Goal: Information Seeking & Learning: Learn about a topic

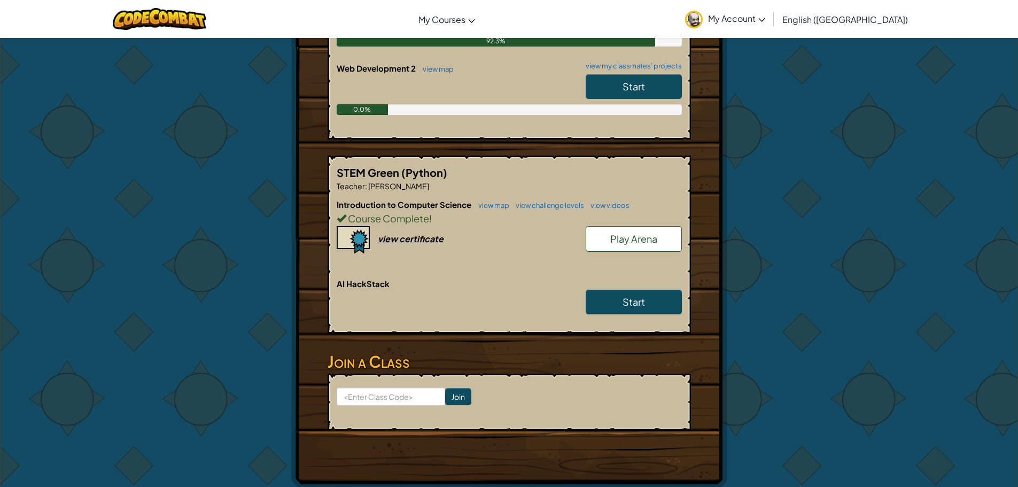
scroll to position [160, 0]
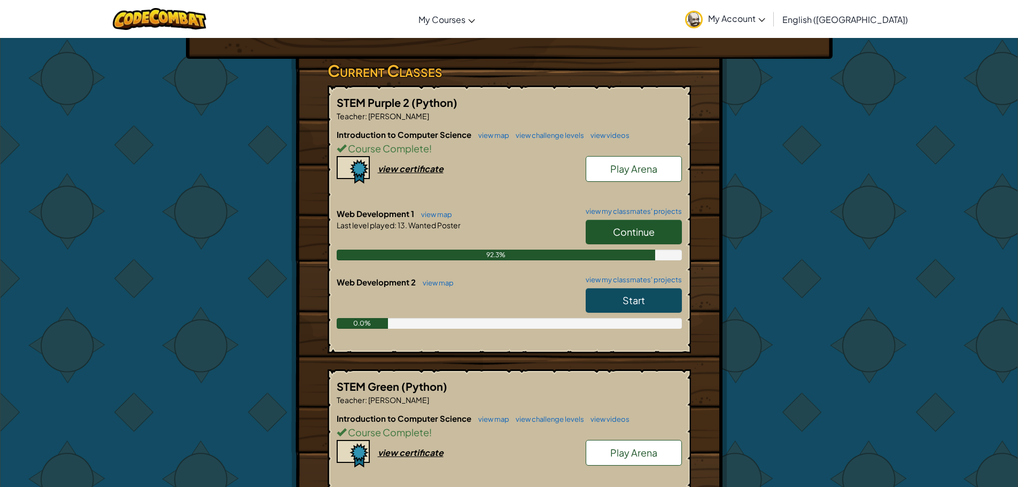
click at [635, 307] on link "Start" at bounding box center [634, 300] width 96 height 25
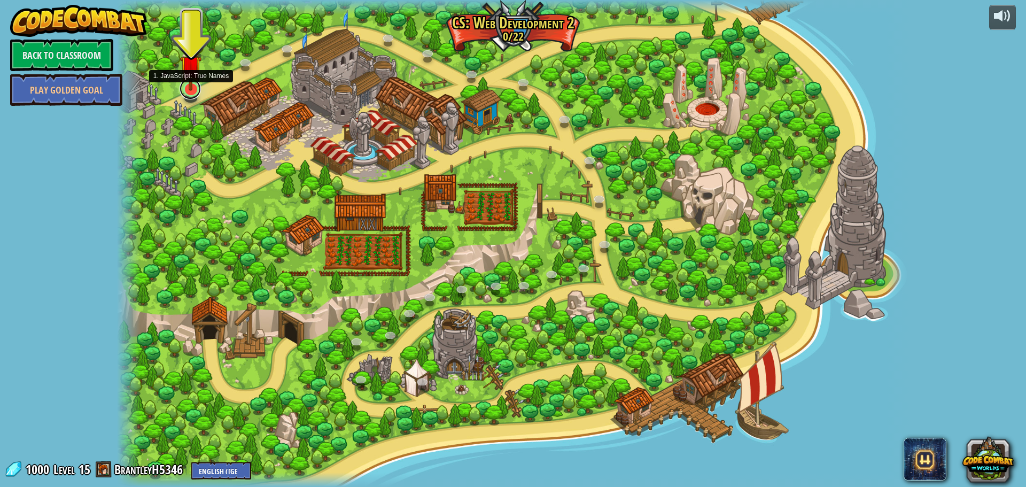
click at [195, 95] on link at bounding box center [190, 88] width 21 height 21
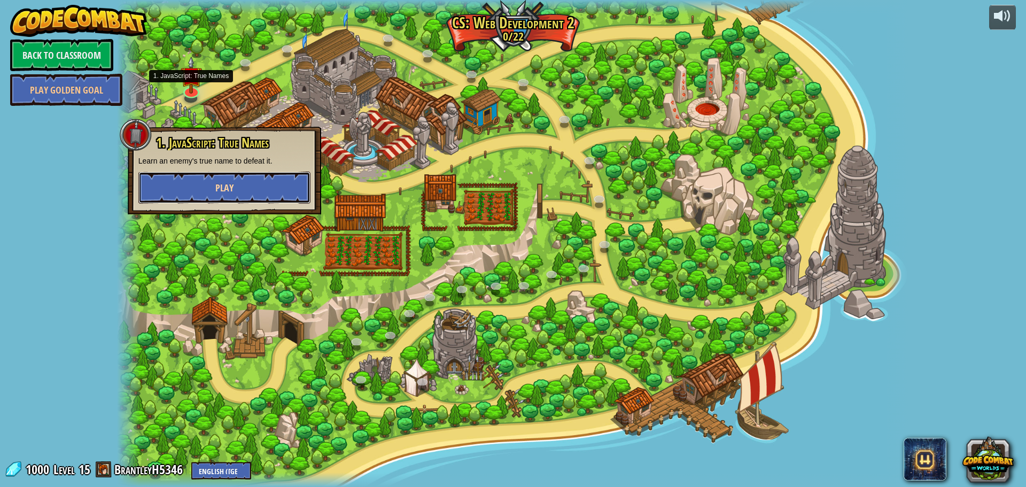
click at [242, 184] on button "Play" at bounding box center [224, 188] width 172 height 32
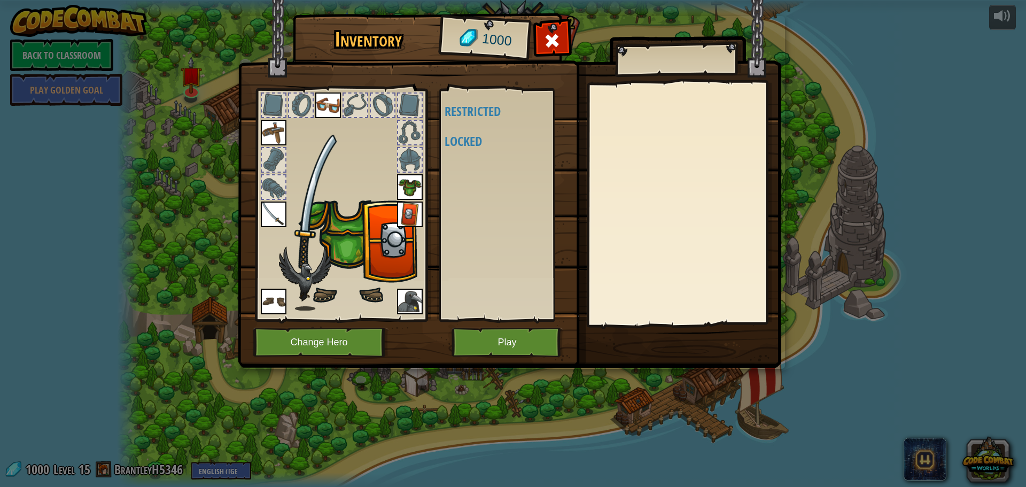
click at [243, 191] on img at bounding box center [510, 174] width 544 height 388
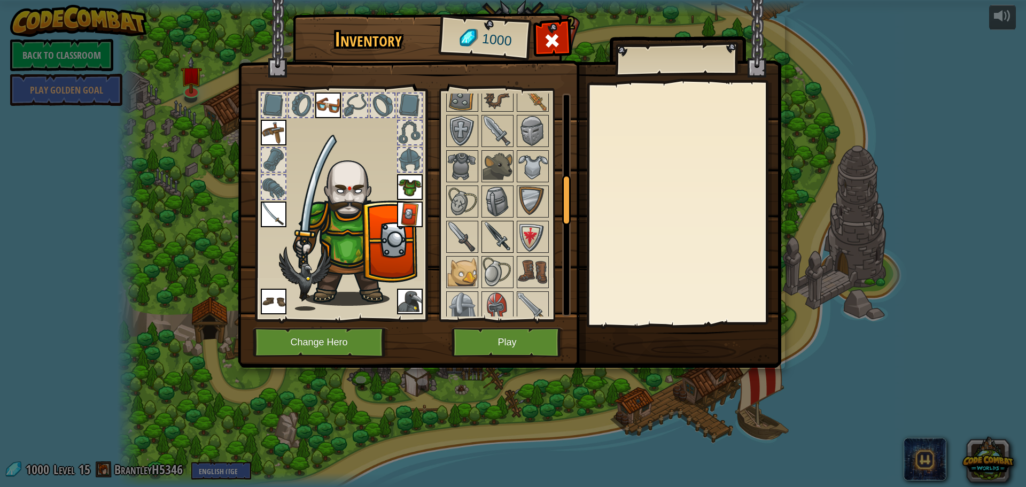
scroll to position [374, 0]
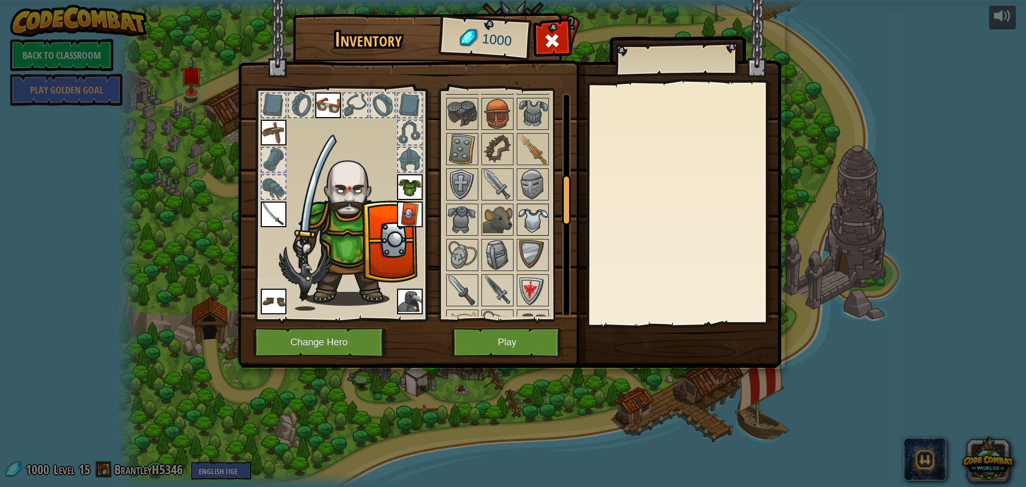
click at [526, 215] on img at bounding box center [533, 220] width 30 height 30
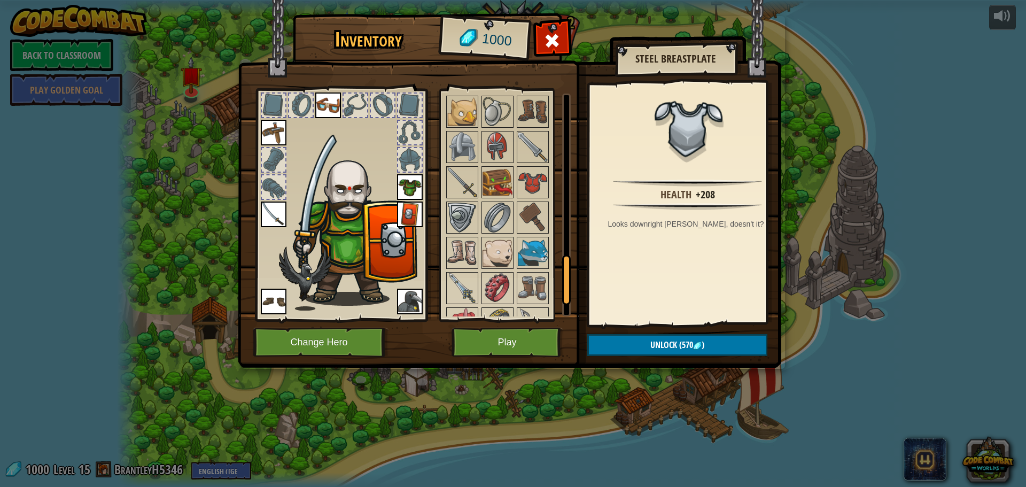
scroll to position [824, 0]
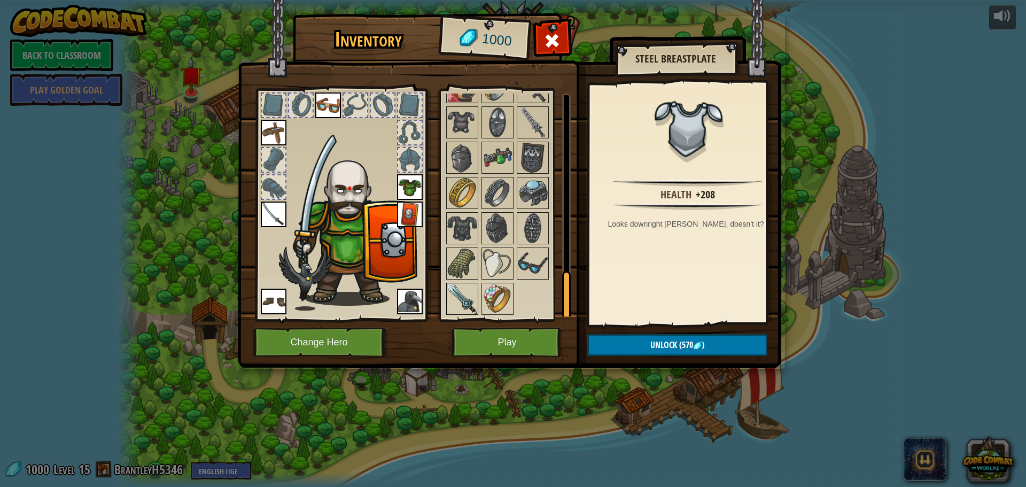
click at [455, 303] on img at bounding box center [462, 299] width 30 height 30
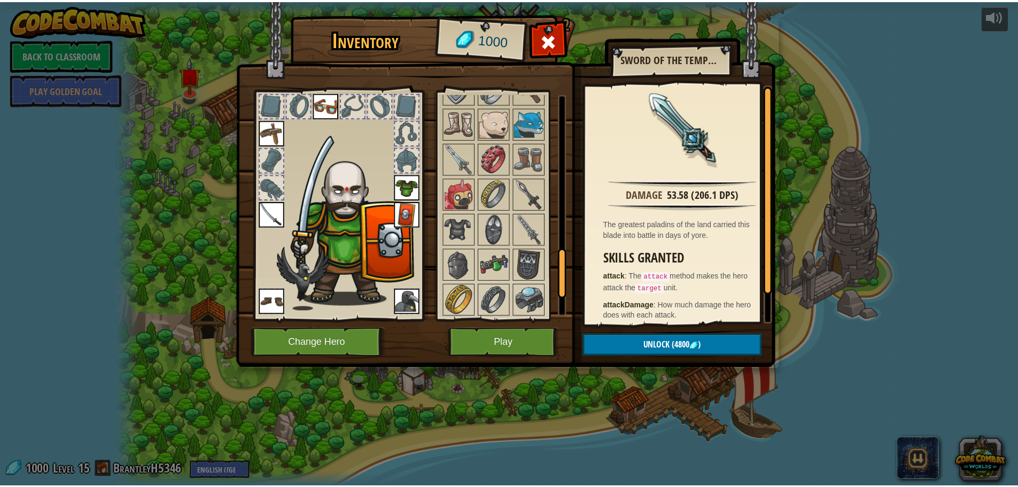
scroll to position [664, 0]
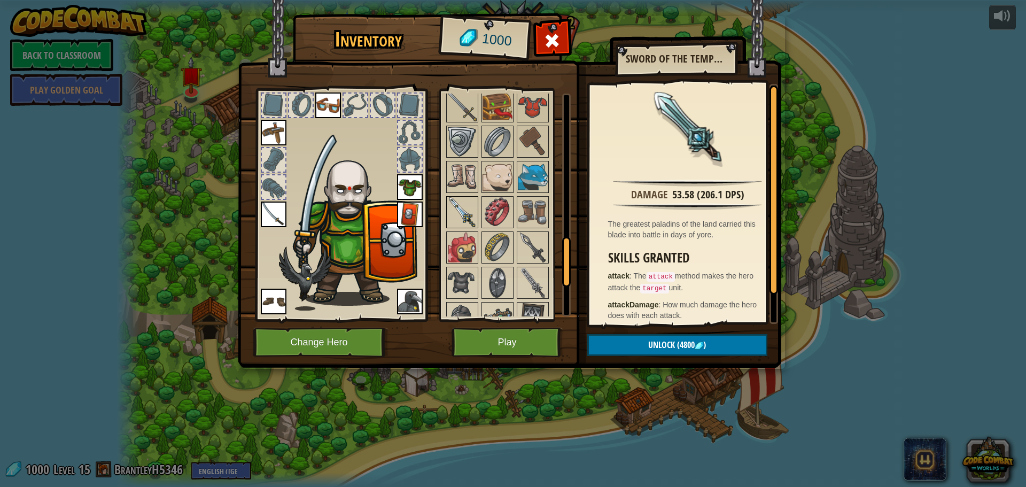
click at [466, 202] on img at bounding box center [462, 212] width 30 height 30
click at [497, 347] on button "Play" at bounding box center [508, 342] width 112 height 29
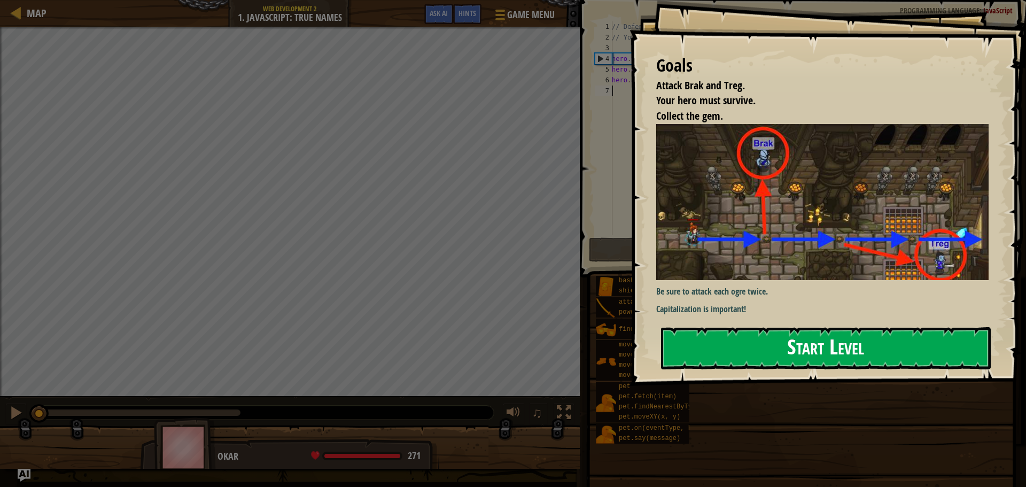
click at [715, 338] on button "Start Level" at bounding box center [826, 348] width 330 height 42
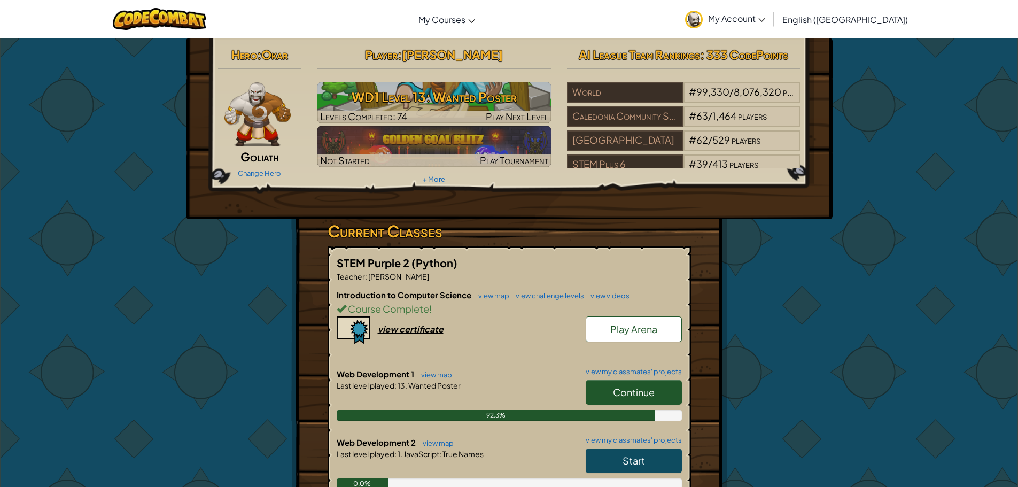
scroll to position [107, 0]
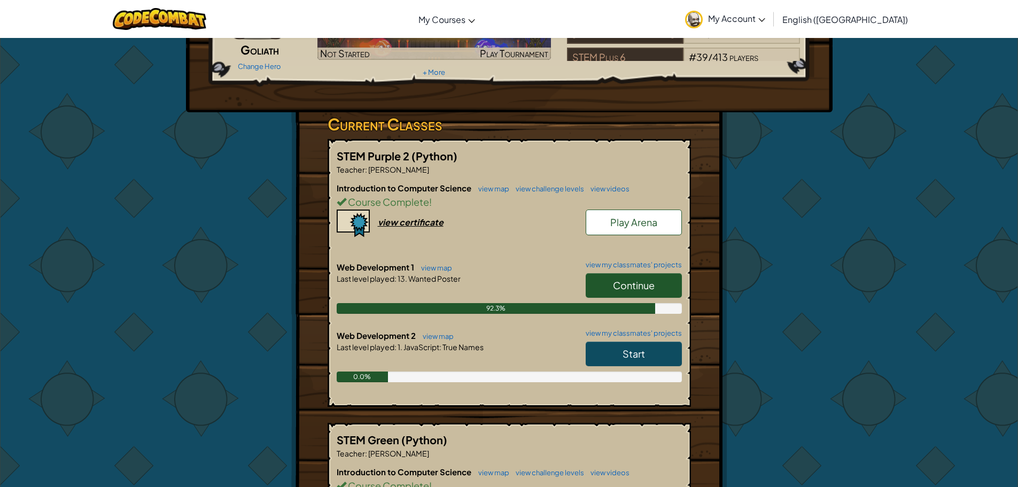
click at [618, 288] on span "Continue" at bounding box center [634, 285] width 42 height 12
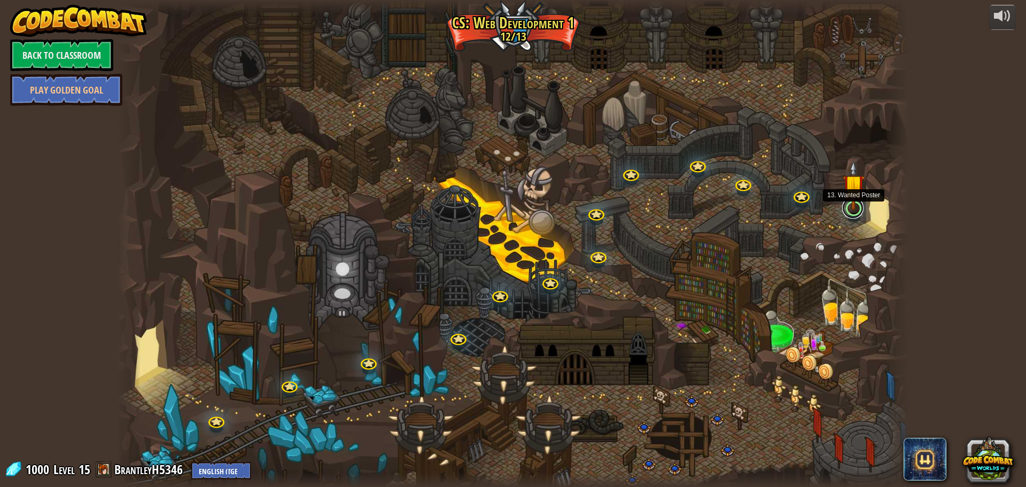
click at [855, 211] on link at bounding box center [852, 207] width 21 height 21
click at [838, 210] on div at bounding box center [513, 243] width 793 height 487
click at [845, 208] on img at bounding box center [853, 184] width 21 height 49
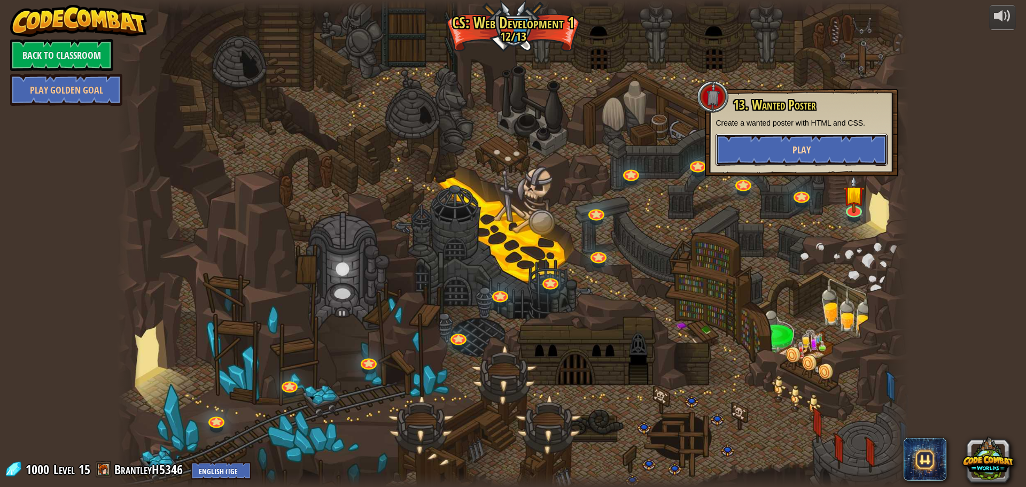
click at [814, 157] on button "Play" at bounding box center [802, 150] width 172 height 32
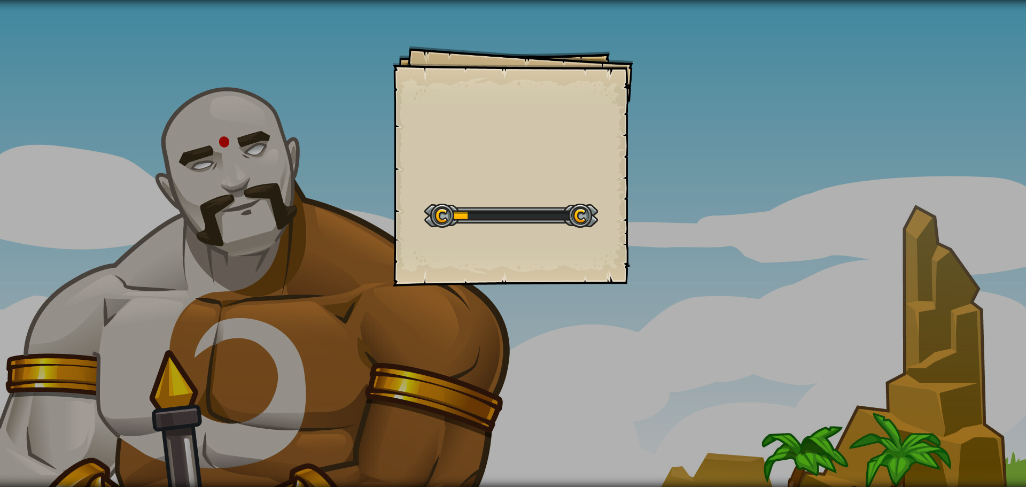
click at [462, 208] on div at bounding box center [511, 216] width 174 height 24
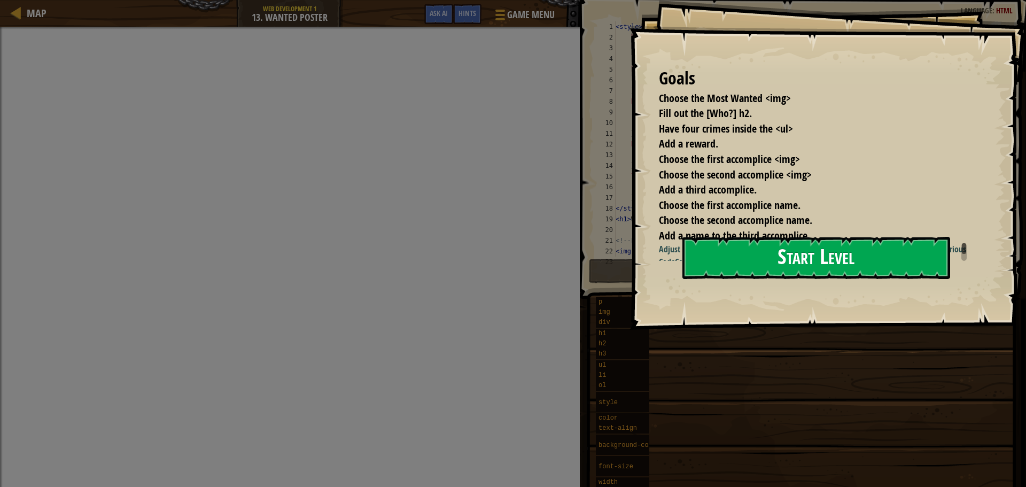
click at [765, 247] on button "Start Level" at bounding box center [817, 258] width 268 height 42
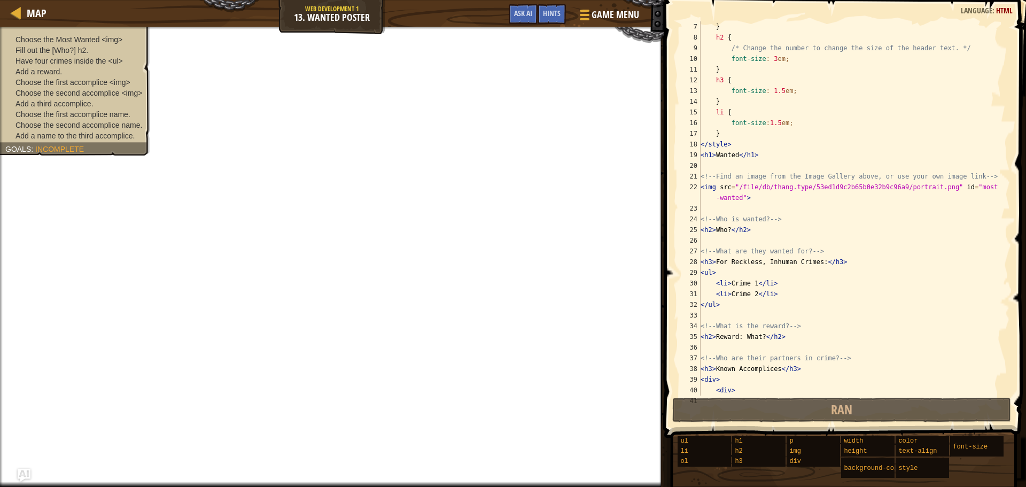
scroll to position [64, 0]
click at [607, 9] on span "Game Menu" at bounding box center [616, 14] width 50 height 14
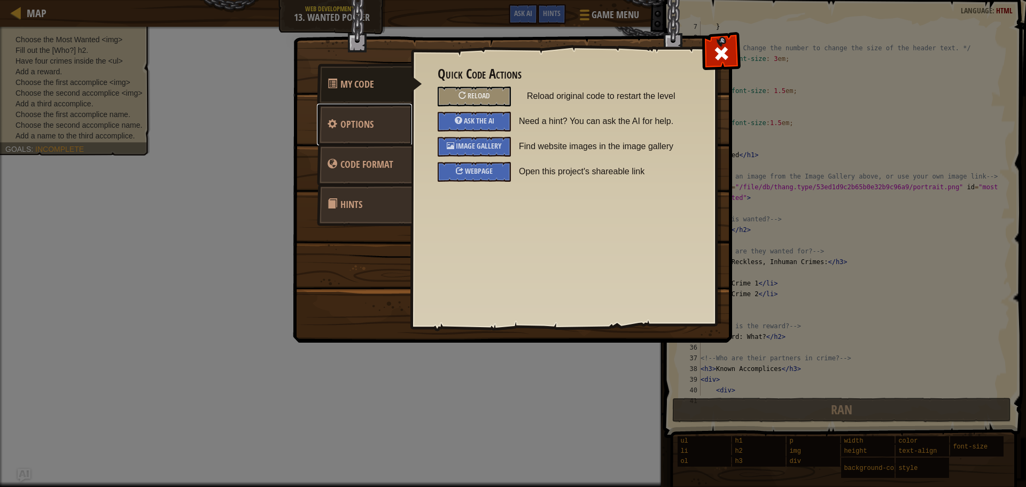
click at [384, 123] on link "Options" at bounding box center [364, 125] width 95 height 42
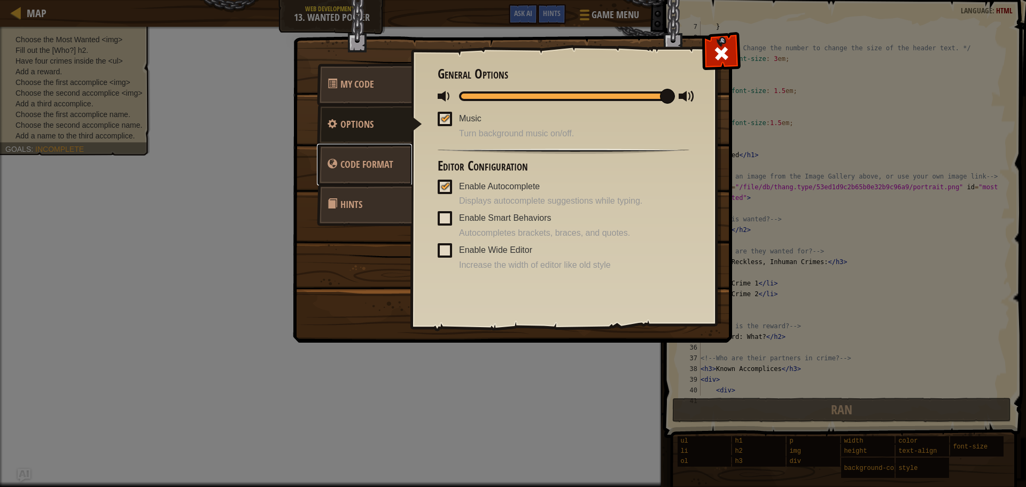
click at [371, 167] on span "Code Format" at bounding box center [366, 164] width 53 height 13
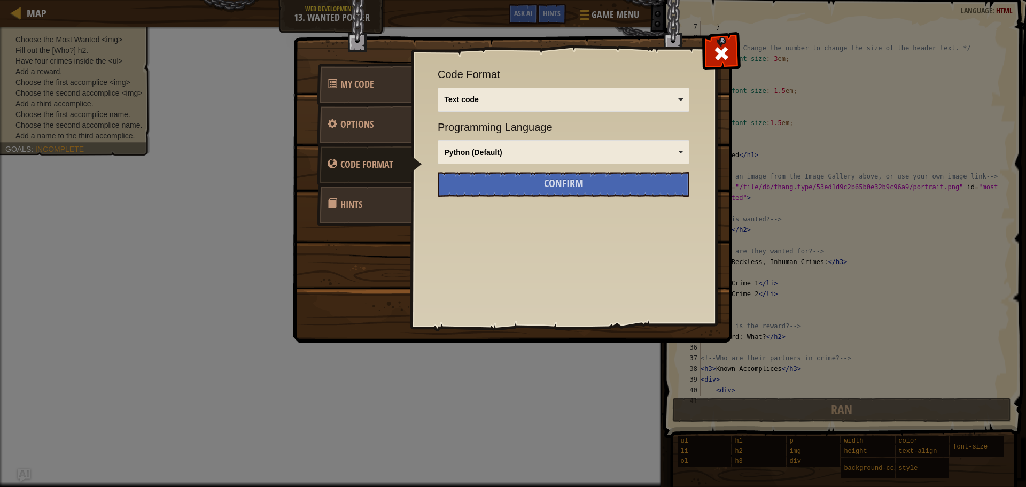
click at [365, 201] on link "Hints" at bounding box center [364, 205] width 95 height 42
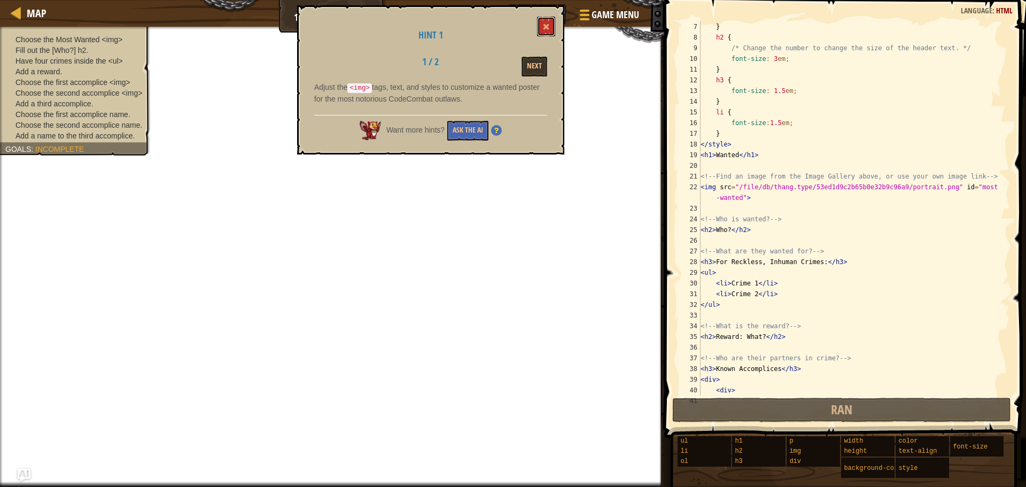
drag, startPoint x: 544, startPoint y: 24, endPoint x: 553, endPoint y: 19, distance: 10.0
click at [544, 24] on span at bounding box center [545, 26] width 7 height 7
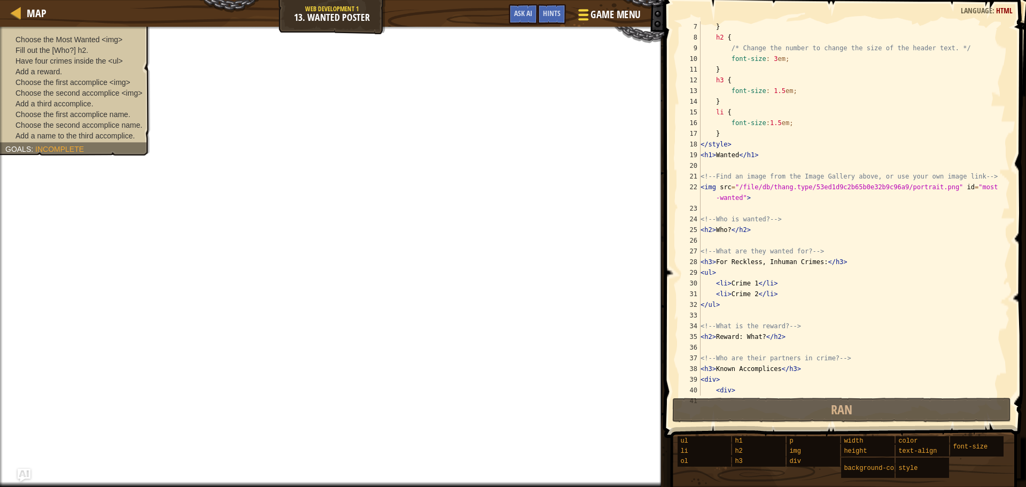
click at [584, 12] on div at bounding box center [583, 14] width 14 height 15
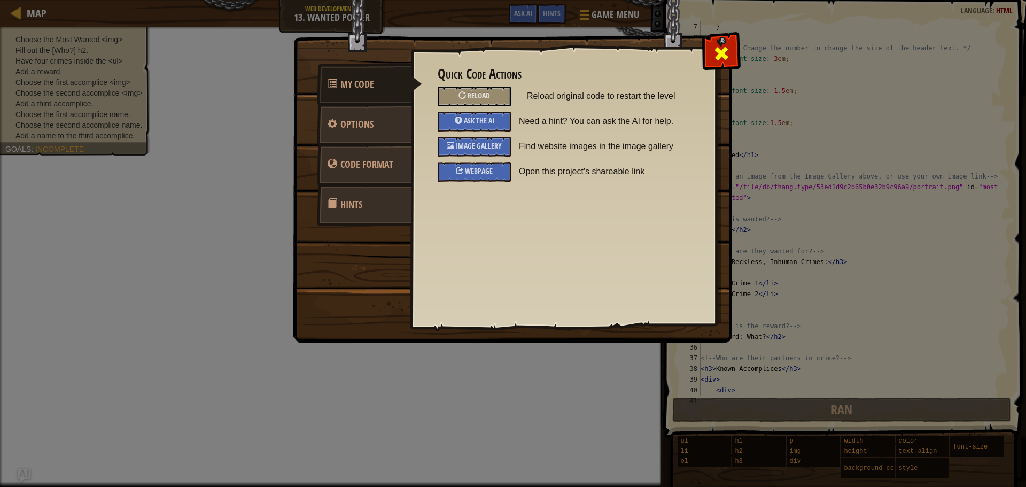
click at [726, 50] on span at bounding box center [721, 53] width 17 height 17
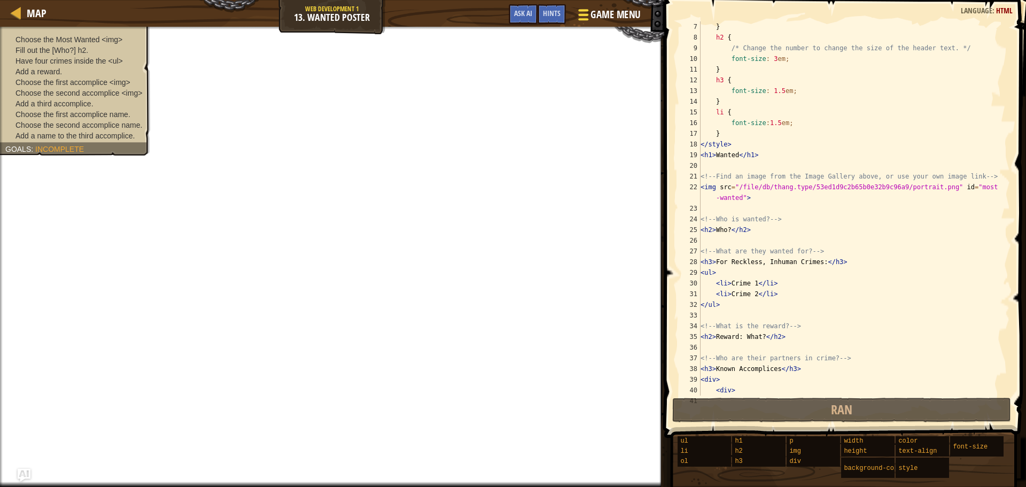
click at [582, 15] on span at bounding box center [583, 15] width 10 height 2
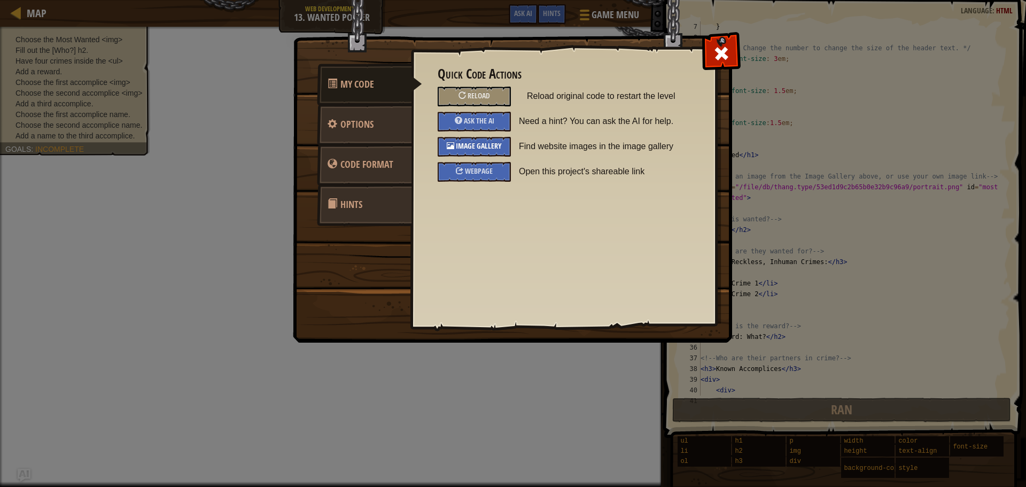
click at [501, 139] on div "Image Gallery" at bounding box center [474, 147] width 73 height 20
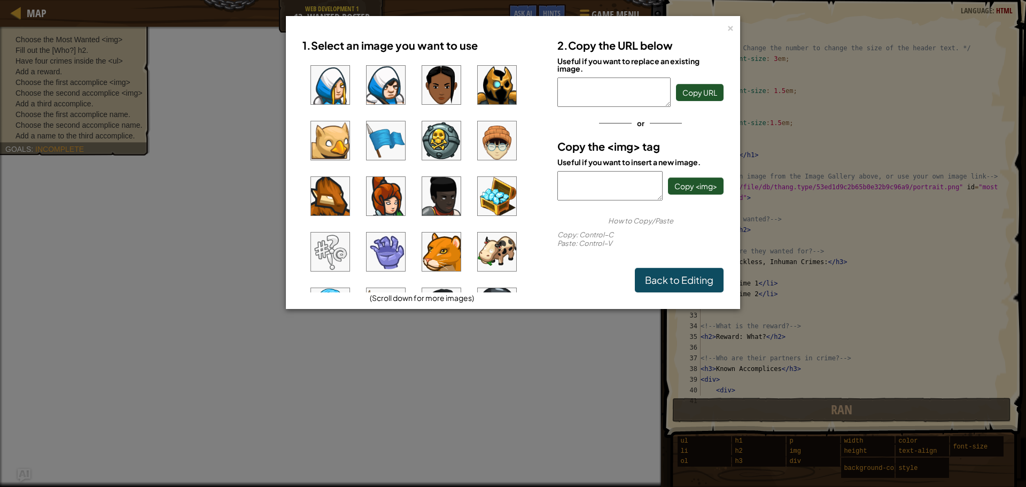
click at [498, 201] on img at bounding box center [497, 196] width 38 height 38
click at [685, 94] on span "Copy URL" at bounding box center [700, 93] width 35 height 10
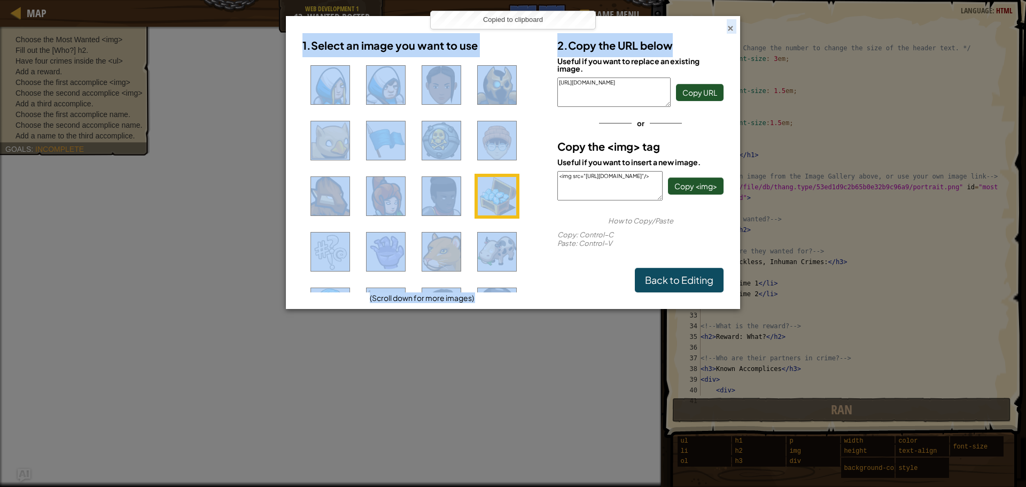
click at [727, 28] on div "× 1. Select an image you want to use (Scroll down for more images) 2. Copy the …" at bounding box center [513, 162] width 454 height 293
click at [735, 24] on div "× 1. Select an image you want to use (Scroll down for more images) 2. Copy the …" at bounding box center [513, 162] width 454 height 293
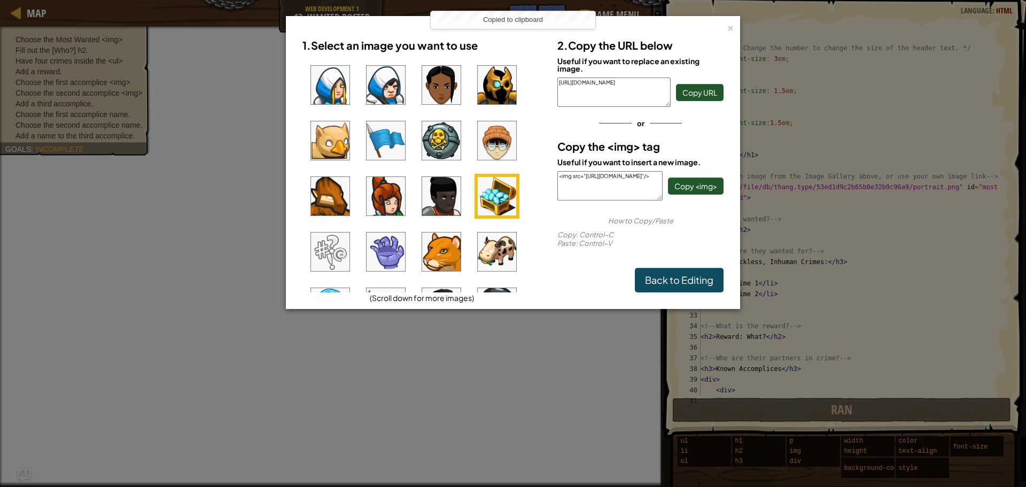
click at [731, 14] on div "× 1. Select an image you want to use (Scroll down for more images) 2. Copy the …" at bounding box center [513, 243] width 1026 height 487
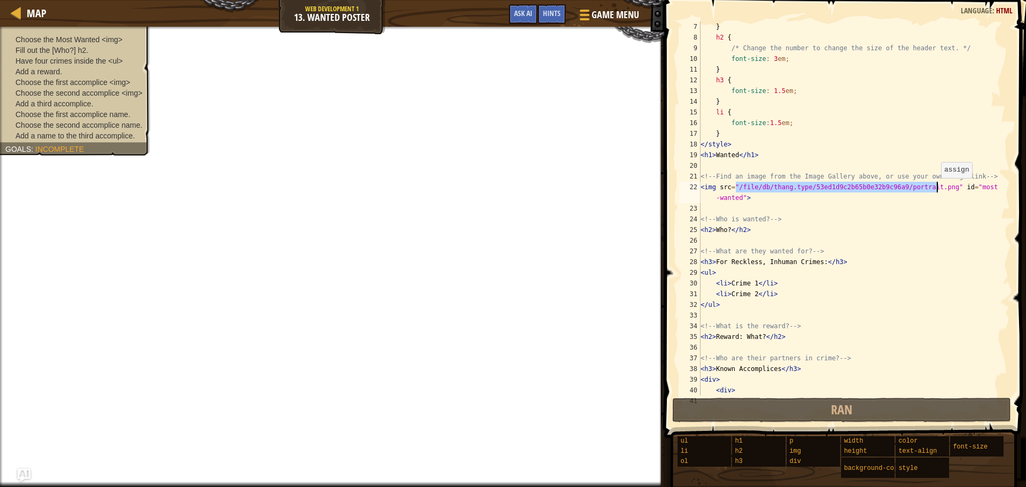
drag, startPoint x: 735, startPoint y: 187, endPoint x: 936, endPoint y: 189, distance: 201.0
click at [936, 189] on div "} h2 { /* Change the number to change the size of the header text. */ font-size…" at bounding box center [851, 219] width 304 height 396
paste textarea "https://codecombat.com/file/db/thang.type/5432f9d18364d30000d1f943"
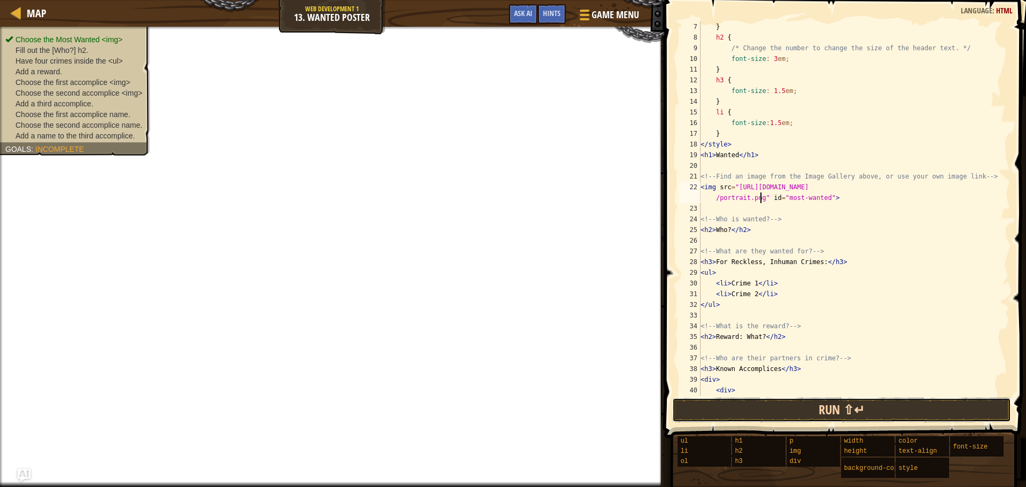
click at [755, 420] on button "Run ⇧↵" at bounding box center [841, 410] width 339 height 25
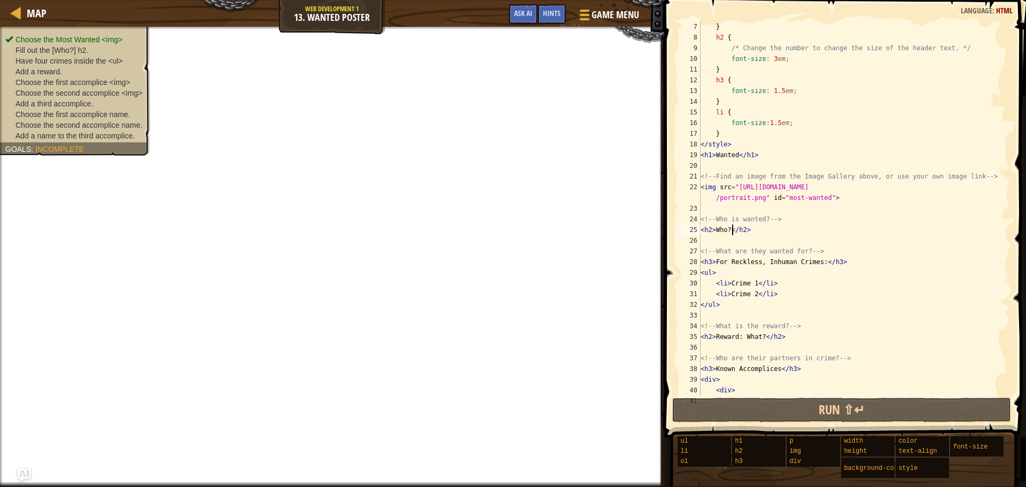
click at [731, 230] on div "} h2 { /* Change the number to change the size of the header text. */ font-size…" at bounding box center [851, 219] width 304 height 396
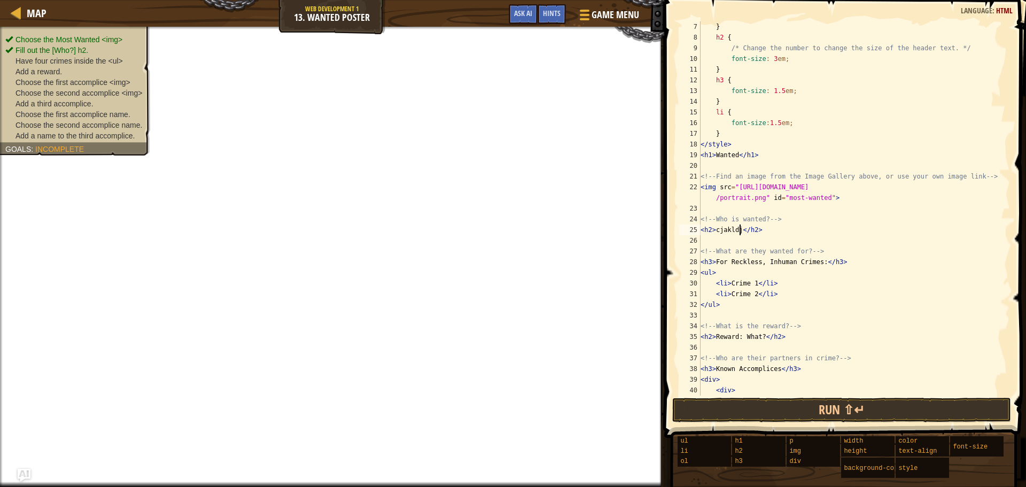
scroll to position [5, 3]
click at [753, 281] on div "} h2 { /* Change the number to change the size of the header text. */ font-size…" at bounding box center [851, 219] width 304 height 396
click at [758, 339] on div "} h2 { /* Change the number to change the size of the header text. */ font-size…" at bounding box center [851, 219] width 304 height 396
click at [798, 292] on div "} h2 { /* Change the number to change the size of the header text. */ font-size…" at bounding box center [851, 219] width 304 height 396
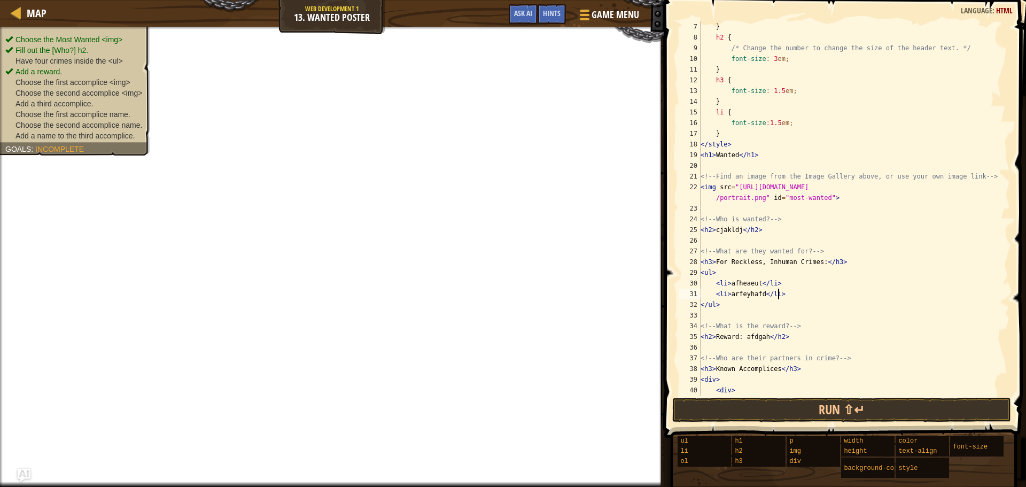
type textarea "<li>arfeyhafd</li>"
type textarea "<li></li>"
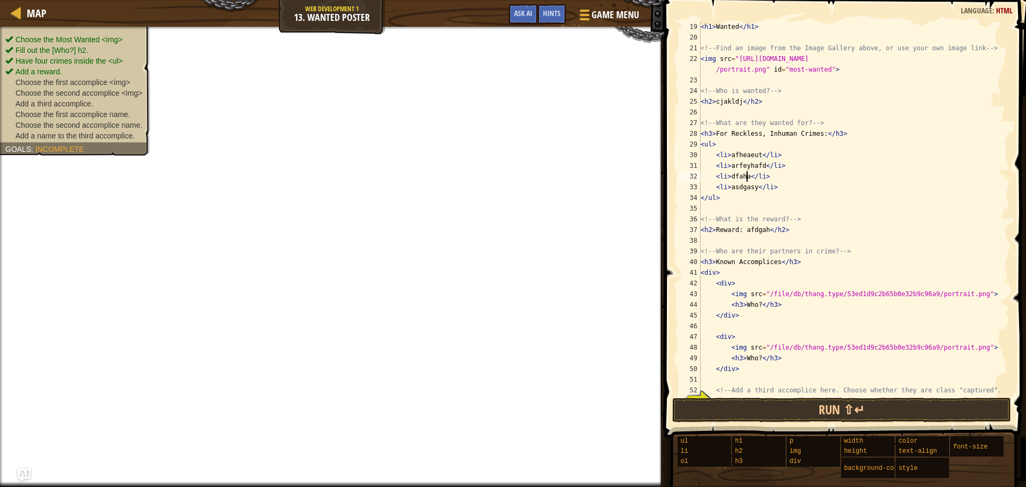
scroll to position [192, 0]
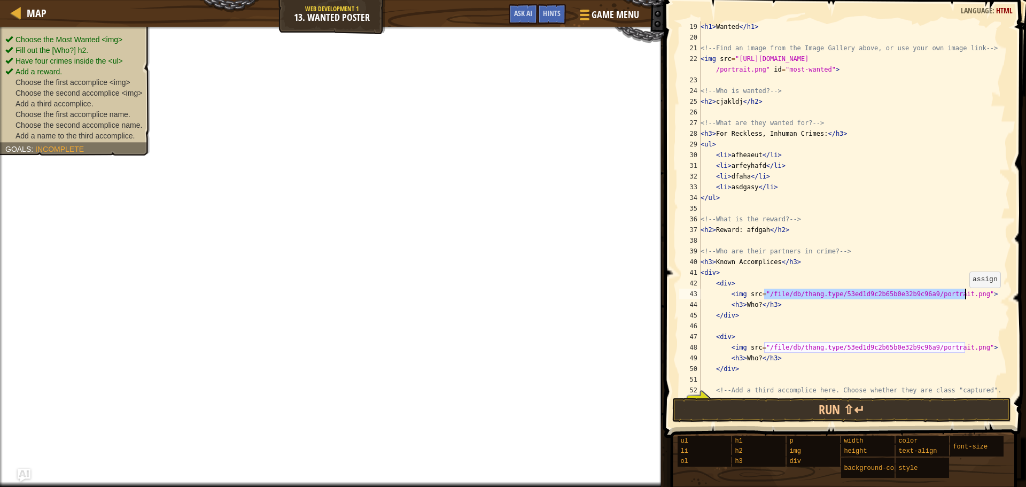
drag, startPoint x: 764, startPoint y: 296, endPoint x: 964, endPoint y: 298, distance: 199.9
click at [964, 298] on div "< h1 > Wanted </ h1 > <!-- Find an image from the Image Gallery above, or use y…" at bounding box center [851, 219] width 304 height 396
paste textarea "https://codecombat.com/file/db/thang.type/5432f9d18364d30000d1f943"
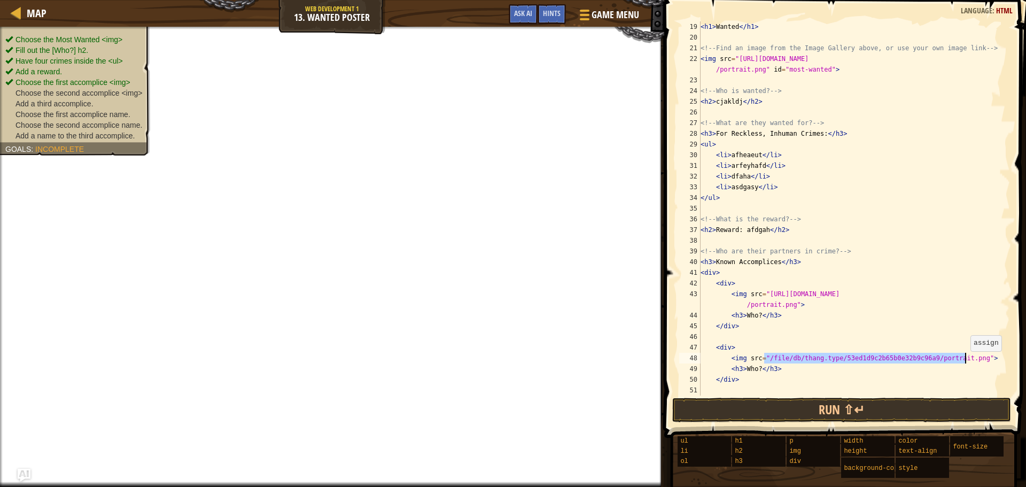
drag, startPoint x: 765, startPoint y: 357, endPoint x: 965, endPoint y: 362, distance: 200.0
click at [965, 362] on div "< h1 > Wanted </ h1 > <!-- Find an image from the Image Gallery above, or use y…" at bounding box center [851, 219] width 304 height 396
paste textarea "https://codecombat.com/file/db/thang.type/5432f9d18364d30000d1f943"
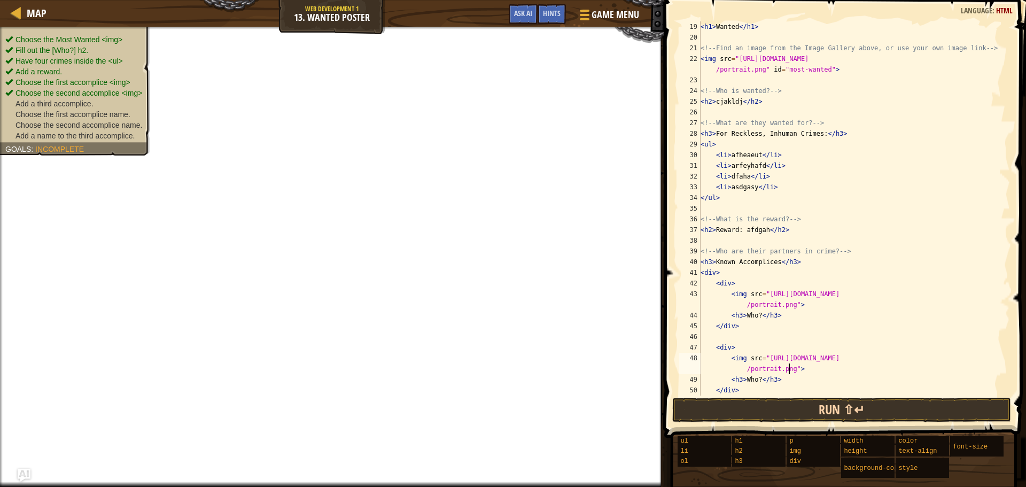
type textarea "<img src="[URL][DOMAIN_NAME]">"
drag, startPoint x: 802, startPoint y: 409, endPoint x: 796, endPoint y: 407, distance: 6.5
click at [799, 407] on button "Run ⇧↵" at bounding box center [841, 410] width 339 height 25
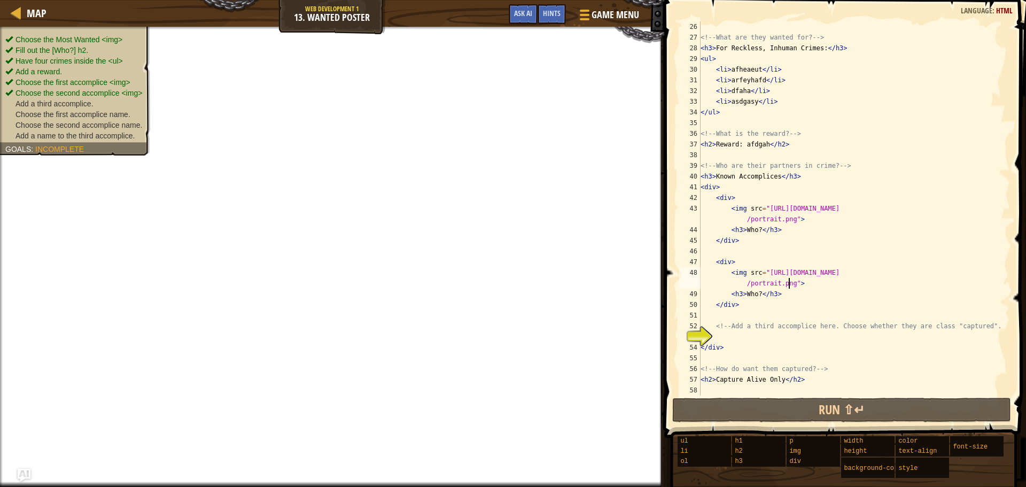
scroll to position [278, 0]
click at [730, 341] on div "<!-- What are they wanted for? --> < h3 > For Reckless, Inhuman Crimes: </ h3 >…" at bounding box center [851, 219] width 304 height 396
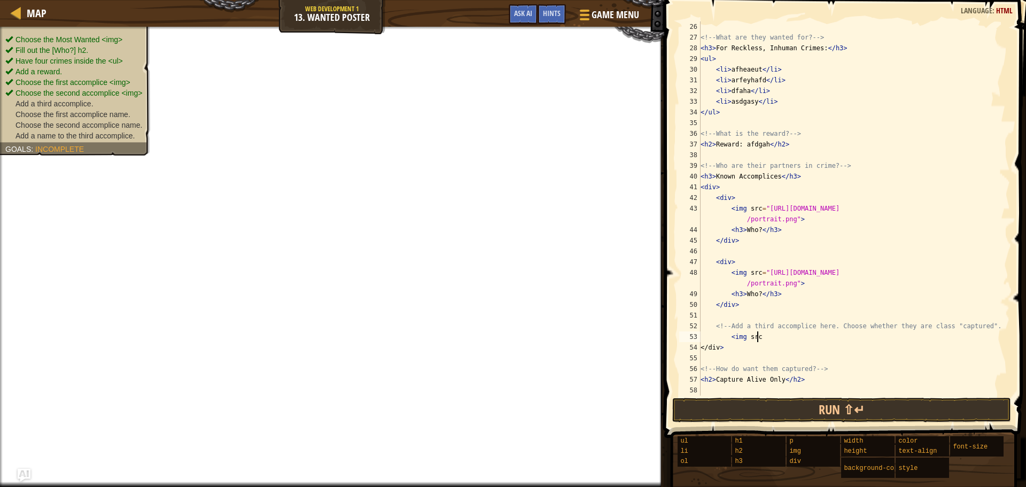
scroll to position [5, 4]
paste textarea "https://codecombat.com/file/db/thang.type/5432f9d18364d30000d1f943/portrait.png"
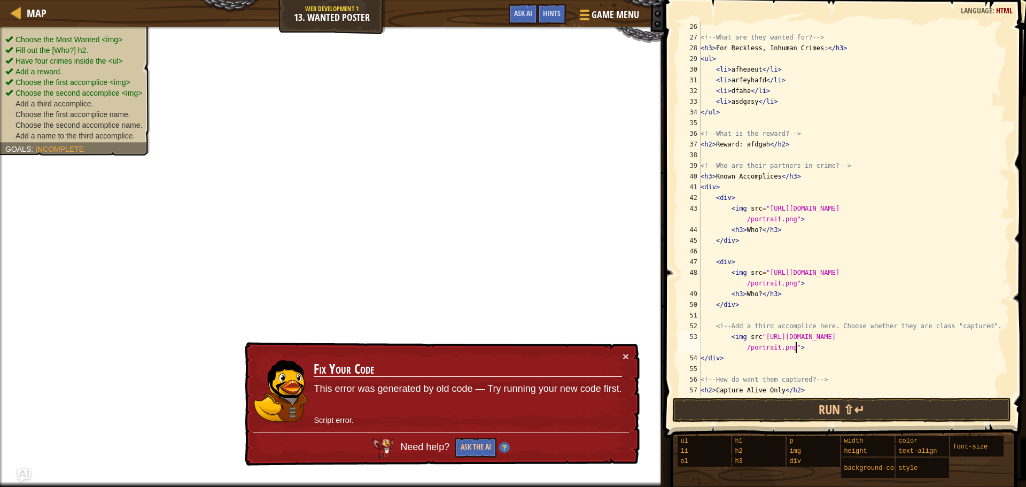
type textarea "<img src"https://codecombat.com/file/db/thang.type/5432f9d18364d30000d1f943/por…"
click at [813, 423] on span at bounding box center [846, 203] width 370 height 469
click at [813, 421] on button "Run ⇧↵" at bounding box center [841, 410] width 339 height 25
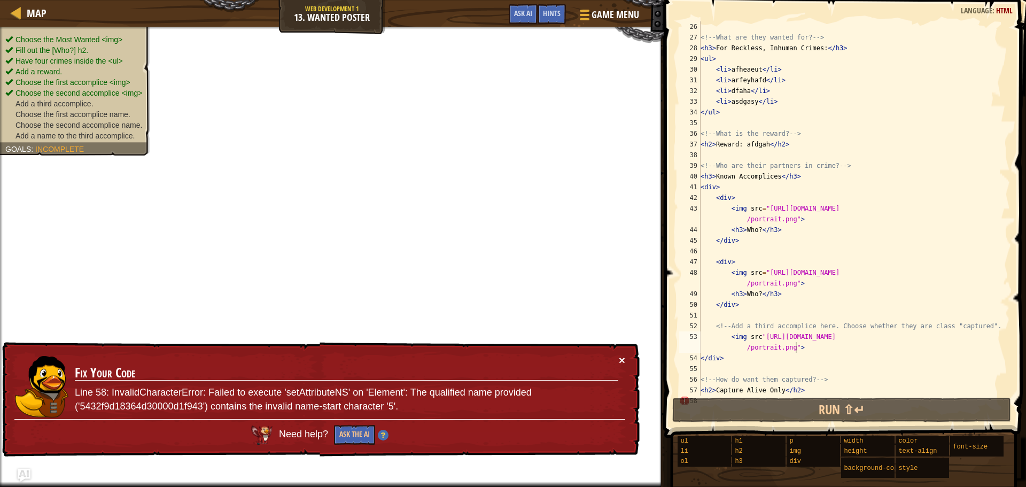
click at [624, 357] on button "×" at bounding box center [622, 359] width 6 height 11
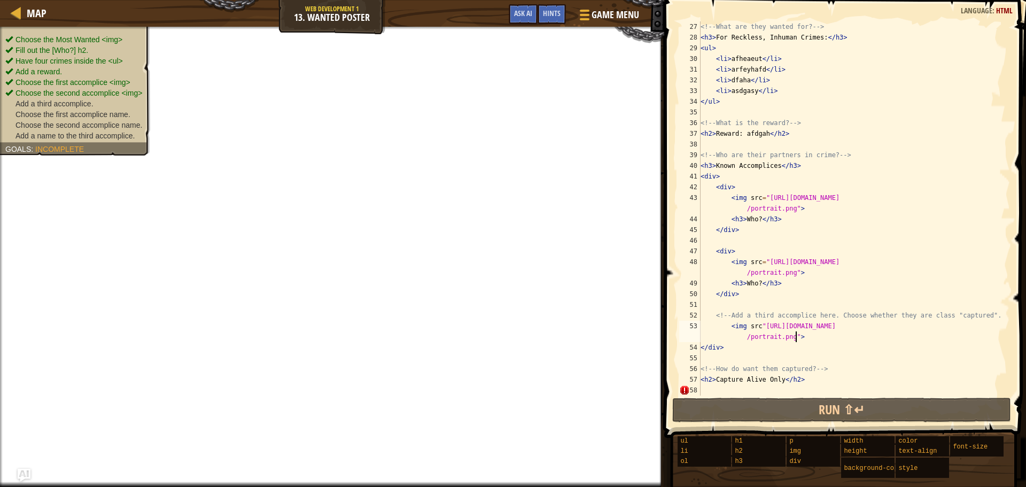
scroll to position [289, 0]
click at [717, 387] on div "<!-- What are they wanted for? --> < h3 > For Reckless, Inhuman Crimes: </ h3 >…" at bounding box center [851, 219] width 304 height 396
type textarea "<h2>Capture Alive Only</h2>"
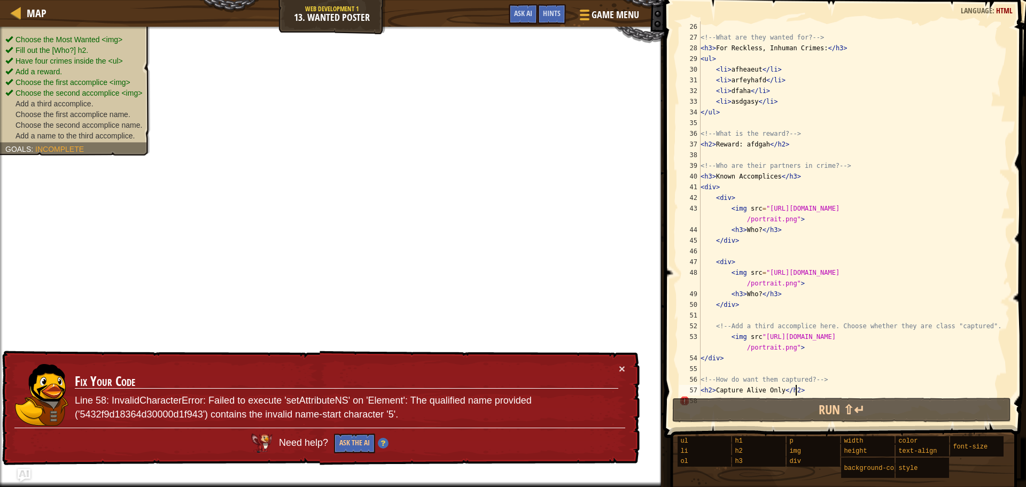
scroll to position [289, 0]
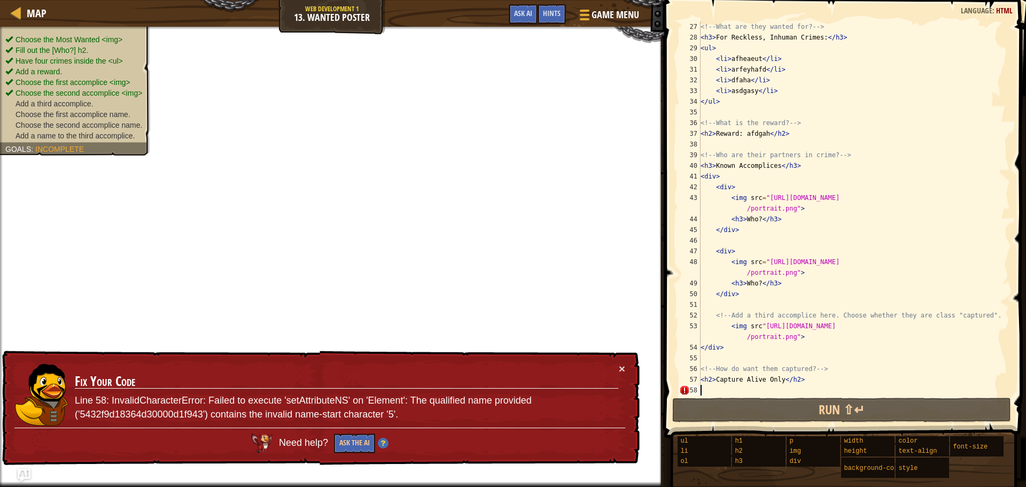
click at [716, 387] on div "<!-- What are they wanted for? --> < h3 > For Reckless, Inhuman Crimes: </ h3 >…" at bounding box center [851, 219] width 304 height 396
click at [623, 366] on button "×" at bounding box center [622, 368] width 6 height 11
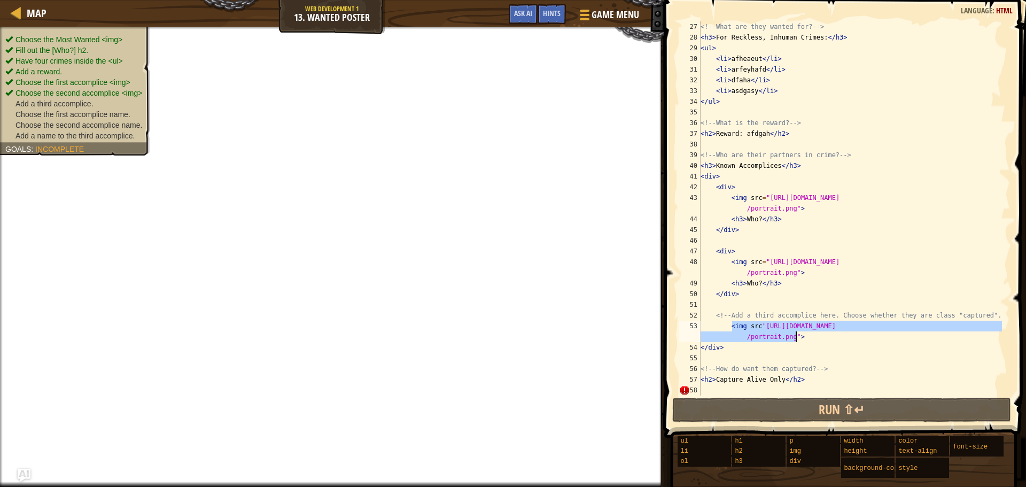
drag, startPoint x: 731, startPoint y: 327, endPoint x: 795, endPoint y: 337, distance: 64.9
click at [795, 337] on div "<!-- What are they wanted for? --> < h3 > For Reckless, Inhuman Crimes: </ h3 >…" at bounding box center [851, 219] width 304 height 396
type textarea "<"
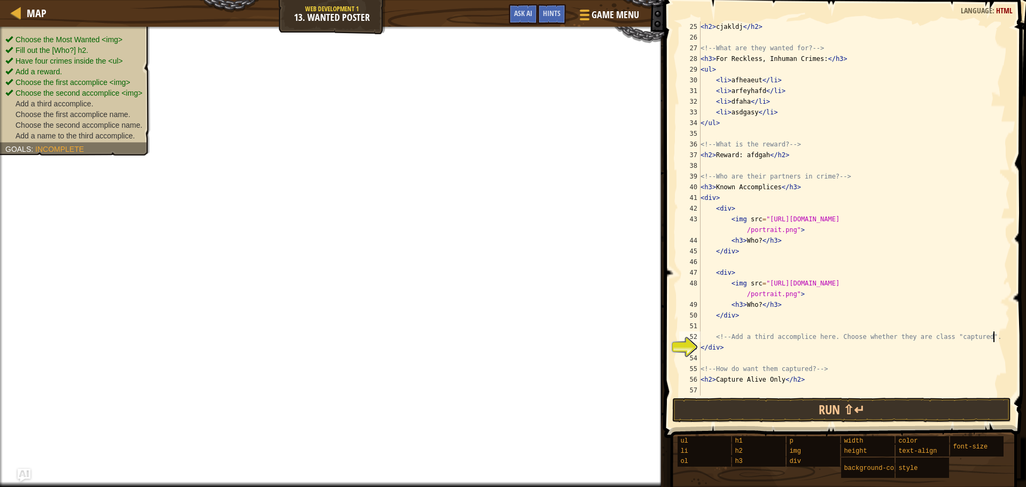
scroll to position [267, 0]
click at [774, 380] on div "< h2 > cjakldj </ h2 > <!-- What are they wanted for? --> < h3 > For Reckless, …" at bounding box center [851, 219] width 304 height 396
drag, startPoint x: 756, startPoint y: 306, endPoint x: 743, endPoint y: 309, distance: 12.7
click at [743, 309] on div "< h2 > cjakldj </ h2 > <!-- What are they wanted for? --> < h3 > For Reckless, …" at bounding box center [851, 219] width 304 height 396
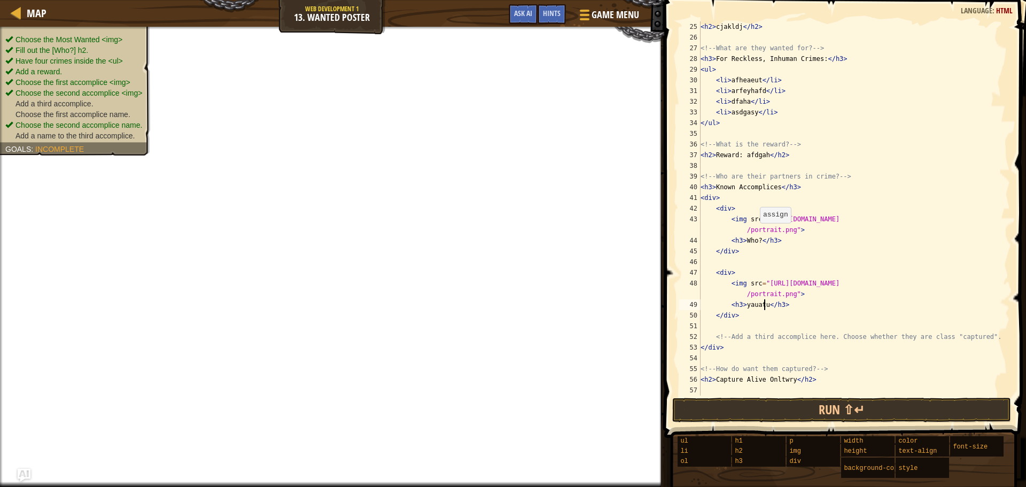
scroll to position [5, 5]
drag, startPoint x: 756, startPoint y: 242, endPoint x: 743, endPoint y: 245, distance: 12.7
click at [743, 245] on div "< h2 > cjakldj </ h2 > <!-- What are they wanted for? --> < h3 > For Reckless, …" at bounding box center [851, 219] width 304 height 396
click at [784, 418] on button "Run ⇧↵" at bounding box center [841, 410] width 339 height 25
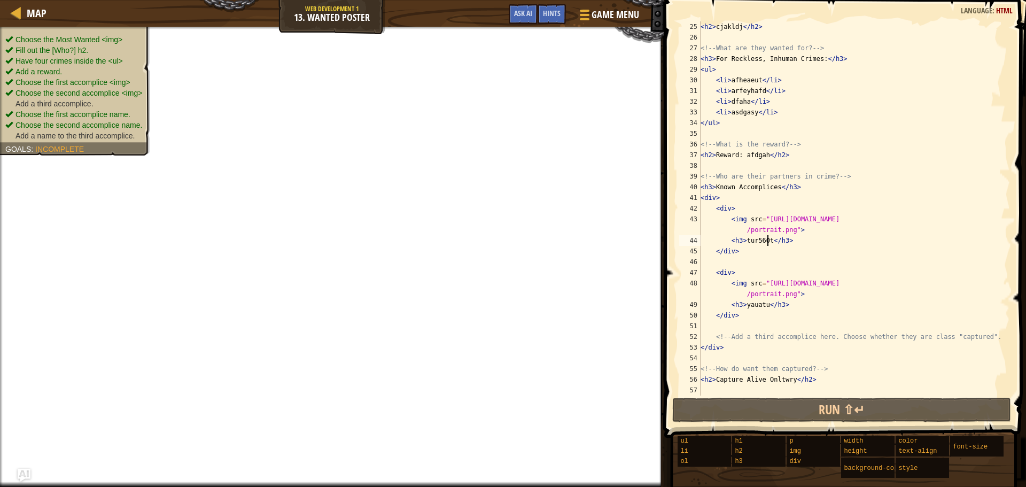
click at [993, 335] on div "< h2 > cjakldj </ h2 > <!-- What are they wanted for? --> < h3 > For Reckless, …" at bounding box center [851, 219] width 304 height 396
type textarea "<!-- Add a third accomplice here. Choose whether they are class "captured". -->"
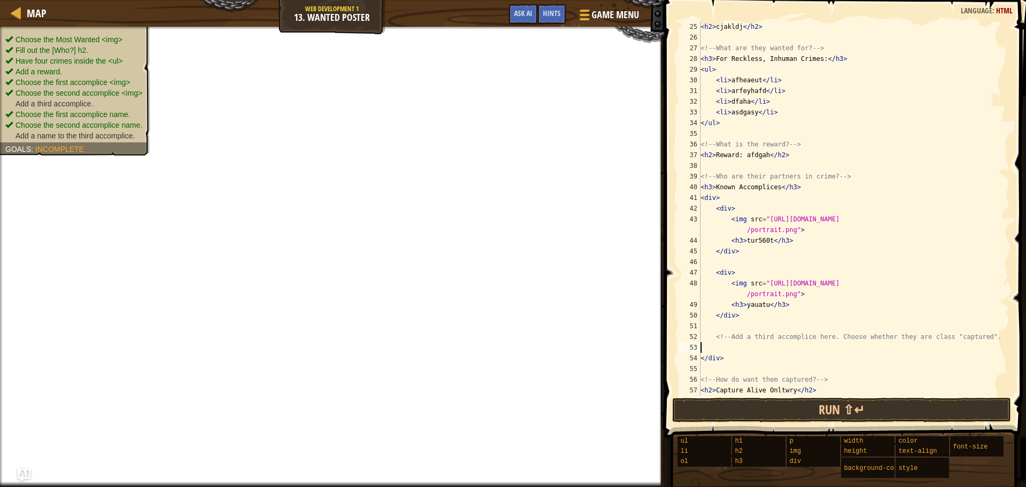
scroll to position [5, 0]
type textarea "<!-- Add a third accomplice here. Choose whether they are class "captured". -->"
type textarea "<div>"
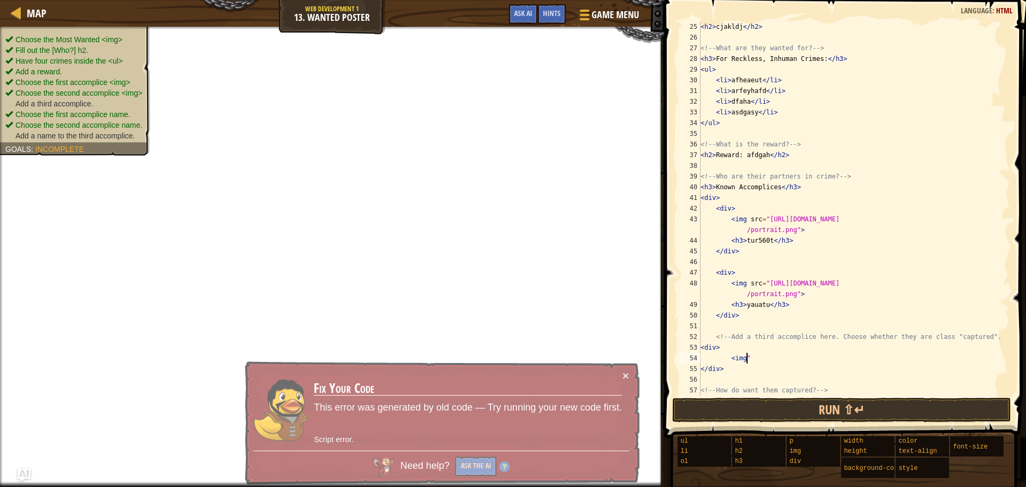
paste textarea "https://codecombat.com/file/db/thang.type/5432f9d18364d30000d1f943/portrait.png"
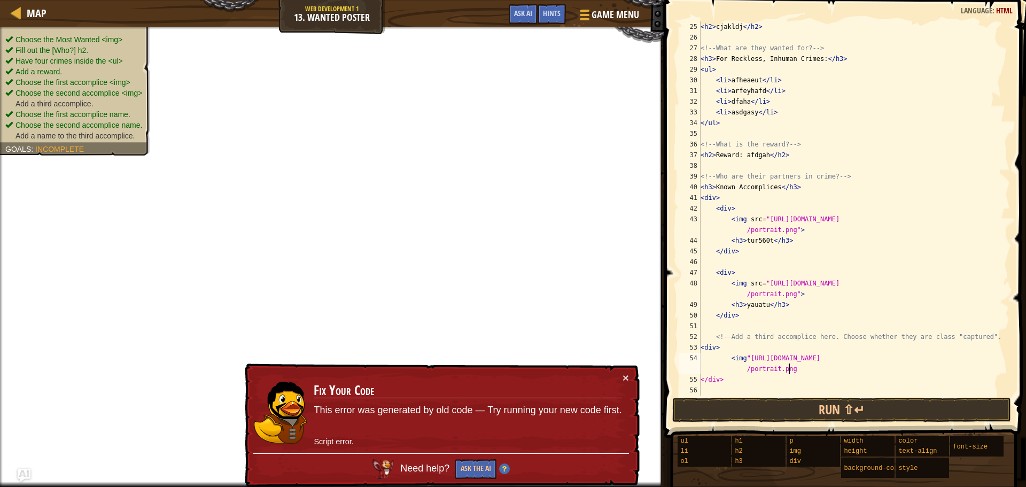
scroll to position [5, 27]
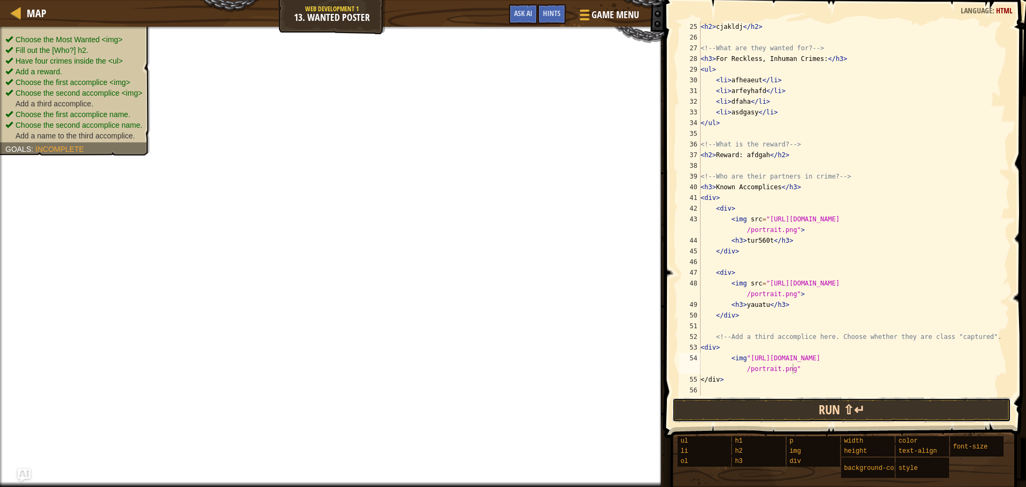
click at [861, 412] on button "Run ⇧↵" at bounding box center [841, 410] width 339 height 25
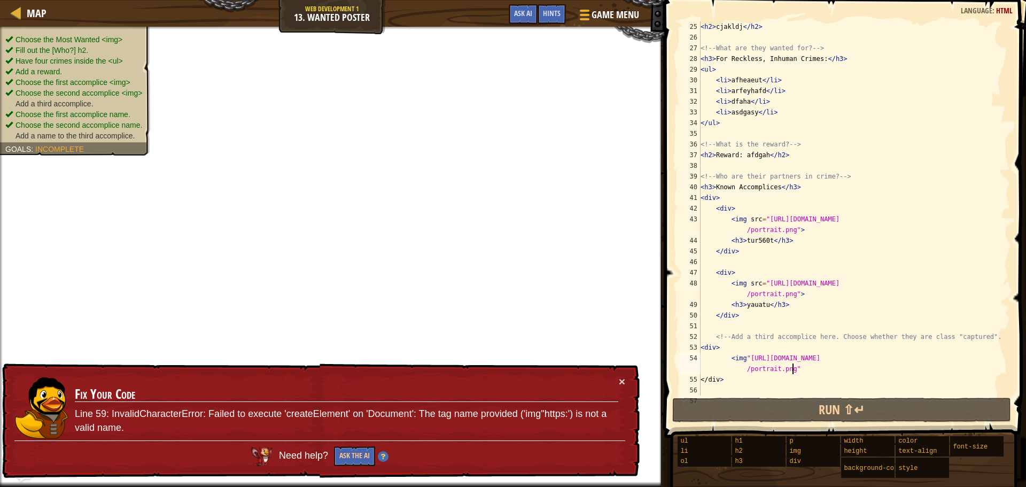
scroll to position [299, 0]
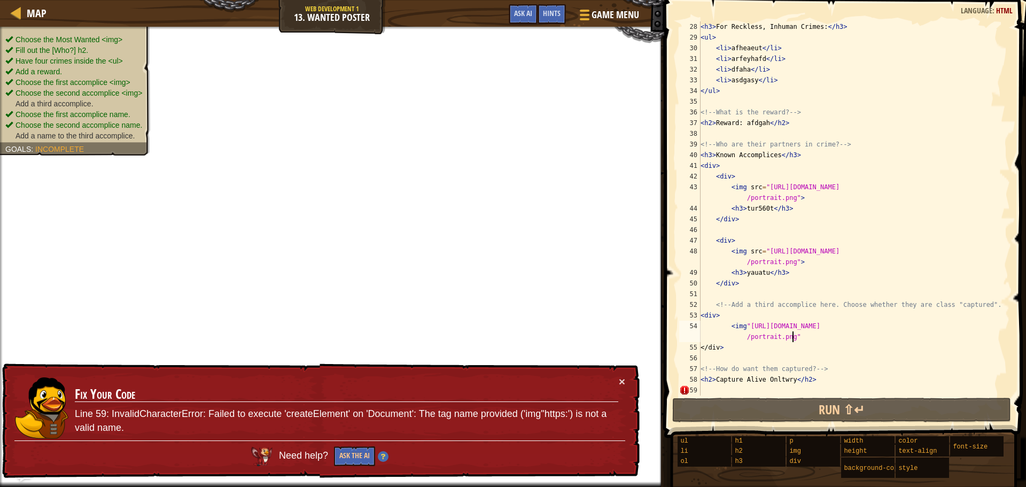
click at [724, 350] on div "< h3 > For Reckless, Inhuman Crimes: </ h3 > < ul > < li > afheaeut </ li > < l…" at bounding box center [851, 219] width 304 height 396
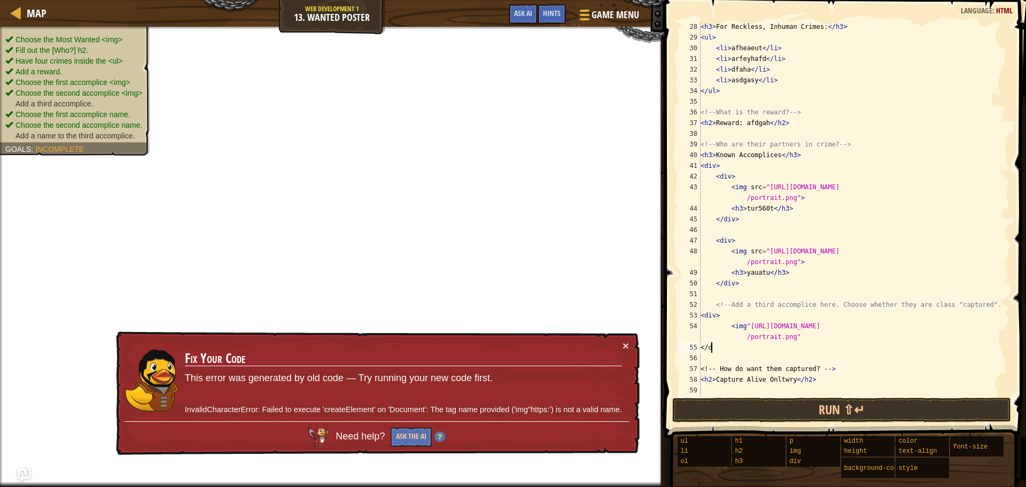
scroll to position [5, 0]
type textarea "<"
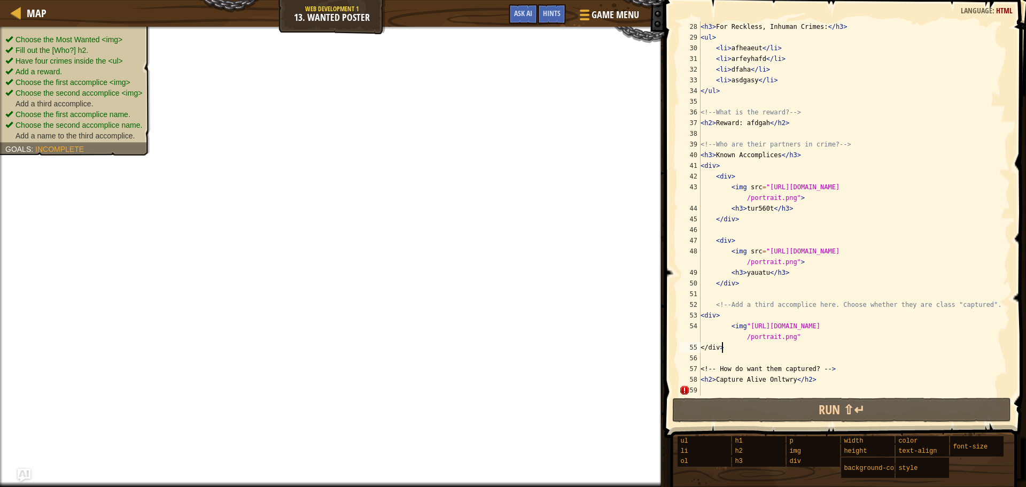
scroll to position [5, 1]
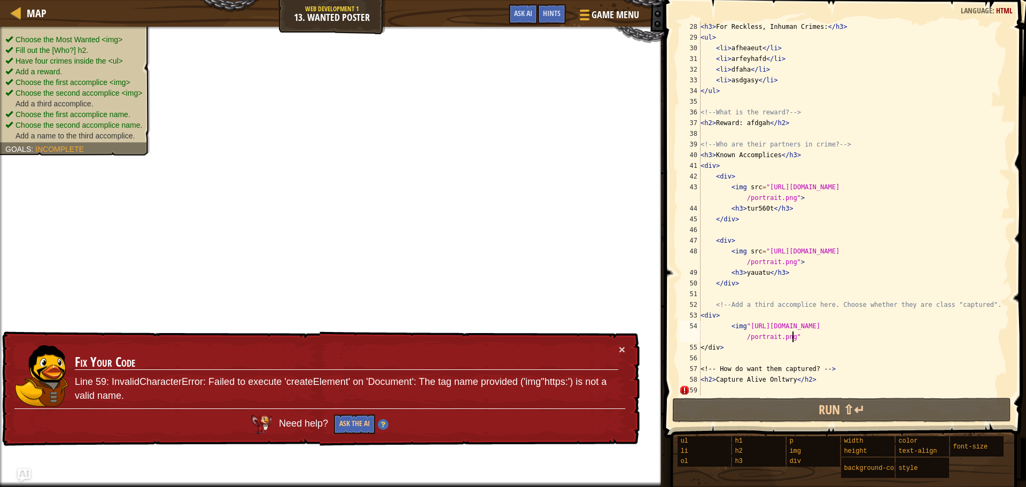
click at [811, 340] on div "< h3 > For Reckless, Inhuman Crimes: </ h3 > < ul > < li > afheaeut </ li > < l…" at bounding box center [851, 219] width 304 height 396
click at [745, 323] on div "< h3 > For Reckless, Inhuman Crimes: </ h3 > < ul > < li > afheaeut </ li > < l…" at bounding box center [851, 219] width 304 height 396
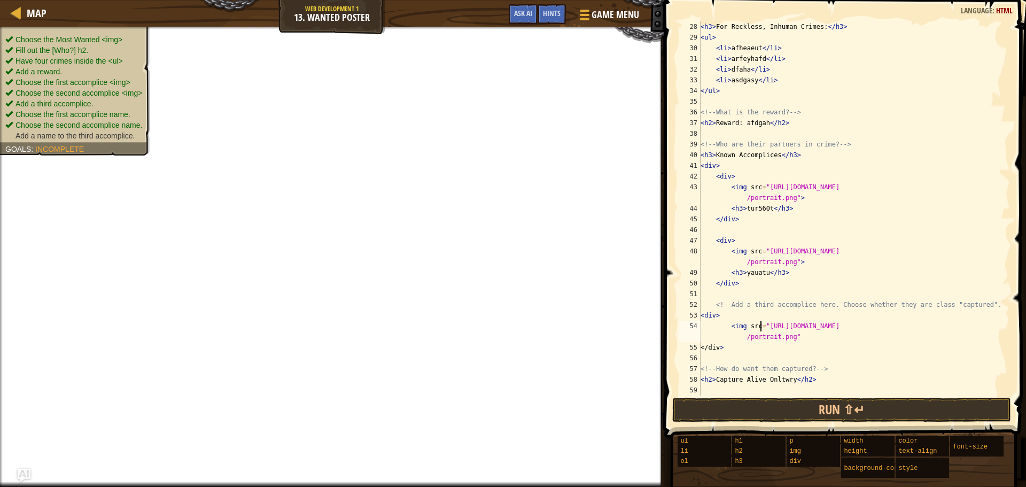
scroll to position [5, 5]
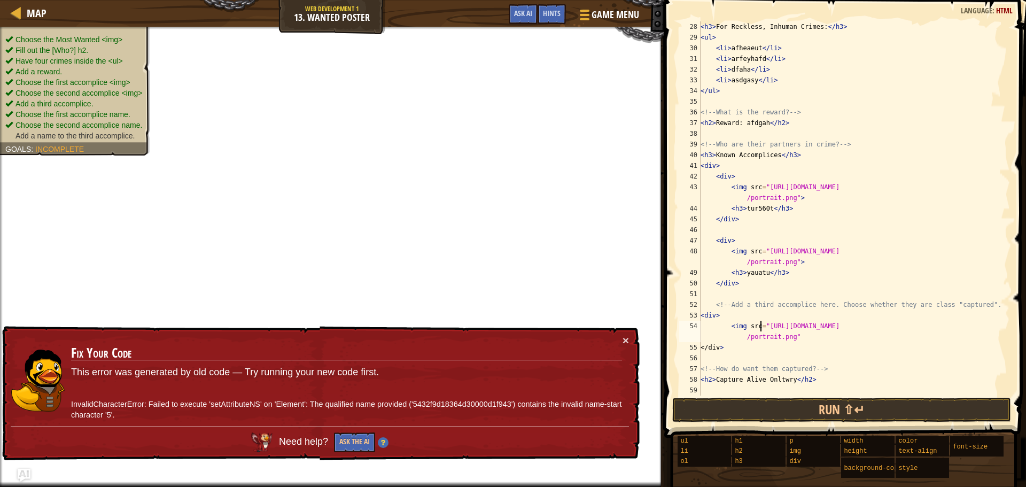
type textarea "<img src="[URL][DOMAIN_NAME]""
click at [788, 429] on div "Hints Image Gallery Webpage <img src="https://codecombat.com/file/db/thang.type…" at bounding box center [843, 241] width 365 height 482
click at [788, 406] on button "Run ⇧↵" at bounding box center [841, 410] width 339 height 25
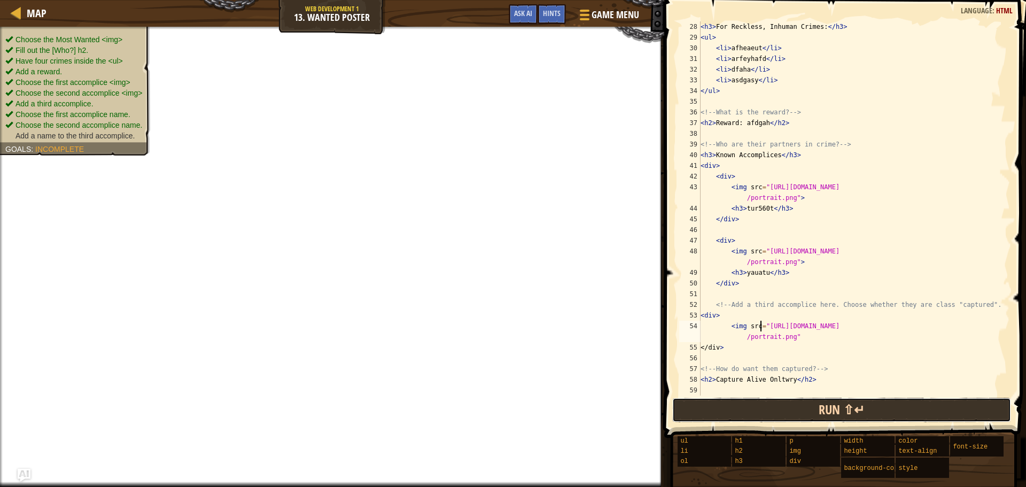
click at [784, 418] on button "Run ⇧↵" at bounding box center [841, 410] width 339 height 25
click at [784, 416] on button "Run ⇧↵" at bounding box center [841, 410] width 339 height 25
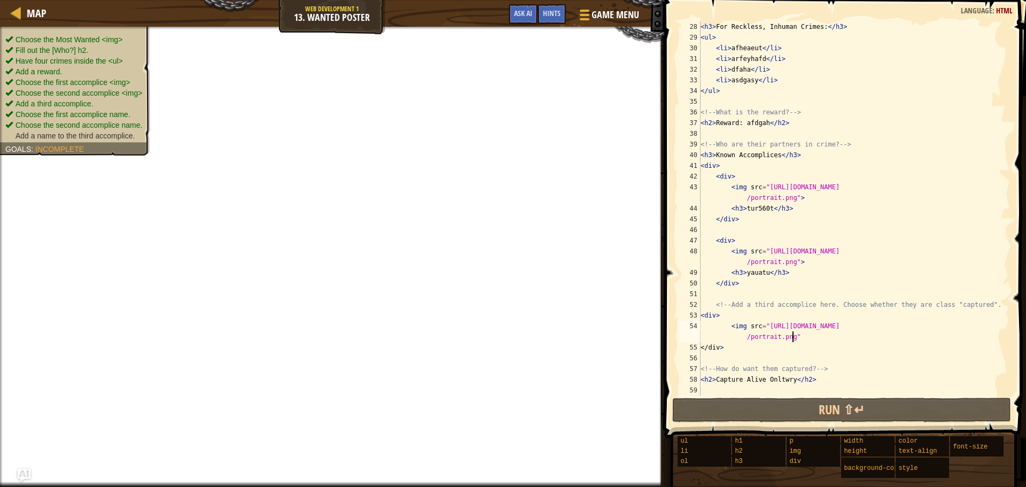
click at [803, 340] on div "< h3 > For Reckless, Inhuman Crimes: </ h3 > < ul > < li > afheaeut </ li > < l…" at bounding box center [851, 219] width 304 height 396
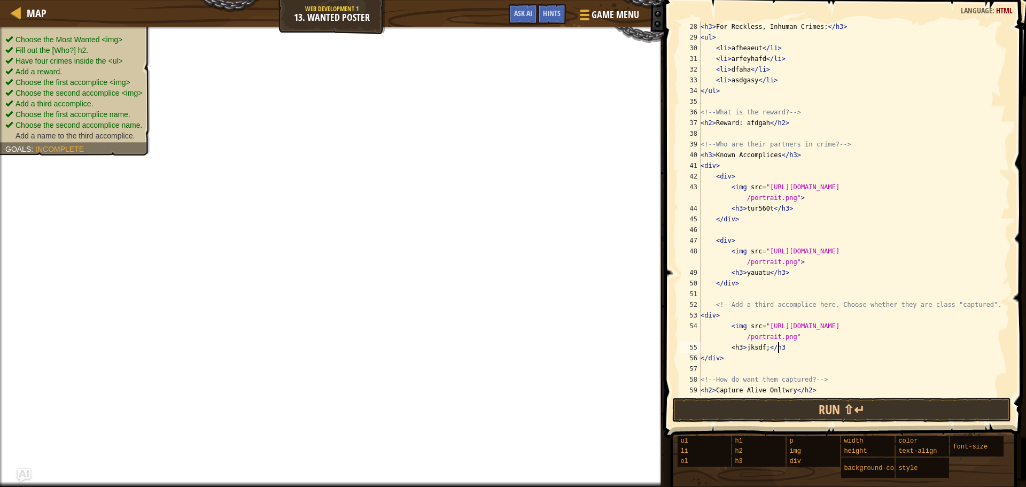
scroll to position [5, 6]
click at [808, 409] on button "Run ⇧↵" at bounding box center [841, 410] width 339 height 25
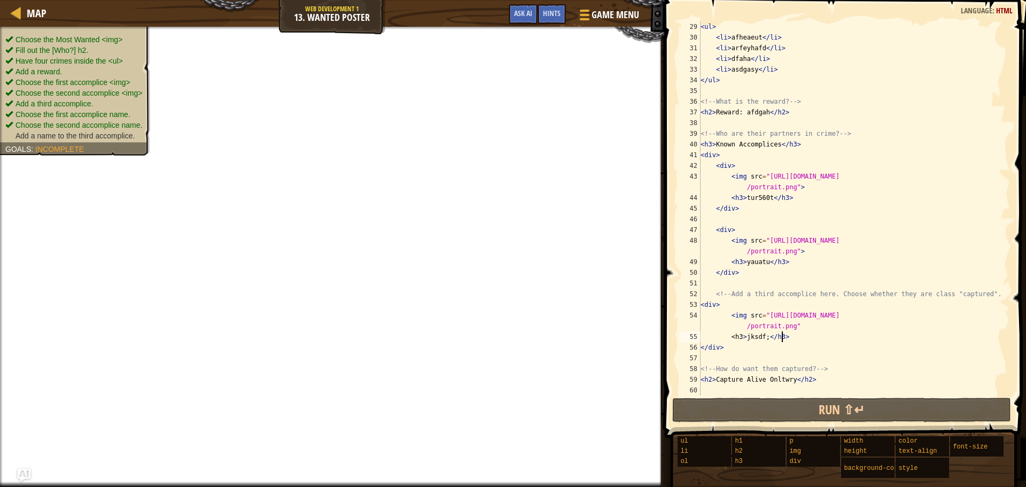
scroll to position [310, 0]
click at [762, 335] on div "< ul > < li > afheaeut </ li > < li > arfeyhafd </ li > < li > dfaha </ li > < …" at bounding box center [851, 219] width 304 height 396
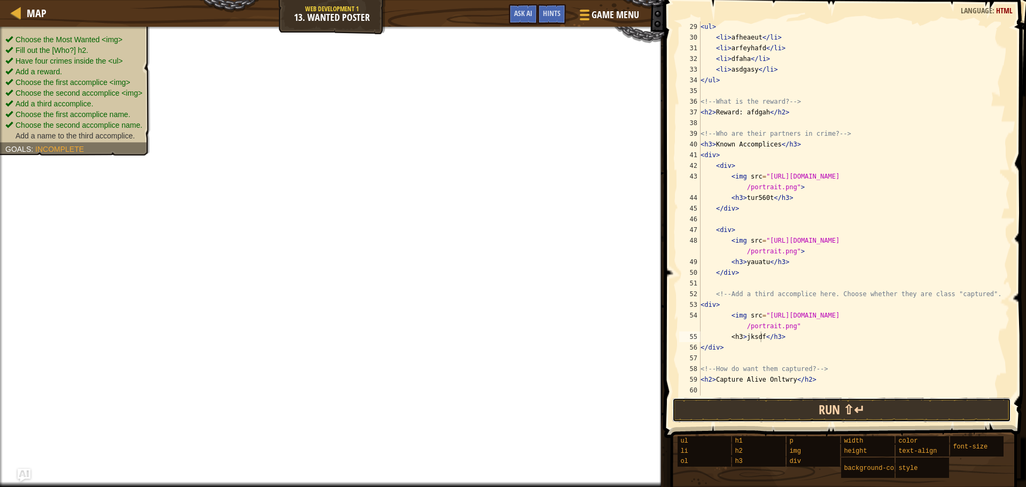
click at [801, 412] on button "Run ⇧↵" at bounding box center [841, 410] width 339 height 25
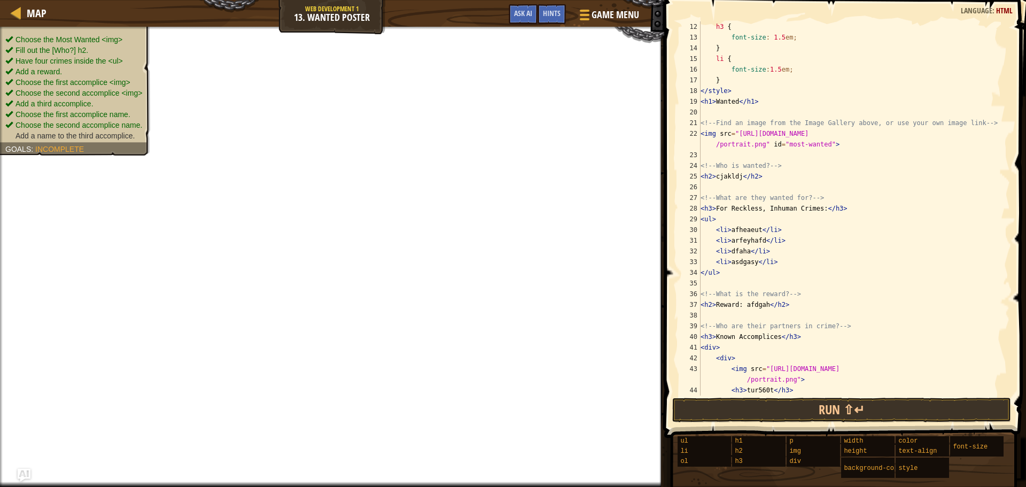
scroll to position [0, 0]
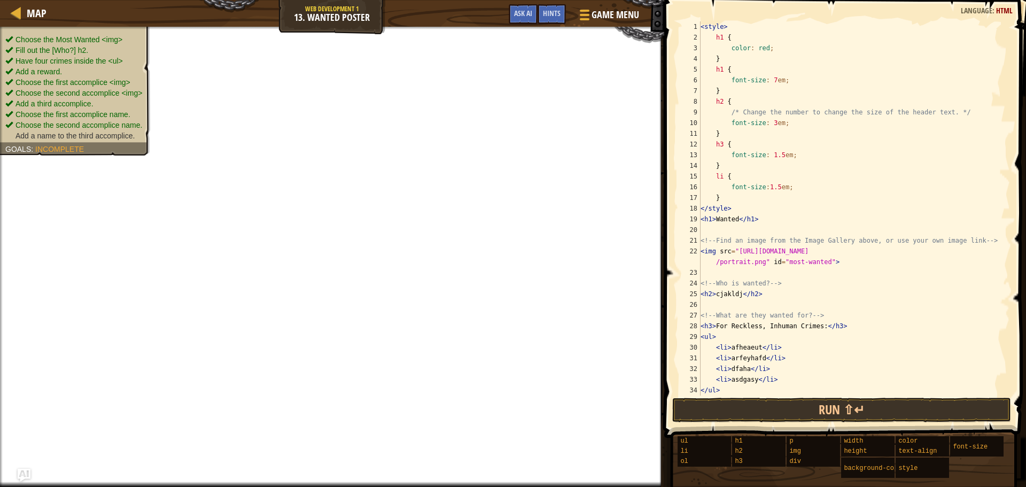
click at [727, 200] on div "< style > h1 { color : red ; } h1 { font-size : 7 em ; } h2 { /* Change the num…" at bounding box center [851, 219] width 304 height 396
type textarea "}"
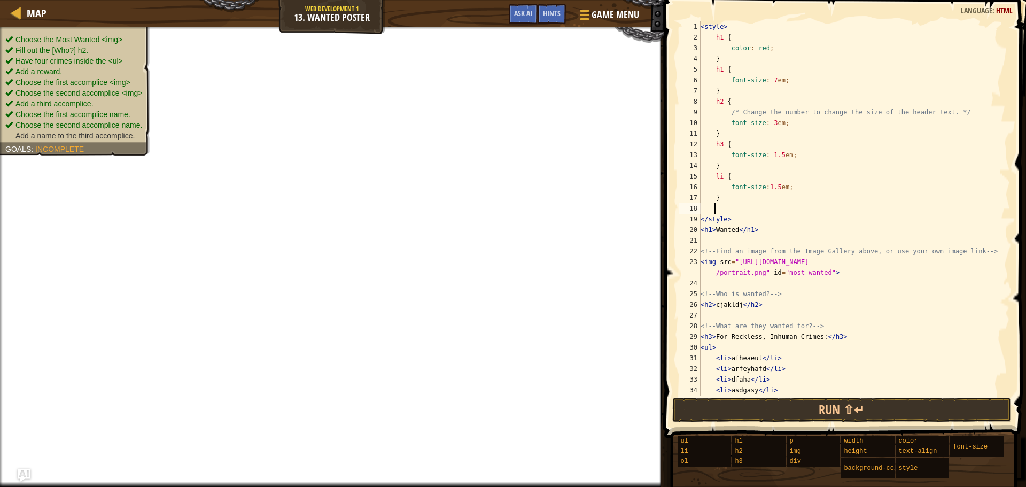
scroll to position [5, 1]
type textarea "h3 {"
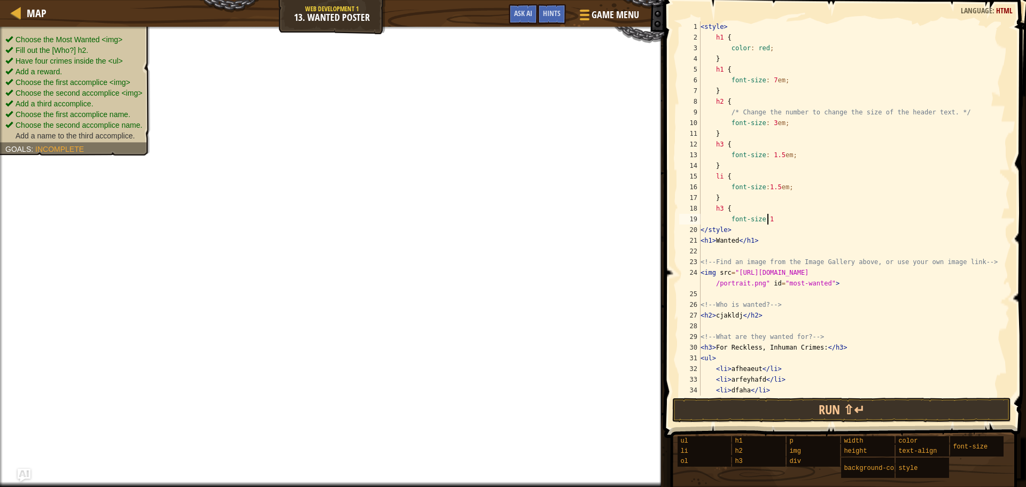
scroll to position [5, 5]
type textarea "font-size:1.5em;"
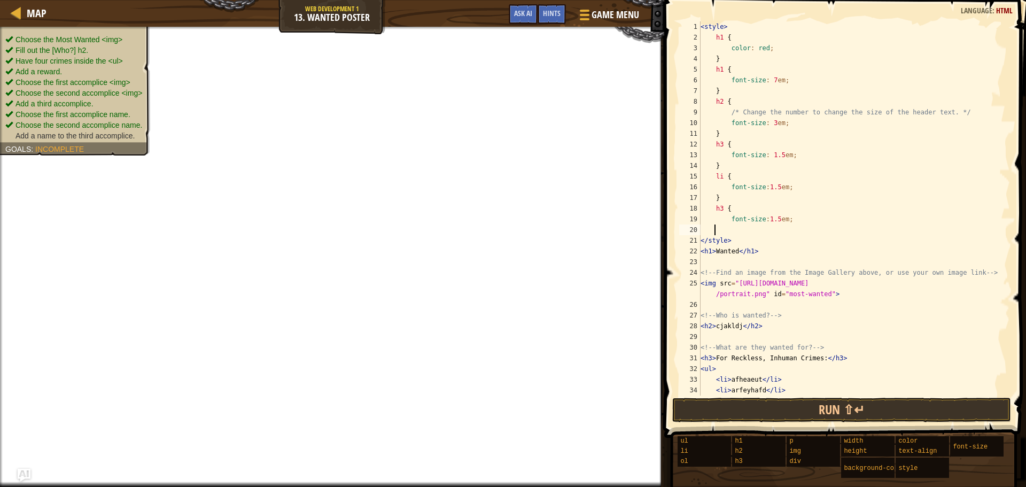
scroll to position [5, 1]
click at [748, 409] on button "Run ⇧↵" at bounding box center [841, 410] width 339 height 25
click at [742, 402] on button "Run ⇧↵" at bounding box center [841, 410] width 339 height 25
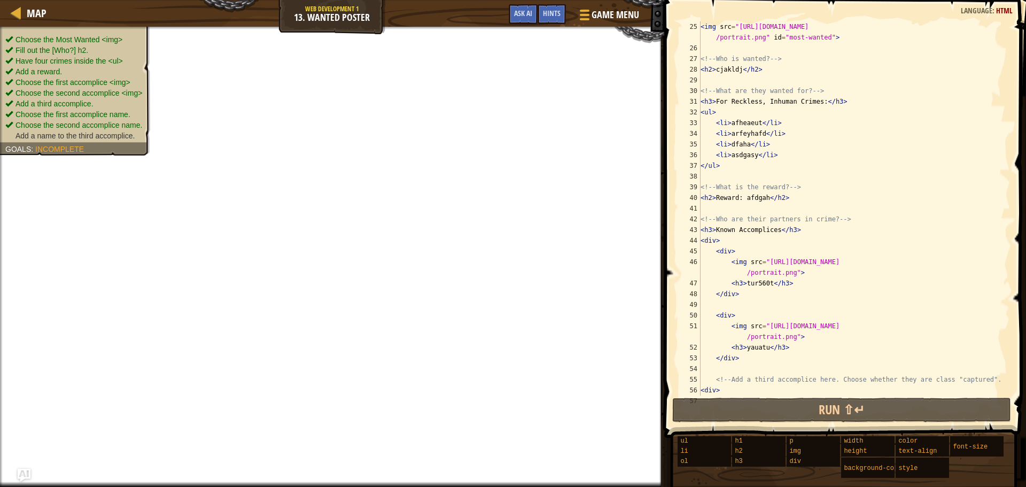
scroll to position [342, 0]
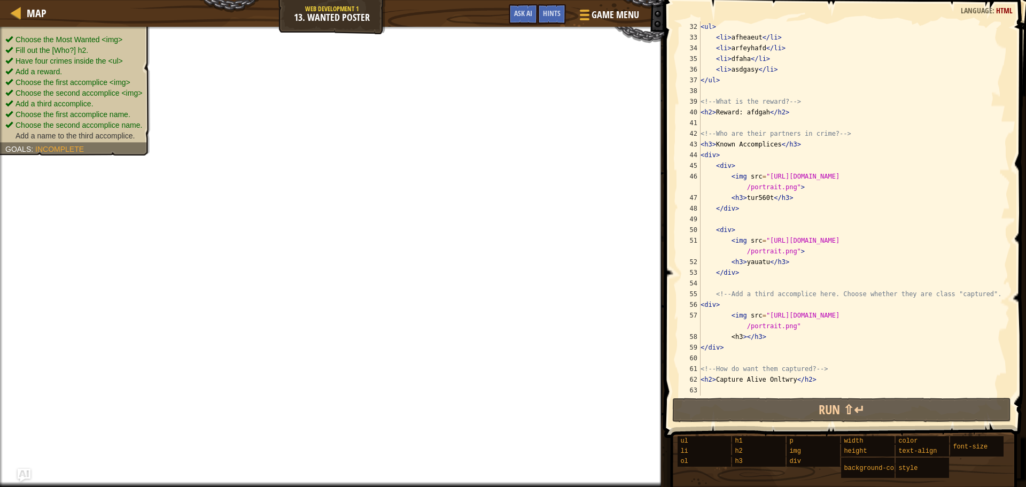
click at [742, 336] on div "< ul > < li > afheaeut </ li > < li > arfeyhafd </ li > < li > dfaha </ li > < …" at bounding box center [851, 219] width 304 height 396
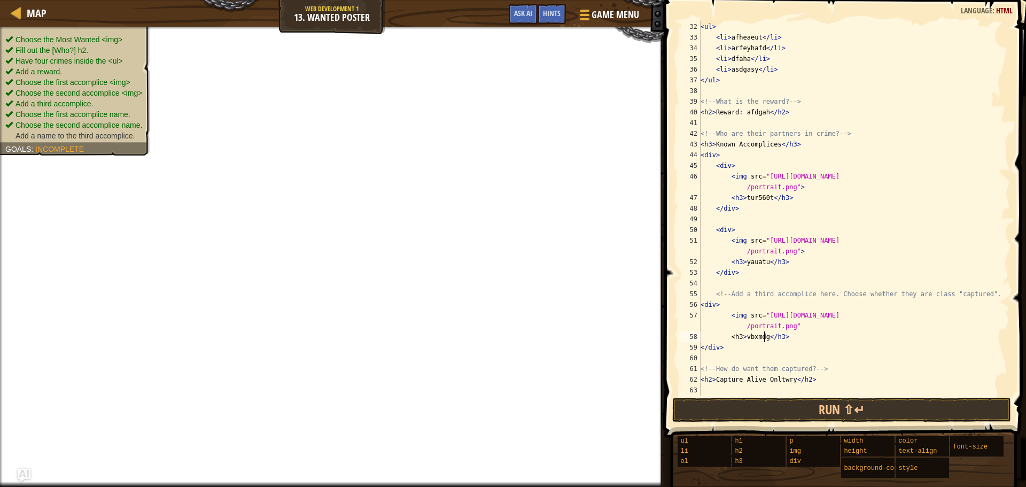
scroll to position [5, 5]
drag, startPoint x: 760, startPoint y: 413, endPoint x: 755, endPoint y: 411, distance: 5.6
click at [758, 412] on button "Run ⇧↵" at bounding box center [841, 410] width 339 height 25
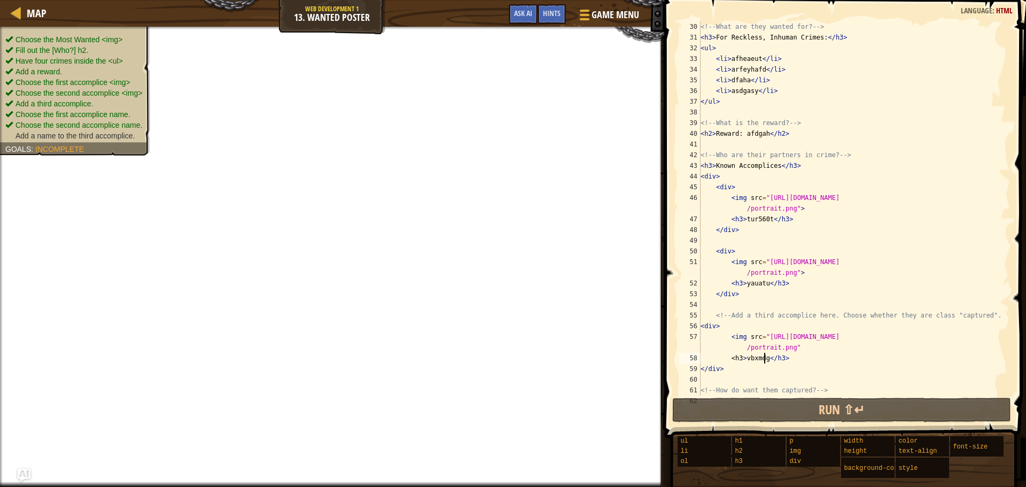
scroll to position [342, 0]
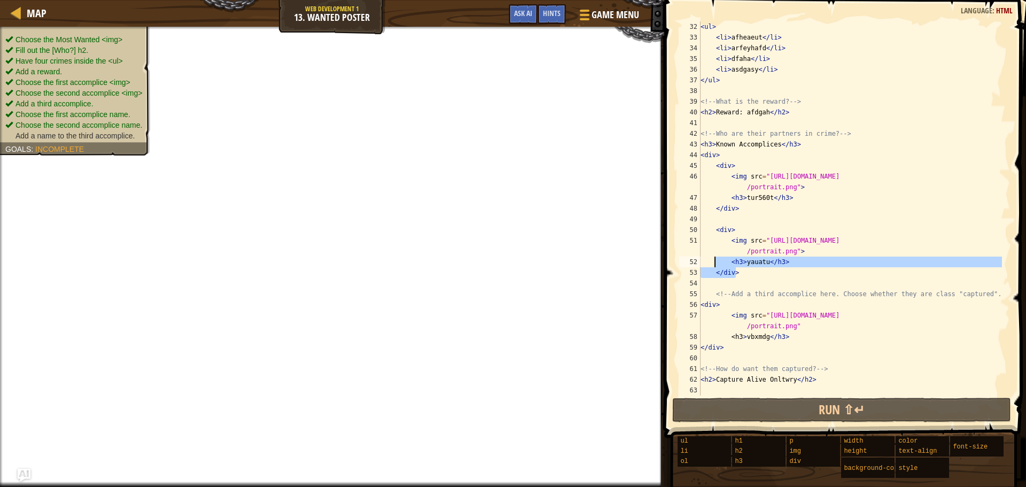
drag, startPoint x: 794, startPoint y: 268, endPoint x: 716, endPoint y: 265, distance: 78.1
click at [716, 265] on div "< ul > < li > afheaeut </ li > < li > arfeyhafd </ li > < li > dfaha </ li > < …" at bounding box center [851, 219] width 304 height 396
click at [774, 268] on div "< ul > < li > afheaeut </ li > < li > arfeyhafd </ li > < li > dfaha </ li > < …" at bounding box center [851, 208] width 304 height 374
click at [777, 262] on div "< ul > < li > afheaeut </ li > < li > arfeyhafd </ li > < li > dfaha </ li > < …" at bounding box center [851, 219] width 304 height 396
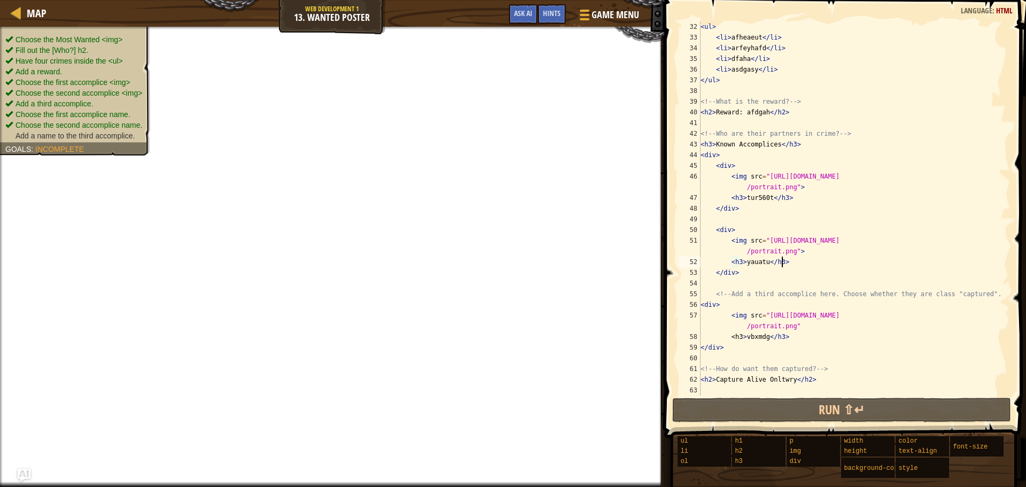
click at [786, 262] on div "< ul > < li > afheaeut </ li > < li > arfeyhafd </ li > < li > dfaha </ li > < …" at bounding box center [851, 219] width 304 height 396
drag, startPoint x: 786, startPoint y: 262, endPoint x: 730, endPoint y: 261, distance: 55.6
click at [730, 261] on div "< ul > < li > afheaeut </ li > < li > arfeyhafd </ li > < li > dfaha </ li > < …" at bounding box center [851, 219] width 304 height 396
drag, startPoint x: 806, startPoint y: 339, endPoint x: 727, endPoint y: 339, distance: 79.1
click at [727, 339] on div "< ul > < li > afheaeut </ li > < li > arfeyhafd </ li > < li > dfaha </ li > < …" at bounding box center [851, 219] width 304 height 396
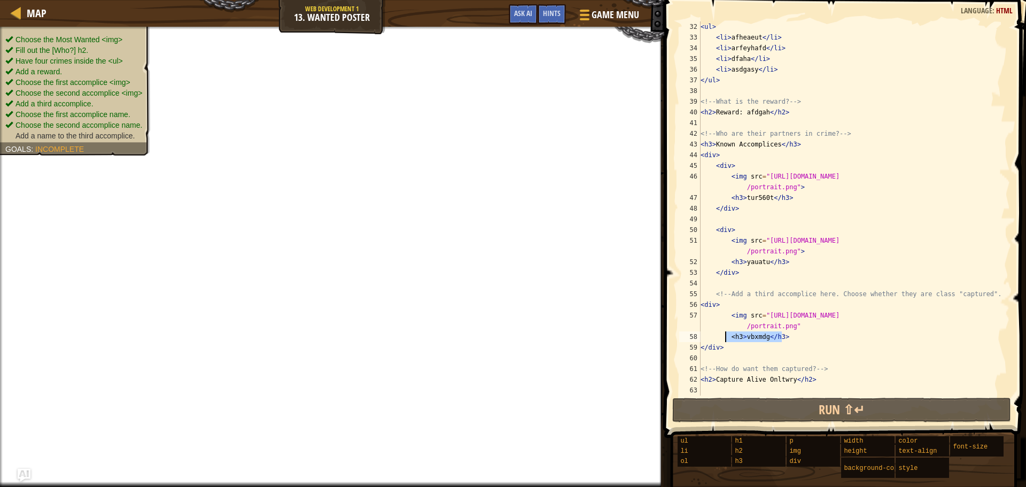
drag, startPoint x: 737, startPoint y: 339, endPoint x: 754, endPoint y: 339, distance: 17.1
click at [738, 338] on div "< ul > < li > afheaeut </ li > < li > arfeyhafd </ li > < li > dfaha </ li > < …" at bounding box center [851, 208] width 304 height 374
drag, startPoint x: 796, startPoint y: 340, endPoint x: 730, endPoint y: 342, distance: 66.8
click at [730, 342] on div "< ul > < li > afheaeut </ li > < li > arfeyhafd </ li > < li > dfaha </ li > < …" at bounding box center [851, 219] width 304 height 396
paste textarea "yauatu"
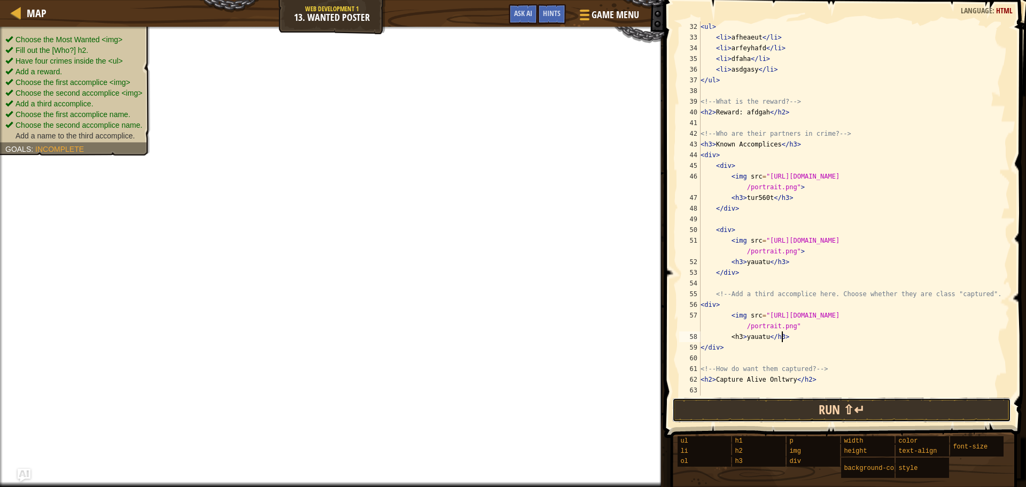
click at [755, 409] on button "Run ⇧↵" at bounding box center [841, 410] width 339 height 25
click at [755, 408] on button "Run ⇧↵" at bounding box center [841, 410] width 339 height 25
click at [754, 408] on button "Run ⇧↵" at bounding box center [841, 410] width 339 height 25
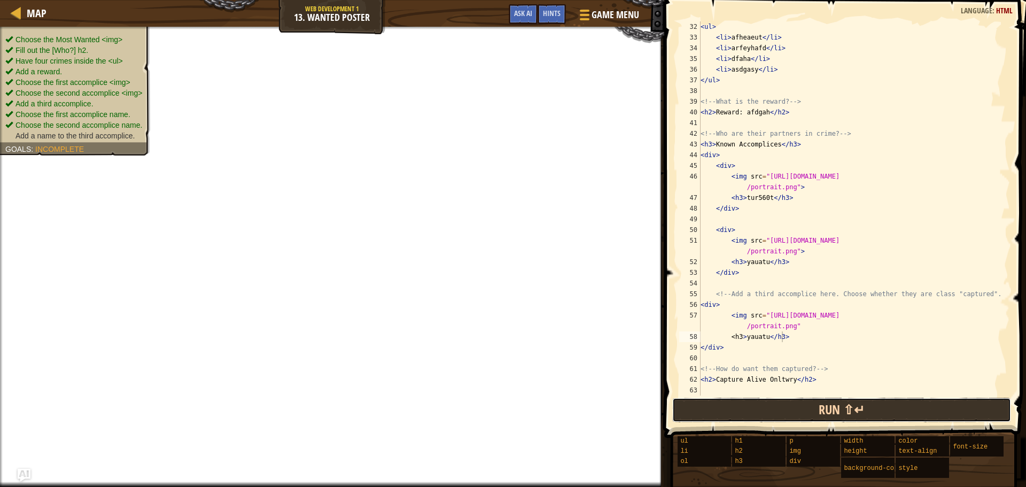
click at [754, 408] on button "Run ⇧↵" at bounding box center [841, 410] width 339 height 25
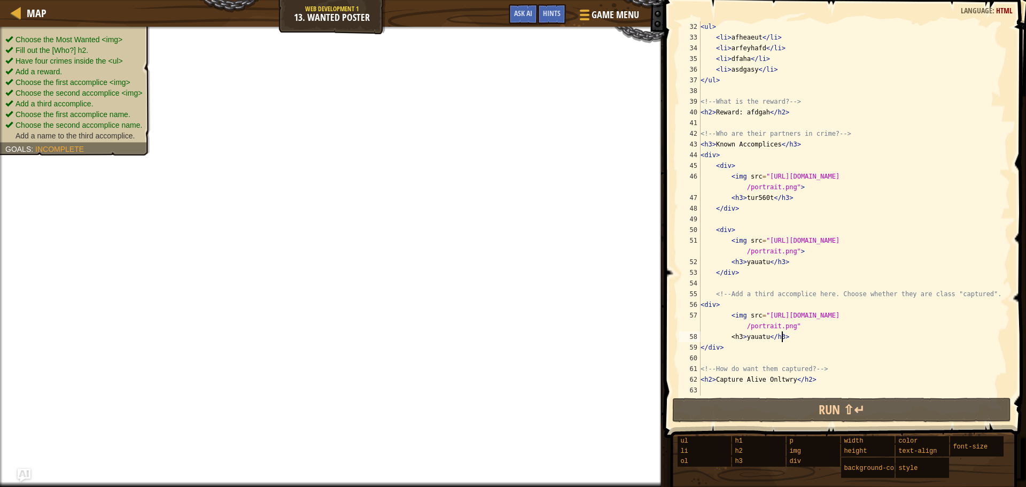
click at [703, 304] on div "< ul > < li > afheaeut </ li > < li > arfeyhafd </ li > < li > dfaha </ li > < …" at bounding box center [851, 219] width 304 height 396
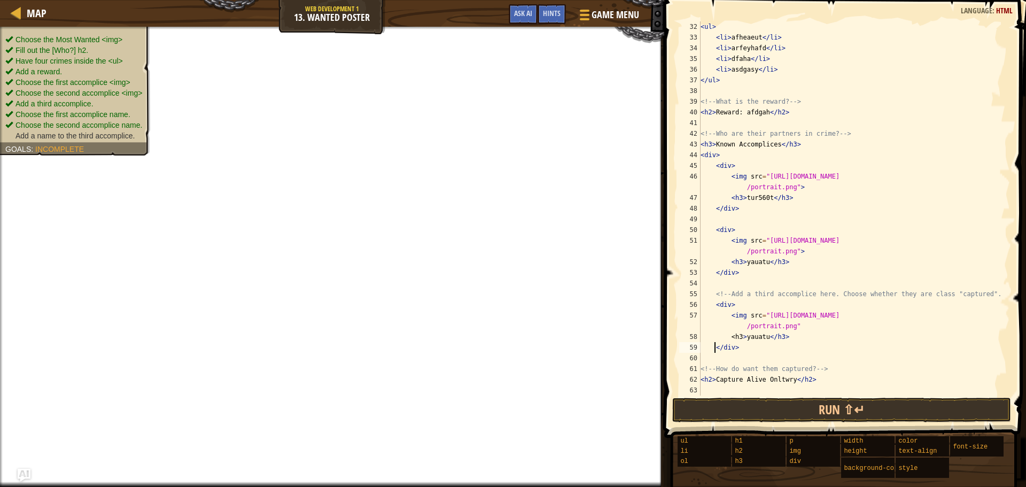
click at [768, 421] on button "Run ⇧↵" at bounding box center [841, 410] width 339 height 25
click at [761, 415] on button "Run ⇧↵" at bounding box center [841, 410] width 339 height 25
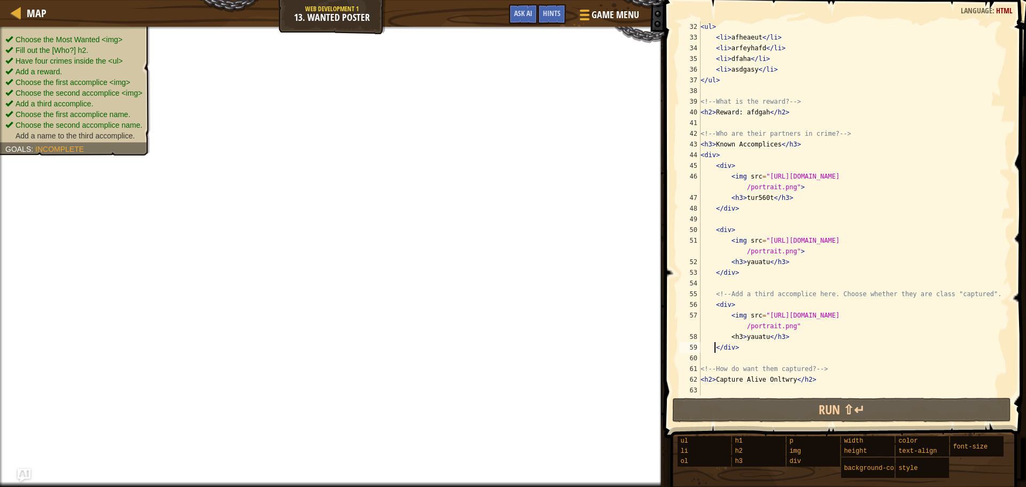
click at [739, 337] on div "< ul > < li > afheaeut </ li > < li > arfeyhafd </ li > < li > dfaha </ li > < …" at bounding box center [851, 219] width 304 height 396
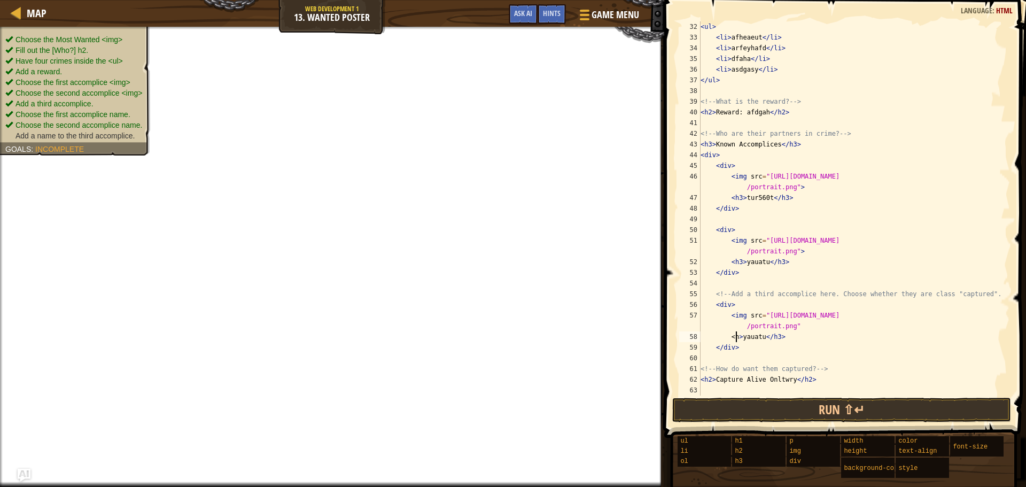
scroll to position [5, 3]
click at [716, 404] on button "Run ⇧↵" at bounding box center [841, 410] width 339 height 25
click at [713, 404] on button "Run ⇧↵" at bounding box center [841, 410] width 339 height 25
click at [709, 402] on button "Run ⇧↵" at bounding box center [841, 410] width 339 height 25
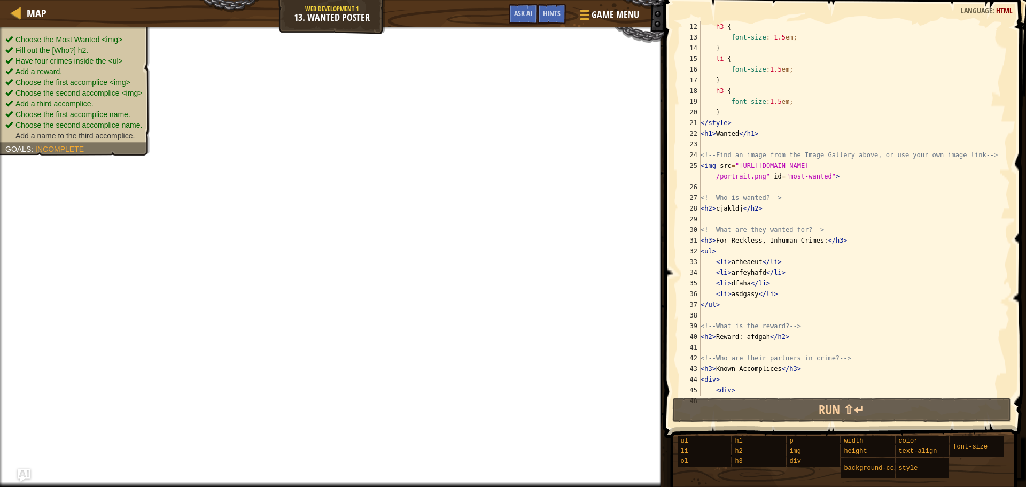
scroll to position [0, 0]
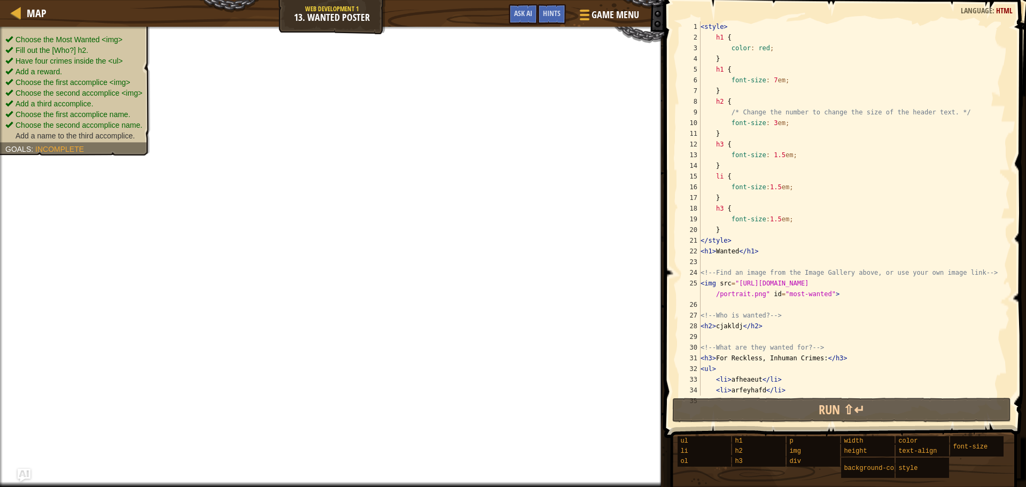
click at [771, 125] on div "< style > h1 { color : red ; } h1 { font-size : 7 em ; } h2 { /* Change the num…" at bounding box center [851, 219] width 304 height 396
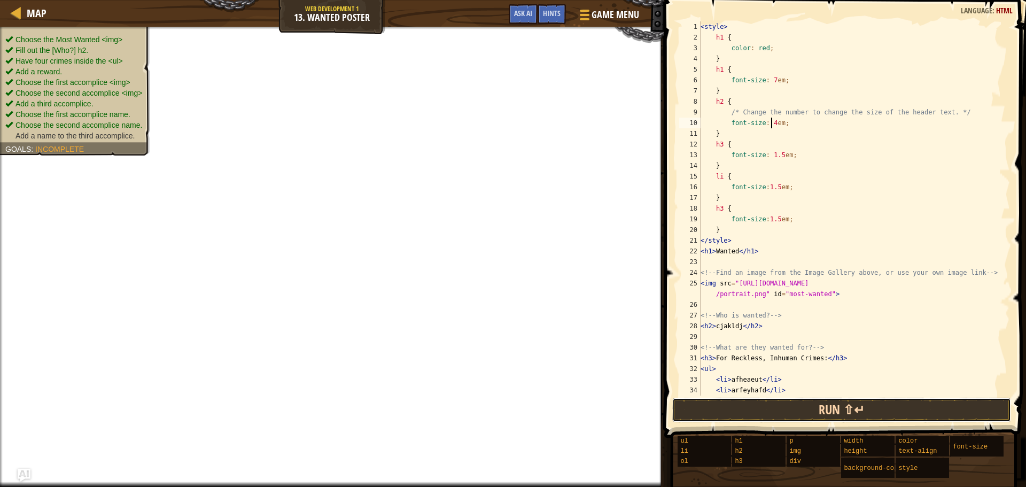
click at [789, 407] on button "Run ⇧↵" at bounding box center [841, 410] width 339 height 25
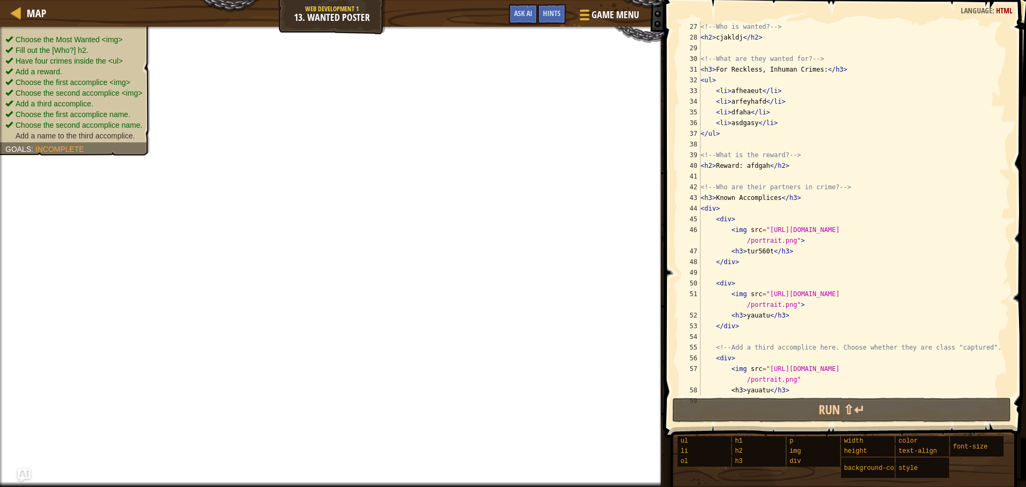
scroll to position [342, 0]
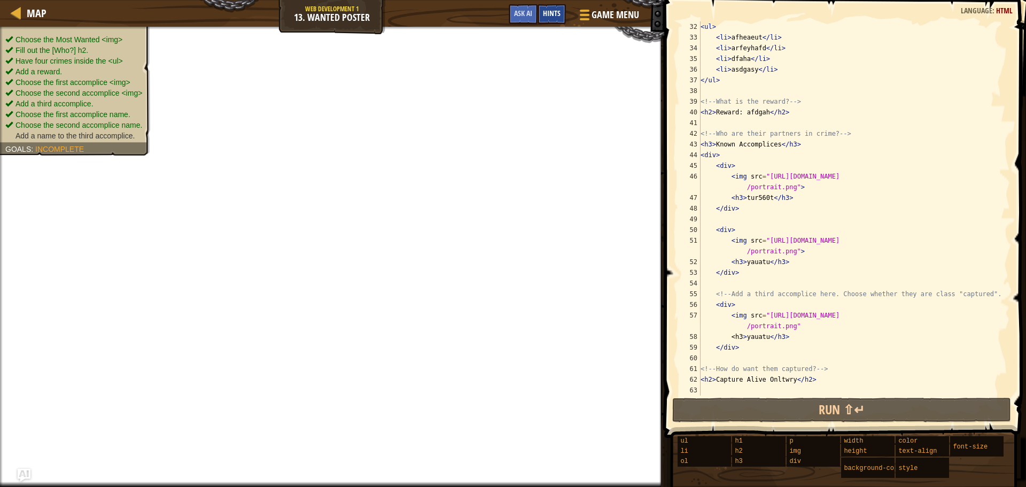
click at [555, 14] on span "Hints" at bounding box center [552, 13] width 18 height 10
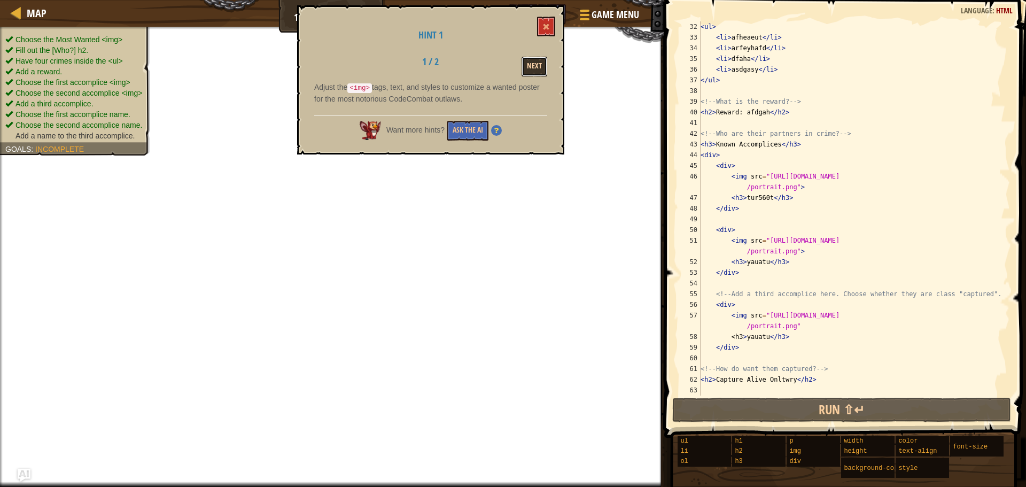
click at [531, 61] on button "Next" at bounding box center [535, 67] width 26 height 20
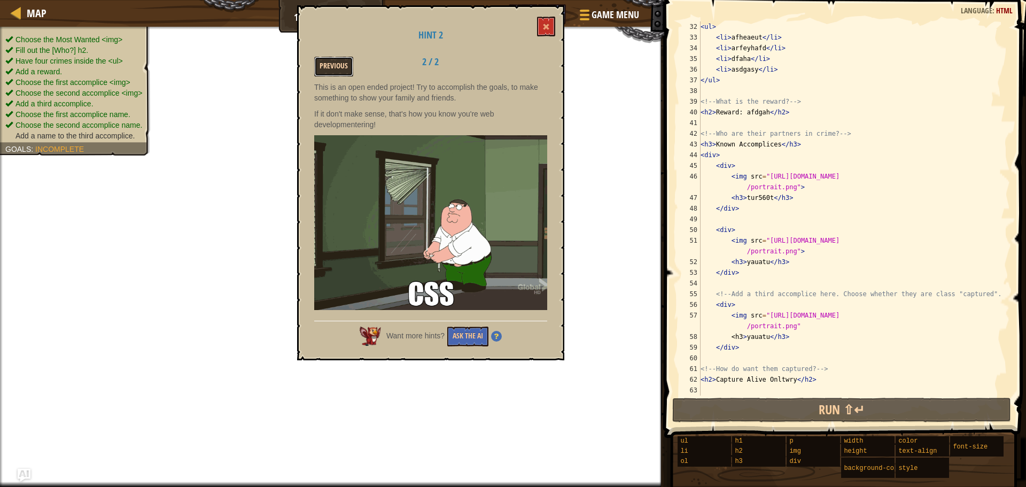
click at [332, 71] on button "Previous" at bounding box center [333, 67] width 39 height 20
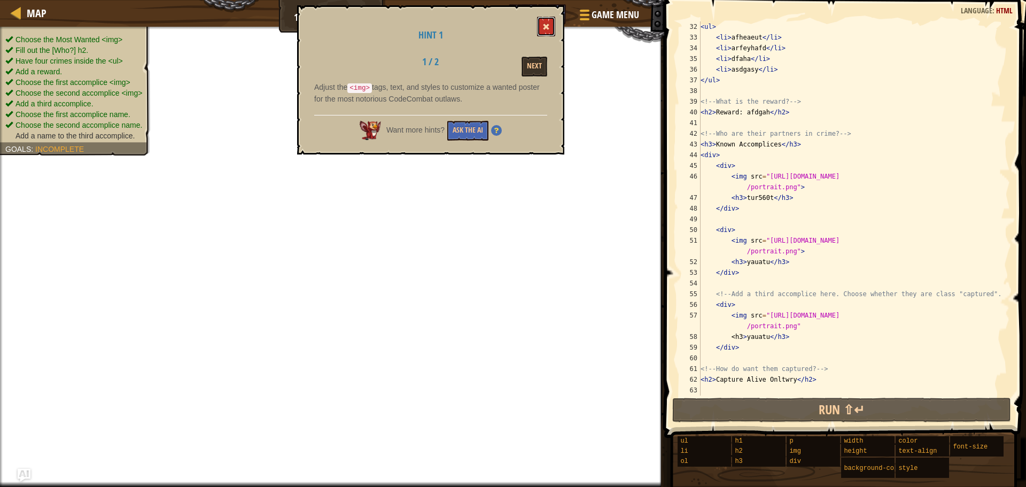
click at [544, 25] on span at bounding box center [545, 26] width 7 height 7
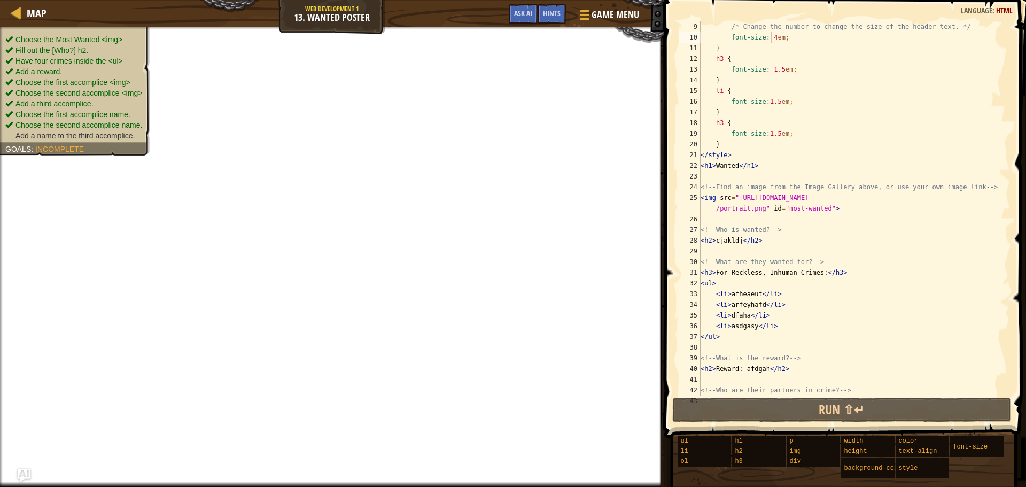
scroll to position [0, 0]
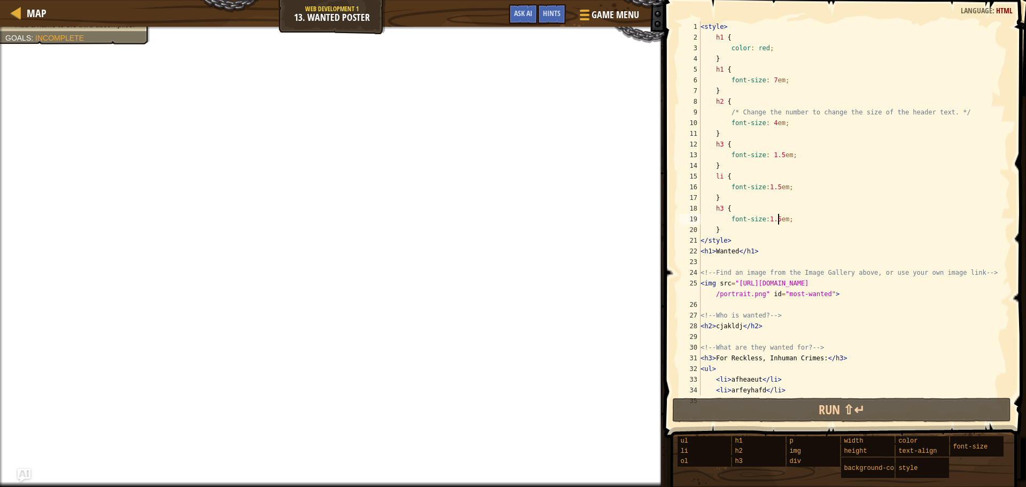
click at [779, 219] on div "< style > h1 { color : red ; } h1 { font-size : 7 em ; } h2 { /* Change the num…" at bounding box center [851, 219] width 304 height 396
click at [773, 222] on div "< style > h1 { color : red ; } h1 { font-size : 7 em ; } h2 { /* Change the num…" at bounding box center [851, 219] width 304 height 396
click at [775, 222] on div "< style > h1 { color : red ; } h1 { font-size : 7 em ; } h2 { /* Change the num…" at bounding box center [851, 208] width 304 height 374
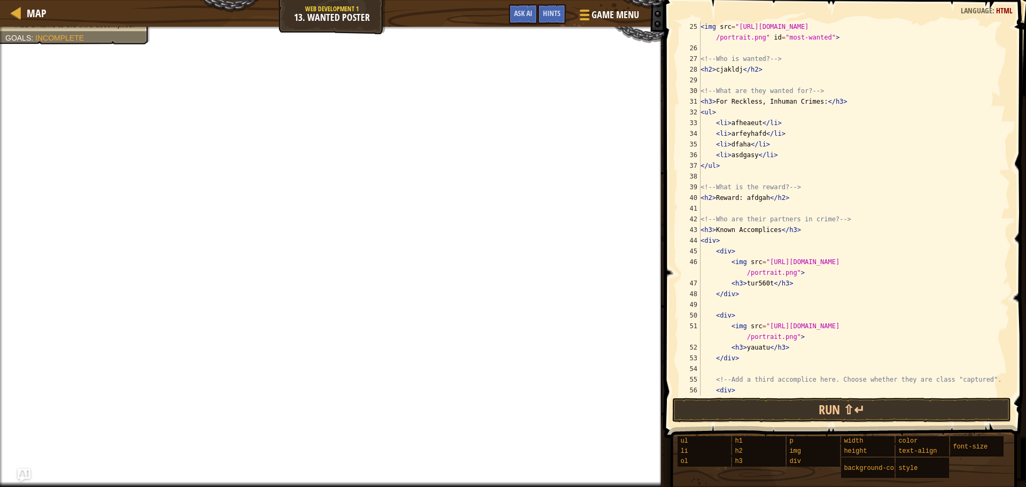
scroll to position [342, 0]
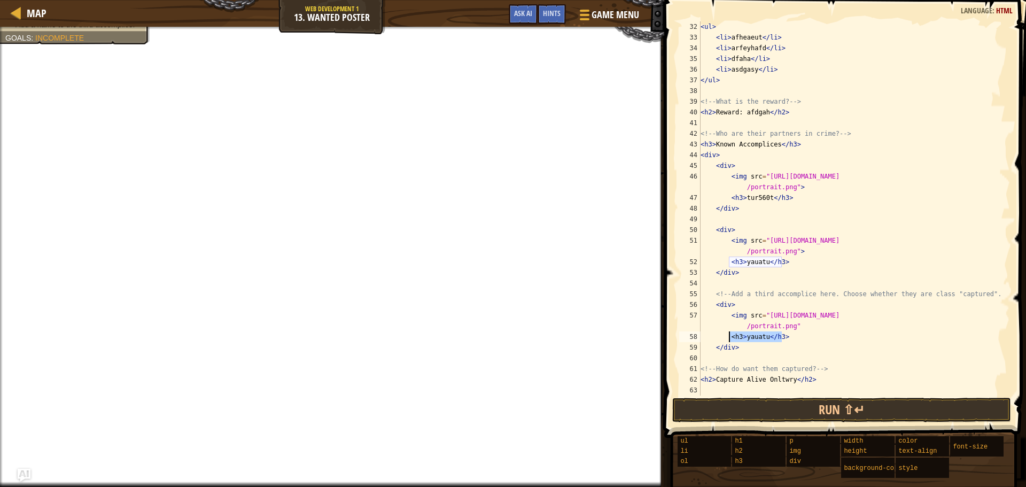
drag, startPoint x: 801, startPoint y: 337, endPoint x: 730, endPoint y: 334, distance: 71.2
click at [730, 334] on div "< ul > < li > afheaeut </ li > < li > arfeyhafd </ li > < li > dfaha </ li > < …" at bounding box center [851, 219] width 304 height 396
type textarea "<h3>YAUATU</h3>"
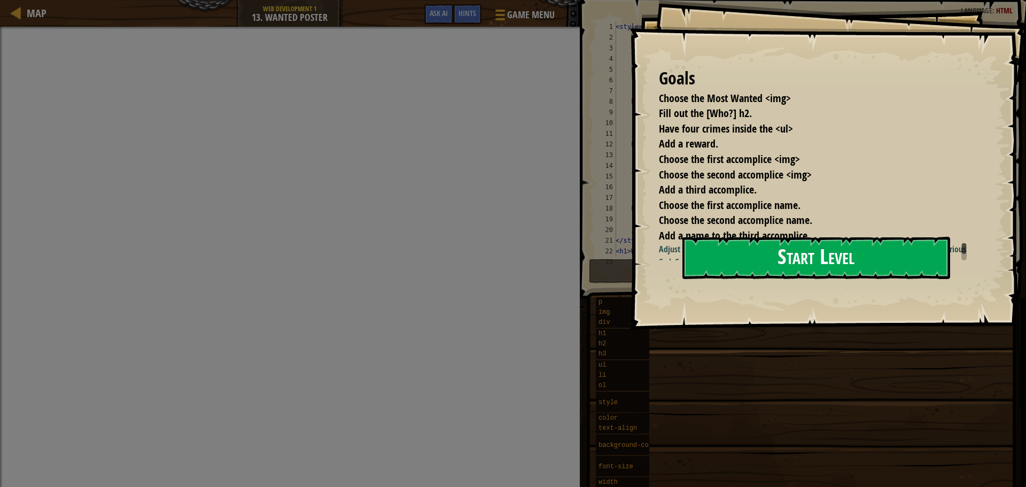
drag, startPoint x: 754, startPoint y: 263, endPoint x: 760, endPoint y: 263, distance: 5.9
click at [755, 263] on button "Start Level" at bounding box center [817, 258] width 268 height 42
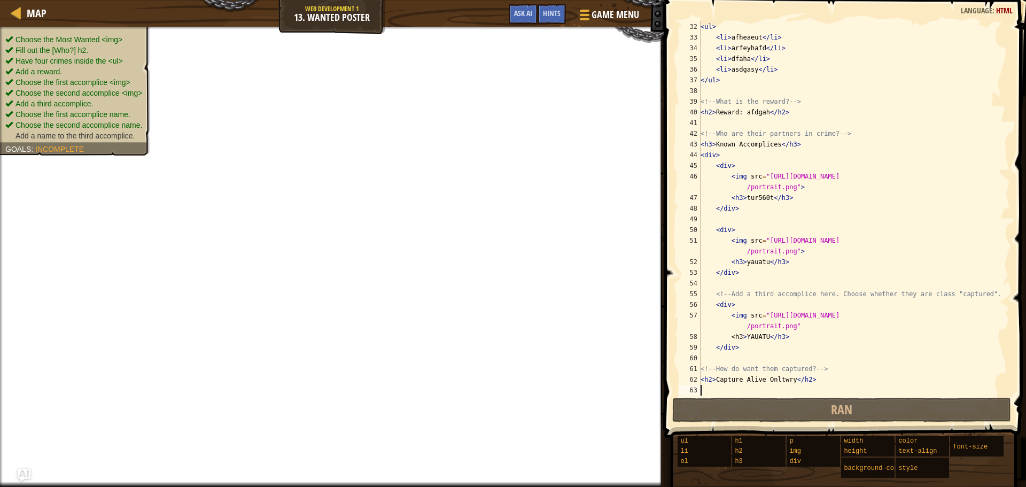
scroll to position [342, 0]
click at [746, 335] on div "< ul > < li > afheaeut </ li > < li > arfeyhafd </ li > < li > dfaha </ li > < …" at bounding box center [851, 219] width 304 height 396
click at [742, 335] on div "< ul > < li > afheaeut </ li > < li > arfeyhafd </ li > < li > dfaha </ li > < …" at bounding box center [851, 219] width 304 height 396
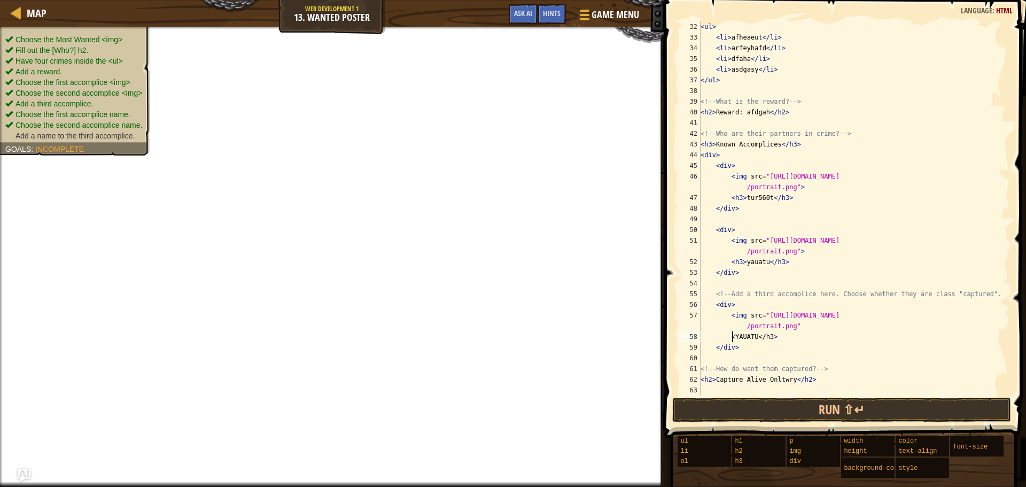
type textarea "YAUATU</h3>"
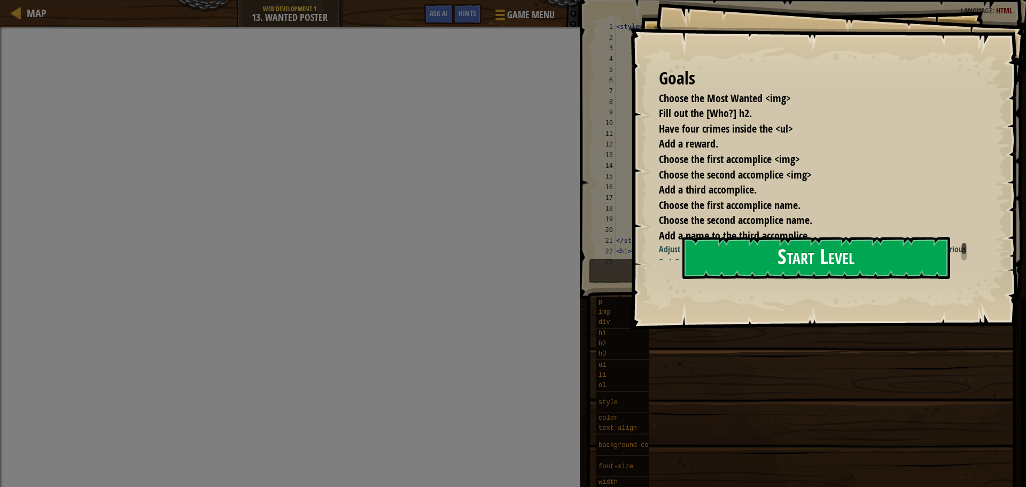
click at [799, 273] on button "Start Level" at bounding box center [817, 258] width 268 height 42
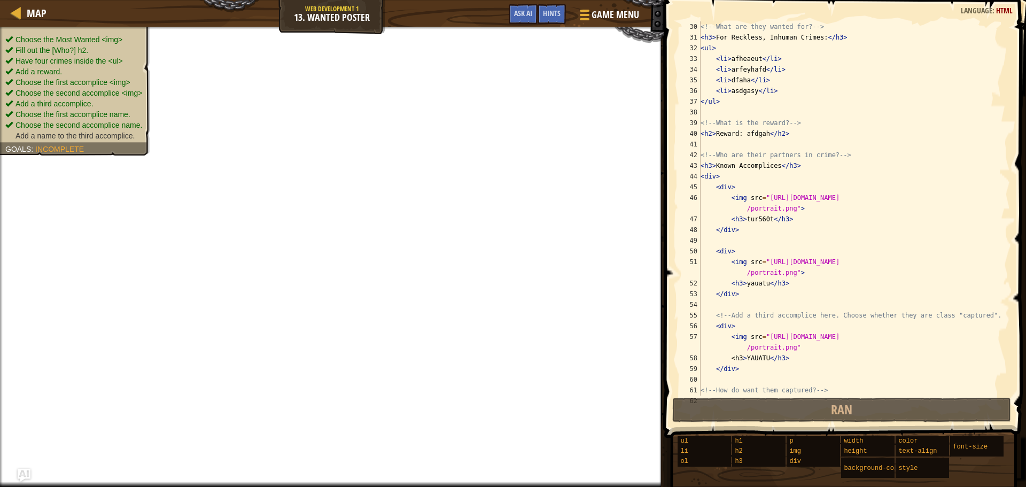
scroll to position [342, 0]
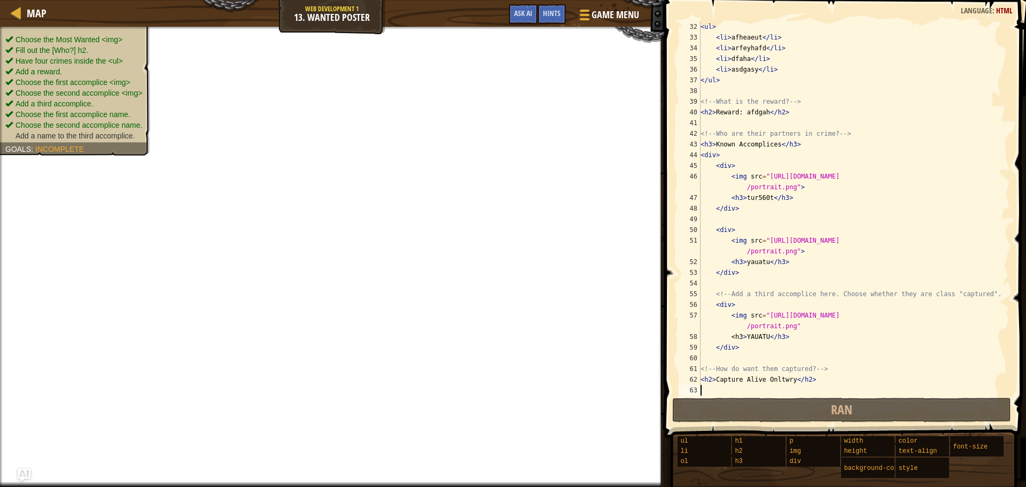
click at [730, 337] on div "< ul > < li > afheaeut </ li > < li > arfeyhafd </ li > < li > dfaha </ li > < …" at bounding box center [851, 219] width 304 height 396
click at [741, 337] on div "< ul > < li > afheaeut </ li > < li > arfeyhafd </ li > < li > dfaha </ li > < …" at bounding box center [851, 219] width 304 height 396
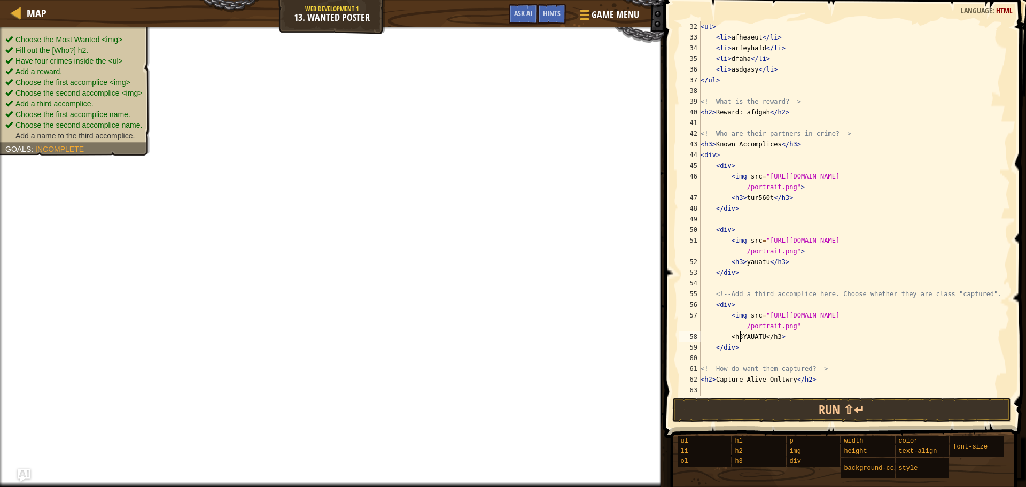
scroll to position [5, 3]
click at [768, 338] on div "< ul > < li > afheaeut </ li > < li > arfeyhafd </ li > < li > dfaha </ li > < …" at bounding box center [851, 219] width 304 height 396
click at [778, 412] on button "Run ⇧↵" at bounding box center [841, 410] width 339 height 25
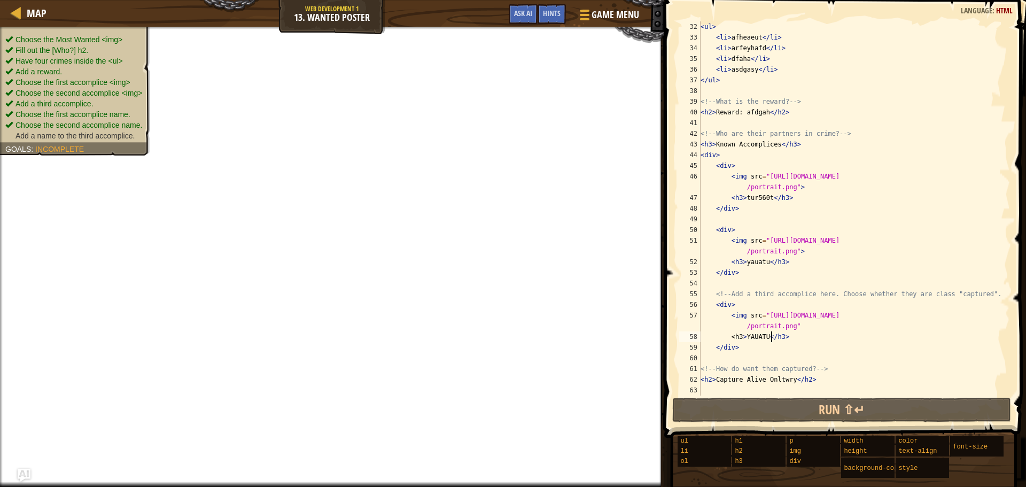
click at [738, 337] on div "< ul > < li > afheaeut </ li > < li > arfeyhafd </ li > < li > dfaha </ li > < …" at bounding box center [851, 219] width 304 height 396
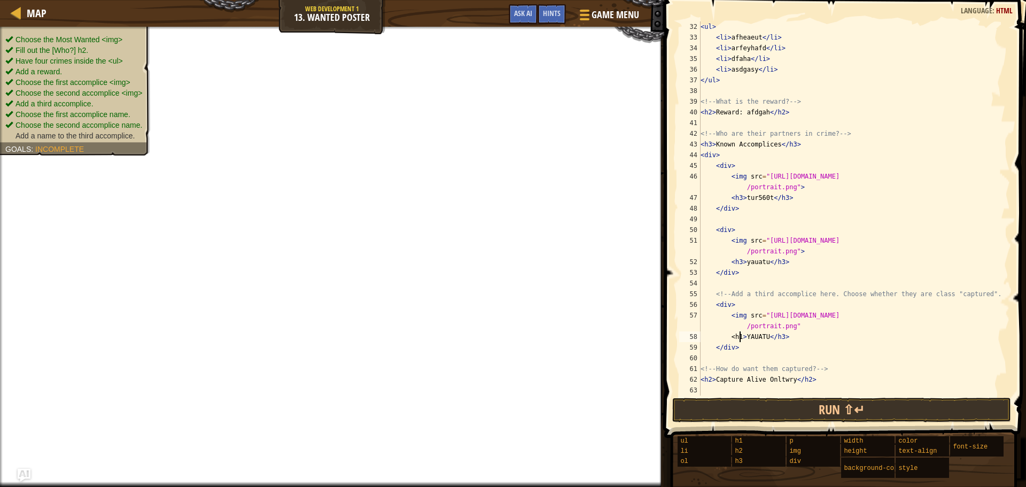
click at [750, 423] on span at bounding box center [846, 203] width 370 height 469
click at [787, 336] on div "< ul > < li > afheaeut </ li > < li > arfeyhafd </ li > < li > dfaha </ li > < …" at bounding box center [851, 219] width 304 height 396
click at [783, 337] on div "< ul > < li > afheaeut </ li > < li > arfeyhafd </ li > < li > dfaha </ li > < …" at bounding box center [851, 219] width 304 height 396
click at [737, 337] on div "< ul > < li > afheaeut </ li > < li > arfeyhafd </ li > < li > dfaha </ li > < …" at bounding box center [851, 219] width 304 height 396
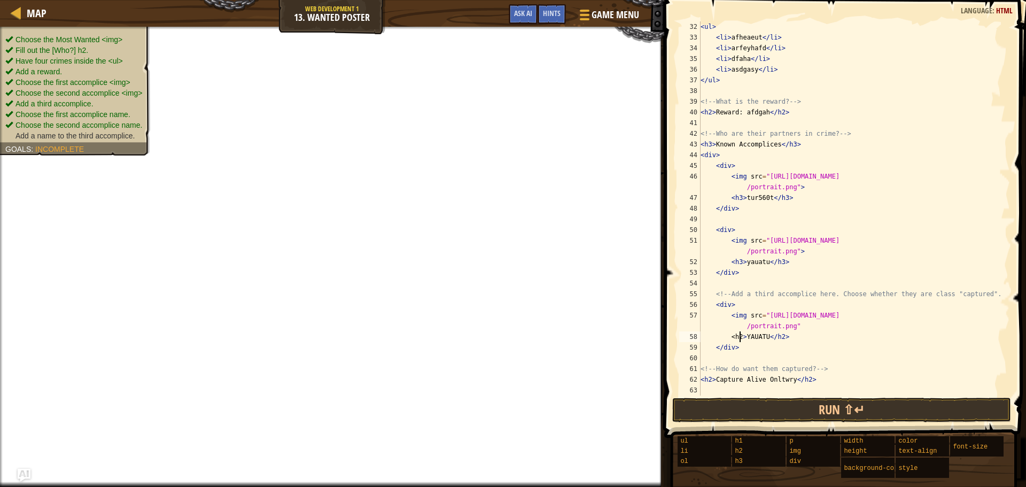
scroll to position [5, 3]
click at [797, 409] on button "Run ⇧↵" at bounding box center [841, 410] width 339 height 25
click at [784, 335] on div "< ul > < li > afheaeut </ li > < li > arfeyhafd </ li > < li > dfaha </ li > < …" at bounding box center [851, 219] width 304 height 396
click at [774, 417] on button "Run ⇧↵" at bounding box center [841, 410] width 339 height 25
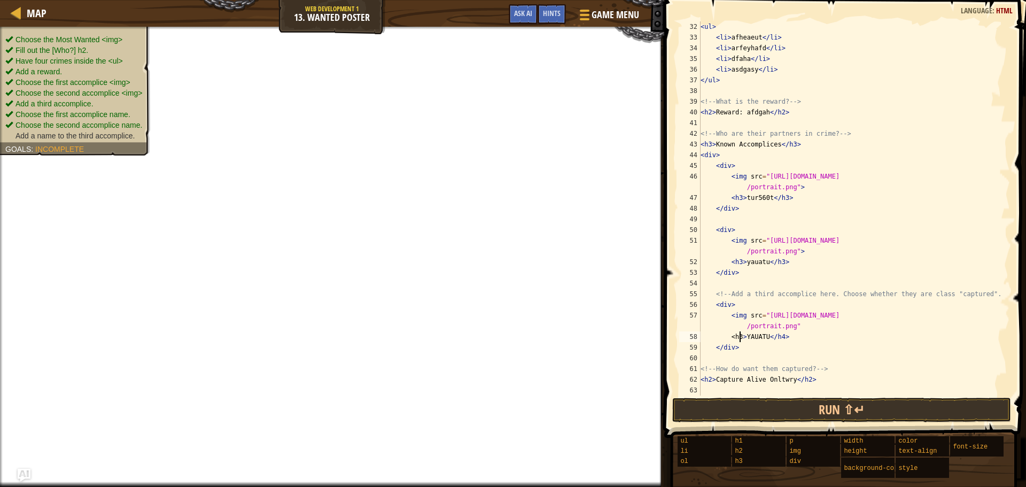
click at [741, 334] on div "< ul > < li > afheaeut </ li > < li > arfeyhafd </ li > < li > dfaha </ li > < …" at bounding box center [851, 219] width 304 height 396
click at [764, 405] on button "Run ⇧↵" at bounding box center [841, 410] width 339 height 25
click at [784, 332] on div "< ul > < li > afheaeut </ li > < li > arfeyhafd </ li > < li > dfaha </ li > < …" at bounding box center [851, 219] width 304 height 396
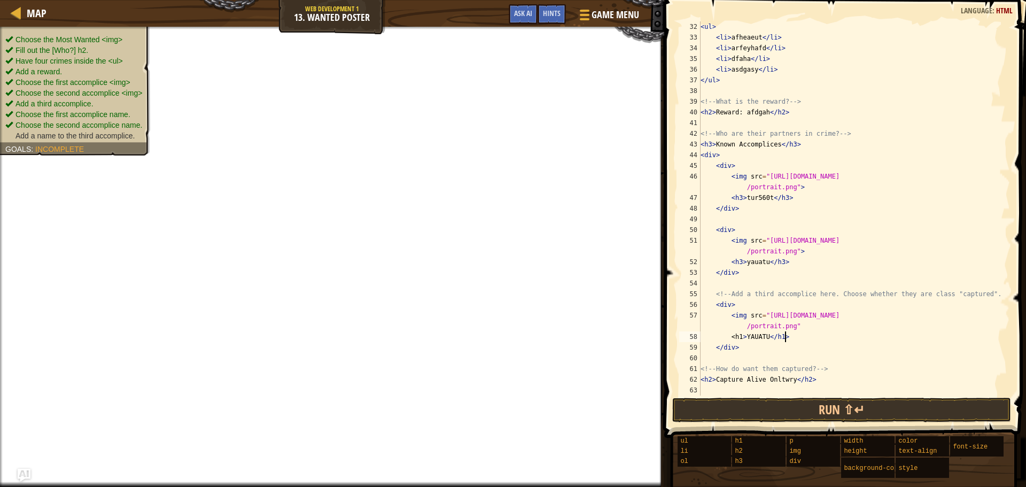
scroll to position [5, 6]
click at [798, 410] on button "Run ⇧↵" at bounding box center [841, 410] width 339 height 25
click at [797, 410] on button "Run ⇧↵" at bounding box center [841, 410] width 339 height 25
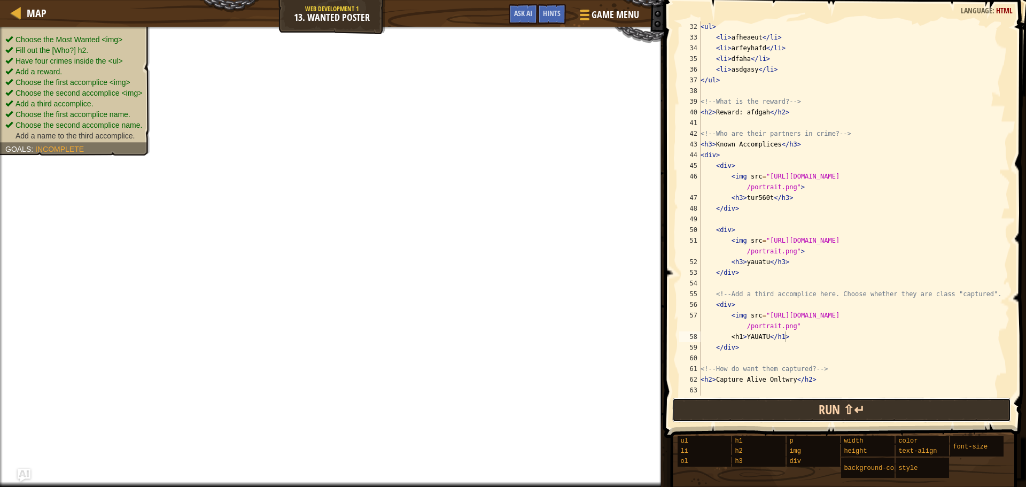
click at [796, 410] on button "Run ⇧↵" at bounding box center [841, 410] width 339 height 25
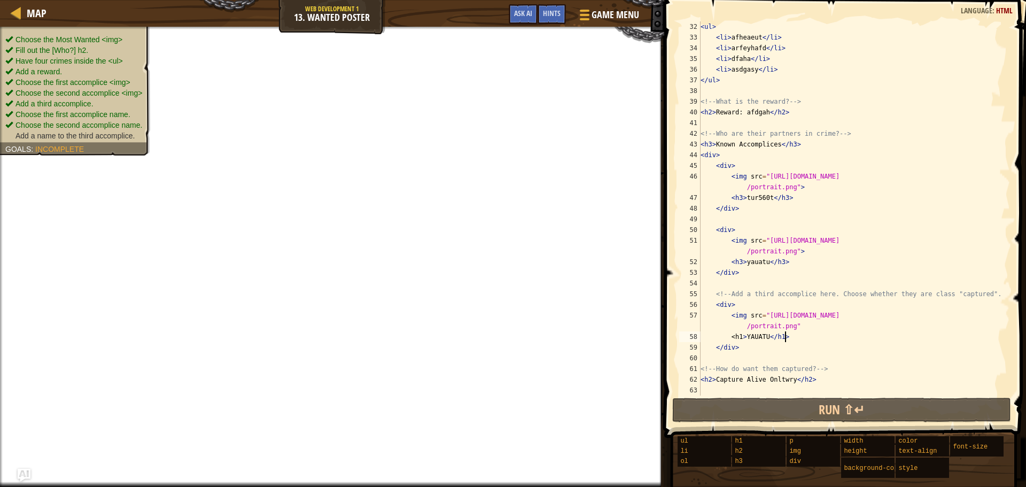
click at [732, 335] on div "< ul > < li > afheaeut </ li > < li > arfeyhafd </ li > < li > dfaha </ li > < …" at bounding box center [851, 219] width 304 height 396
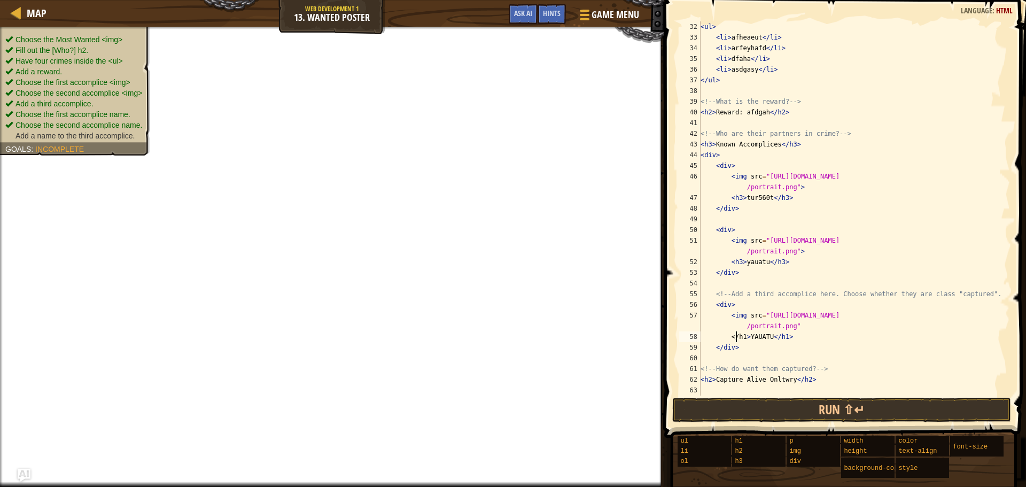
type textarea "<h1> YAUATU </h1>"
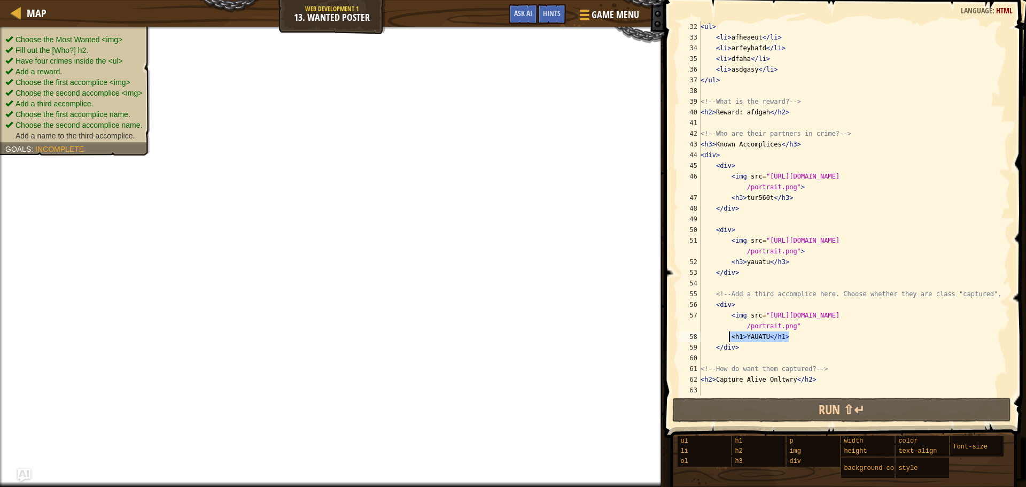
drag, startPoint x: 780, startPoint y: 338, endPoint x: 729, endPoint y: 341, distance: 50.8
click at [729, 341] on div "< ul > < li > afheaeut </ li > < li > arfeyhafd </ li > < li > dfaha </ li > < …" at bounding box center [851, 219] width 304 height 396
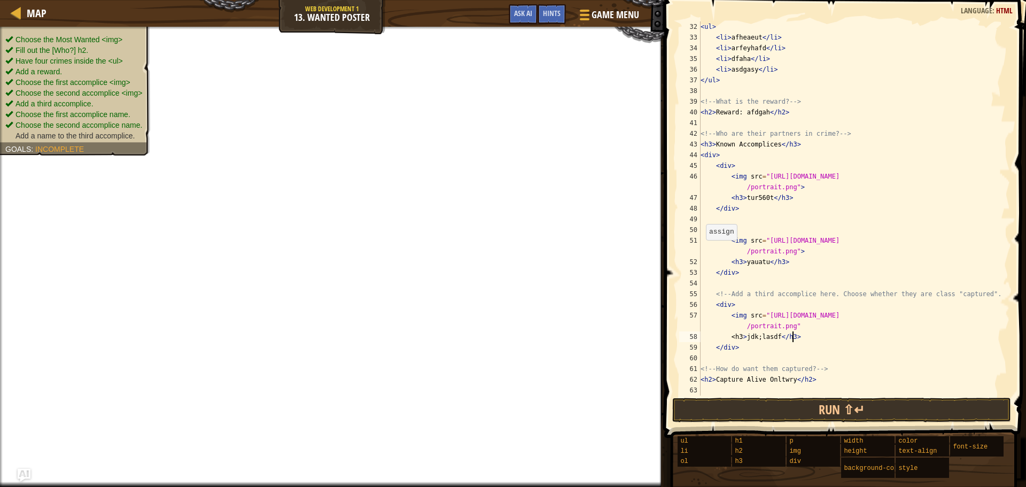
scroll to position [5, 7]
click at [727, 335] on div "< ul > < li > afheaeut </ li > < li > arfeyhafd </ li > < li > dfaha </ li > < …" at bounding box center [851, 219] width 304 height 396
click at [716, 418] on button "Run ⇧↵" at bounding box center [841, 410] width 339 height 25
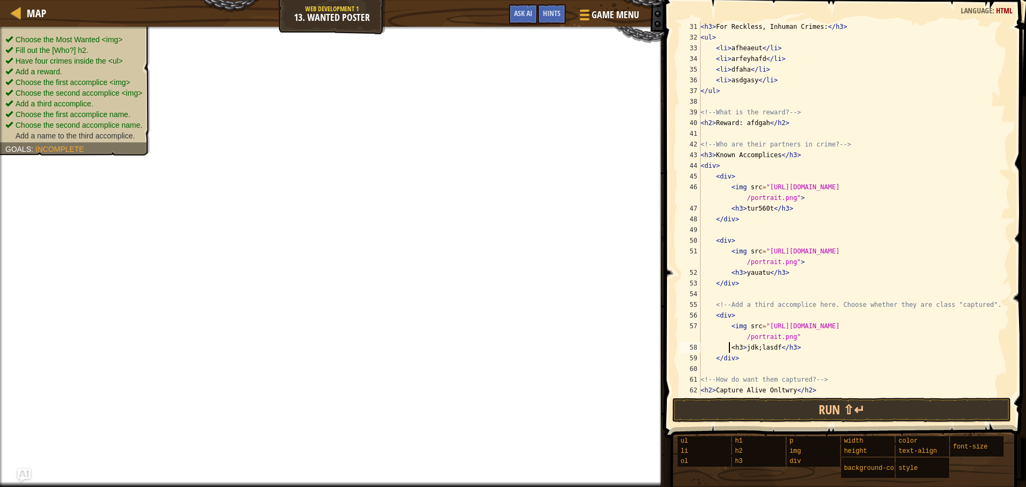
click at [805, 340] on div "< h3 > For Reckless, Inhuman Crimes: </ h3 > < ul > < li > afheaeut </ li > < l…" at bounding box center [851, 219] width 304 height 396
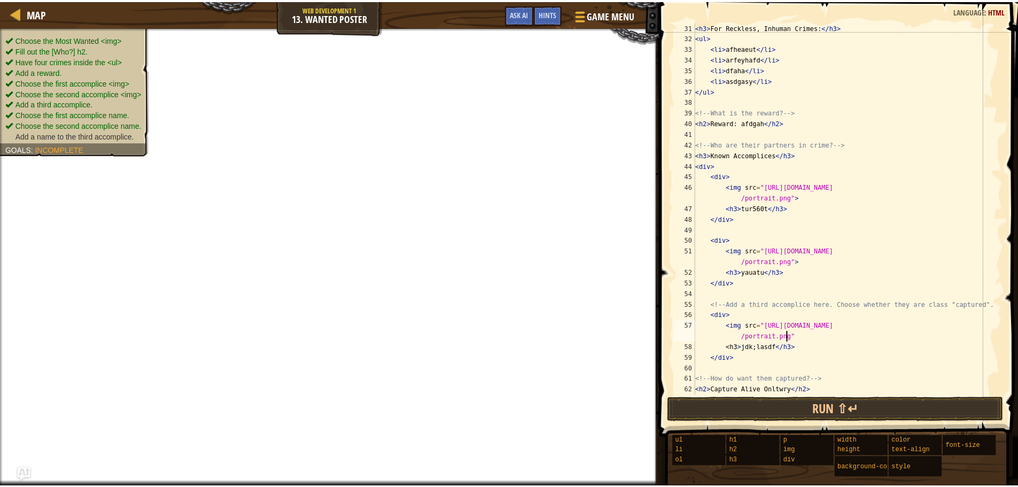
scroll to position [5, 28]
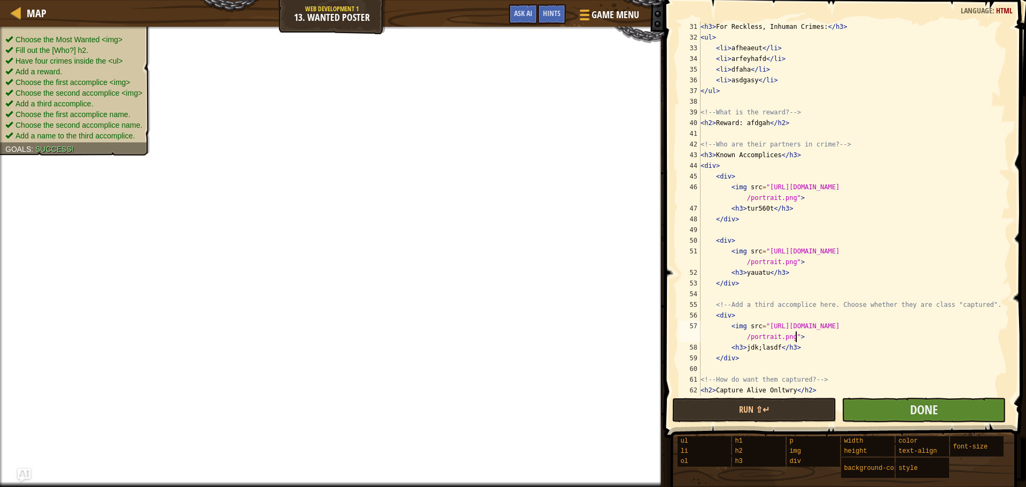
type textarea "<img src="[URL][DOMAIN_NAME]">"
click at [866, 414] on button "Done" at bounding box center [924, 410] width 164 height 25
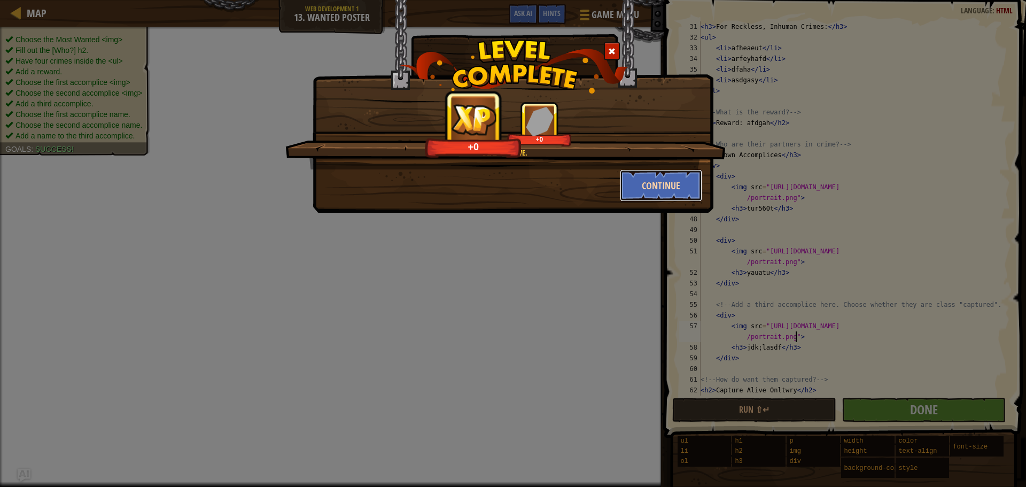
click at [651, 174] on button "Continue" at bounding box center [661, 185] width 83 height 32
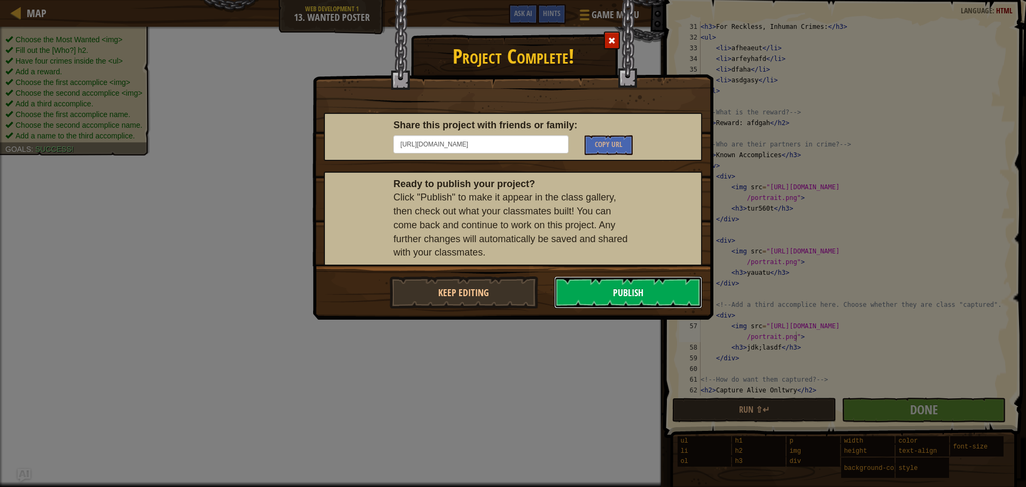
click at [621, 287] on button "Publish" at bounding box center [628, 292] width 149 height 32
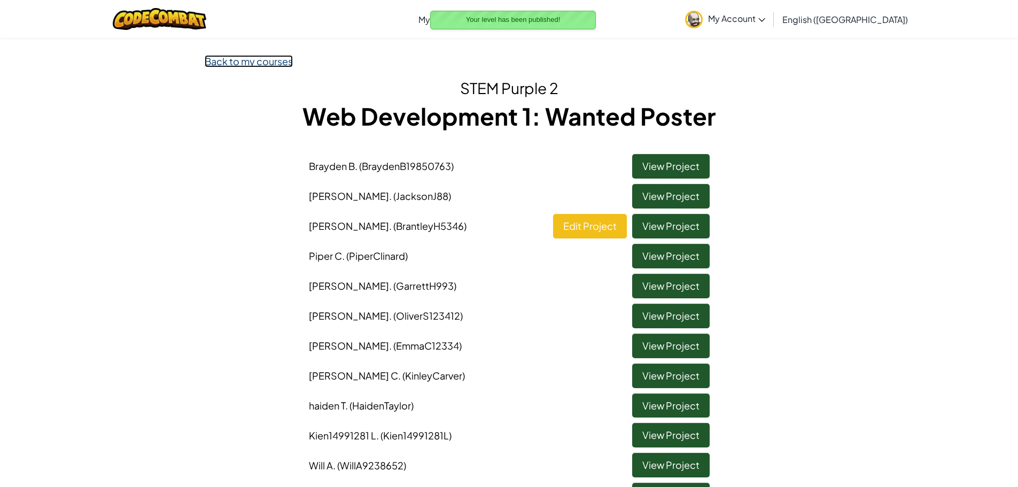
click at [255, 57] on link "Back to my courses" at bounding box center [249, 61] width 88 height 12
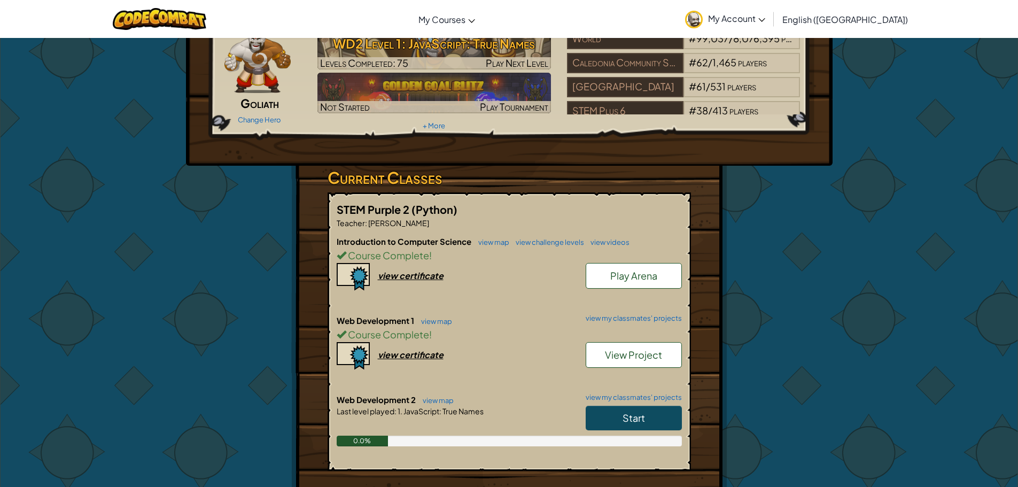
scroll to position [107, 0]
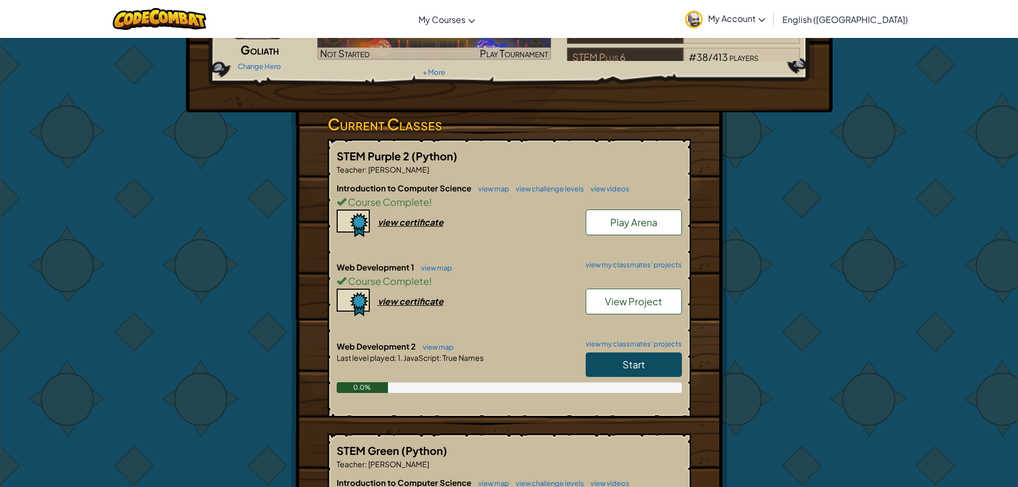
click at [626, 363] on span "Start" at bounding box center [634, 364] width 22 height 12
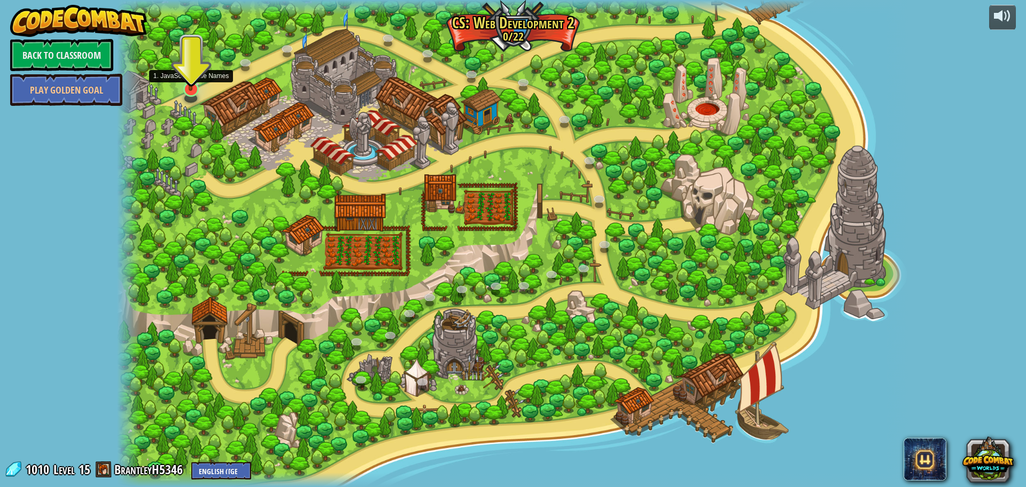
click at [188, 90] on img at bounding box center [190, 66] width 21 height 49
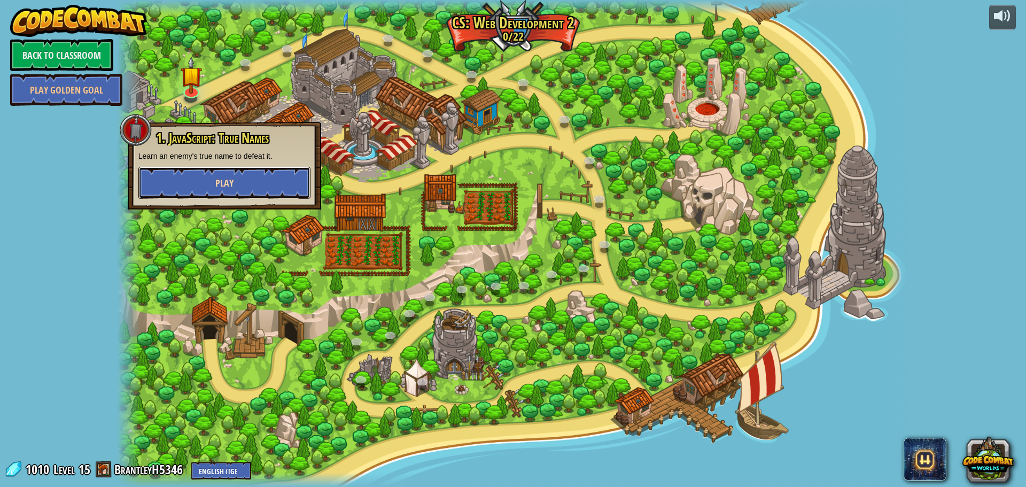
click at [288, 183] on button "Play" at bounding box center [224, 183] width 172 height 32
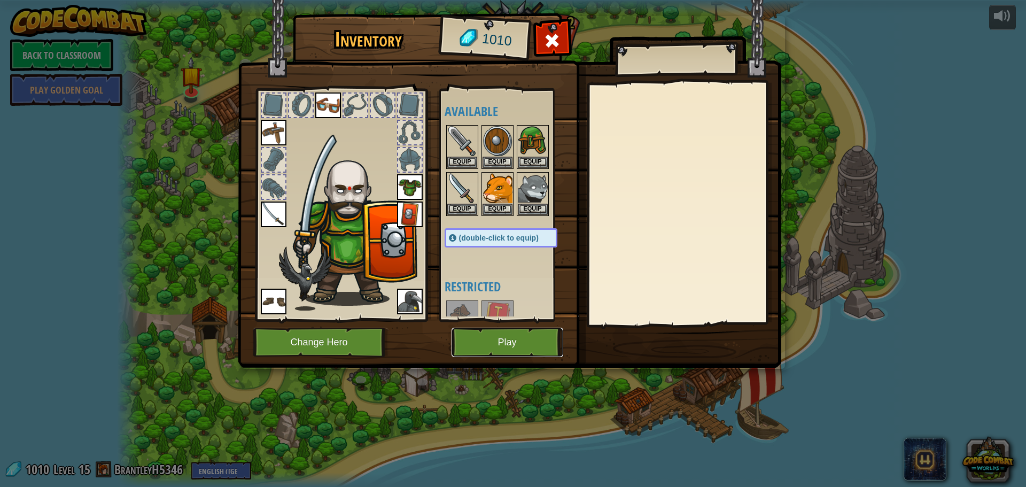
click at [501, 351] on button "Play" at bounding box center [508, 342] width 112 height 29
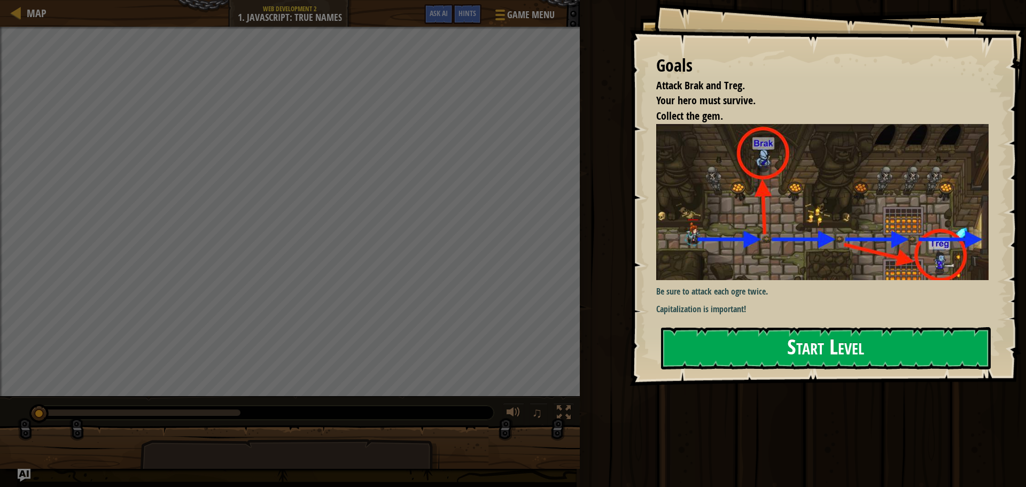
click at [723, 327] on button "Start Level" at bounding box center [826, 348] width 330 height 42
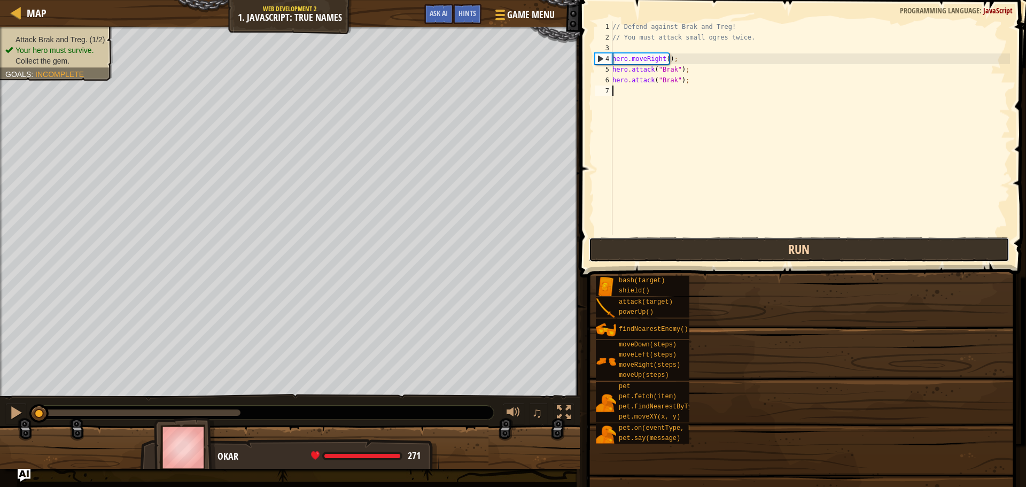
click at [704, 243] on button "Run" at bounding box center [799, 249] width 421 height 25
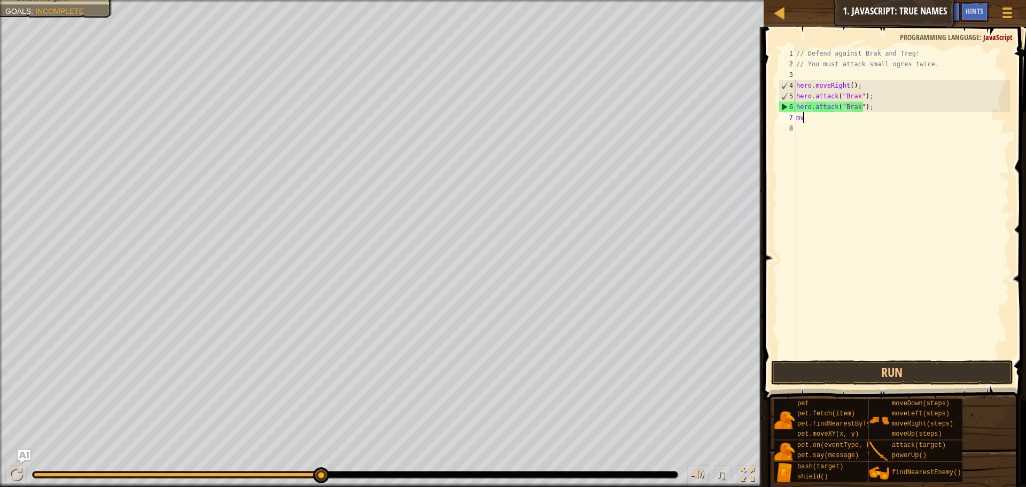
scroll to position [5, 0]
type textarea "m"
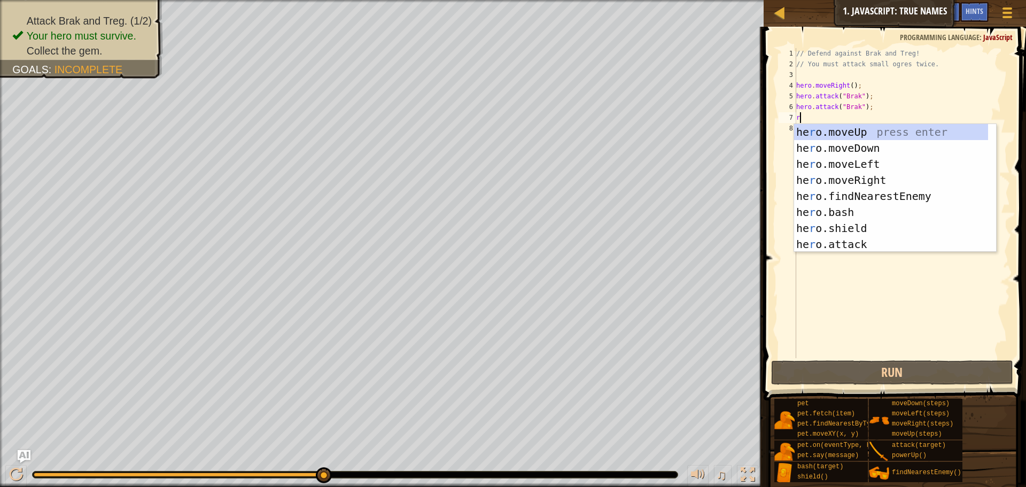
type textarea "ri"
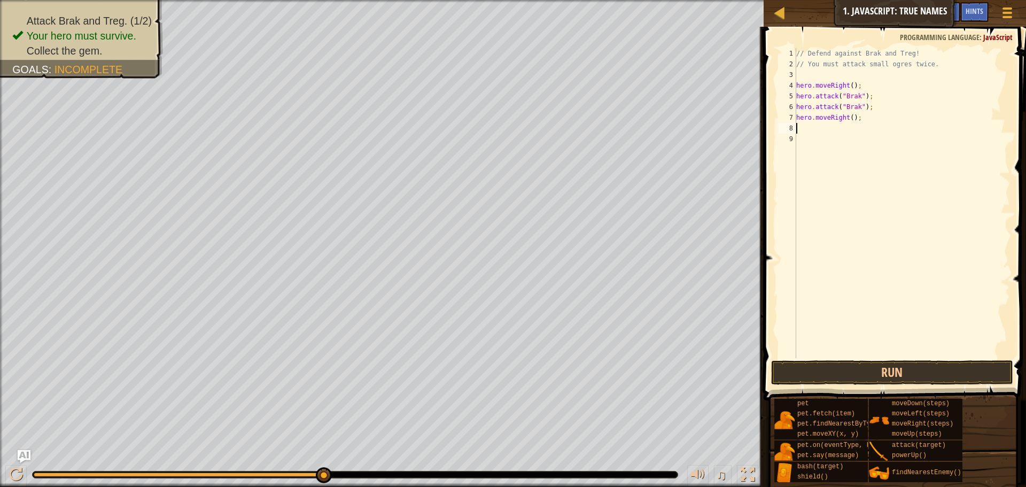
click at [847, 117] on div "// Defend against Brak and Treg! // You must attack small ogres twice. hero . m…" at bounding box center [902, 213] width 216 height 331
type textarea "hero.moveRight(2);"
click at [841, 126] on div "// Defend against Brak and Treg! // You must attack small ogres twice. hero . m…" at bounding box center [902, 213] width 216 height 331
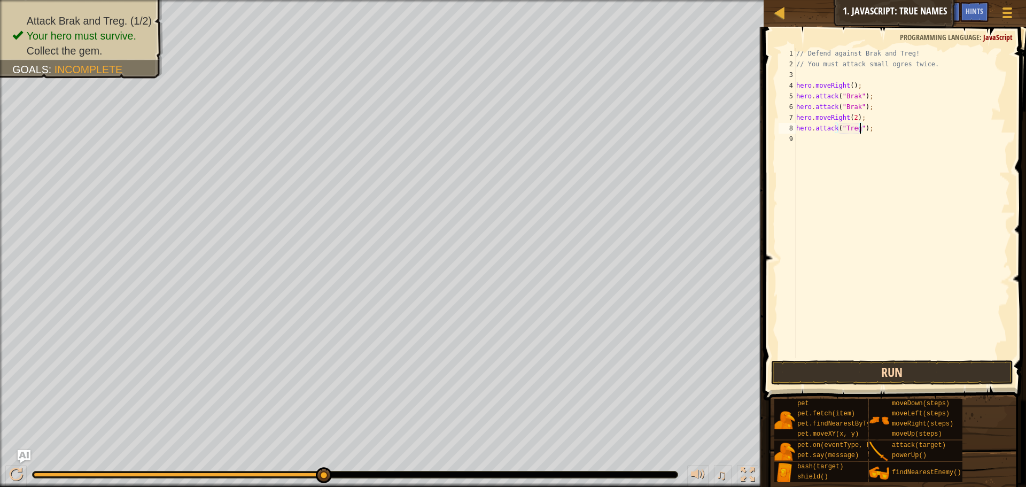
type textarea "hero.attack("Treg");"
click at [943, 376] on button "Run" at bounding box center [892, 372] width 242 height 25
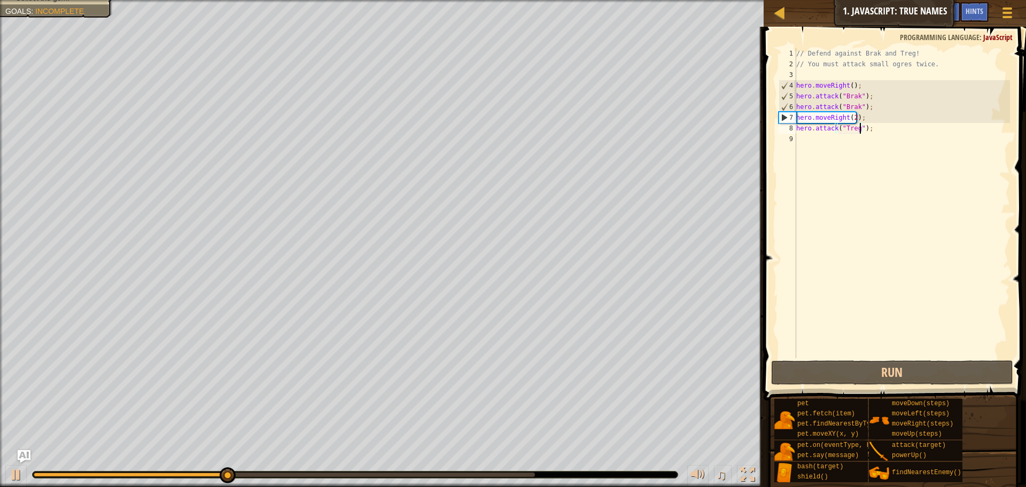
click at [847, 151] on div "// Defend against Brak and Treg! // You must attack small ogres twice. hero . m…" at bounding box center [902, 213] width 216 height 331
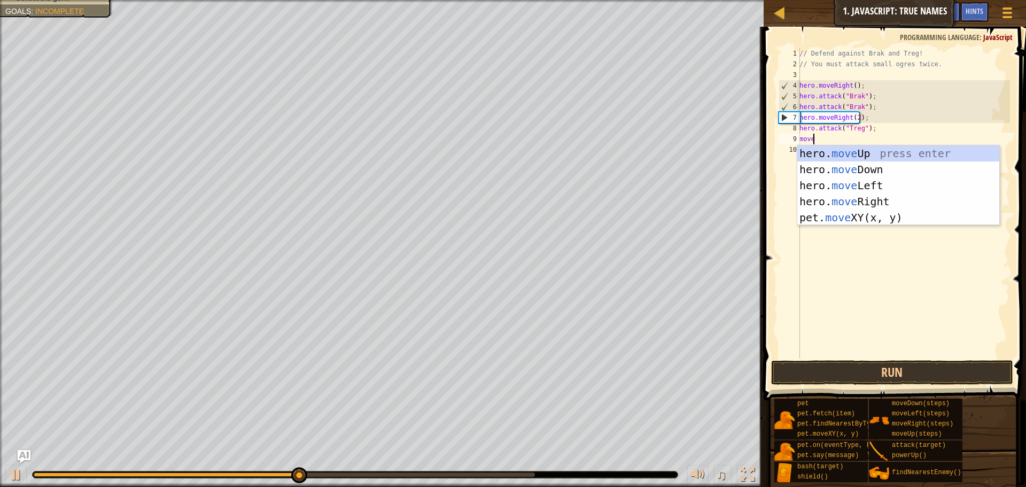
type textarea "moveri"
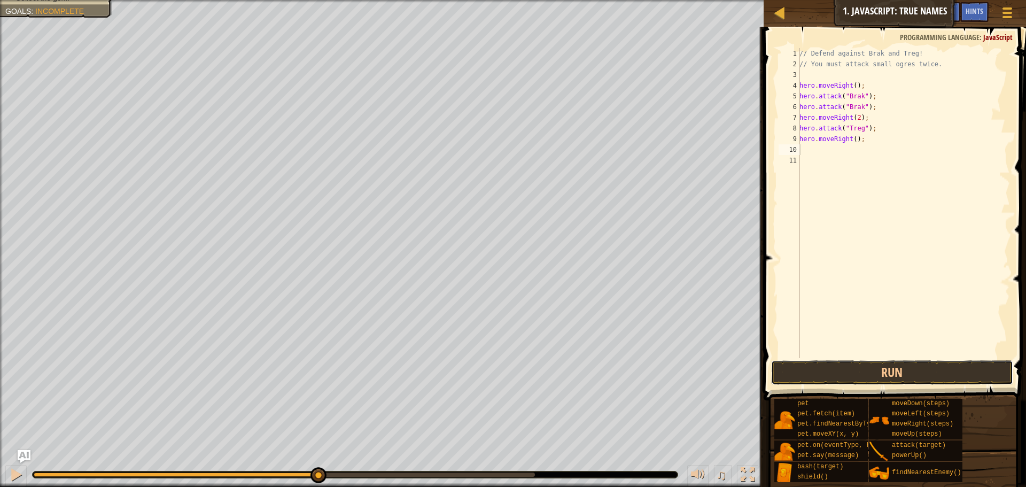
drag, startPoint x: 921, startPoint y: 381, endPoint x: 918, endPoint y: 376, distance: 6.2
click at [921, 379] on button "Run" at bounding box center [892, 372] width 242 height 25
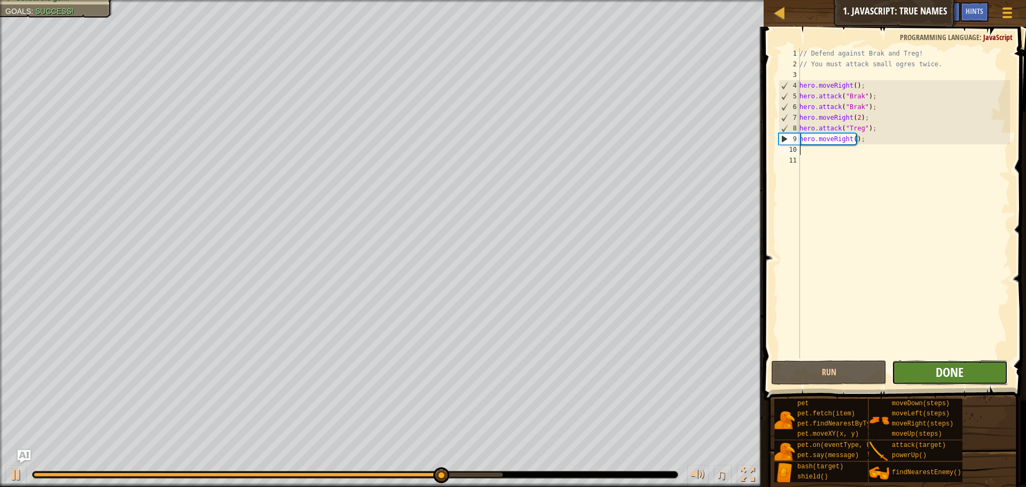
click at [947, 376] on span "Done" at bounding box center [950, 371] width 28 height 17
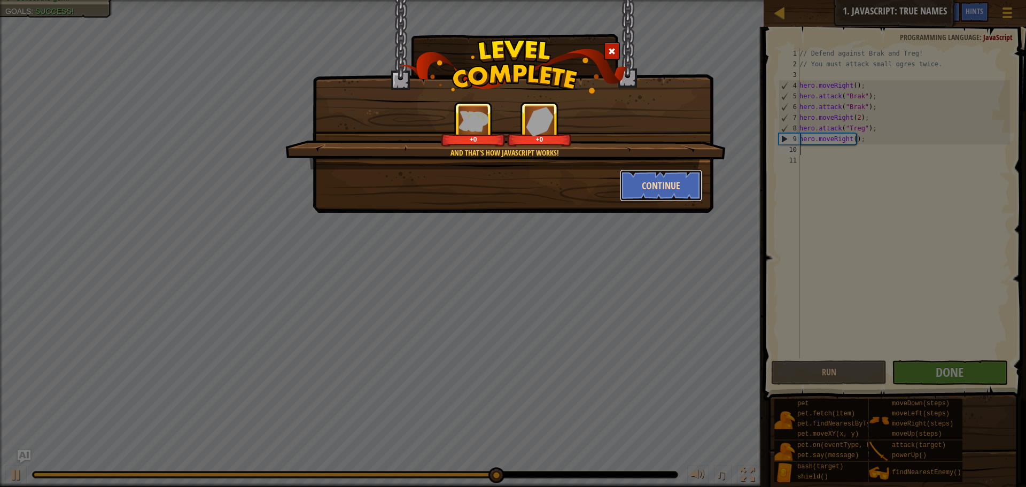
click at [655, 192] on button "Continue" at bounding box center [661, 185] width 83 height 32
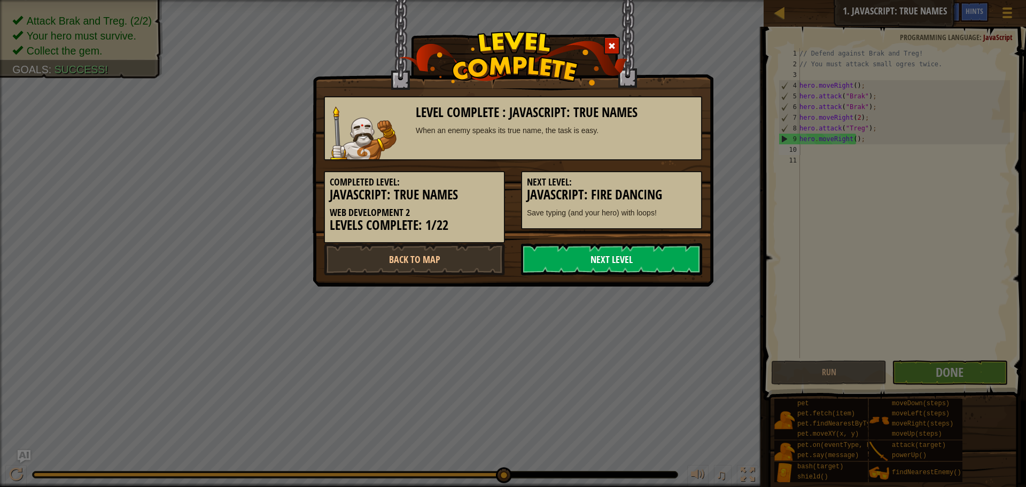
click at [572, 256] on link "Next Level" at bounding box center [611, 259] width 181 height 32
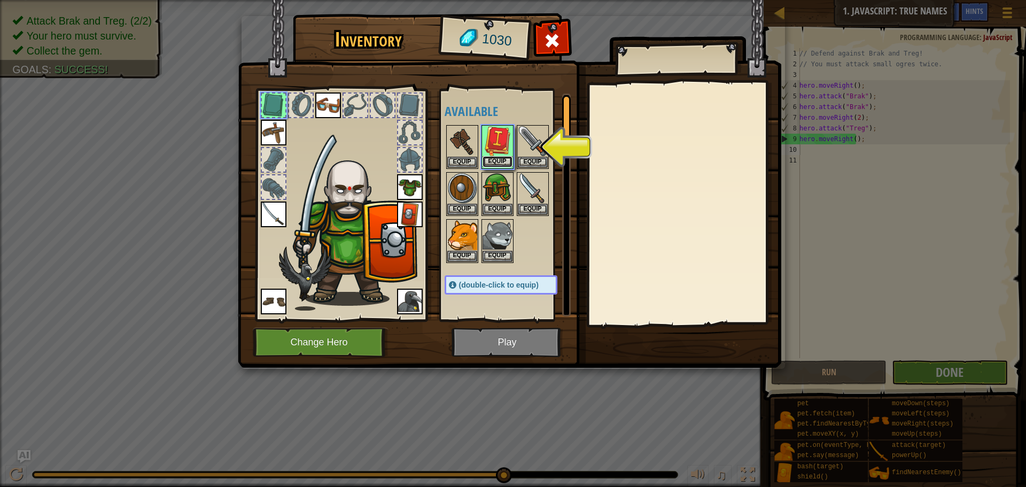
click at [499, 157] on button "Equip" at bounding box center [498, 161] width 30 height 11
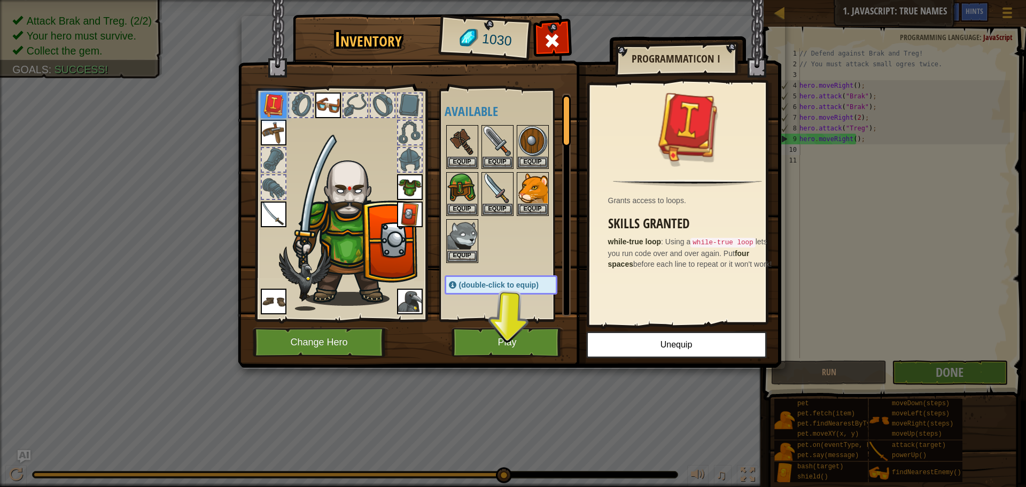
click at [487, 286] on span "(double-click to equip)" at bounding box center [499, 285] width 80 height 9
click at [537, 210] on button "Equip" at bounding box center [533, 208] width 30 height 11
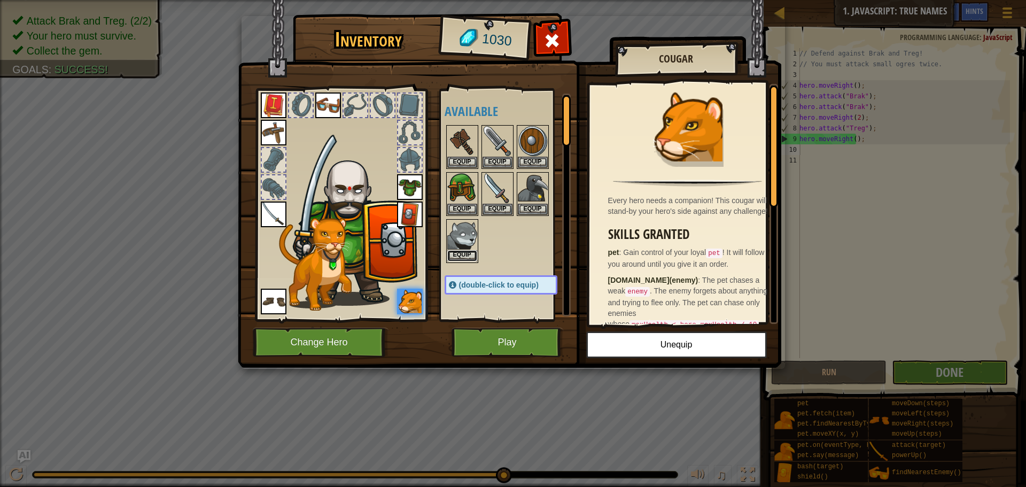
click at [466, 252] on button "Equip" at bounding box center [462, 255] width 30 height 11
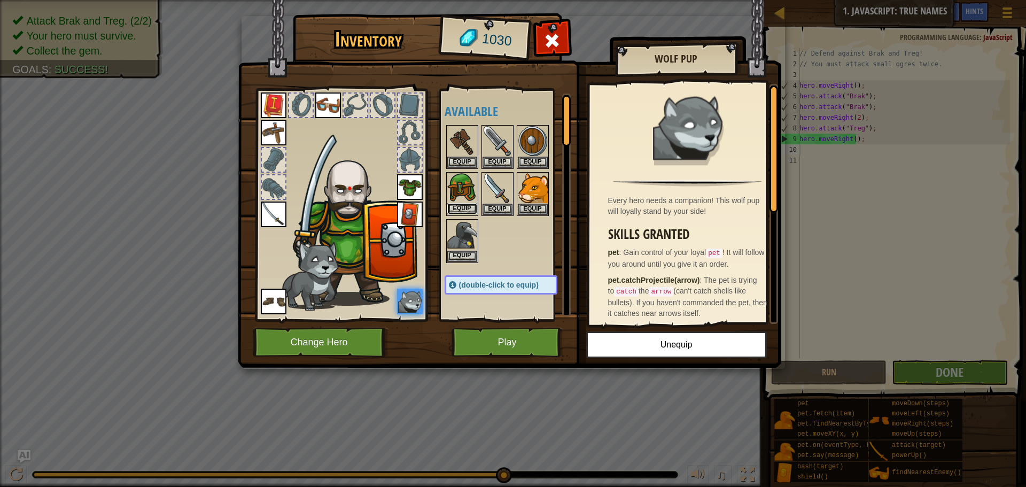
click at [463, 206] on button "Equip" at bounding box center [462, 208] width 30 height 11
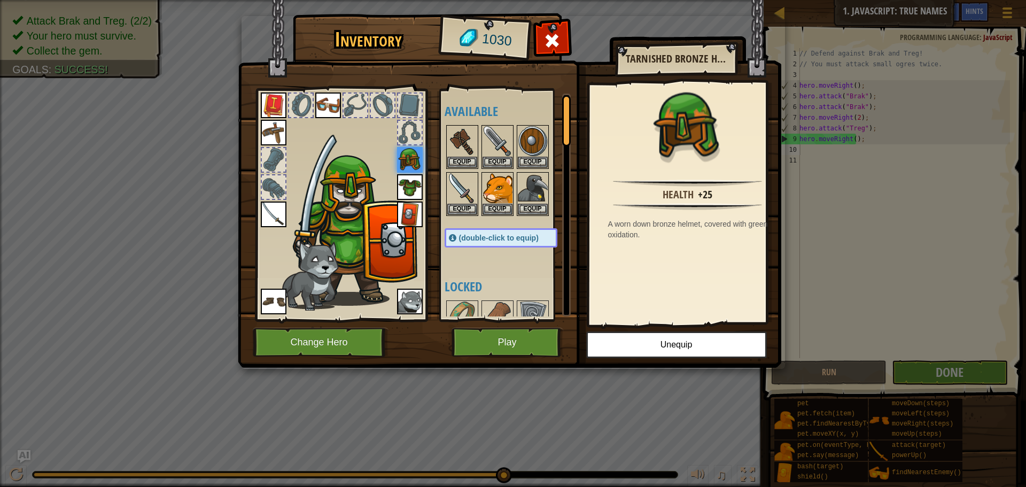
scroll to position [107, 0]
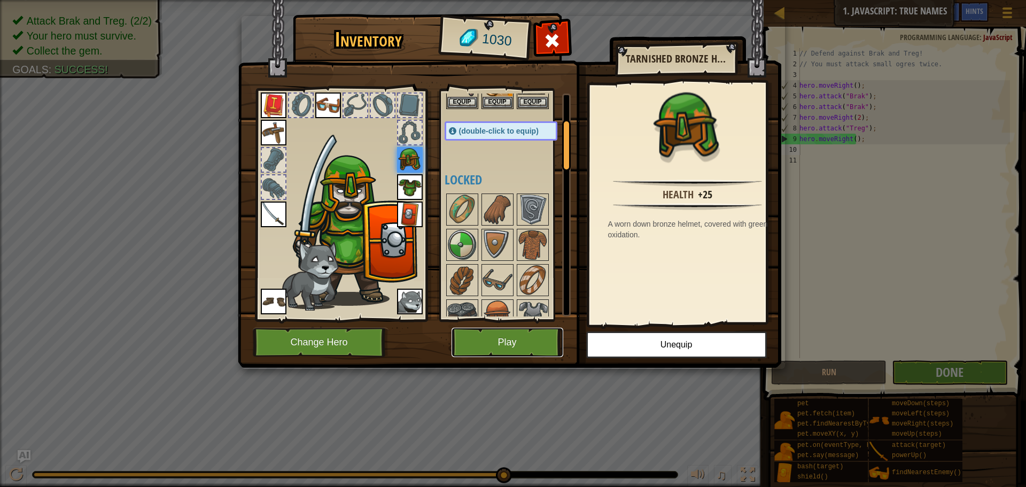
click at [485, 345] on button "Play" at bounding box center [508, 342] width 112 height 29
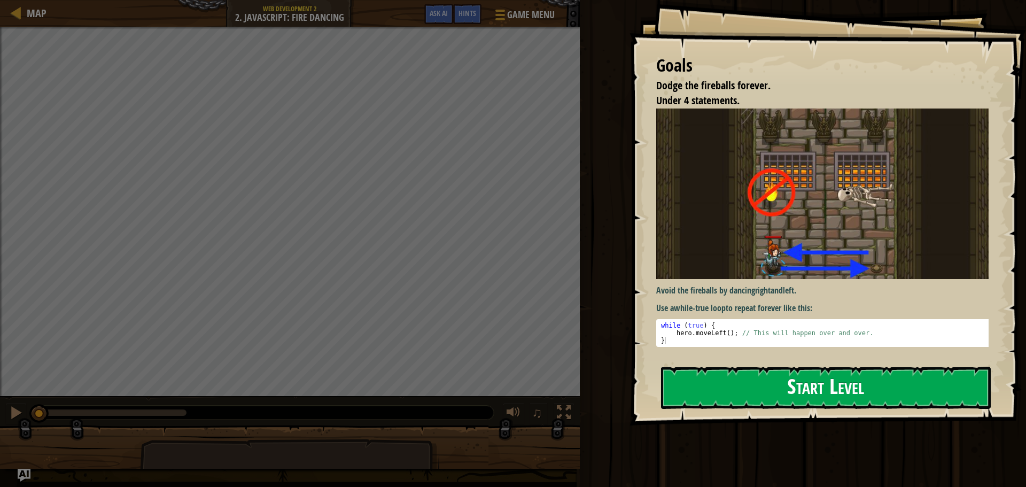
click at [689, 391] on button "Start Level" at bounding box center [826, 388] width 330 height 42
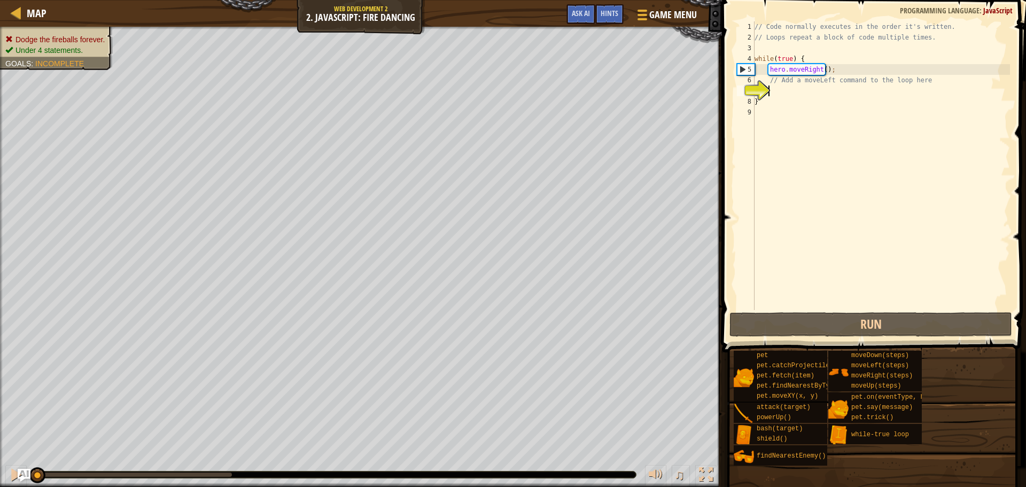
click at [829, 69] on div "// Code normally executes in the order it's written. // Loops repeat a block of…" at bounding box center [882, 176] width 258 height 310
click at [823, 69] on div "// Code normally executes in the order it's written. // Loops repeat a block of…" at bounding box center [882, 176] width 258 height 310
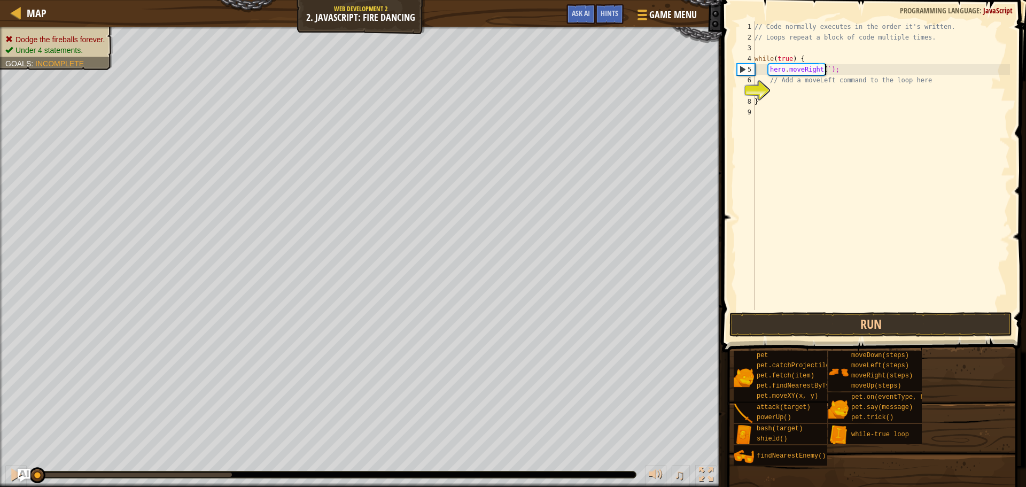
scroll to position [5, 6]
type textarea "hero.moveRight(1);"
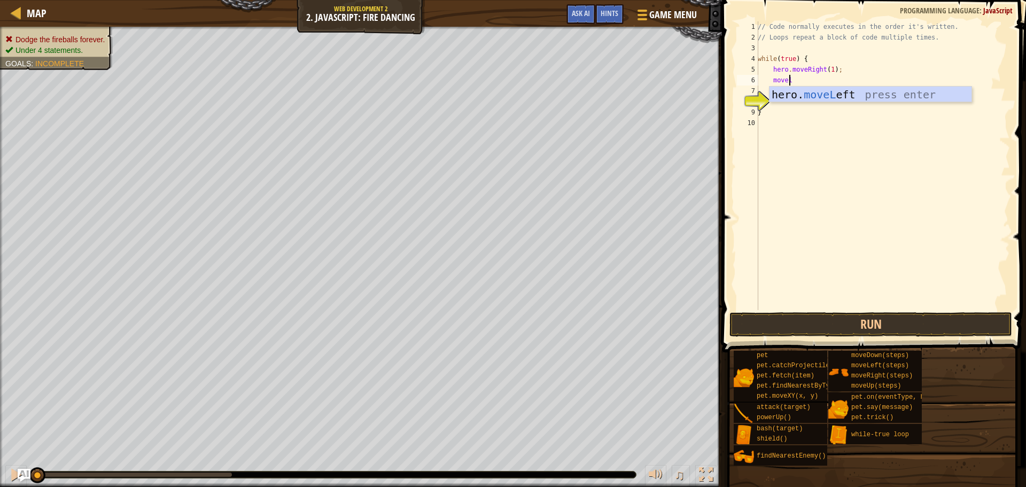
type textarea "movele"
click at [822, 82] on div "// Code normally executes in the order it's written. // Loops repeat a block of…" at bounding box center [883, 176] width 254 height 310
type textarea "hero.moveLeft(1);"
drag, startPoint x: 837, startPoint y: 337, endPoint x: 840, endPoint y: 328, distance: 9.1
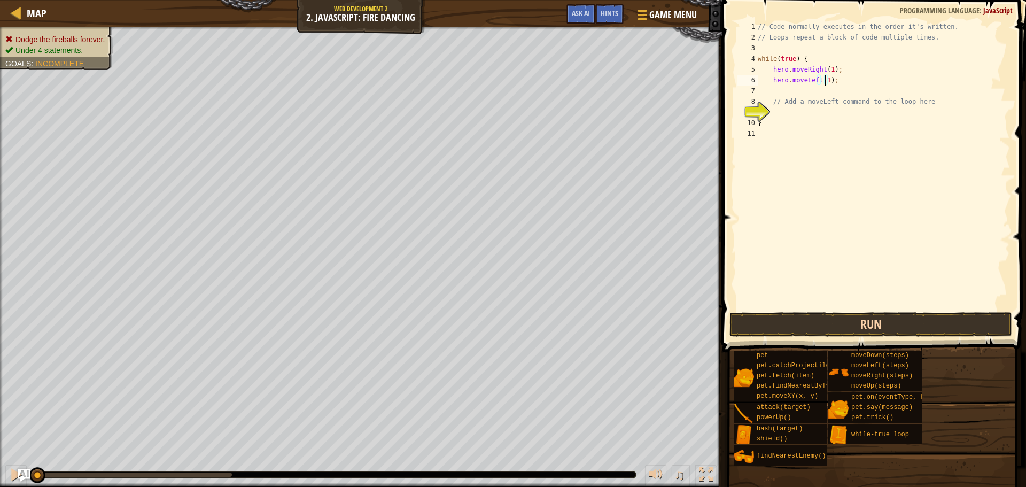
click at [837, 336] on div "hero.moveLeft(1); 1 2 3 4 5 6 7 8 9 10 11 // Code normally executes in the orde…" at bounding box center [872, 197] width 307 height 384
click at [840, 328] on button "Run" at bounding box center [871, 324] width 283 height 25
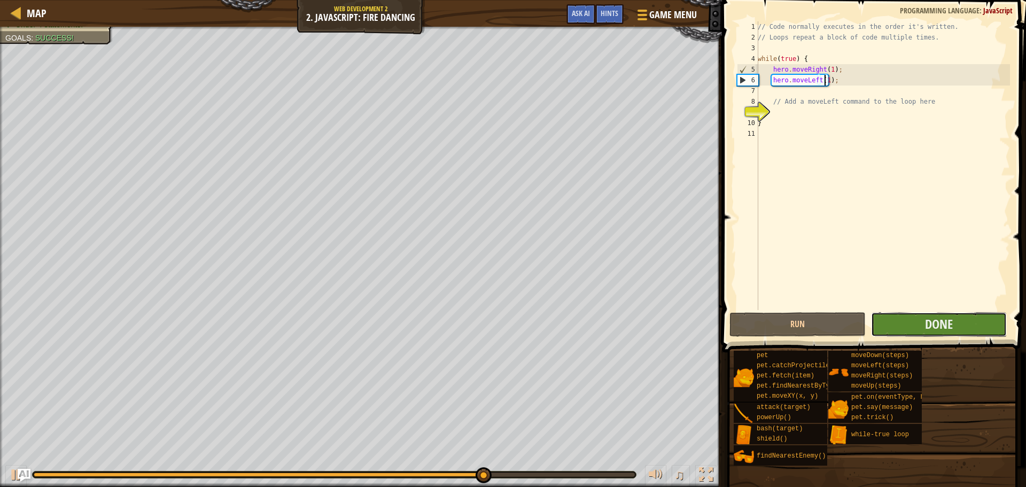
click at [937, 314] on button "Done" at bounding box center [939, 324] width 136 height 25
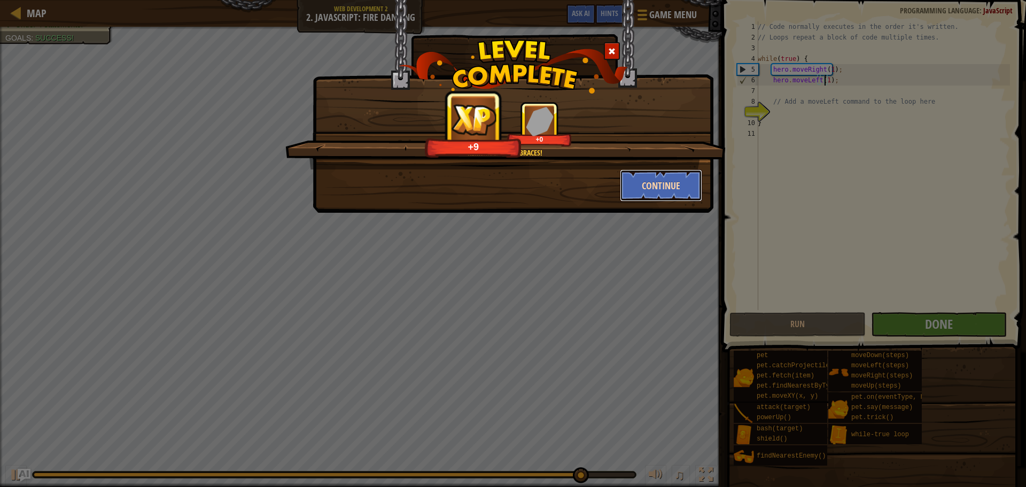
click at [673, 191] on button "Continue" at bounding box center [661, 185] width 83 height 32
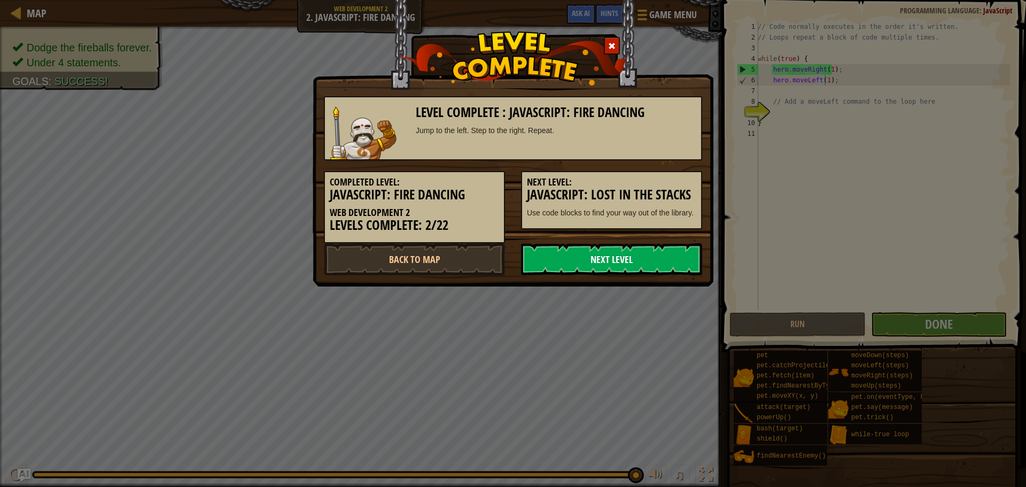
click at [593, 254] on link "Next Level" at bounding box center [611, 259] width 181 height 32
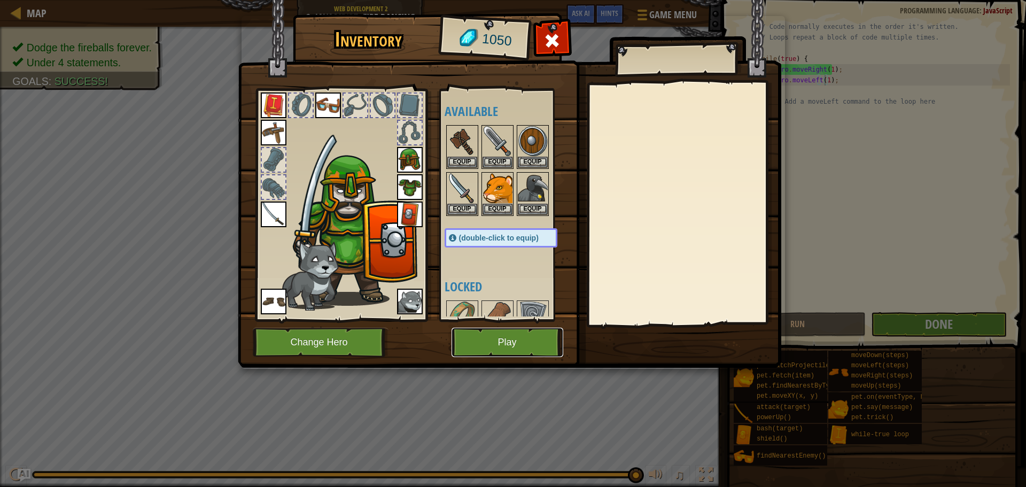
click at [456, 340] on button "Play" at bounding box center [508, 342] width 112 height 29
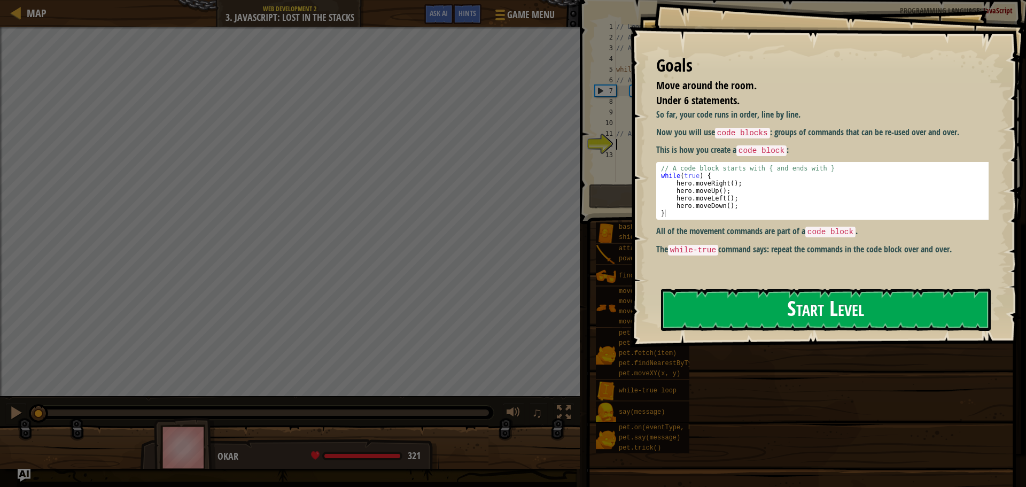
click at [682, 317] on button "Start Level" at bounding box center [826, 310] width 330 height 42
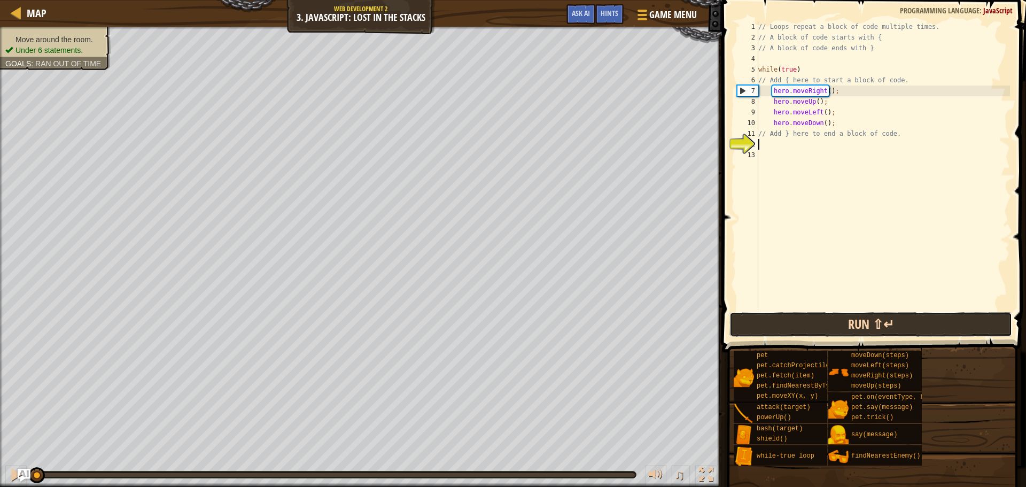
click at [742, 322] on button "Run ⇧↵" at bounding box center [871, 324] width 283 height 25
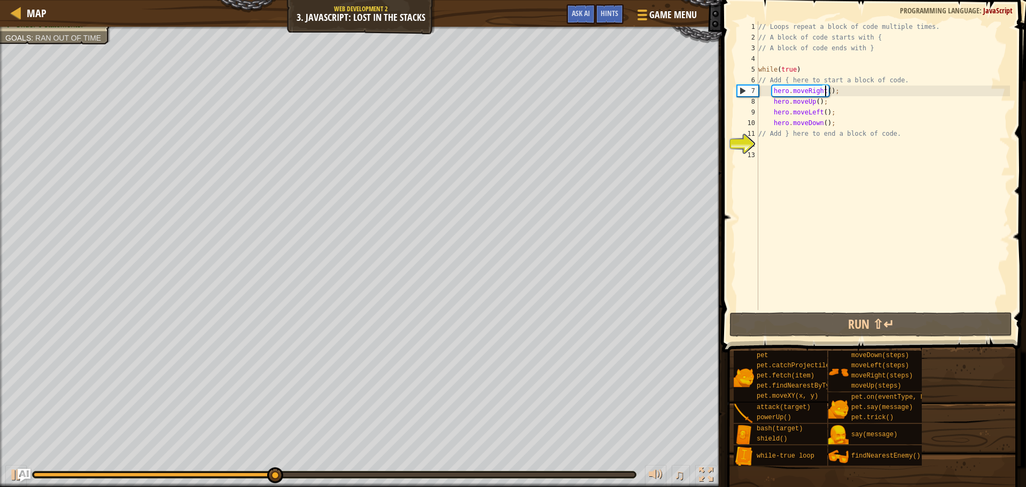
click at [825, 90] on div "// Loops repeat a block of code multiple times. // A block of code starts with …" at bounding box center [883, 176] width 254 height 310
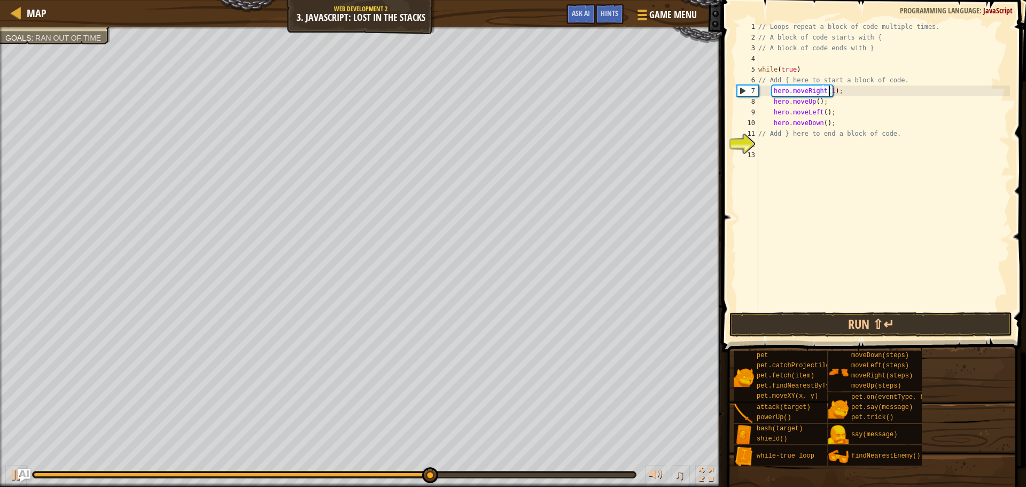
click at [814, 100] on div "// Loops repeat a block of code multiple times. // A block of code starts with …" at bounding box center [883, 176] width 254 height 310
click at [823, 115] on div "// Loops repeat a block of code multiple times. // A block of code starts with …" at bounding box center [883, 176] width 254 height 310
drag, startPoint x: 821, startPoint y: 123, endPoint x: 820, endPoint y: 151, distance: 27.8
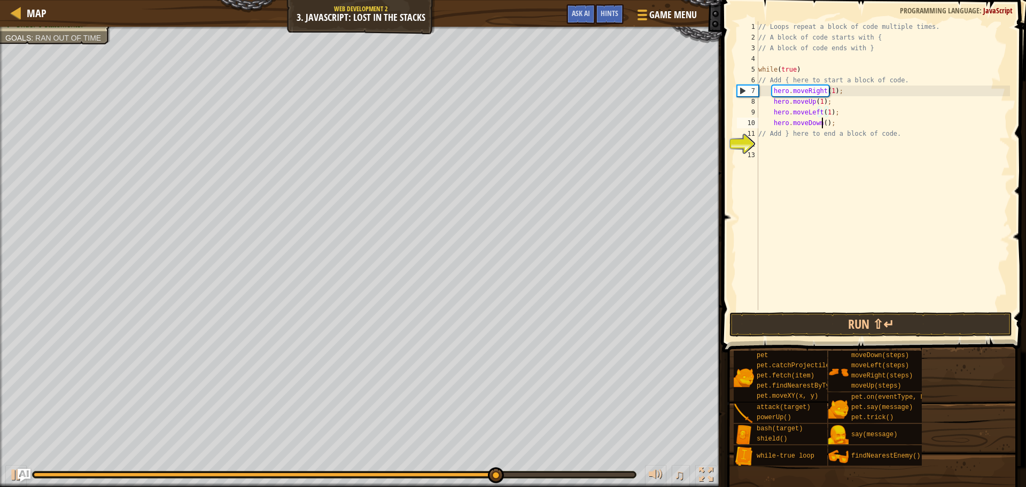
click at [821, 123] on div "// Loops repeat a block of code multiple times. // A block of code starts with …" at bounding box center [883, 176] width 254 height 310
click at [823, 338] on span at bounding box center [875, 161] width 313 height 384
click at [822, 331] on button "Run ⇧↵" at bounding box center [871, 324] width 283 height 25
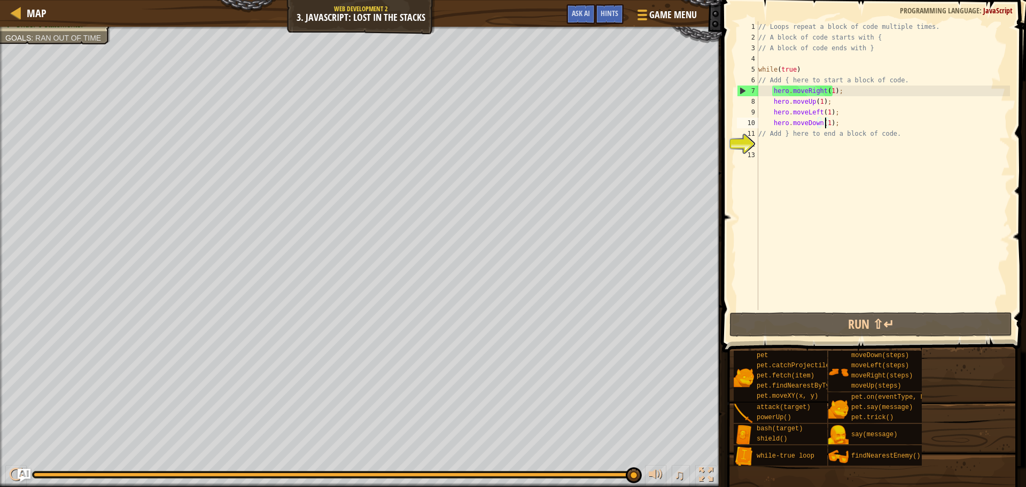
click at [831, 90] on div "// Loops repeat a block of code multiple times. // A block of code starts with …" at bounding box center [883, 176] width 254 height 310
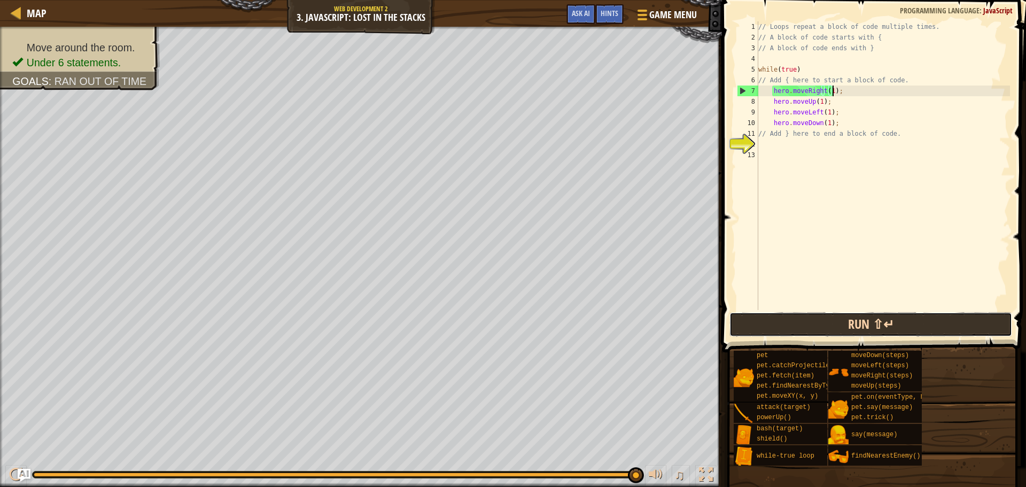
click at [807, 335] on button "Run ⇧↵" at bounding box center [871, 324] width 283 height 25
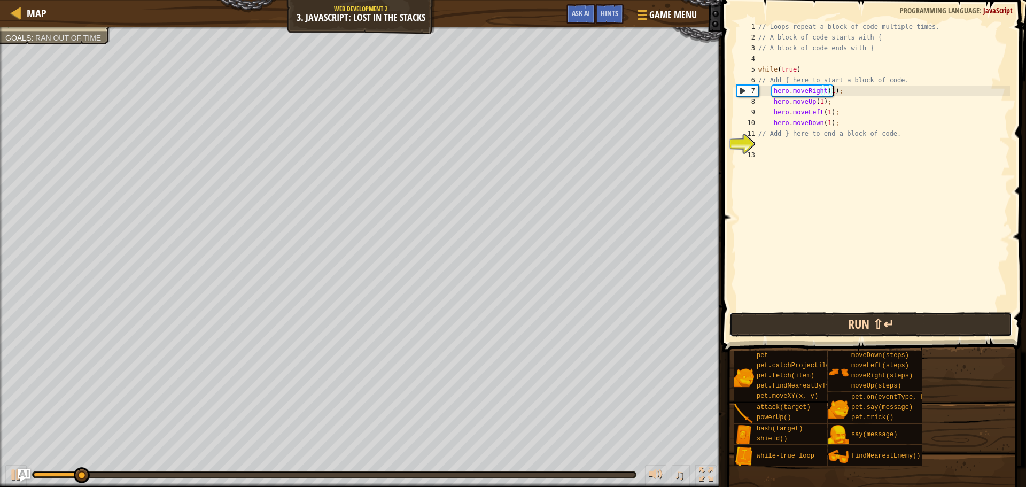
click at [807, 335] on button "Run ⇧↵" at bounding box center [871, 324] width 283 height 25
click at [807, 335] on button "Running" at bounding box center [871, 324] width 283 height 25
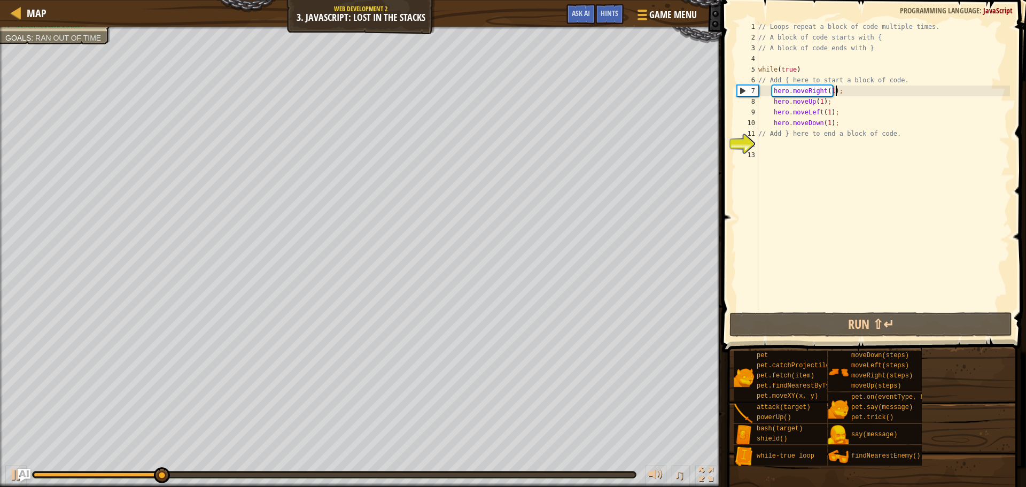
click at [851, 92] on div "// Loops repeat a block of code multiple times. // A block of code starts with …" at bounding box center [883, 176] width 254 height 310
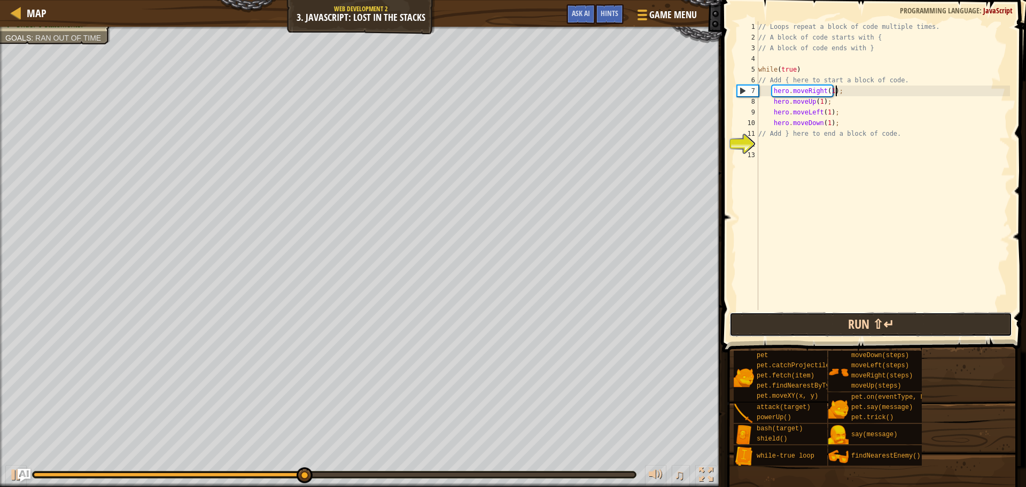
click at [849, 325] on button "Run ⇧↵" at bounding box center [871, 324] width 283 height 25
click at [821, 322] on button "Run ⇧↵" at bounding box center [871, 324] width 283 height 25
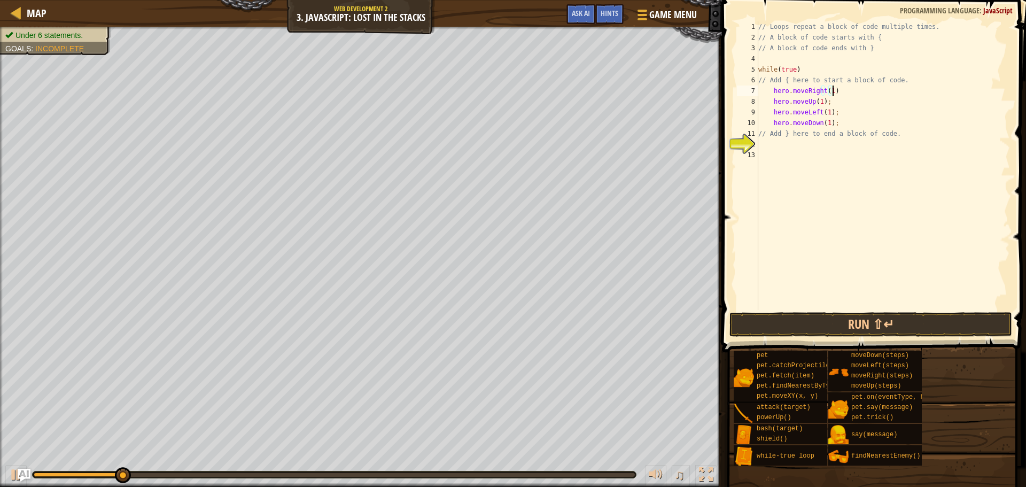
type textarea "hero.moveRight(1);"
click at [784, 144] on div "// Loops repeat a block of code multiple times. // A block of code starts with …" at bounding box center [883, 176] width 254 height 310
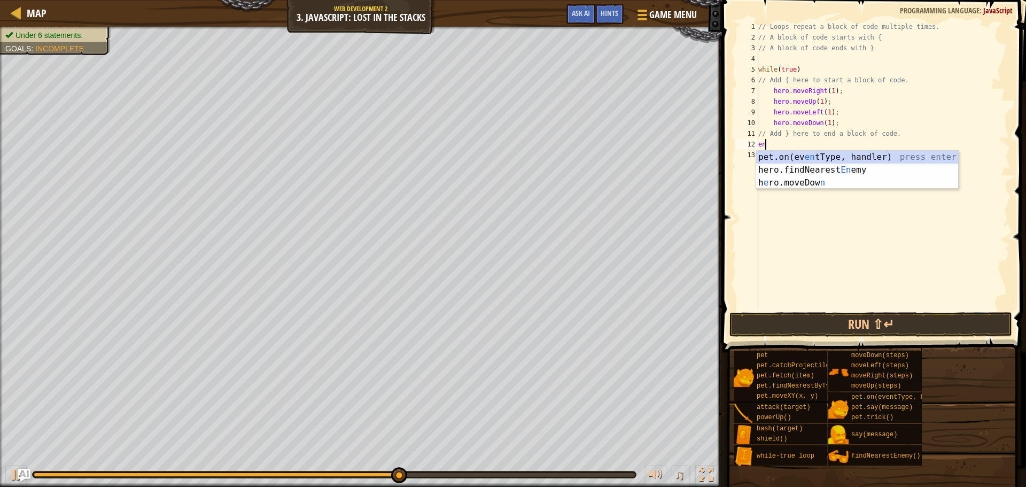
type textarea "e"
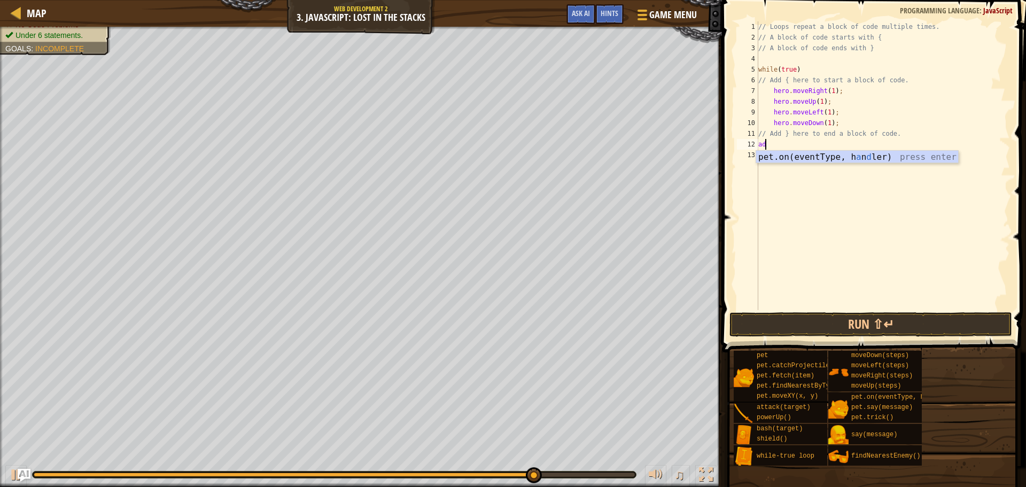
type textarea "a"
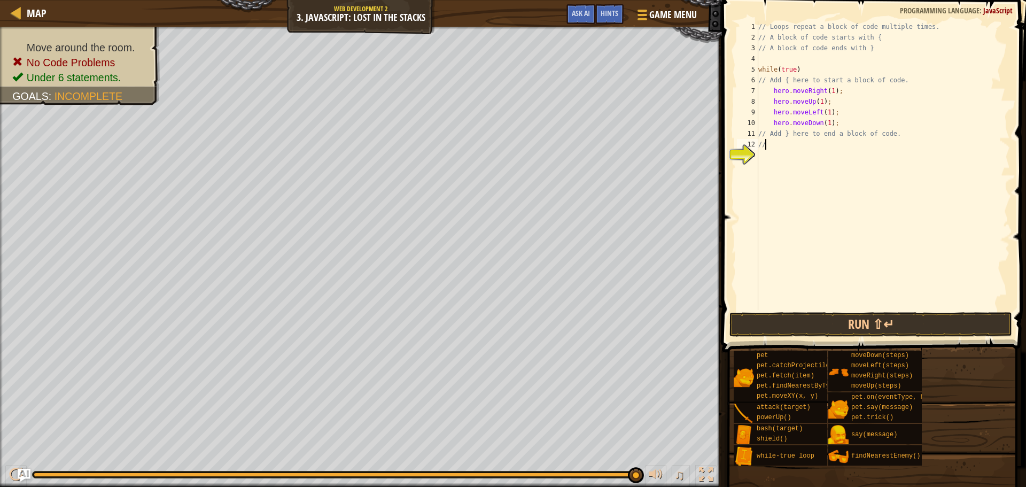
type textarea "/"
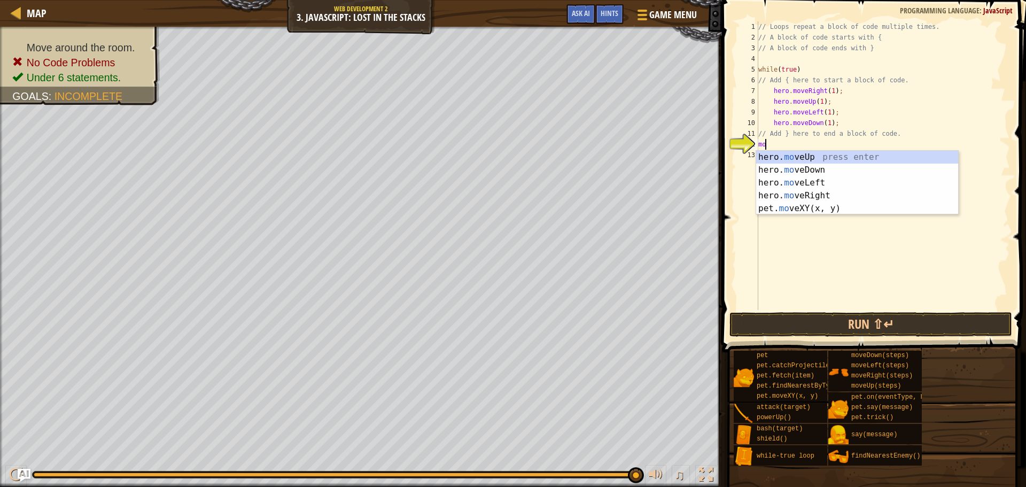
type textarea "move"
click at [792, 155] on div "hero. move Up press enter hero. move Down press enter hero. move Left press ent…" at bounding box center [857, 196] width 202 height 90
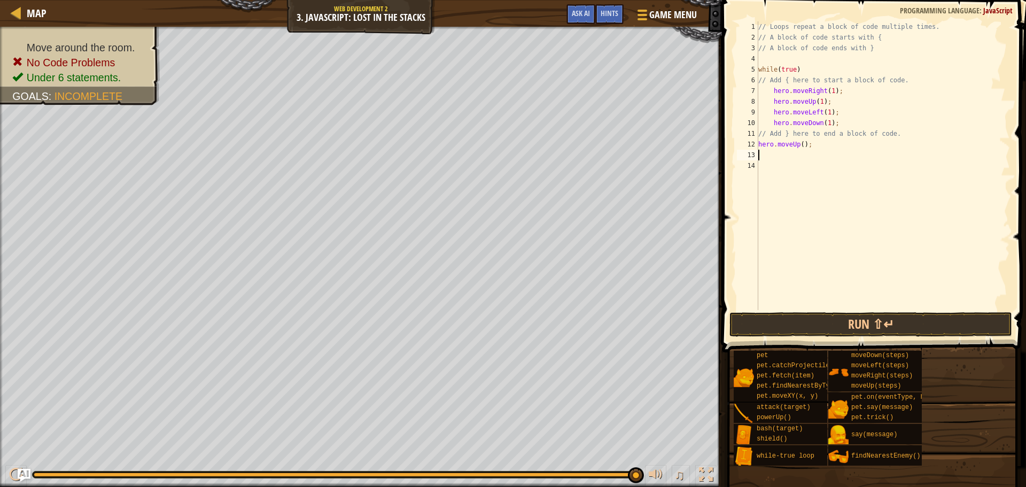
click at [808, 335] on button "Run ⇧↵" at bounding box center [871, 324] width 283 height 25
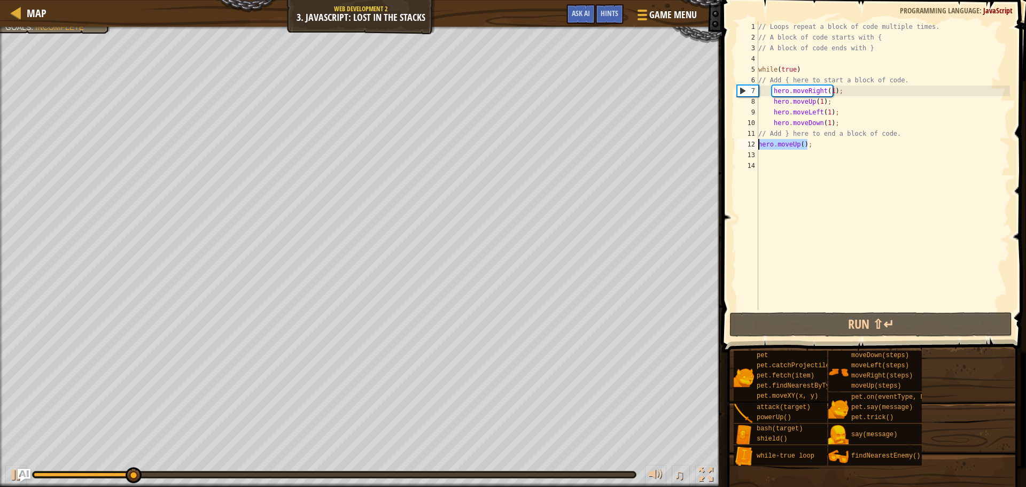
click at [706, 146] on div "Map Web Development 2 3. JavaScript: Lost in the Stacks Game Menu Done Hints As…" at bounding box center [513, 243] width 1026 height 487
type textarea "hero.moveUp();"
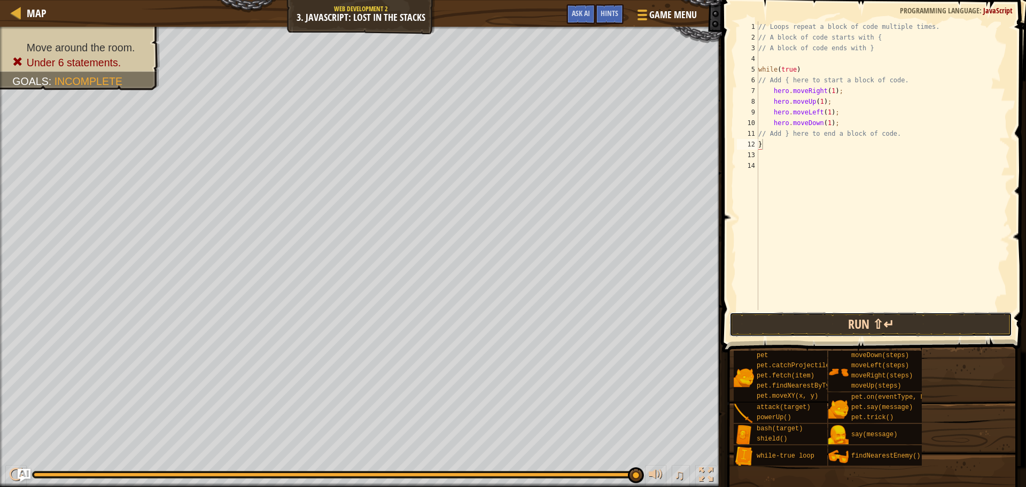
click at [816, 328] on button "Run ⇧↵" at bounding box center [871, 324] width 283 height 25
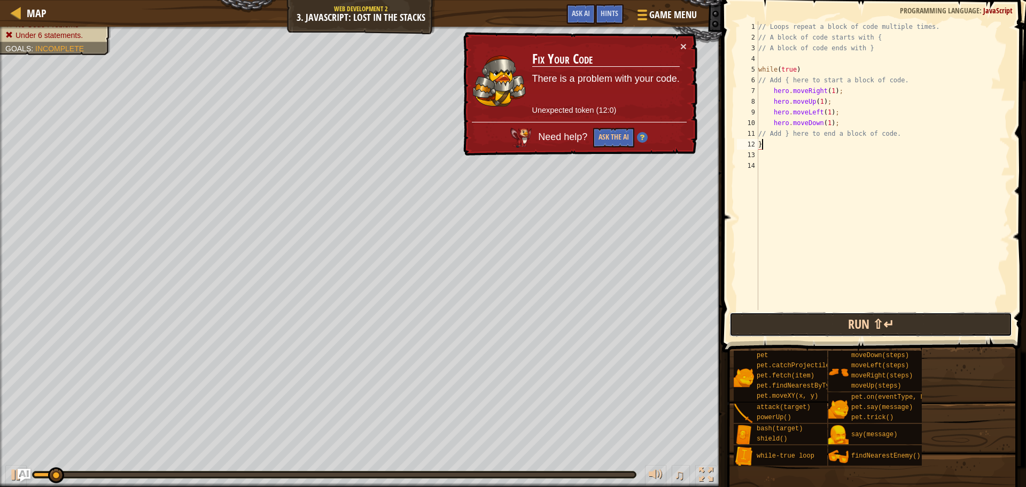
click at [813, 328] on button "Run ⇧↵" at bounding box center [871, 324] width 283 height 25
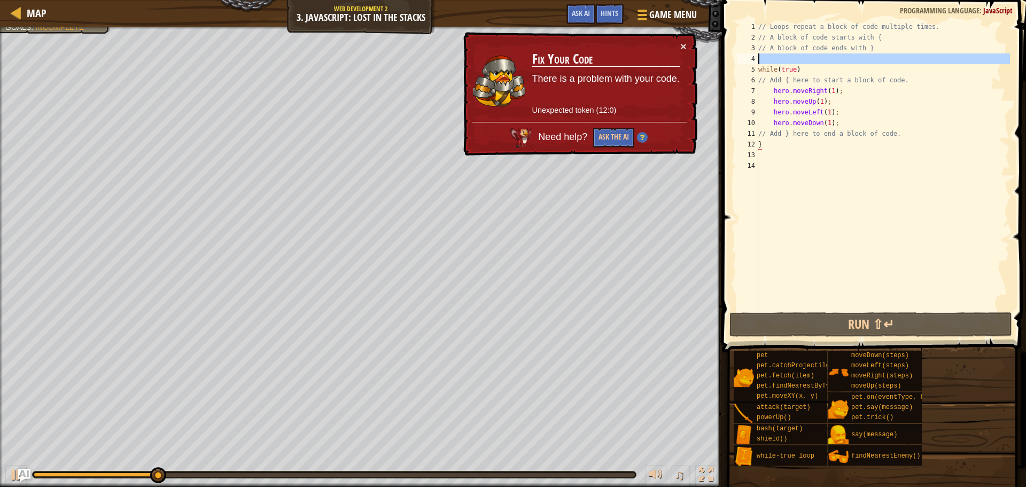
click at [756, 60] on div "4" at bounding box center [747, 58] width 21 height 11
type textarea "while(true)"
click at [764, 58] on div "// Loops repeat a block of code multiple times. // A block of code starts with …" at bounding box center [883, 176] width 254 height 310
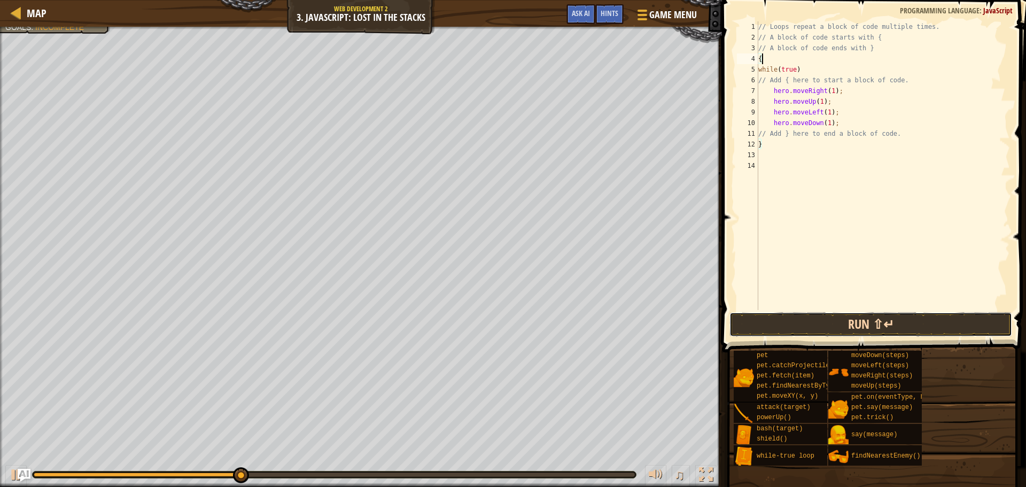
click at [807, 327] on button "Run ⇧↵" at bounding box center [871, 324] width 283 height 25
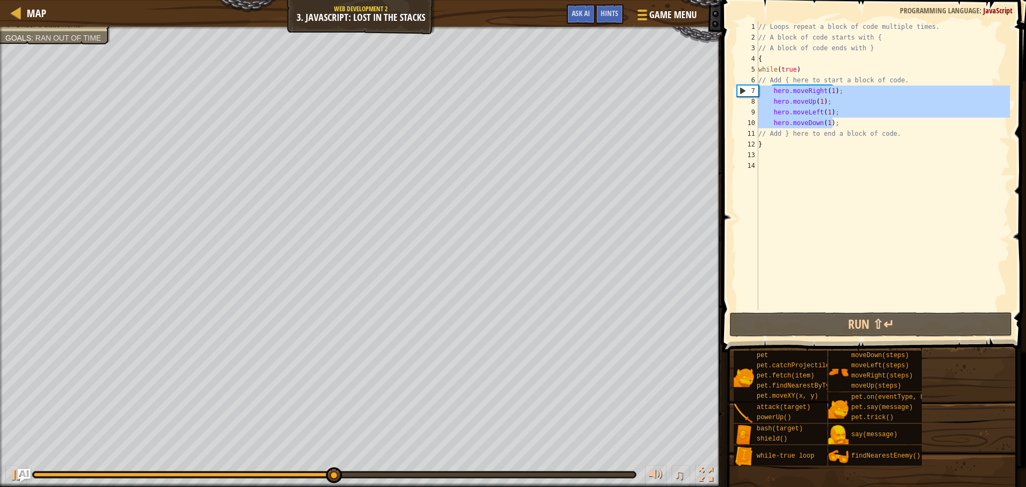
drag, startPoint x: 846, startPoint y: 121, endPoint x: 750, endPoint y: 88, distance: 100.7
click at [750, 88] on div "{ 1 2 3 4 5 6 7 8 9 10 11 12 13 14 // Loops repeat a block of code multiple tim…" at bounding box center [872, 165] width 275 height 289
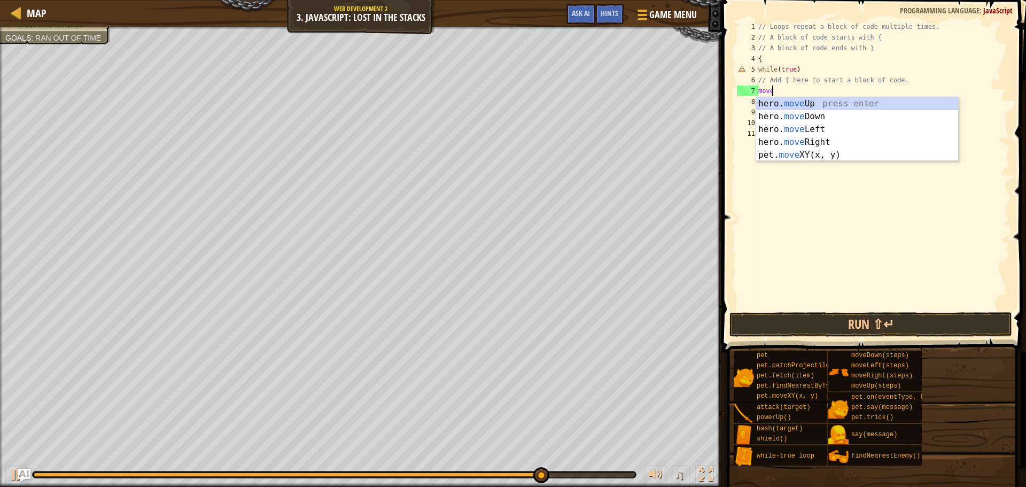
type textarea "moveri"
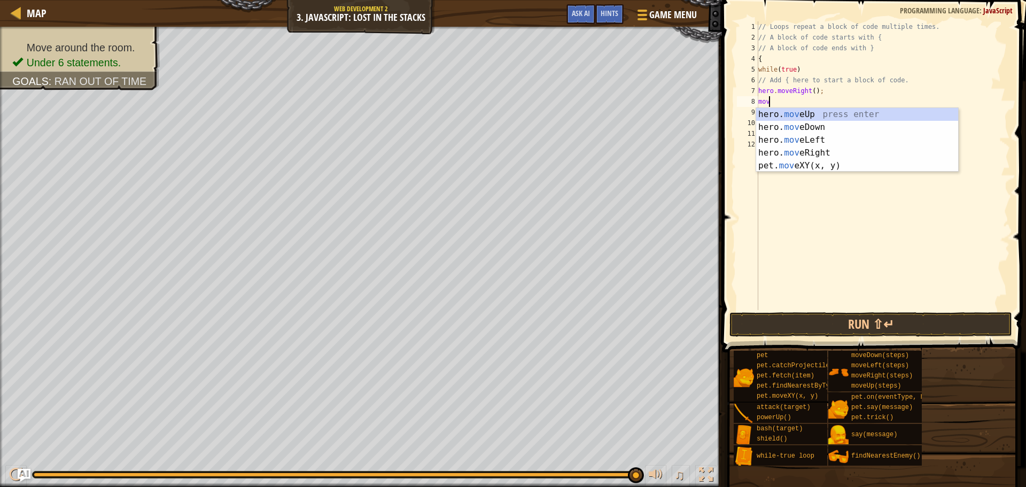
type textarea "m"
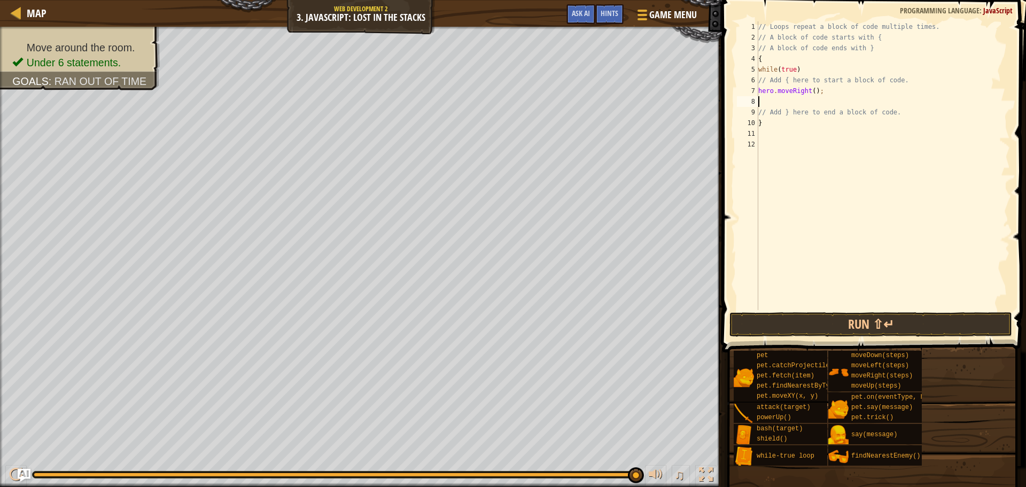
type textarea "up"
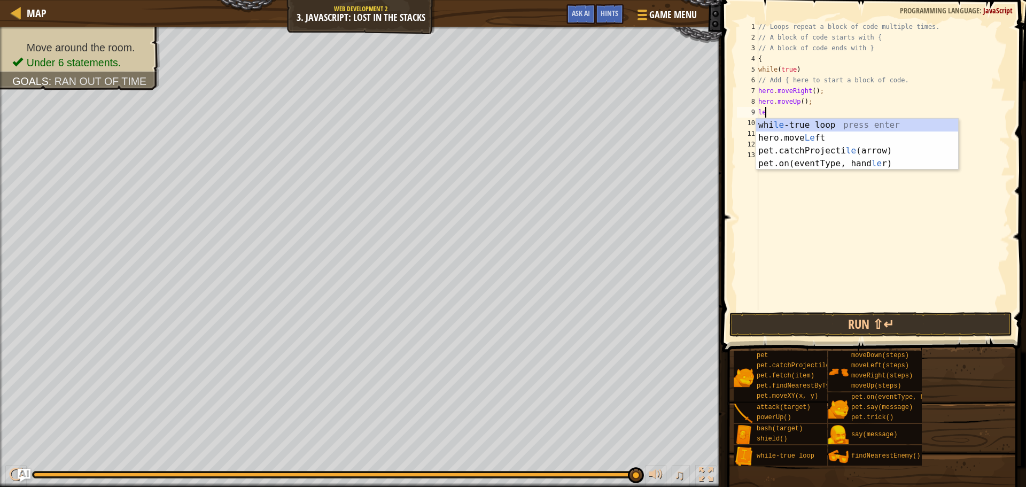
type textarea "lef"
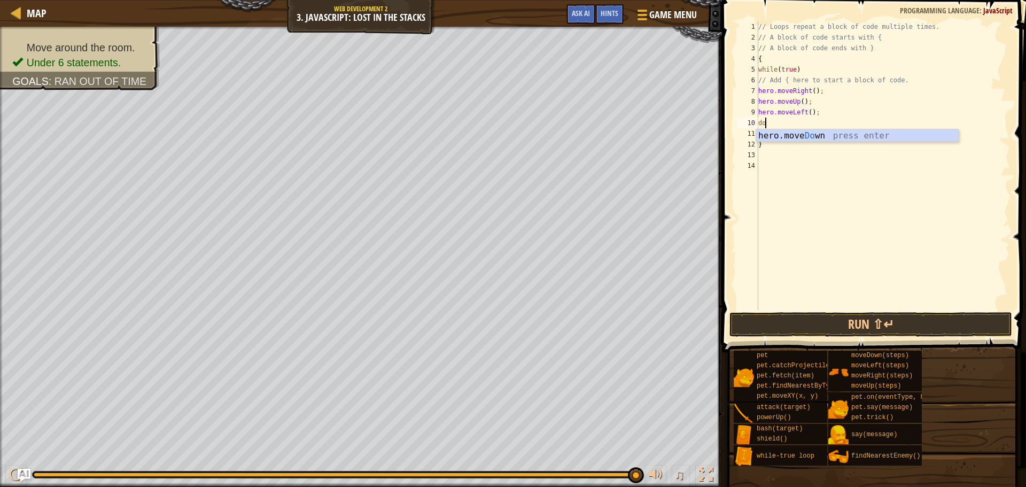
type textarea "dow"
click at [786, 317] on button "Run ⇧↵" at bounding box center [871, 324] width 283 height 25
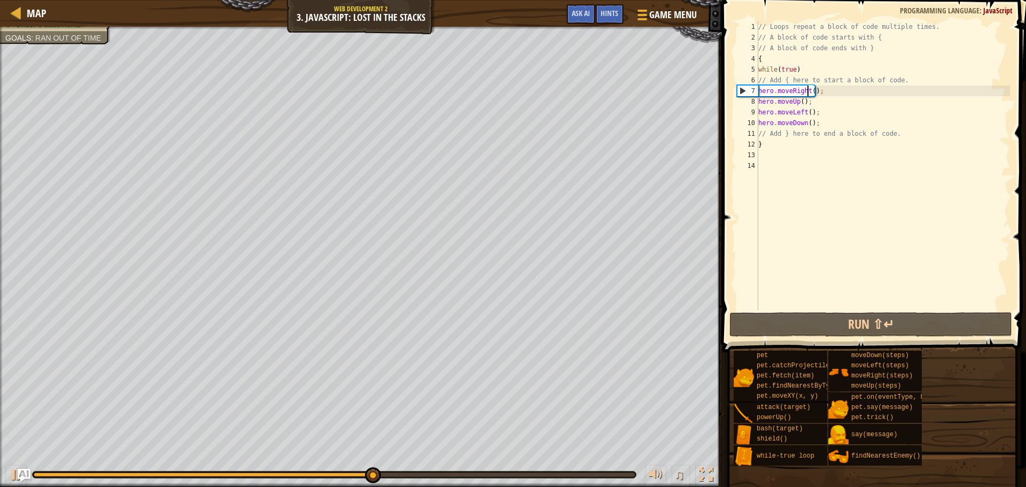
click at [809, 88] on div "// Loops repeat a block of code multiple times. // A block of code starts with …" at bounding box center [883, 176] width 254 height 310
click at [811, 90] on div "// Loops repeat a block of code multiple times. // A block of code starts with …" at bounding box center [883, 176] width 254 height 310
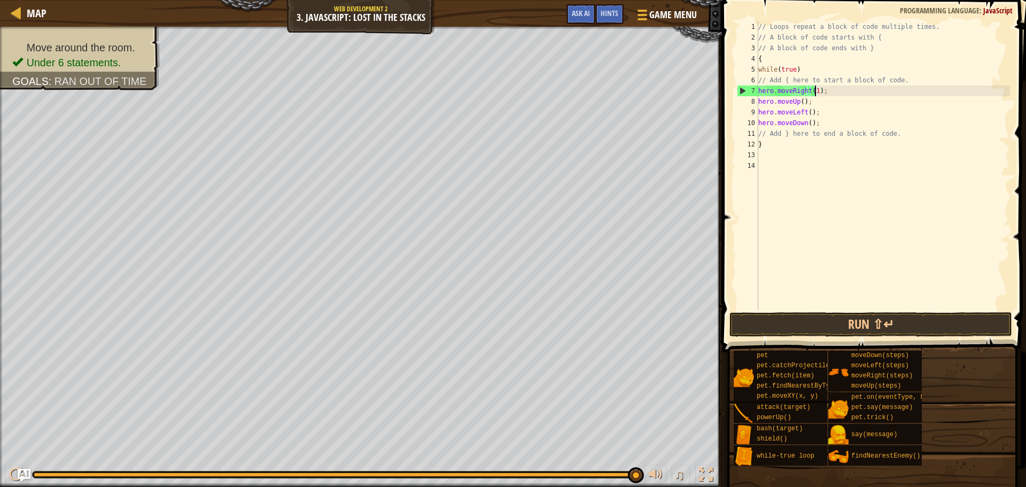
click at [798, 103] on div "// Loops repeat a block of code multiple times. // A block of code starts with …" at bounding box center [883, 176] width 254 height 310
click at [801, 101] on div "// Loops repeat a block of code multiple times. // A block of code starts with …" at bounding box center [883, 176] width 254 height 310
click at [807, 111] on div "// Loops repeat a block of code multiple times. // A block of code starts with …" at bounding box center [883, 176] width 254 height 310
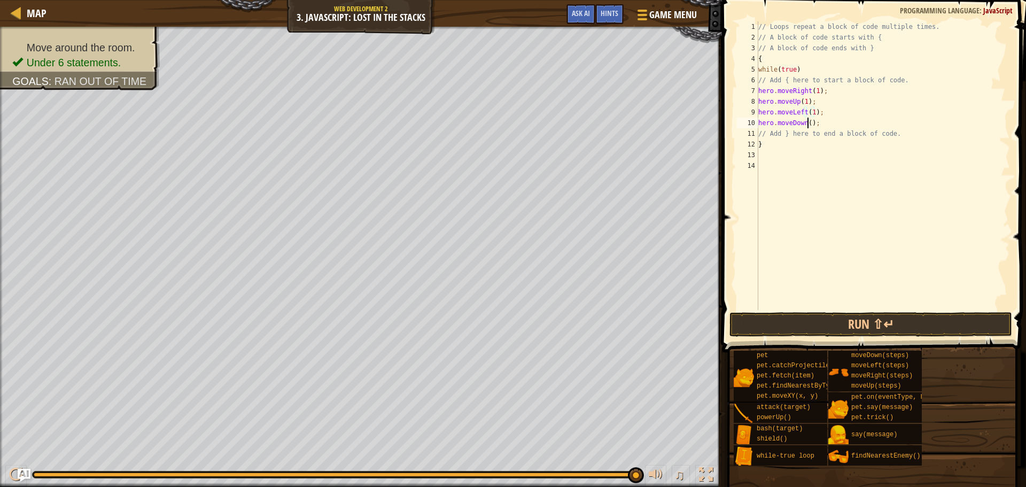
click at [808, 126] on div "// Loops repeat a block of code multiple times. // A block of code starts with …" at bounding box center [883, 176] width 254 height 310
click at [832, 328] on button "Run ⇧↵" at bounding box center [871, 324] width 283 height 25
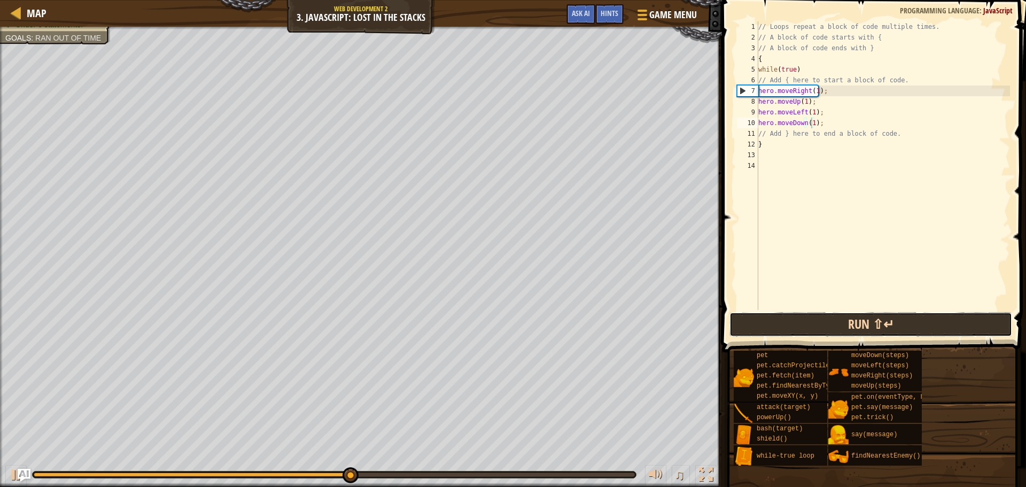
click at [843, 328] on button "Run ⇧↵" at bounding box center [871, 324] width 283 height 25
click at [843, 327] on button "Run ⇧↵" at bounding box center [871, 324] width 283 height 25
click at [841, 325] on button "Run ⇧↵" at bounding box center [871, 324] width 283 height 25
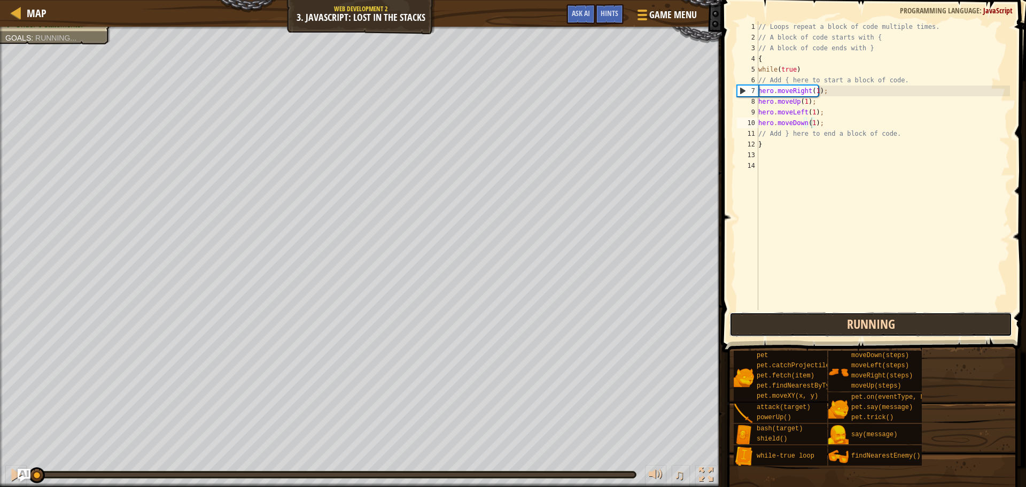
click at [841, 325] on button "Running" at bounding box center [871, 324] width 283 height 25
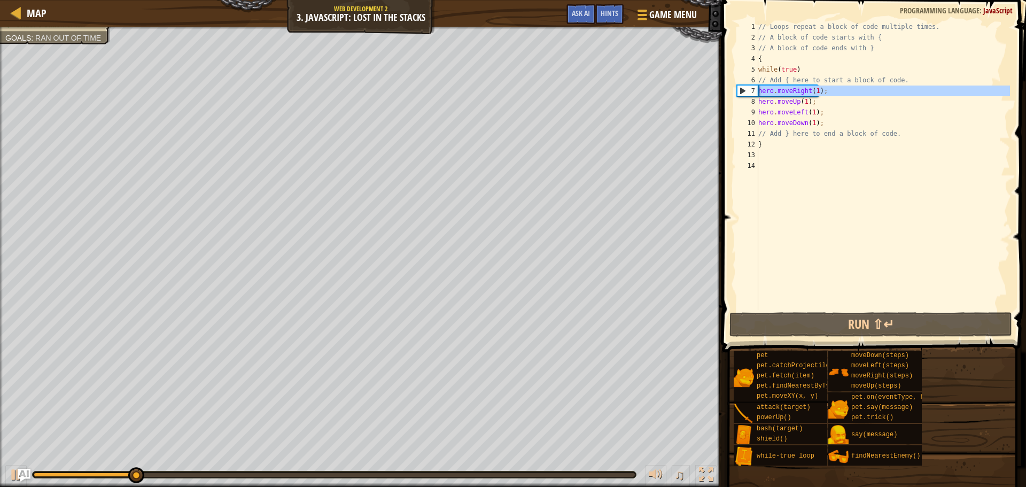
click at [740, 89] on div "7" at bounding box center [748, 91] width 21 height 11
drag, startPoint x: 742, startPoint y: 92, endPoint x: 743, endPoint y: 104, distance: 11.8
click at [743, 102] on div "8" at bounding box center [747, 101] width 21 height 11
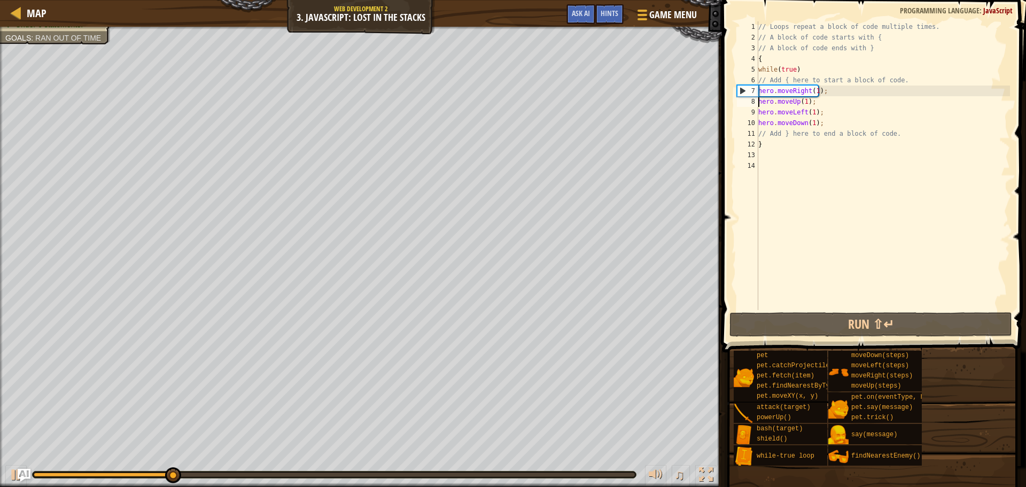
type textarea "hero.moveUp(1);"
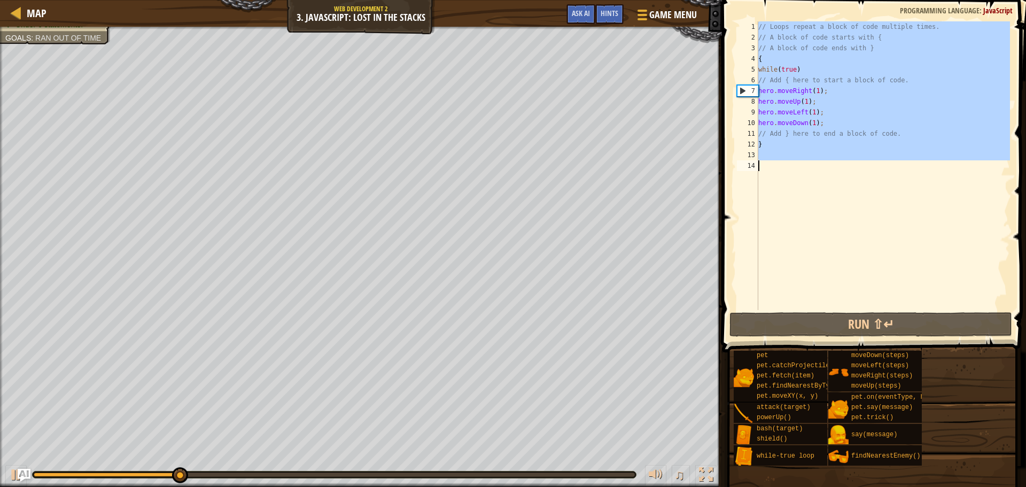
scroll to position [5, 0]
click at [743, 102] on div "8" at bounding box center [747, 101] width 21 height 11
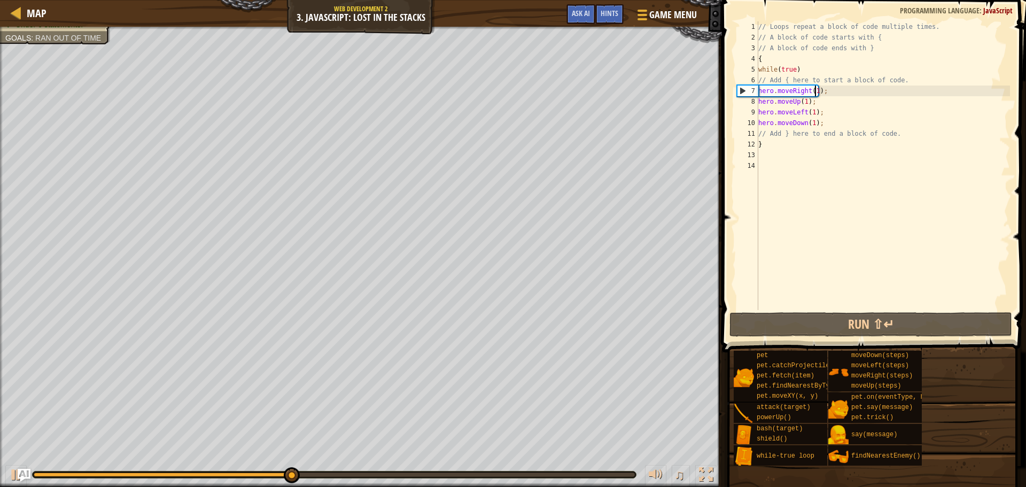
click at [816, 88] on div "// Loops repeat a block of code multiple times. // A block of code starts with …" at bounding box center [883, 176] width 254 height 310
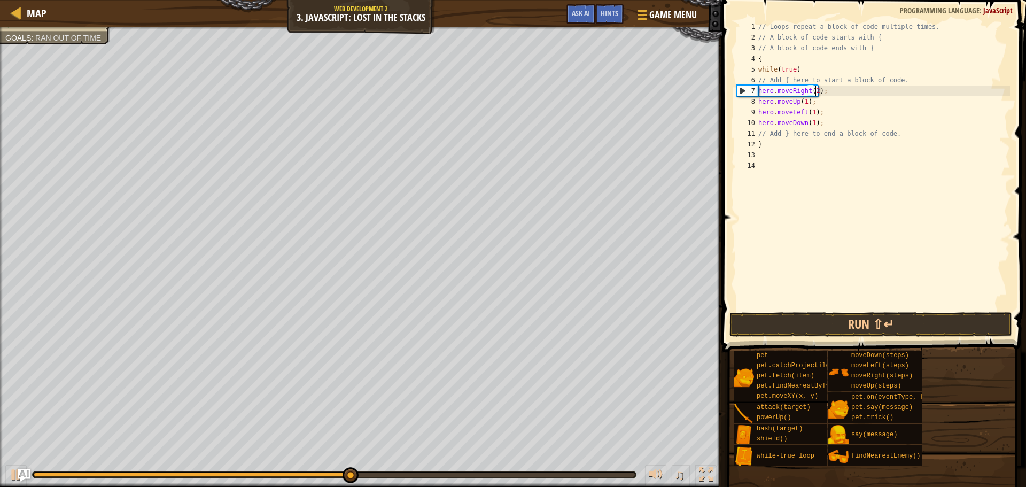
scroll to position [5, 4]
click at [796, 315] on button "Run ⇧↵" at bounding box center [871, 324] width 283 height 25
click at [609, 14] on span "Hints" at bounding box center [610, 13] width 18 height 10
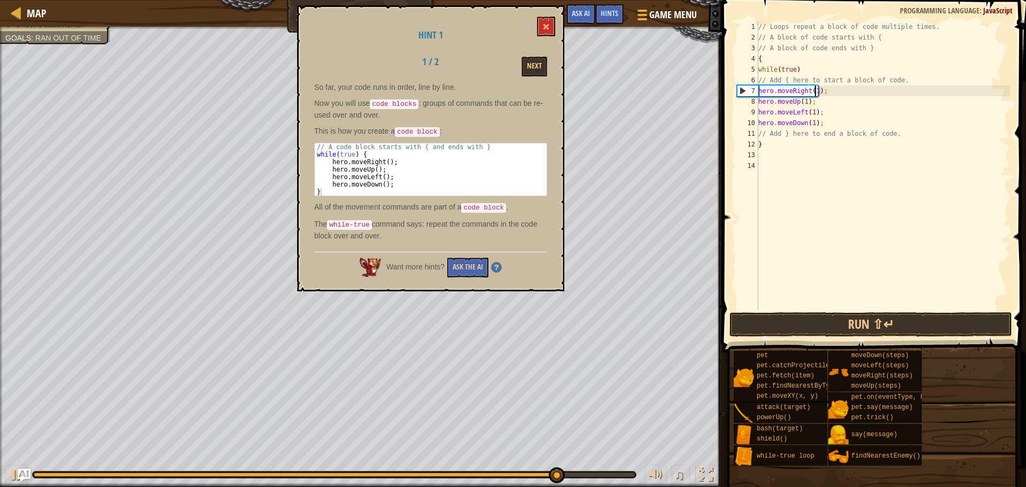
click at [818, 72] on div "// Loops repeat a block of code multiple times. // A block of code starts with …" at bounding box center [883, 176] width 254 height 310
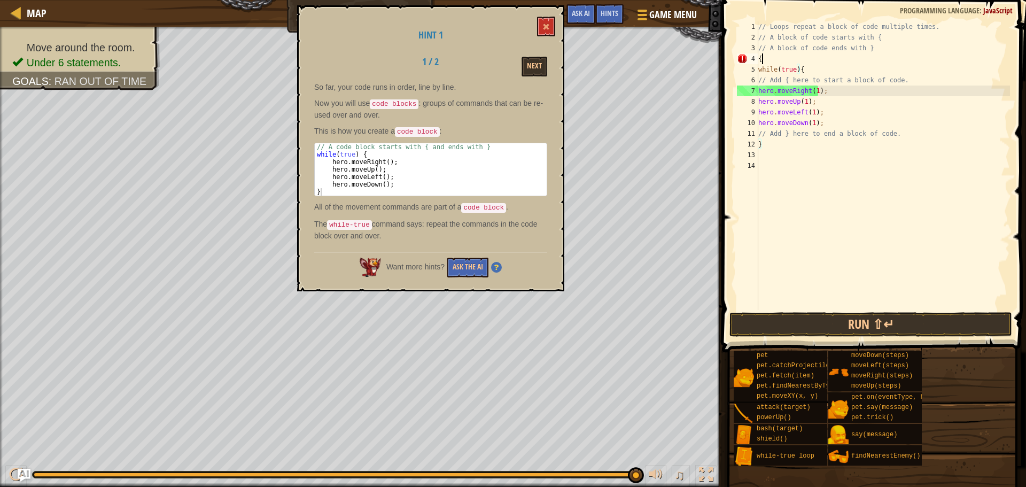
drag, startPoint x: 781, startPoint y: 60, endPoint x: 782, endPoint y: 68, distance: 7.6
click at [781, 64] on div "// Loops repeat a block of code multiple times. // A block of code starts with …" at bounding box center [883, 176] width 254 height 310
click at [793, 53] on div "// Loops repeat a block of code multiple times. // A block of code starts with …" at bounding box center [883, 176] width 254 height 310
click at [786, 62] on div "// Loops repeat a block of code multiple times. // A block of code starts with …" at bounding box center [883, 176] width 254 height 310
type textarea "{"
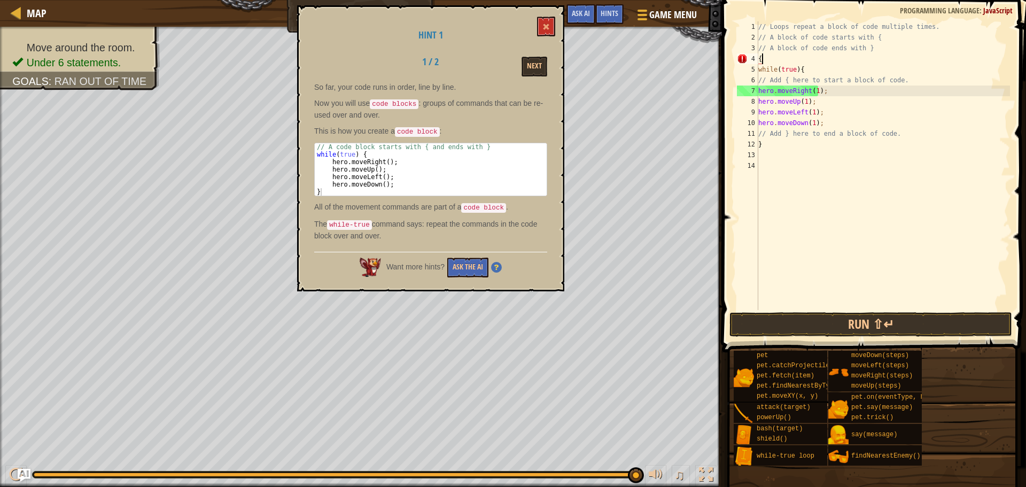
scroll to position [5, 0]
click at [880, 333] on button "Run ⇧↵" at bounding box center [871, 324] width 283 height 25
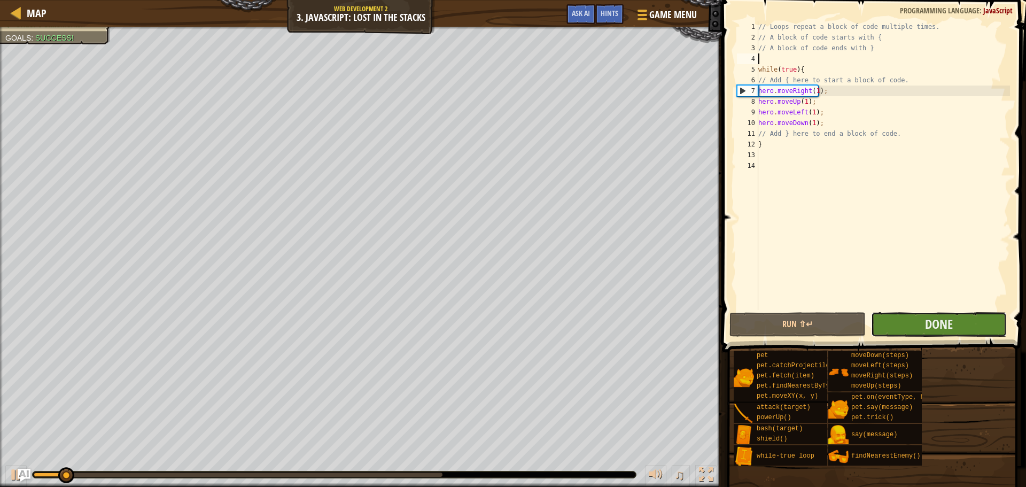
click at [904, 327] on button "Done" at bounding box center [939, 324] width 136 height 25
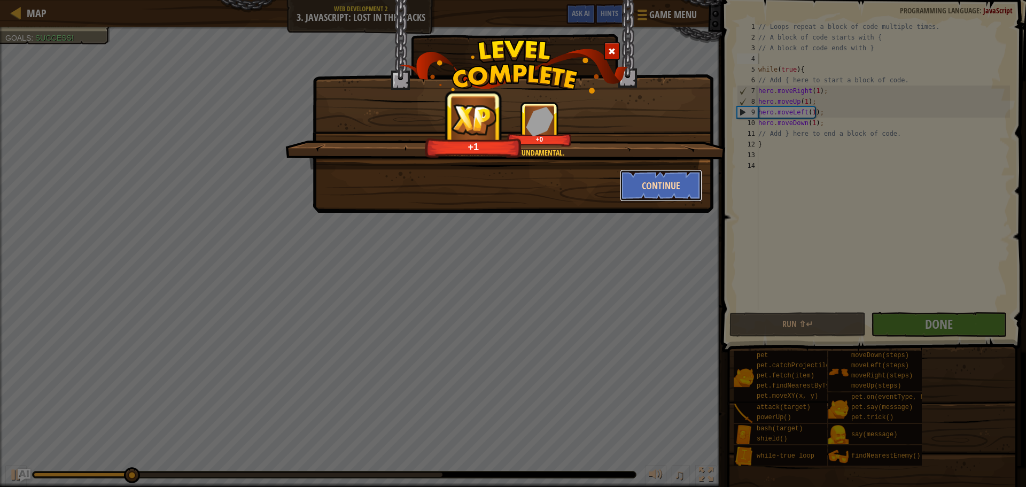
click at [646, 172] on button "Continue" at bounding box center [661, 185] width 83 height 32
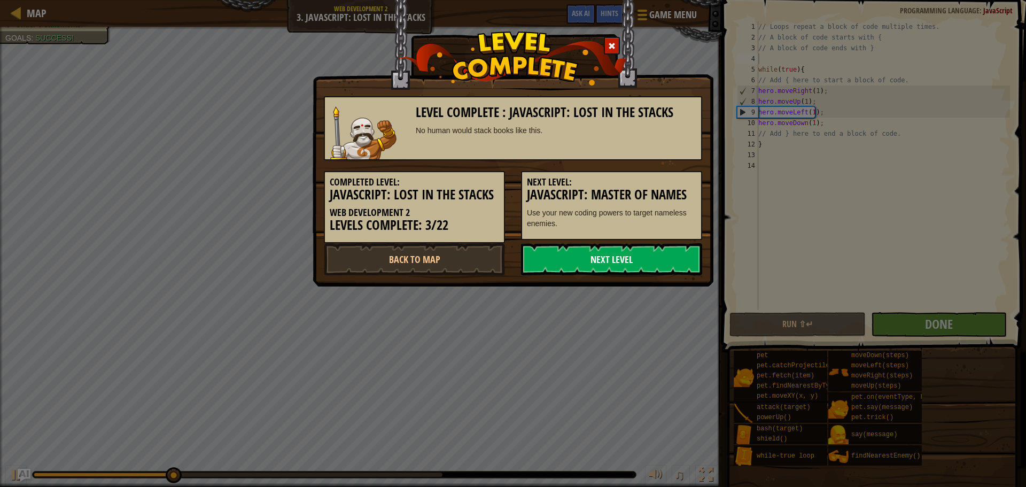
click at [640, 266] on link "Next Level" at bounding box center [611, 259] width 181 height 32
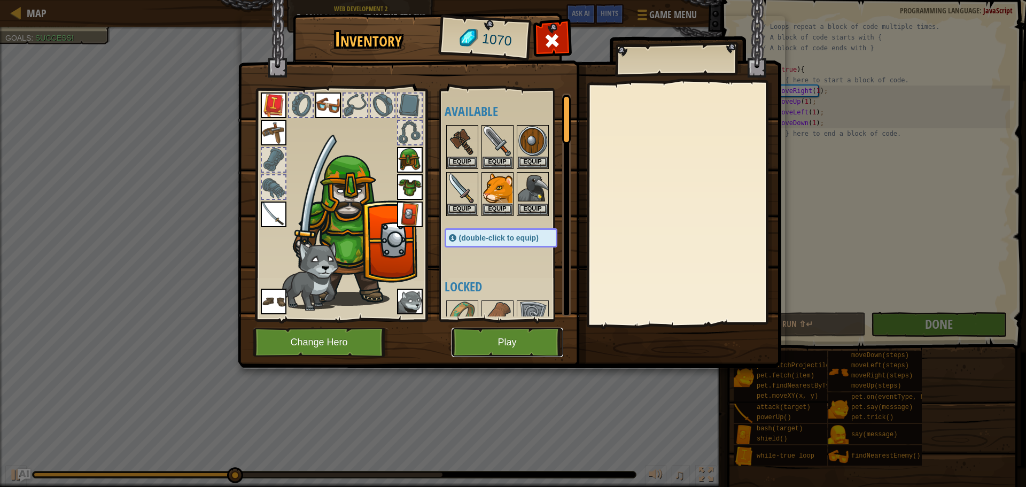
click at [530, 342] on button "Play" at bounding box center [508, 342] width 112 height 29
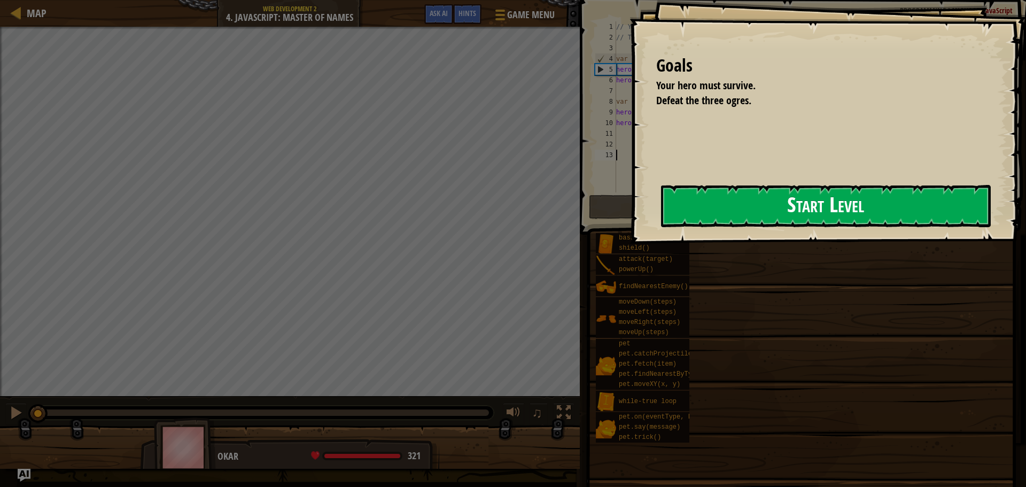
click at [669, 203] on button "Start Level" at bounding box center [826, 206] width 330 height 42
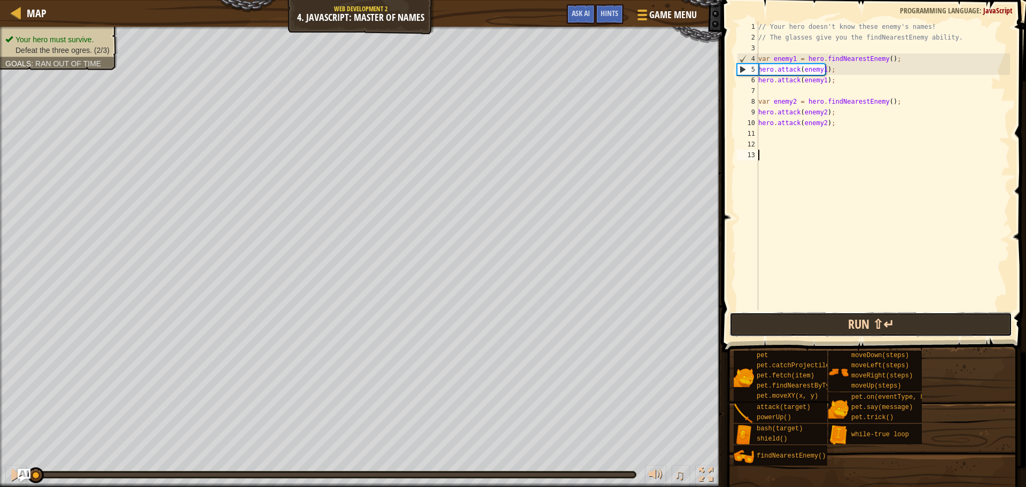
click at [734, 323] on button "Run ⇧↵" at bounding box center [871, 324] width 283 height 25
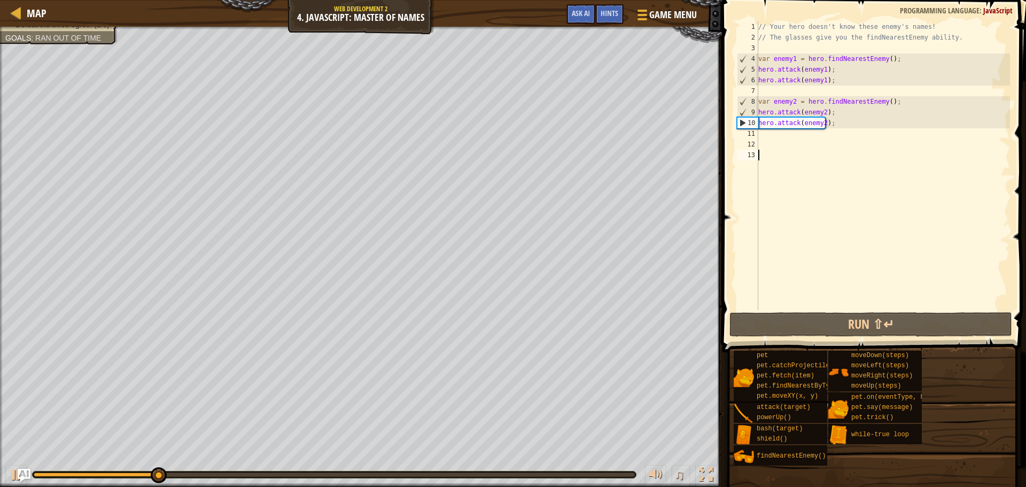
click at [772, 134] on div "// Your hero doesn't know these enemy's names! // The glasses give you the find…" at bounding box center [883, 176] width 254 height 310
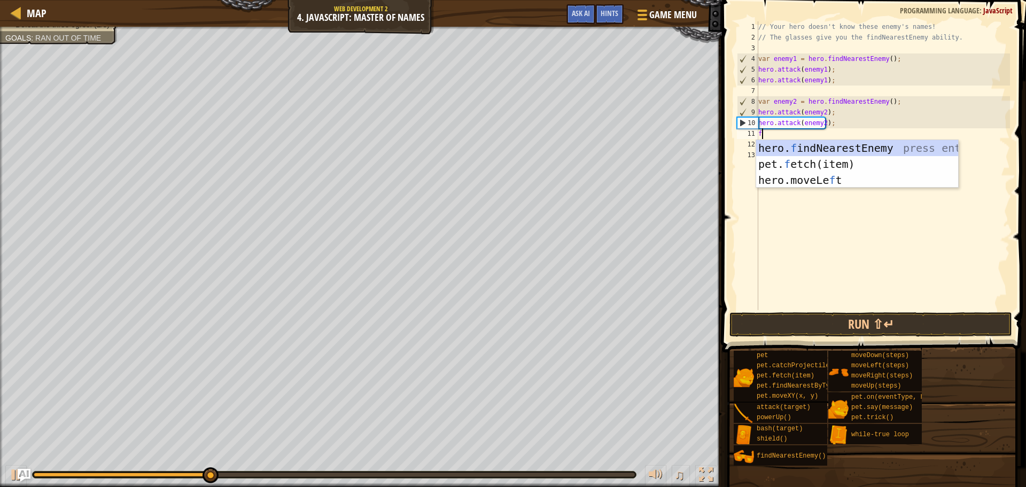
scroll to position [5, 0]
type textarea "fid"
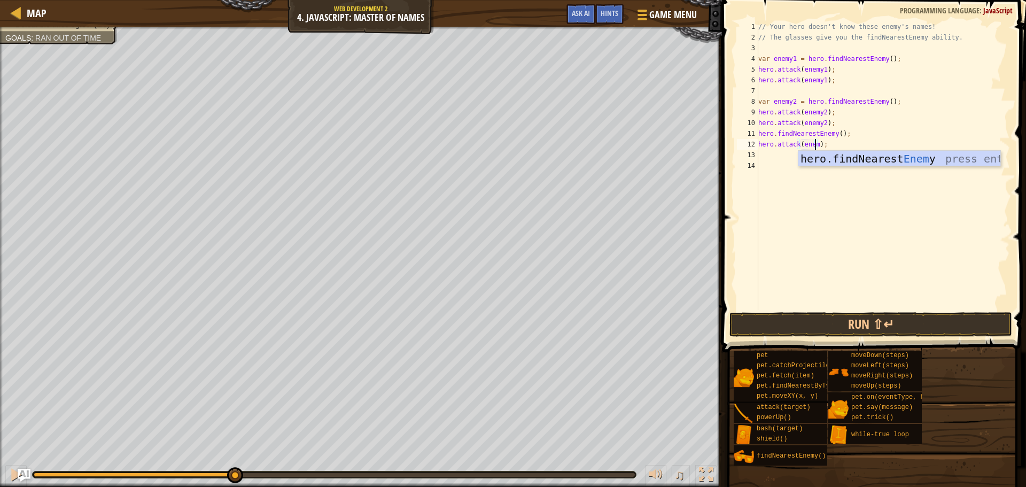
scroll to position [5, 5]
type textarea "hero.attack(enemy3);"
click at [810, 296] on div "// Your hero doesn't know these enemy's names! // The glasses give you the find…" at bounding box center [883, 176] width 254 height 310
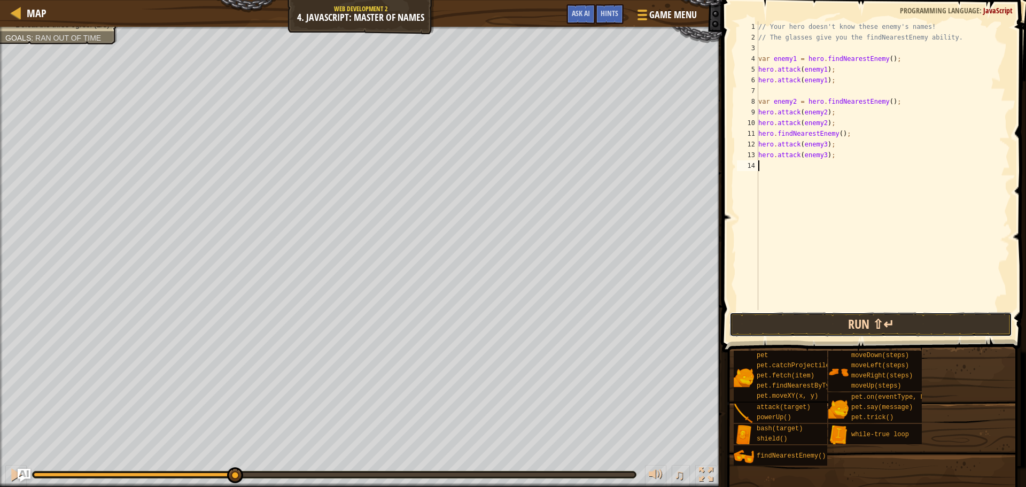
click at [815, 317] on button "Run ⇧↵" at bounding box center [871, 324] width 283 height 25
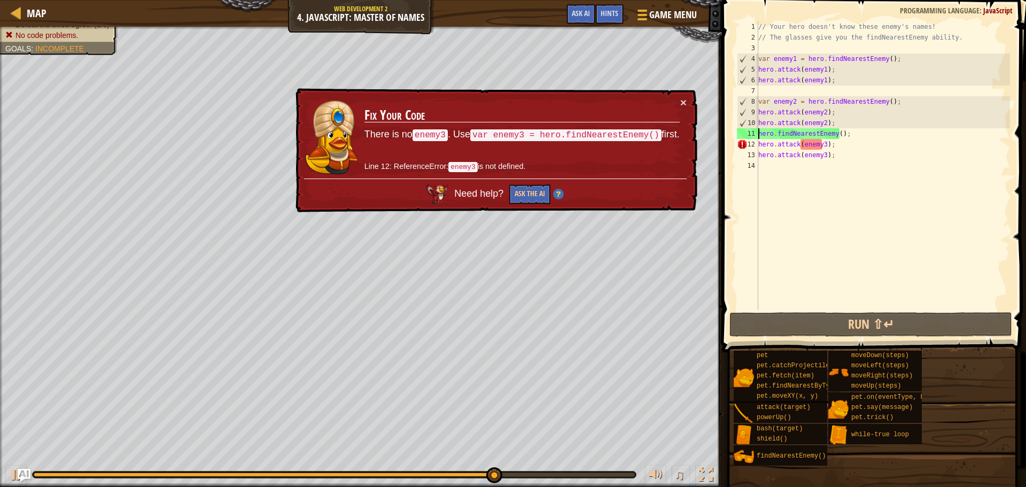
click at [759, 131] on div "// Your hero doesn't know these enemy's names! // The glasses give you the find…" at bounding box center [883, 176] width 254 height 310
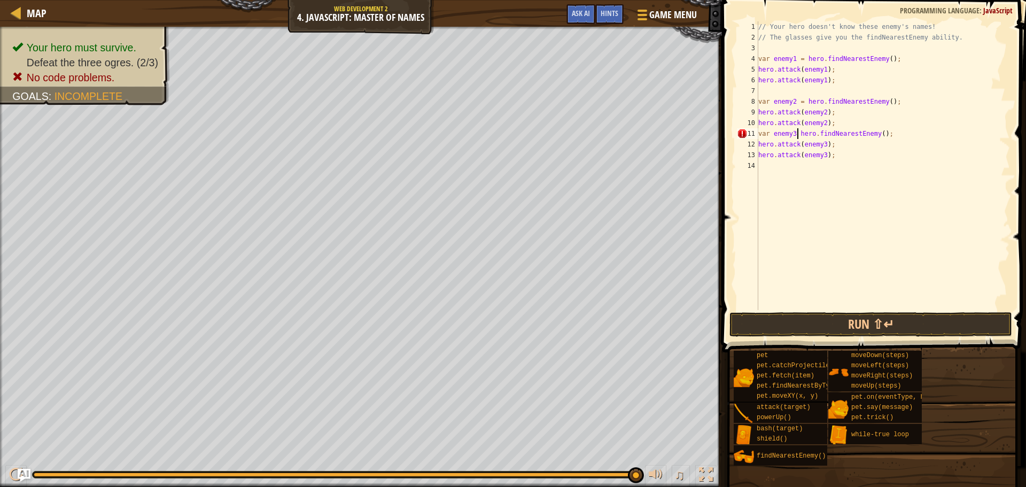
scroll to position [5, 3]
type textarea "var enemy3 = hero.findNearestEnemy();"
click at [823, 327] on button "Run ⇧↵" at bounding box center [871, 324] width 283 height 25
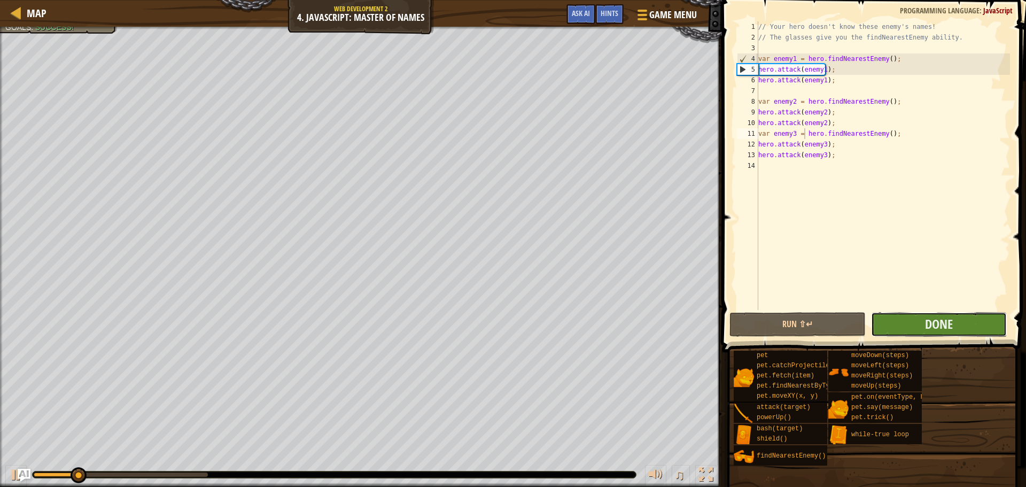
click at [917, 320] on button "Done" at bounding box center [939, 324] width 136 height 25
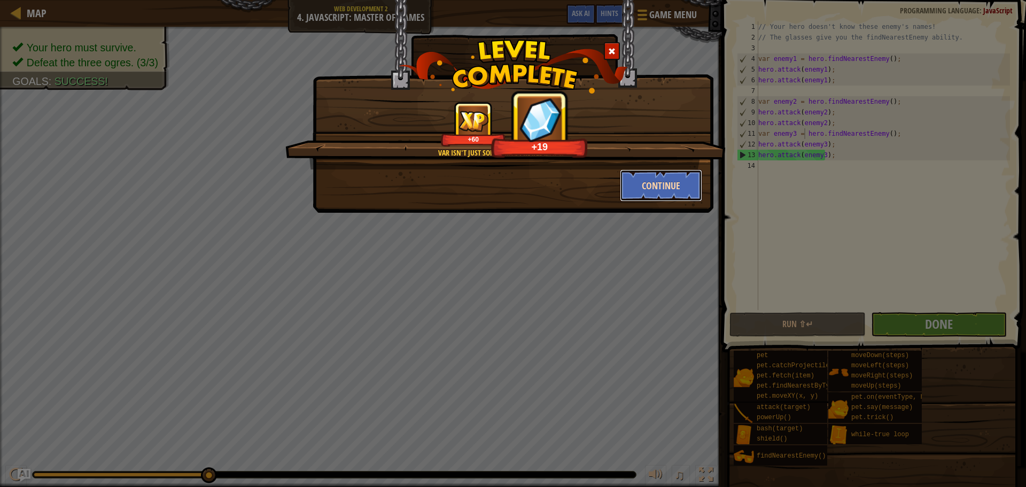
click at [661, 179] on button "Continue" at bounding box center [661, 185] width 83 height 32
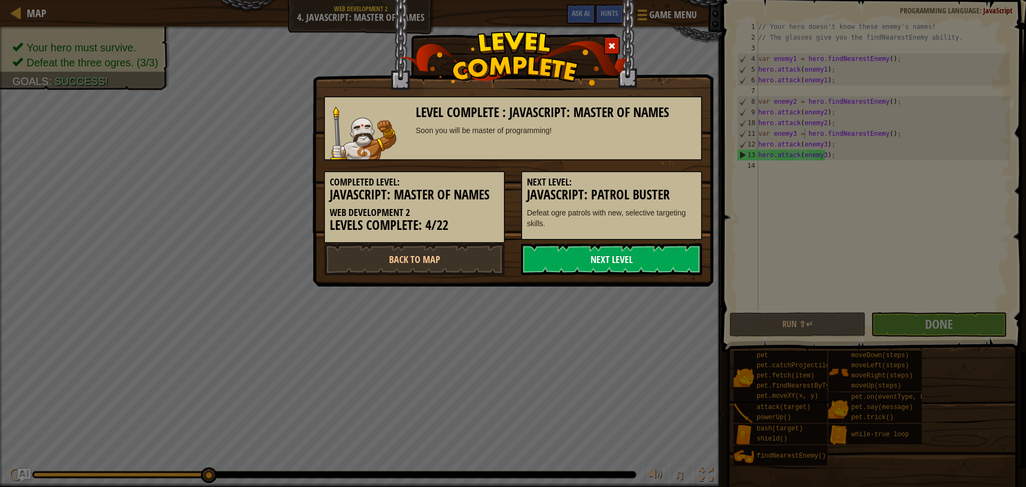
click at [663, 264] on link "Next Level" at bounding box center [611, 259] width 181 height 32
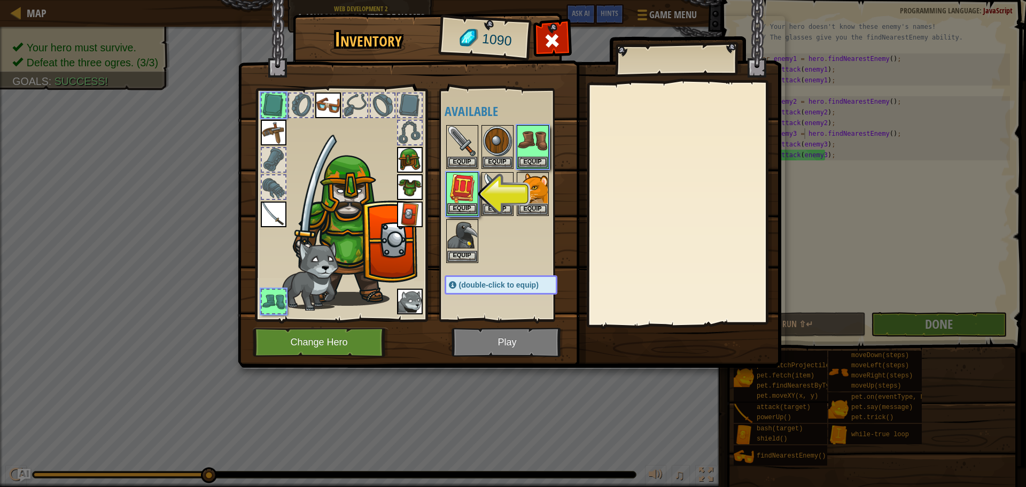
click at [452, 202] on img at bounding box center [462, 188] width 30 height 30
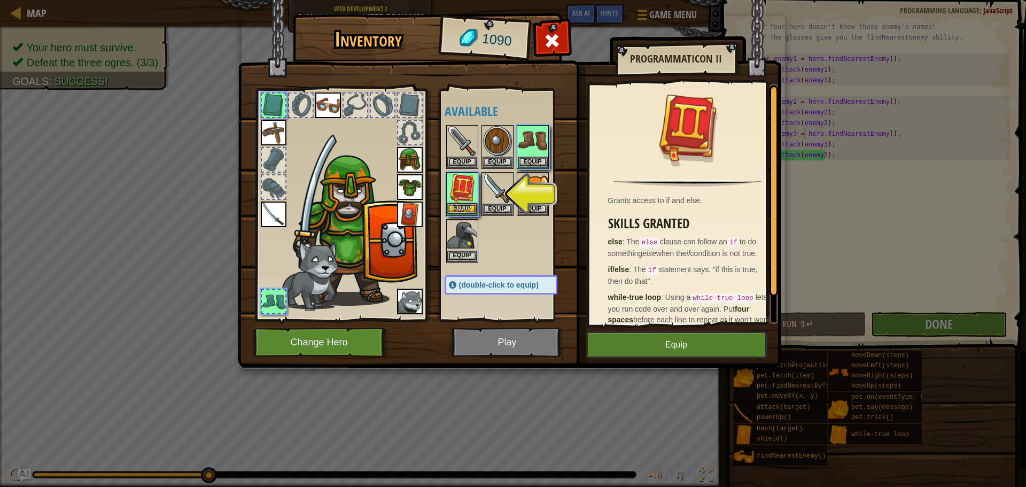
click at [452, 177] on img at bounding box center [462, 188] width 30 height 30
click at [453, 177] on img at bounding box center [462, 188] width 30 height 30
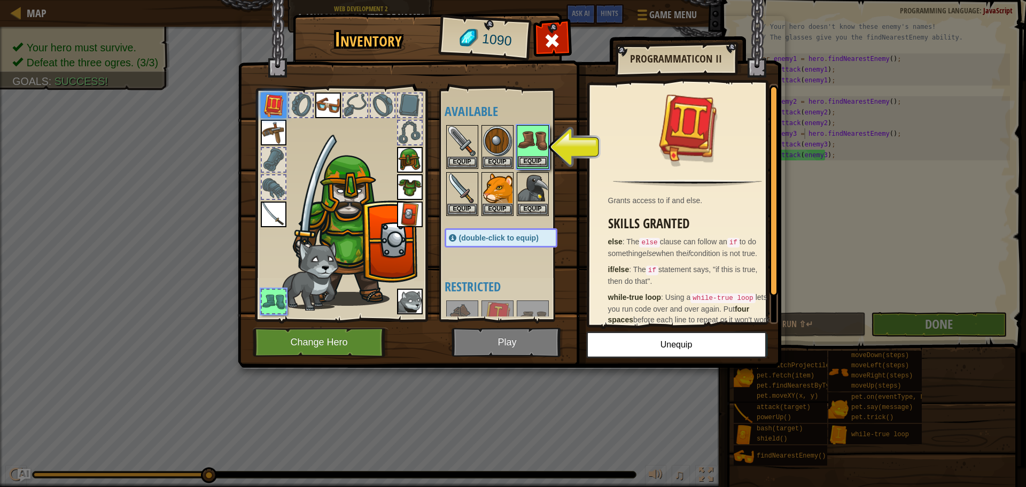
click at [532, 141] on img at bounding box center [533, 141] width 30 height 30
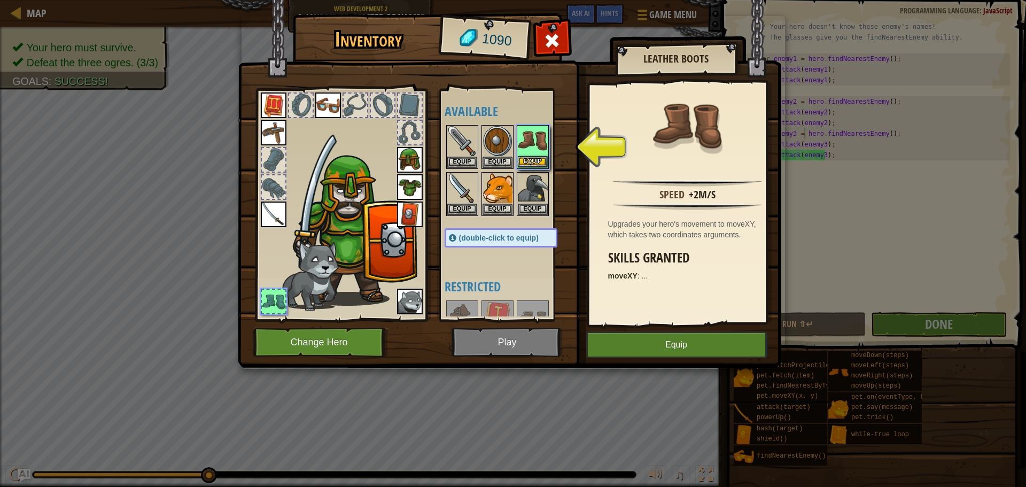
click at [532, 141] on img at bounding box center [533, 141] width 30 height 30
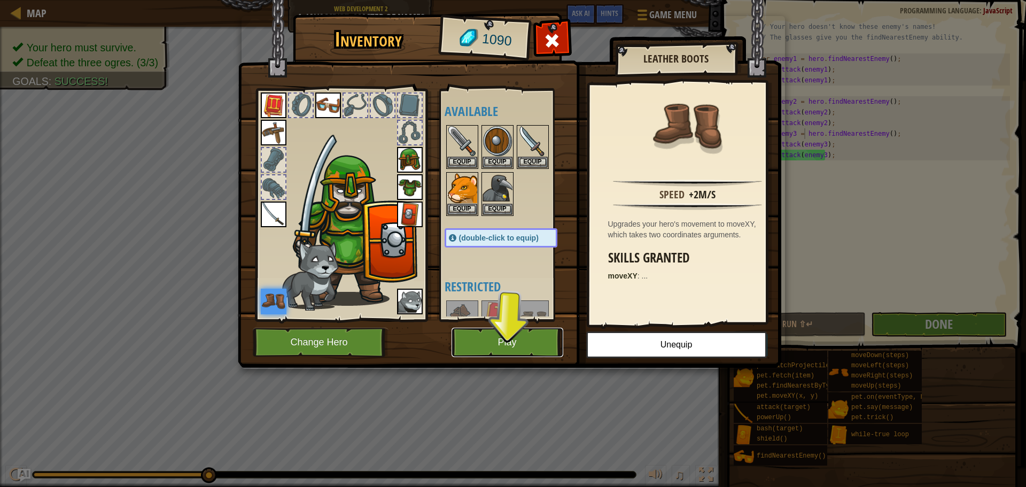
click at [518, 354] on button "Play" at bounding box center [508, 342] width 112 height 29
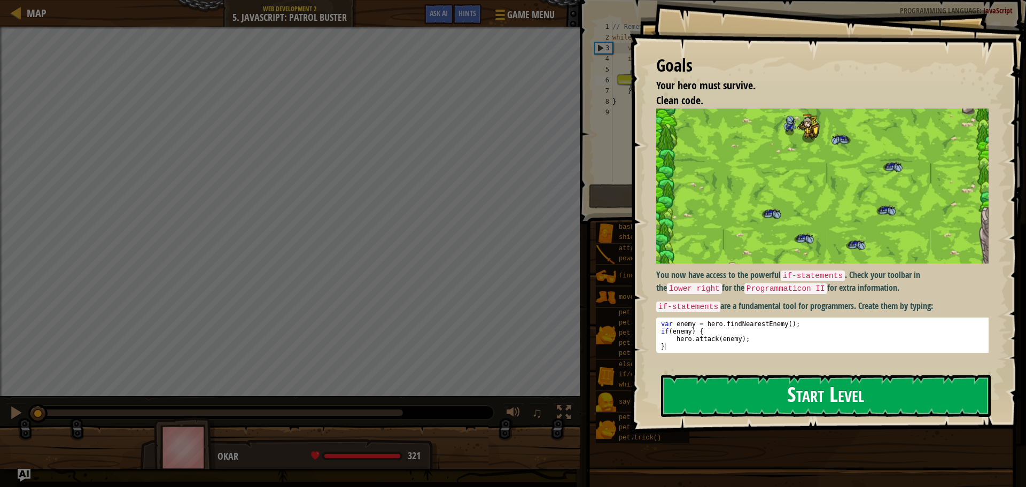
click at [708, 393] on button "Start Level" at bounding box center [826, 396] width 330 height 42
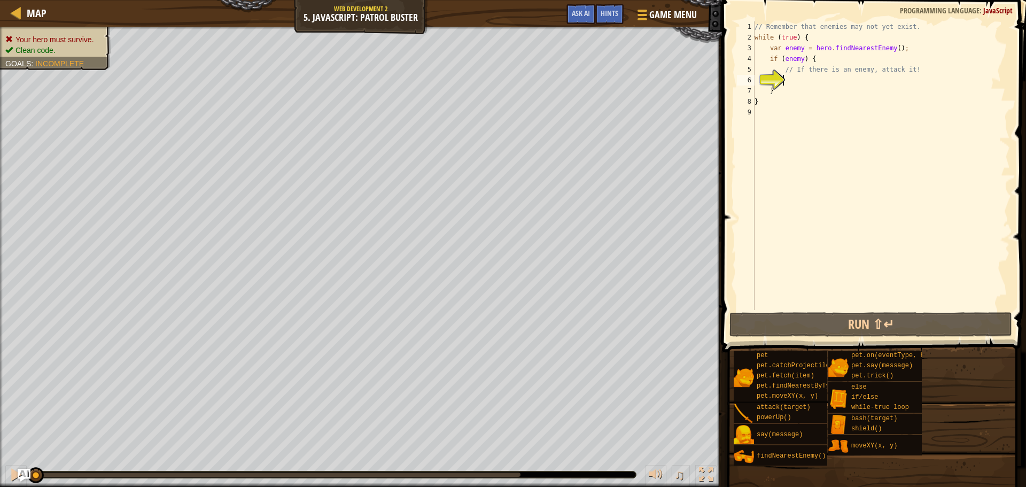
click at [818, 59] on div "// Remember that enemies may not yet exist. while ( true ) { var enemy = hero .…" at bounding box center [882, 176] width 258 height 310
type textarea "if (enemy) {"
click at [807, 80] on div "// Remember that enemies may not yet exist. while ( true ) { var enemy = hero .…" at bounding box center [882, 176] width 258 height 310
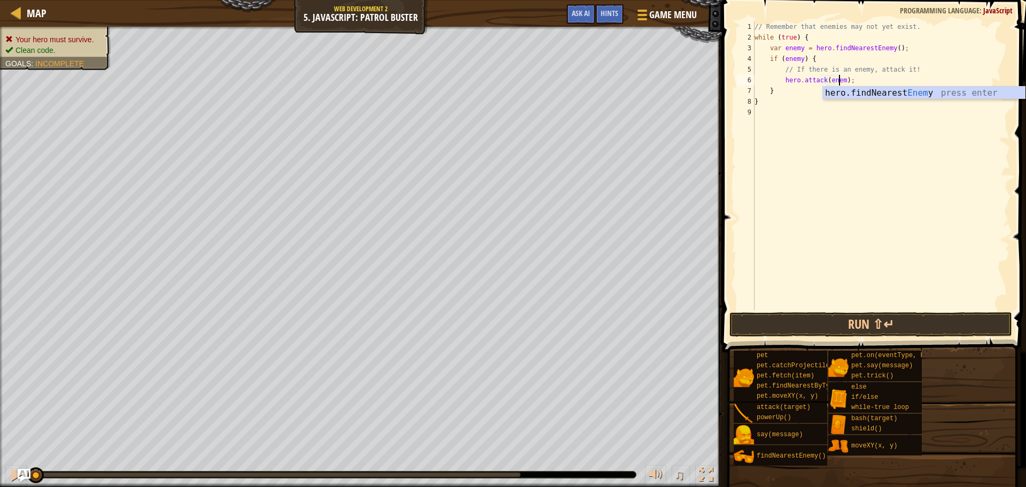
scroll to position [5, 7]
type textarea "hero.attack(enemy);"
click at [825, 328] on button "Run ⇧↵" at bounding box center [871, 324] width 283 height 25
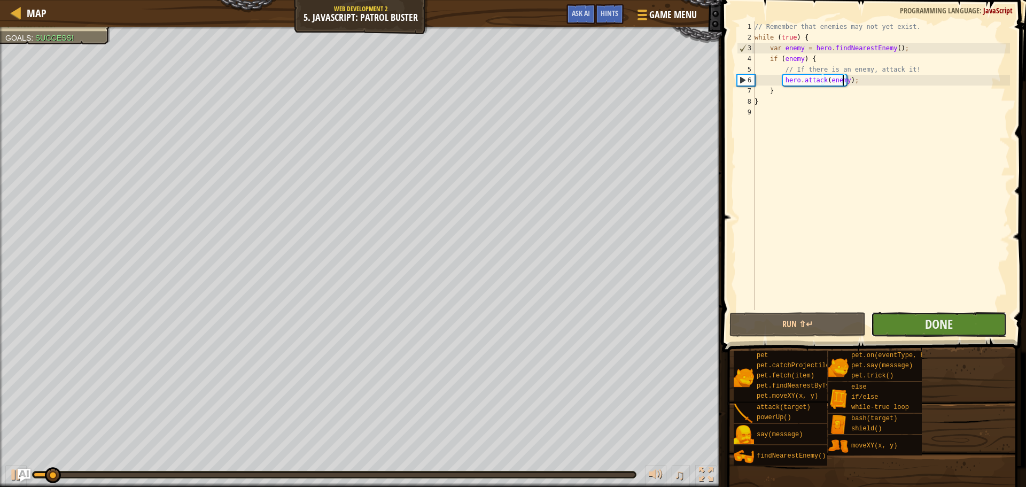
click at [924, 331] on button "Done" at bounding box center [939, 324] width 136 height 25
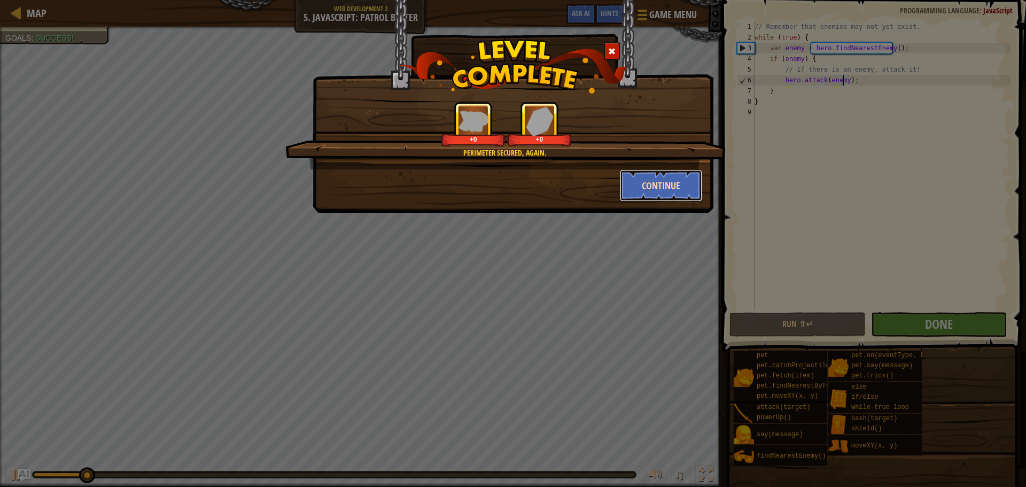
click at [633, 190] on button "Continue" at bounding box center [661, 185] width 83 height 32
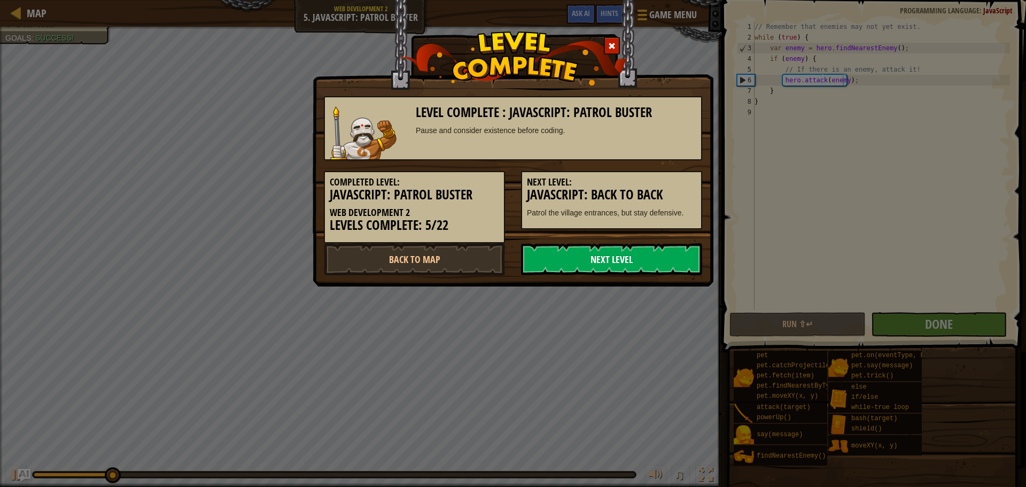
click at [627, 249] on link "Next Level" at bounding box center [611, 259] width 181 height 32
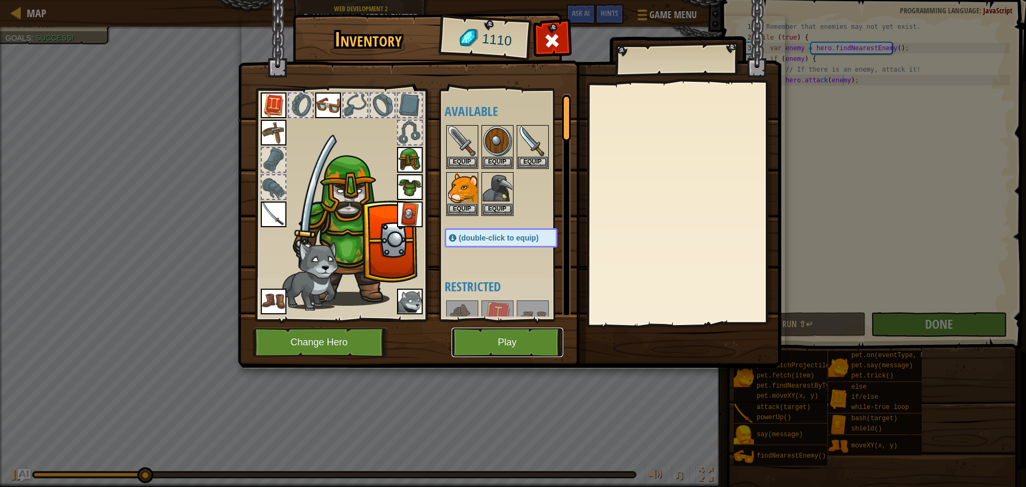
click at [552, 345] on button "Play" at bounding box center [508, 342] width 112 height 29
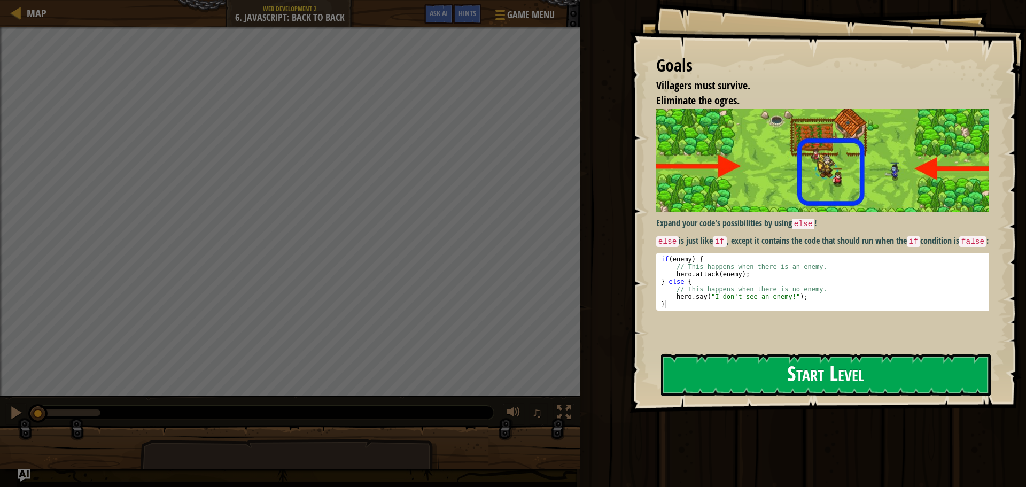
click at [685, 358] on button "Start Level" at bounding box center [826, 375] width 330 height 42
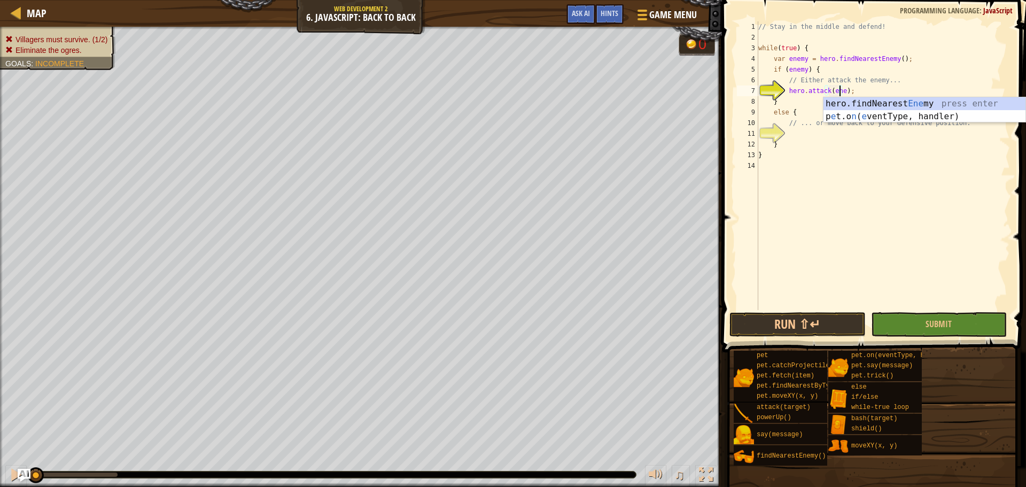
scroll to position [5, 7]
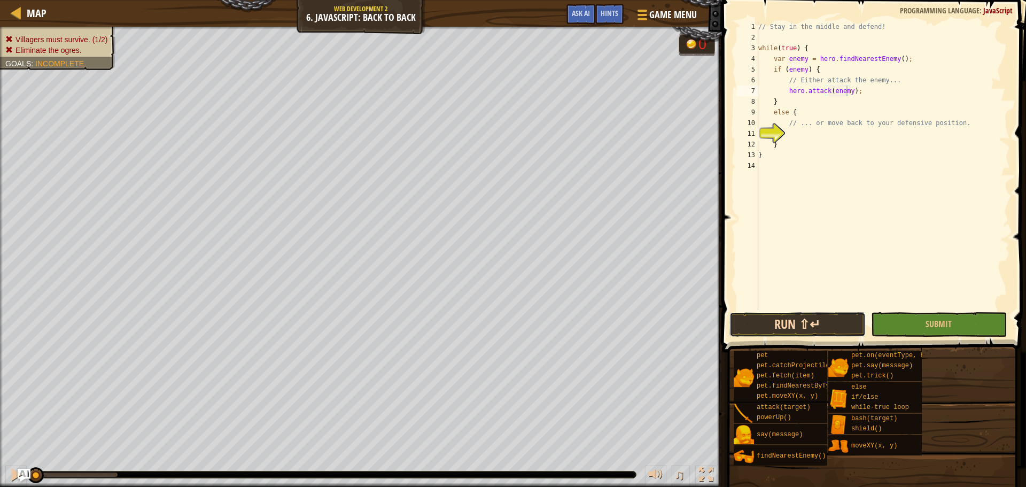
click at [804, 321] on button "Run ⇧↵" at bounding box center [798, 324] width 136 height 25
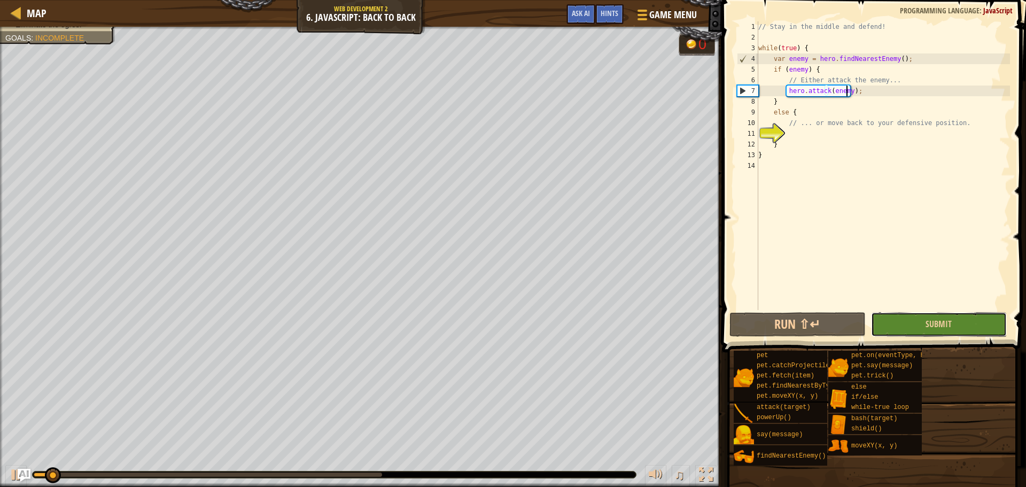
click at [871, 324] on button "Submit" at bounding box center [939, 324] width 136 height 25
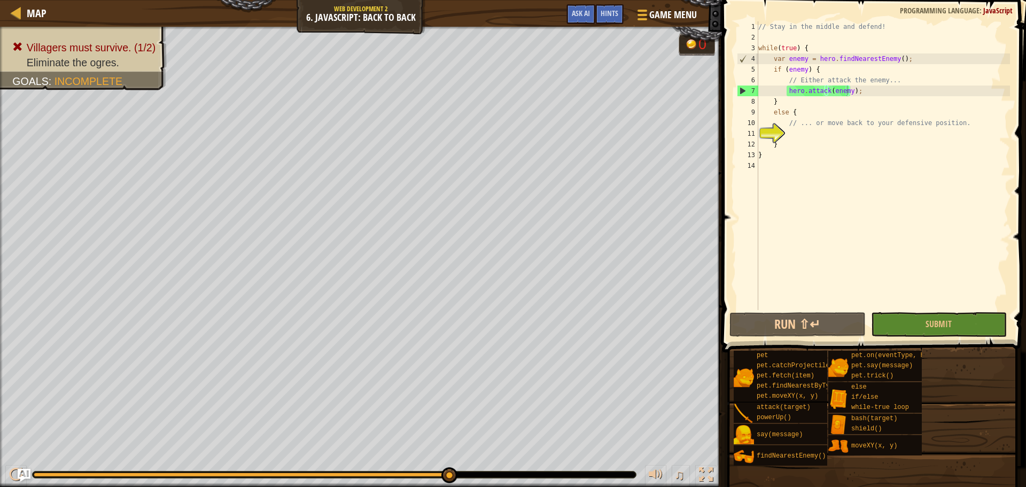
type textarea "}"
click at [802, 139] on div "// Stay in the middle and defend! while ( true ) { var enemy = hero . findNeare…" at bounding box center [883, 176] width 254 height 310
click at [802, 134] on div "// Stay in the middle and defend! while ( true ) { var enemy = hero . findNeare…" at bounding box center [883, 176] width 254 height 310
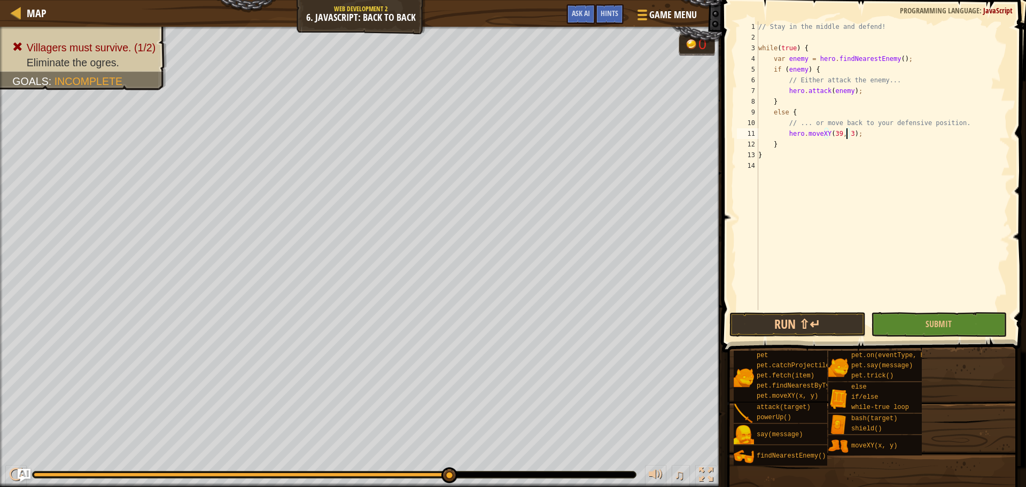
scroll to position [5, 7]
type textarea "hero.moveXY(39, 34);"
click at [817, 325] on button "Run ⇧↵" at bounding box center [798, 324] width 136 height 25
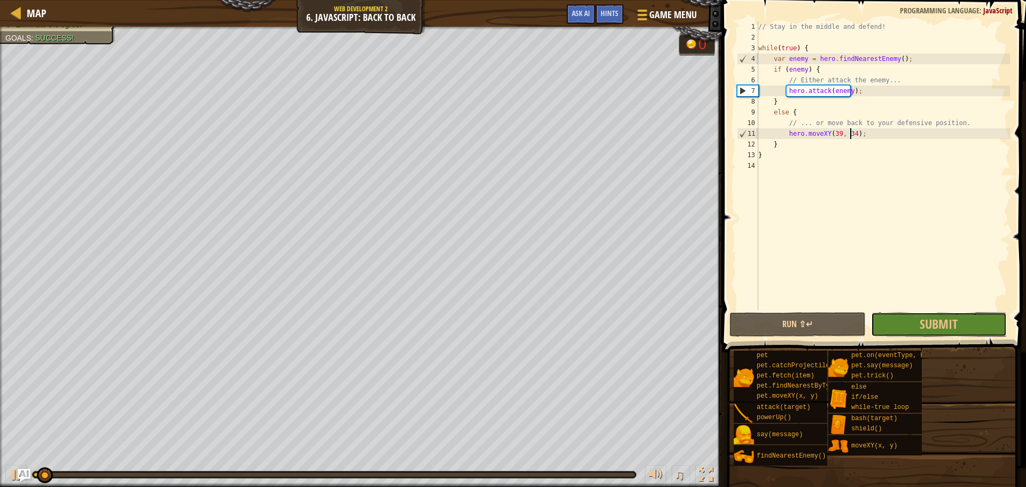
click at [893, 324] on button "Submit" at bounding box center [939, 324] width 136 height 25
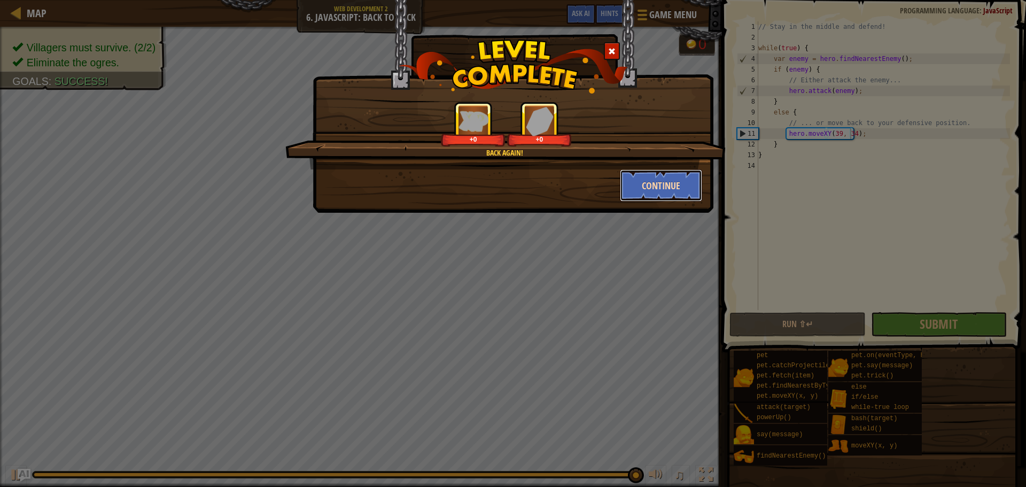
click at [662, 186] on button "Continue" at bounding box center [661, 185] width 83 height 32
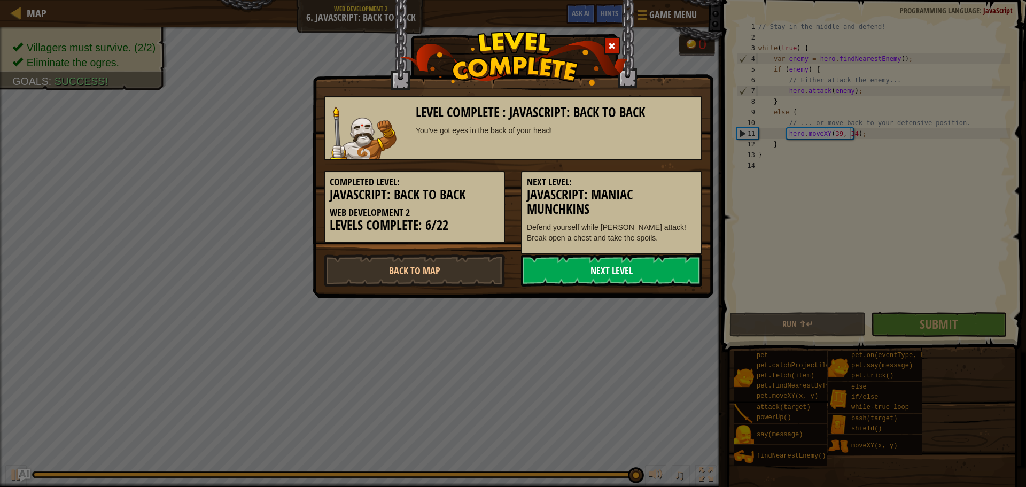
click at [637, 264] on link "Next Level" at bounding box center [611, 270] width 181 height 32
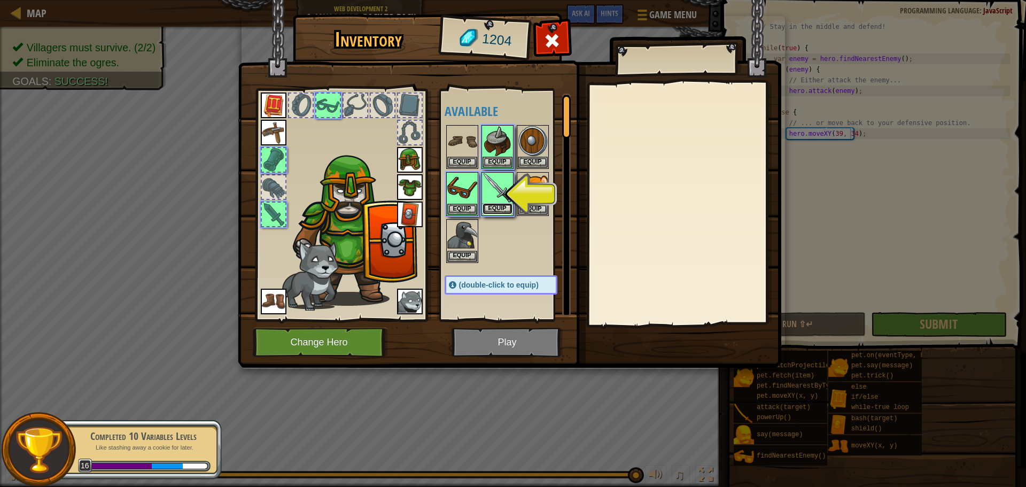
click at [492, 209] on button "Equip" at bounding box center [498, 208] width 30 height 11
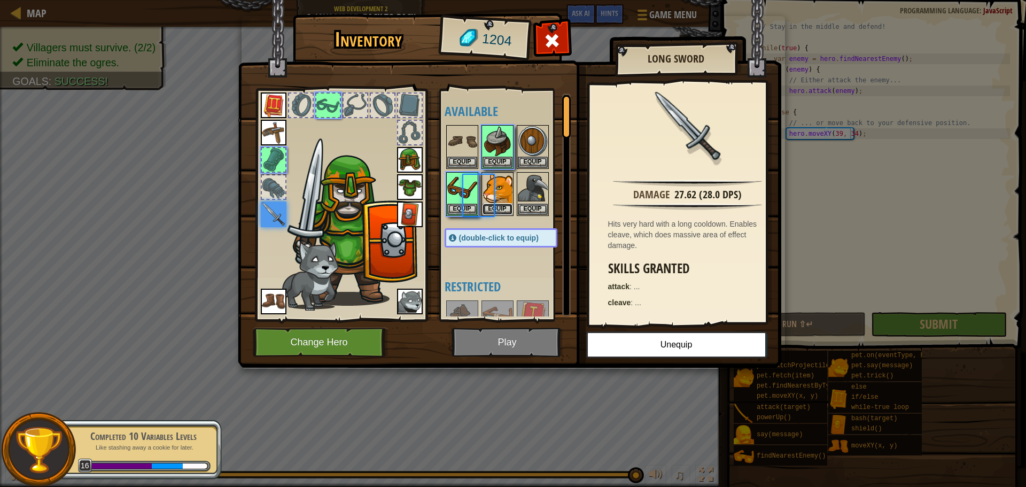
click at [492, 209] on button "Equip" at bounding box center [498, 209] width 30 height 11
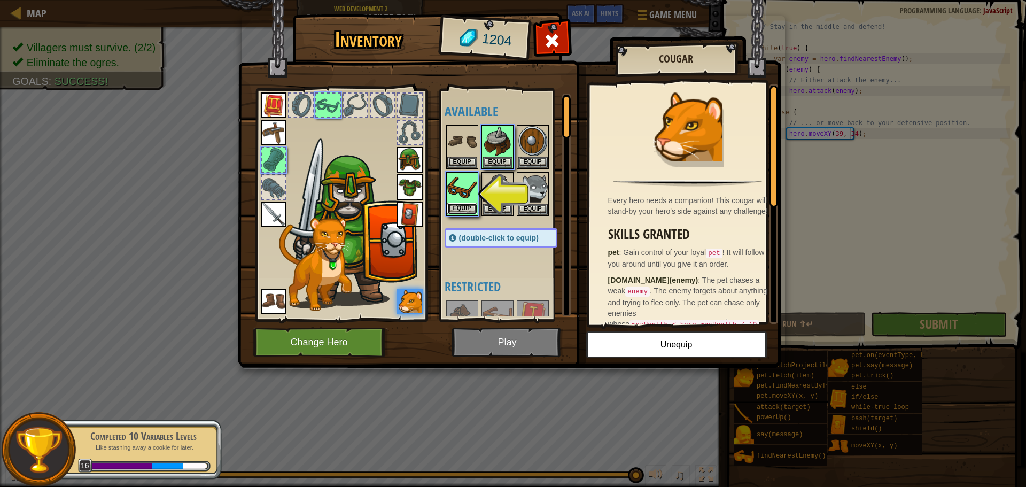
click at [474, 206] on button "Equip" at bounding box center [462, 208] width 30 height 11
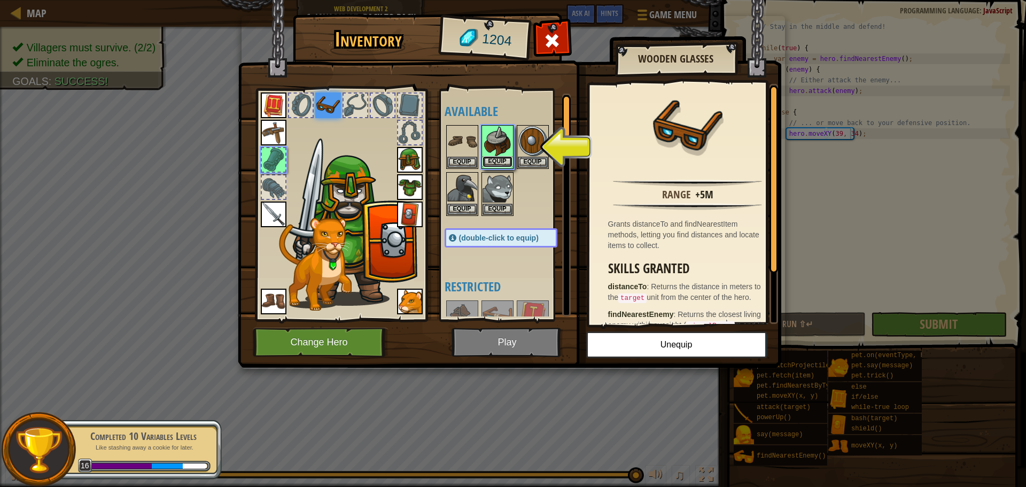
click at [499, 158] on button "Equip" at bounding box center [498, 161] width 30 height 11
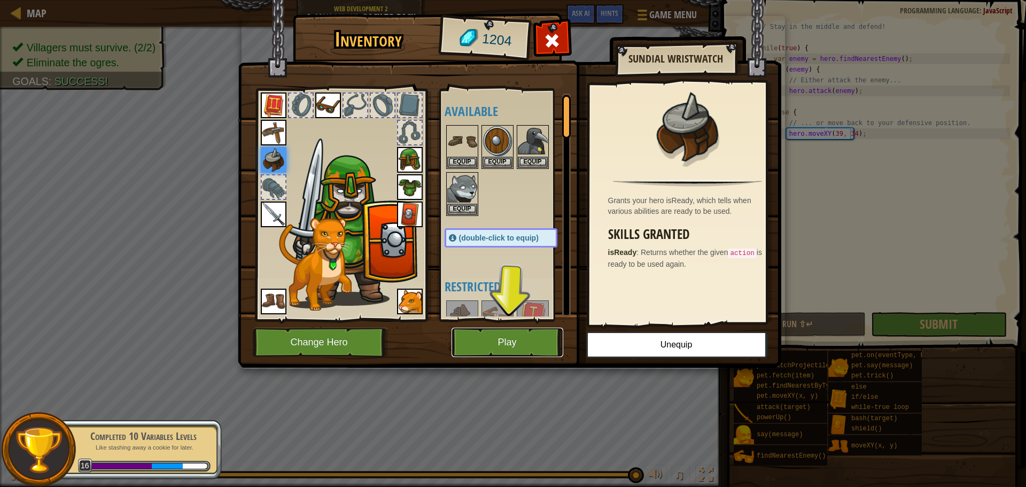
click at [504, 342] on button "Play" at bounding box center [508, 342] width 112 height 29
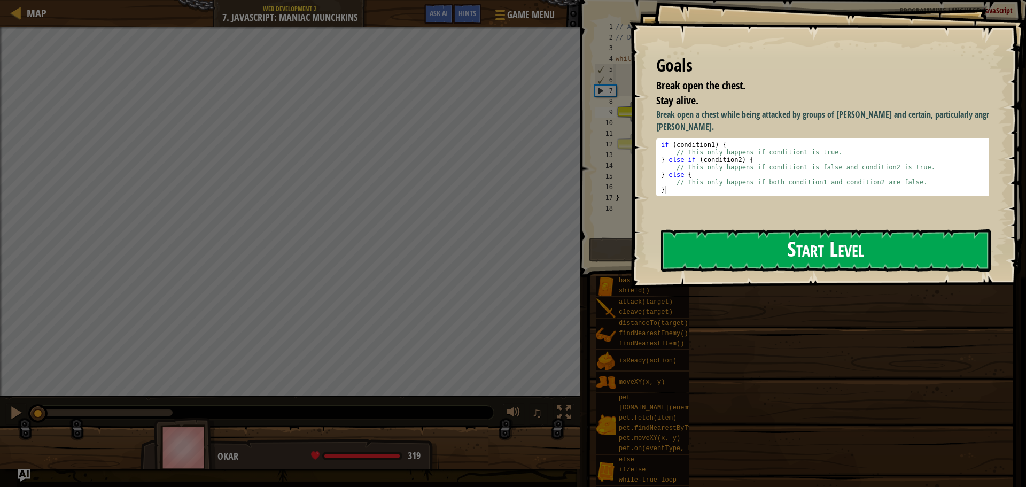
click at [701, 252] on button "Start Level" at bounding box center [826, 250] width 330 height 42
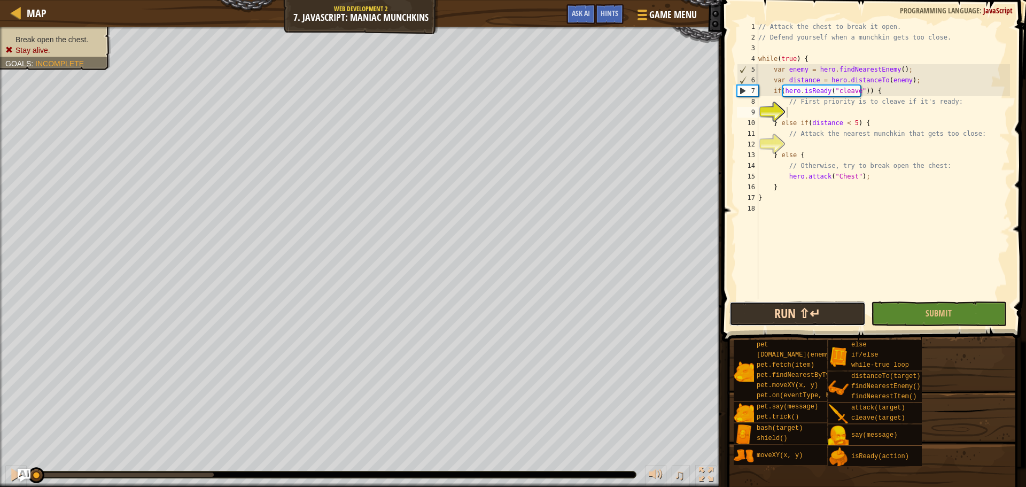
drag, startPoint x: 818, startPoint y: 319, endPoint x: 821, endPoint y: 313, distance: 6.7
click at [819, 318] on button "Run ⇧↵" at bounding box center [798, 313] width 136 height 25
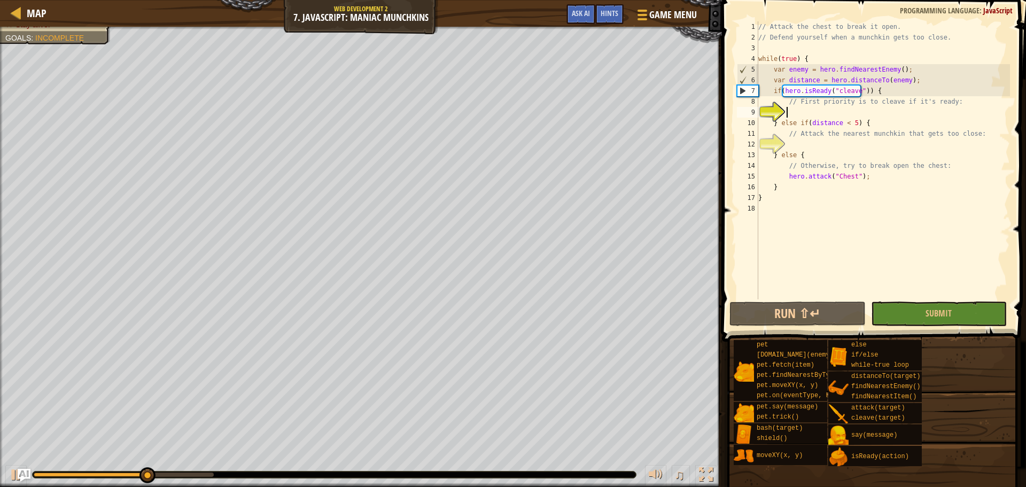
click at [872, 111] on div "// Attack the chest to break it open. // Defend yourself when a munchkin gets t…" at bounding box center [883, 170] width 254 height 299
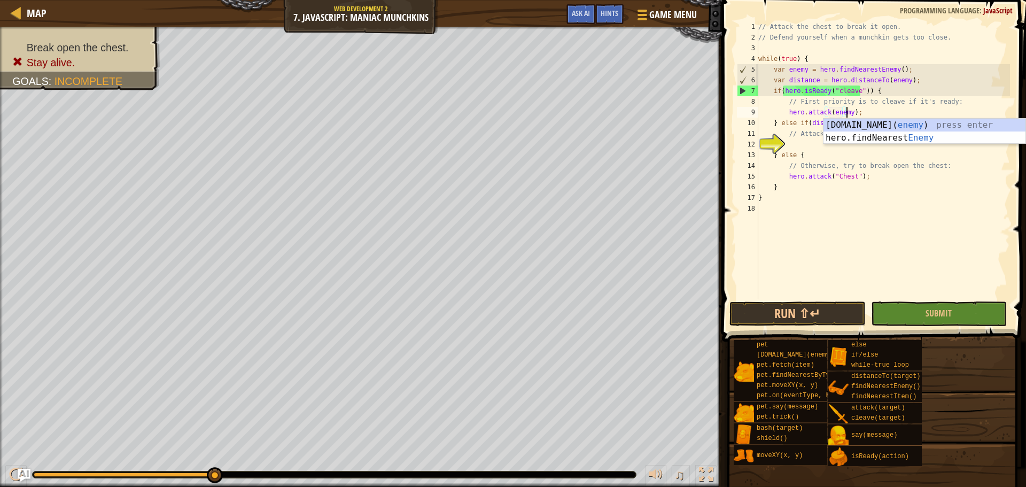
scroll to position [5, 7]
click at [942, 308] on span "Submit" at bounding box center [939, 313] width 26 height 12
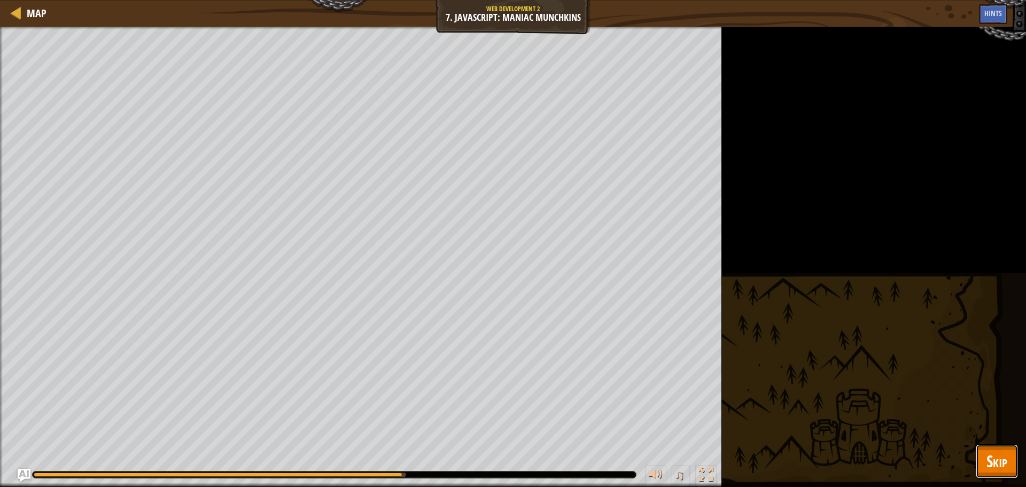
click at [1000, 452] on span "Skip" at bounding box center [997, 461] width 21 height 22
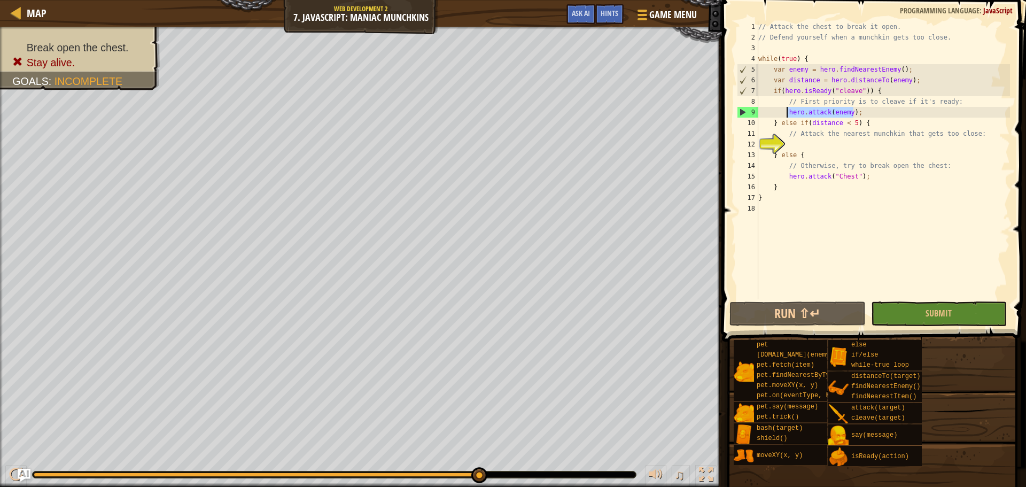
drag, startPoint x: 858, startPoint y: 110, endPoint x: 786, endPoint y: 116, distance: 72.4
click at [786, 116] on div "// Attack the chest to break it open. // Defend yourself when a munchkin gets t…" at bounding box center [883, 170] width 254 height 299
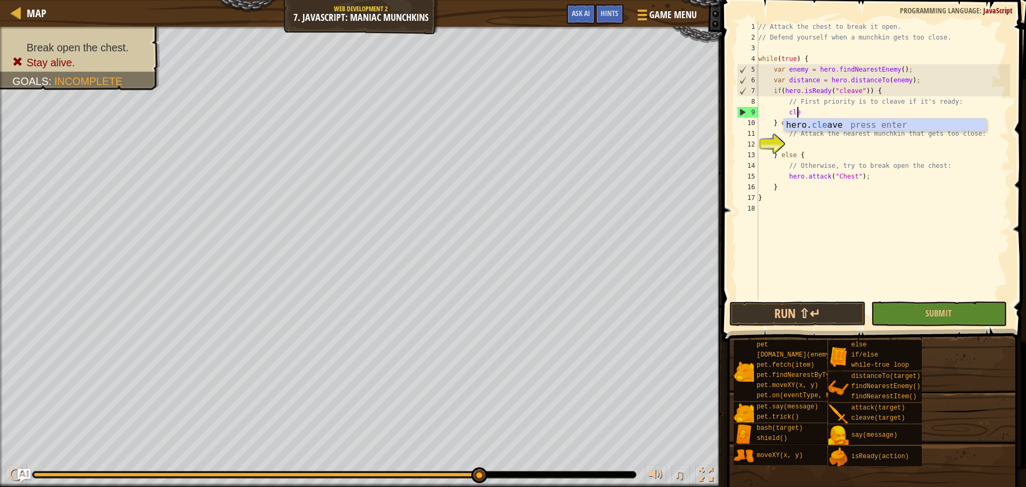
scroll to position [5, 3]
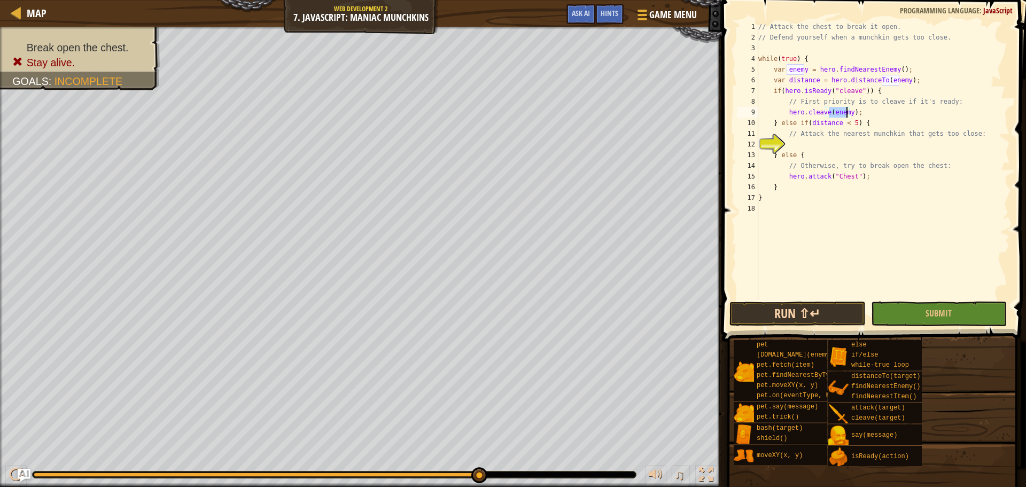
type textarea "hero.cleave(enemy);"
click at [850, 316] on button "Run ⇧↵" at bounding box center [798, 313] width 136 height 25
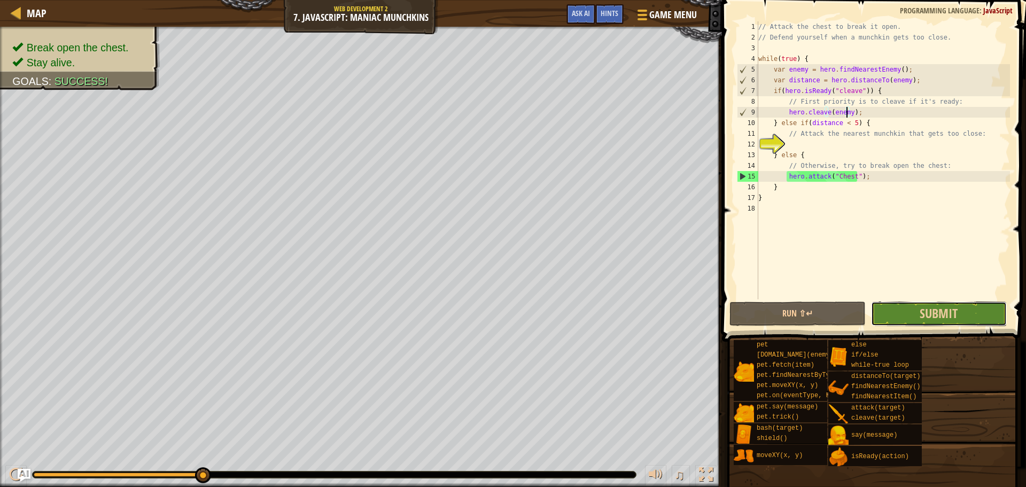
click at [899, 307] on button "Submit" at bounding box center [939, 313] width 136 height 25
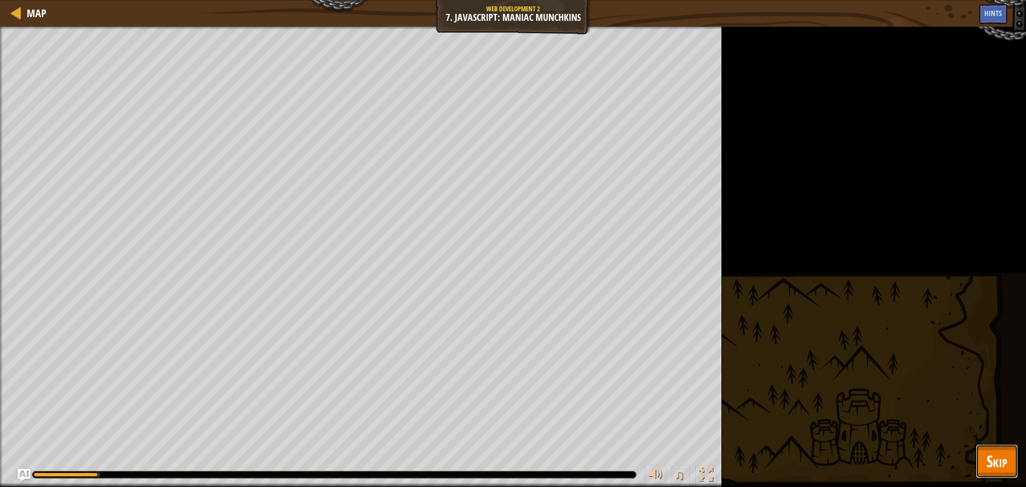
click at [1003, 464] on span "Skip" at bounding box center [997, 461] width 21 height 22
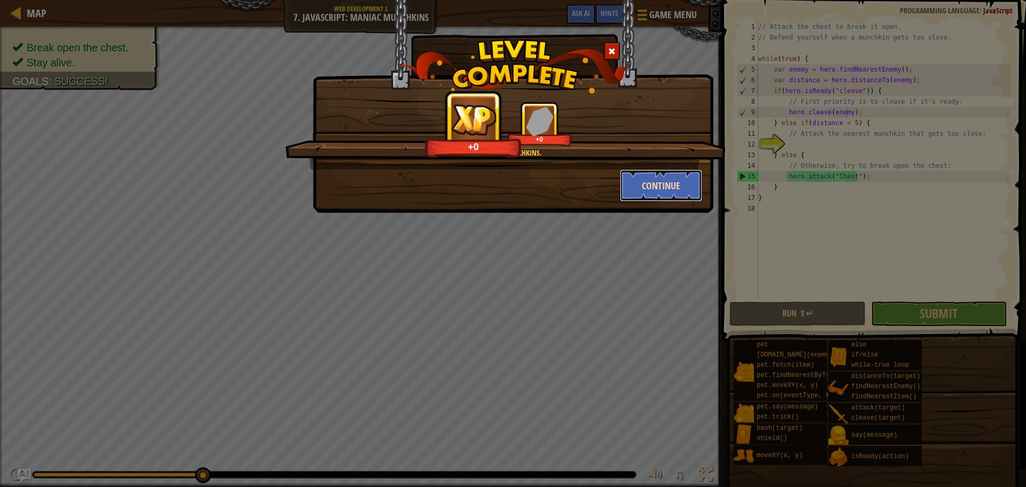
click at [652, 177] on button "Continue" at bounding box center [661, 185] width 83 height 32
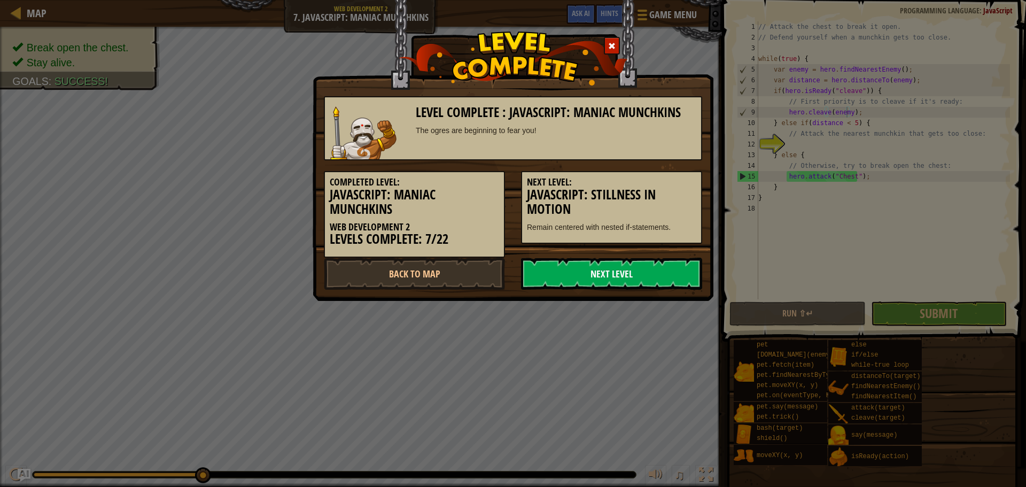
click at [643, 273] on link "Next Level" at bounding box center [611, 274] width 181 height 32
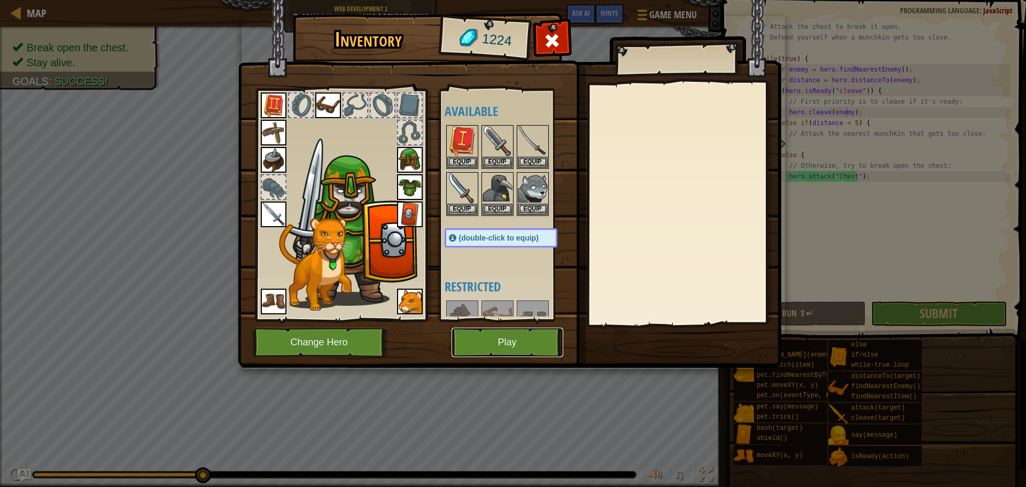
drag, startPoint x: 538, startPoint y: 343, endPoint x: 531, endPoint y: 347, distance: 7.9
click at [531, 347] on button "Play" at bounding box center [508, 342] width 112 height 29
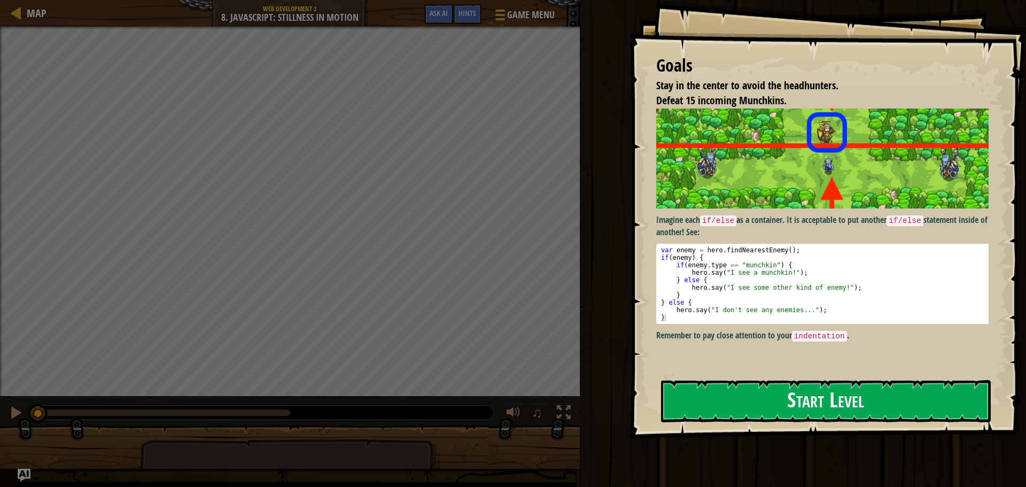
click at [772, 375] on div "Goals Stay in the center to avoid the headhunters. Defeat 15 incoming Munchkins…" at bounding box center [828, 219] width 397 height 439
click at [778, 387] on button "Start Level" at bounding box center [826, 401] width 330 height 42
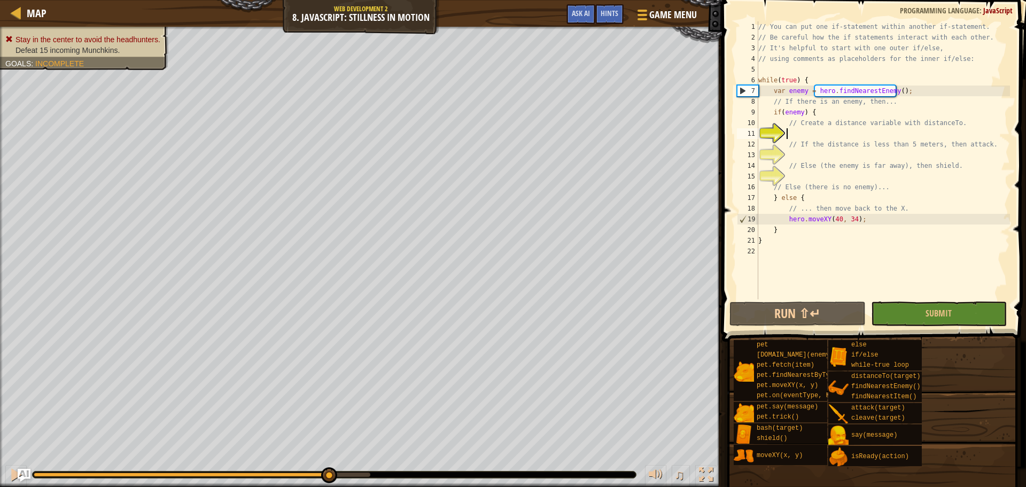
click at [328, 446] on div "Stay in the center to avoid the headhunters. Defeat 15 incoming Munchkins. Goal…" at bounding box center [513, 257] width 1026 height 460
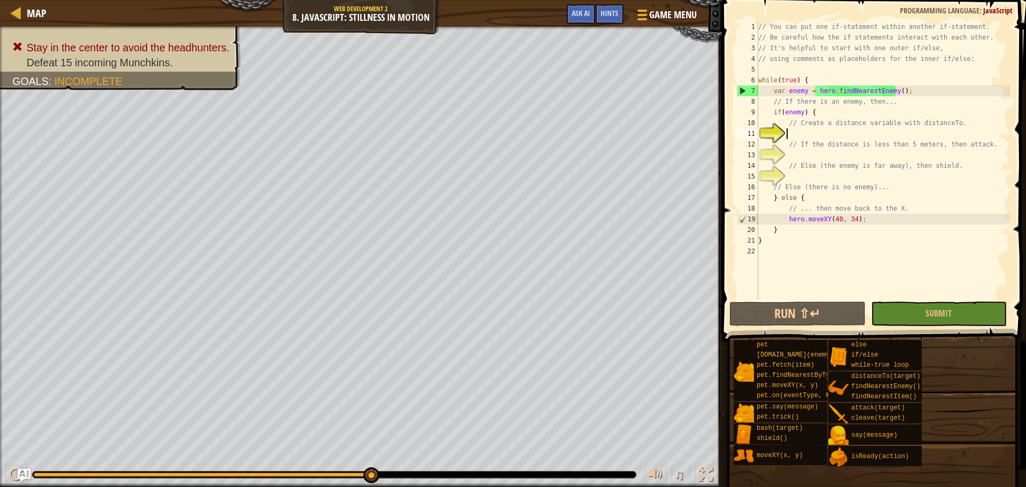
drag, startPoint x: 324, startPoint y: 470, endPoint x: 407, endPoint y: 470, distance: 82.8
click at [407, 470] on div "♫" at bounding box center [361, 472] width 722 height 32
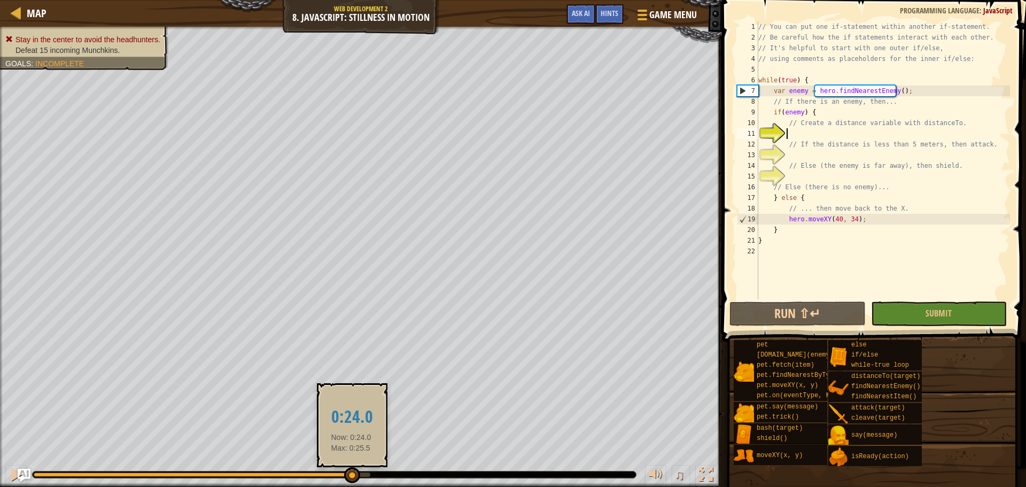
drag, startPoint x: 370, startPoint y: 472, endPoint x: 350, endPoint y: 474, distance: 20.3
click at [347, 474] on div at bounding box center [352, 475] width 16 height 16
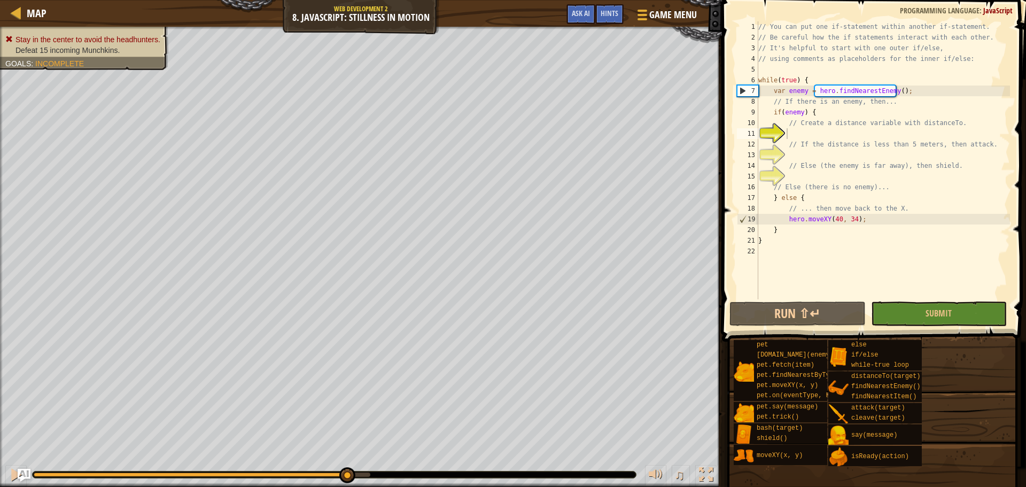
drag, startPoint x: 388, startPoint y: 473, endPoint x: 418, endPoint y: 474, distance: 30.5
click at [418, 474] on div at bounding box center [334, 474] width 603 height 6
click at [239, 424] on div "Stay in the center to avoid the headhunters. Defeat 15 incoming Munchkins. Goal…" at bounding box center [513, 257] width 1026 height 460
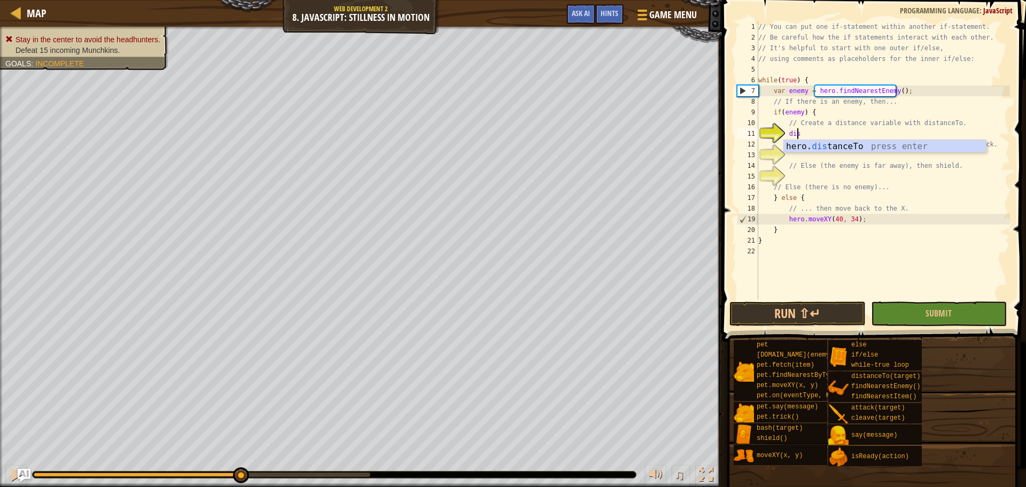
scroll to position [5, 3]
type textarea "var distance = hero.distanceTo(target);"
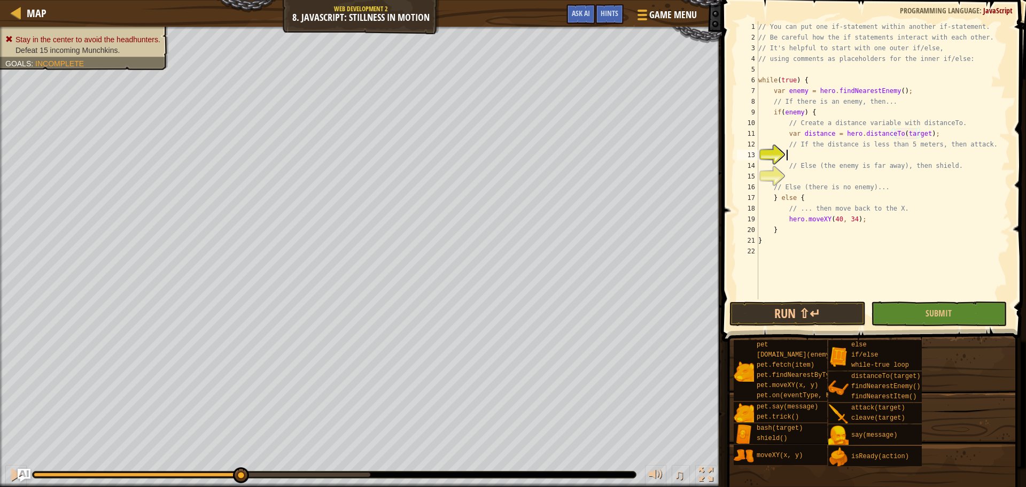
click at [848, 158] on div "// You can put one if-statement within another if-statement. // Be careful how …" at bounding box center [883, 170] width 254 height 299
click at [916, 133] on div "// You can put one if-statement within another if-statement. // Be careful how …" at bounding box center [883, 170] width 254 height 299
click at [810, 161] on div "// You can put one if-statement within another if-statement. // Be careful how …" at bounding box center [883, 170] width 254 height 299
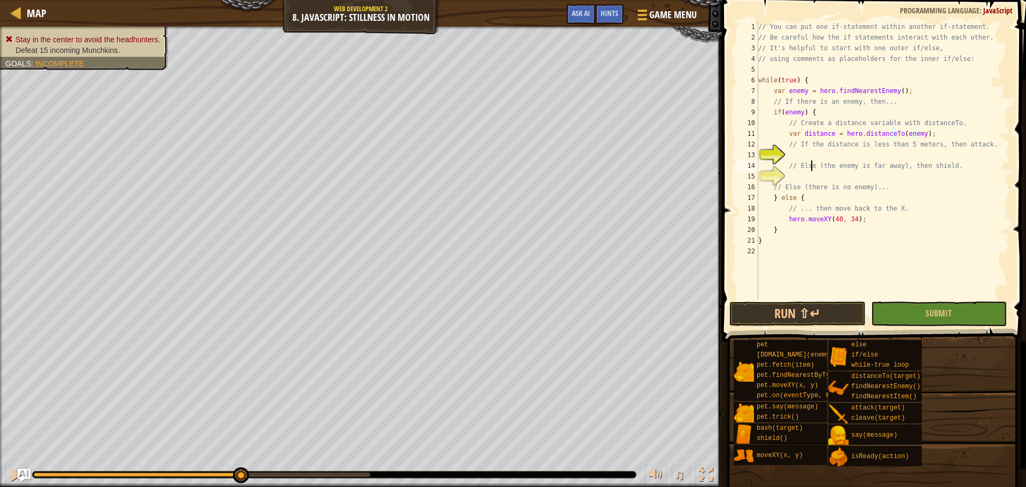
type textarea "// Else (the enemy is far away), then shield."
click at [810, 151] on div "// You can put one if-statement within another if-statement. // Be careful how …" at bounding box center [883, 170] width 254 height 299
type textarea "i"
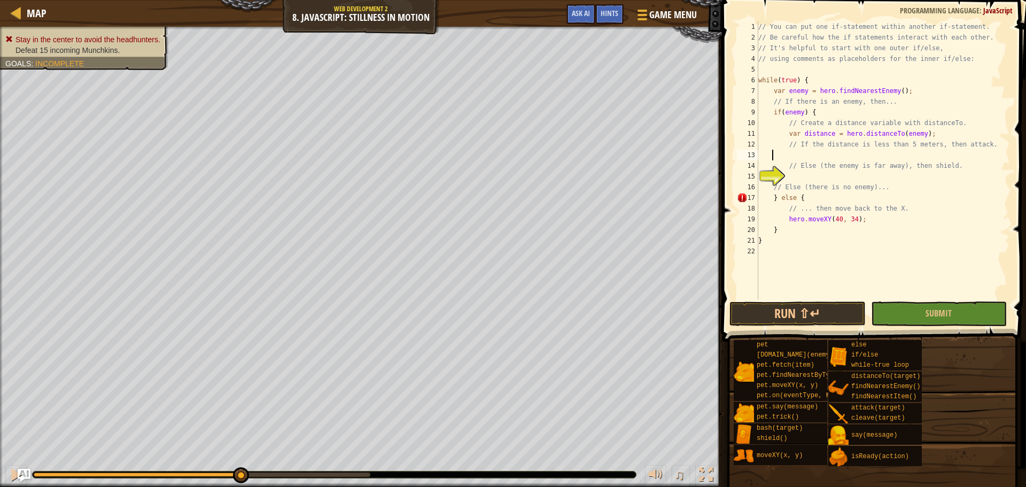
type textarea "d"
type textarea "i"
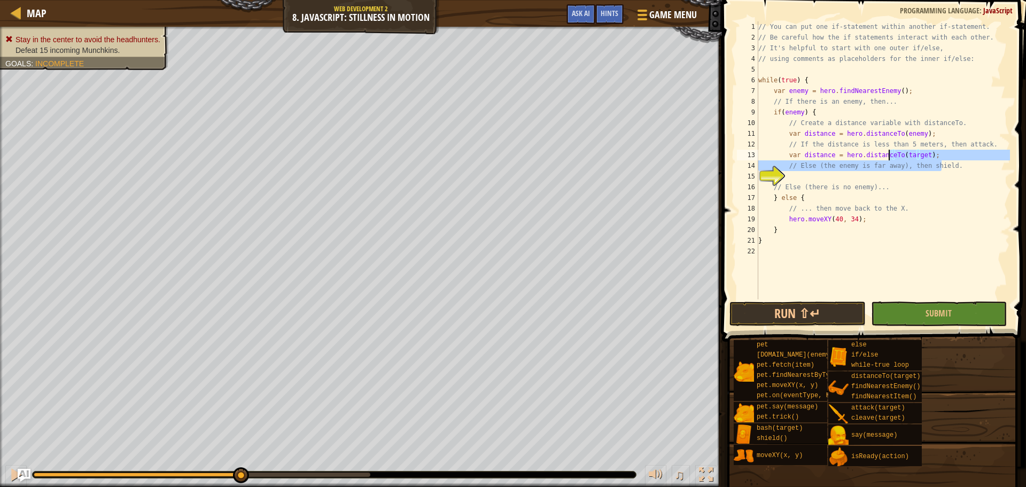
drag, startPoint x: 942, startPoint y: 160, endPoint x: 889, endPoint y: 156, distance: 53.1
click at [889, 156] on div "// You can put one if-statement within another if-statement. // Be careful how …" at bounding box center [883, 170] width 254 height 299
click at [943, 154] on div "// You can put one if-statement within another if-statement. // Be careful how …" at bounding box center [883, 160] width 254 height 278
type textarea "var distance = hero.distanceTo(target);"
drag, startPoint x: 940, startPoint y: 154, endPoint x: 781, endPoint y: 154, distance: 158.7
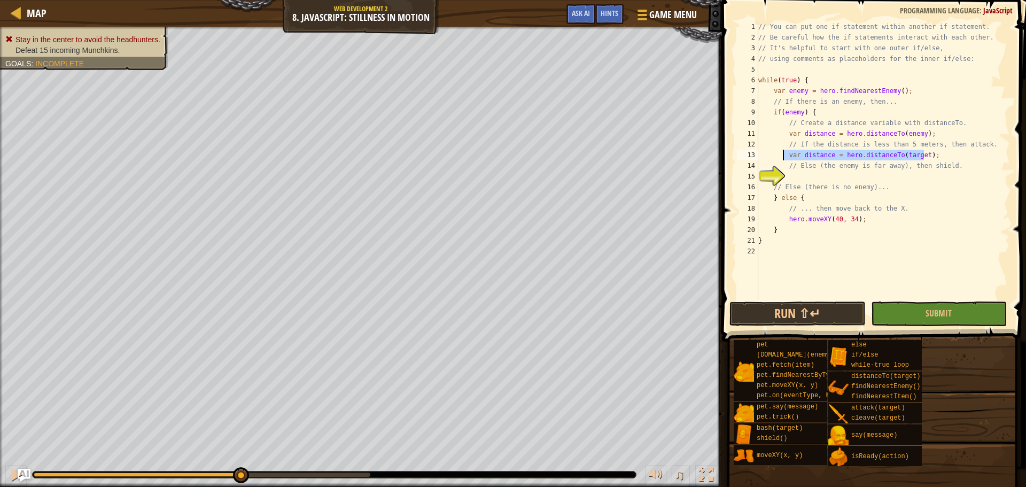
click at [781, 154] on div "// You can put one if-statement within another if-statement. // Be careful how …" at bounding box center [883, 170] width 254 height 299
click at [919, 133] on div "// You can put one if-statement within another if-statement. // Be careful how …" at bounding box center [883, 170] width 254 height 299
click at [916, 133] on div "// You can put one if-statement within another if-statement. // Be careful how …" at bounding box center [883, 170] width 254 height 299
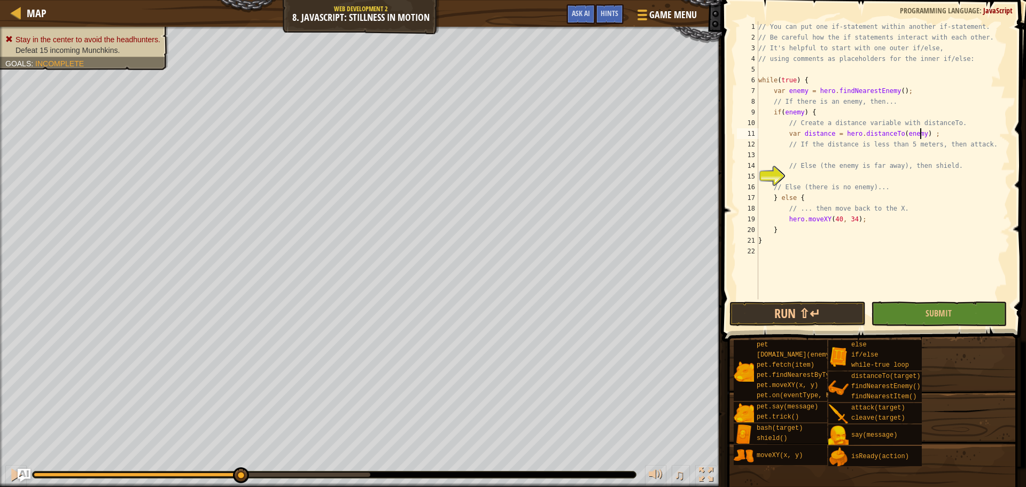
type textarea "var distance = hero.distanceTo(enemy);"
click at [882, 154] on div "// You can put one if-statement within another if-statement. // Be careful how …" at bounding box center [883, 170] width 254 height 299
click at [787, 309] on button "Run ⇧↵" at bounding box center [798, 313] width 136 height 25
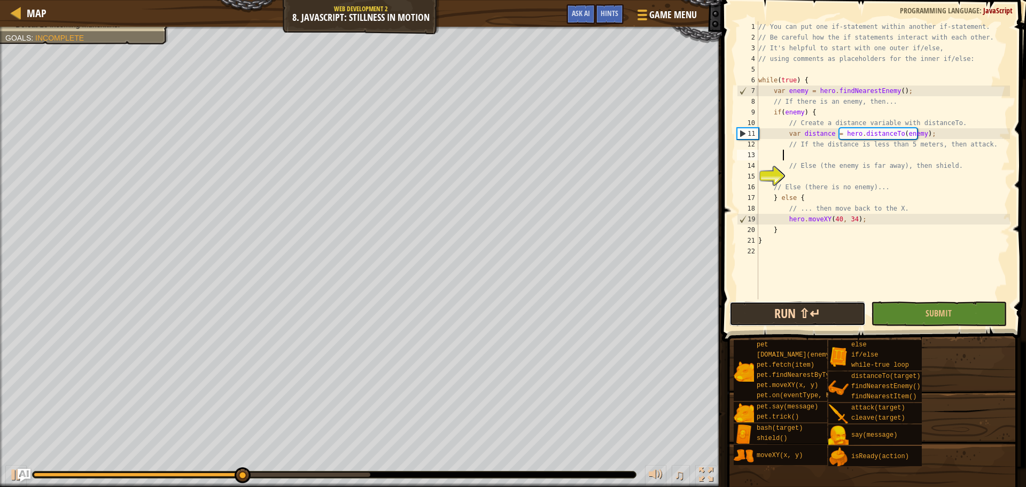
click at [784, 309] on button "Run ⇧↵" at bounding box center [798, 313] width 136 height 25
click at [798, 177] on div "// You can put one if-statement within another if-statement. // Be careful how …" at bounding box center [883, 170] width 254 height 299
type textarea "// Else (the enemy is far away), then shield."
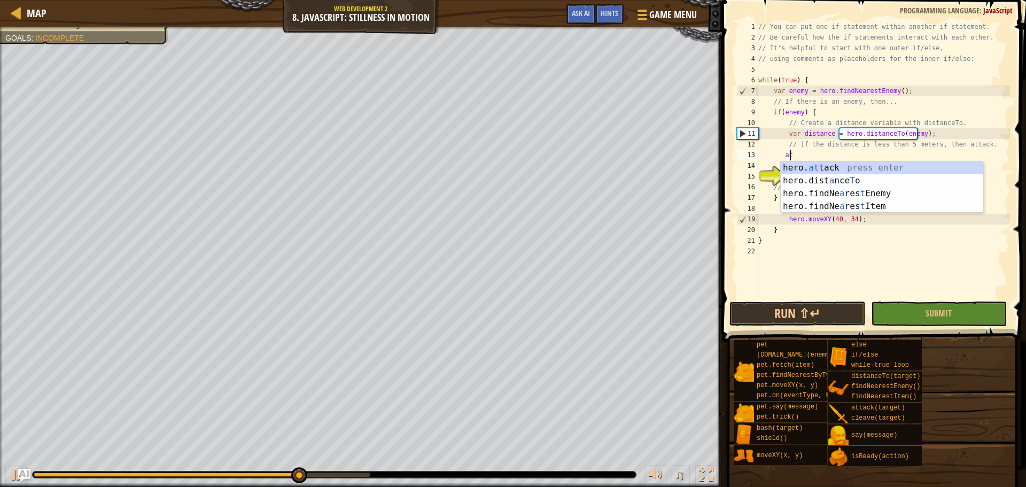
scroll to position [5, 2]
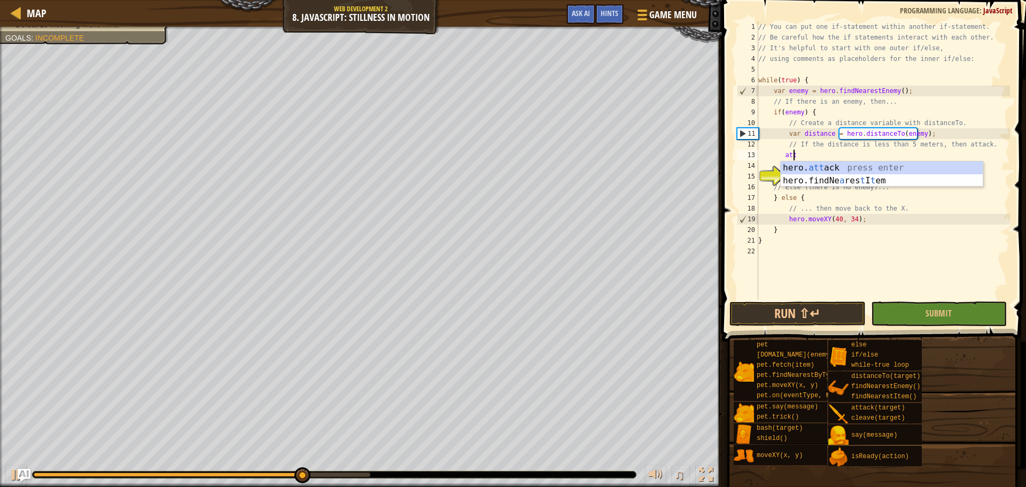
type textarea "hero.attack(enemy);"
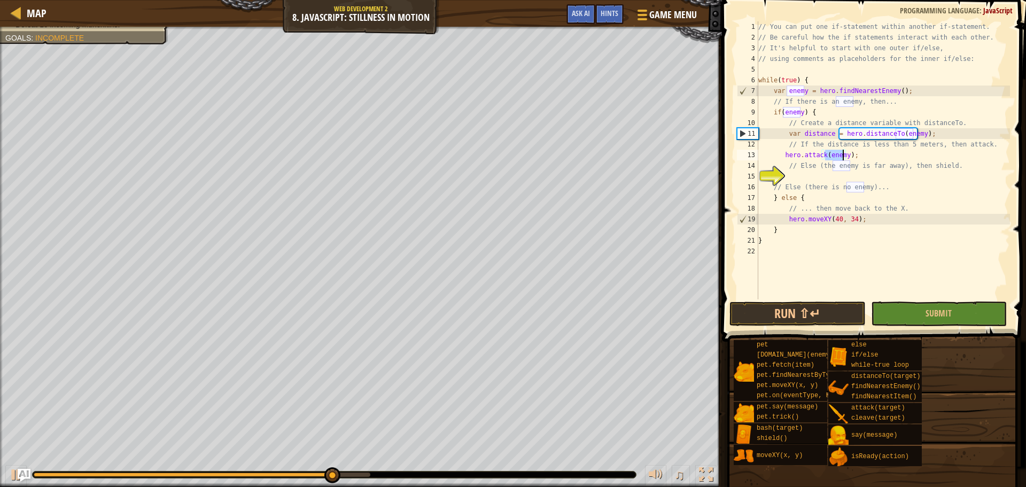
click at [789, 180] on div "// You can put one if-statement within another if-statement. // Be careful how …" at bounding box center [883, 170] width 254 height 299
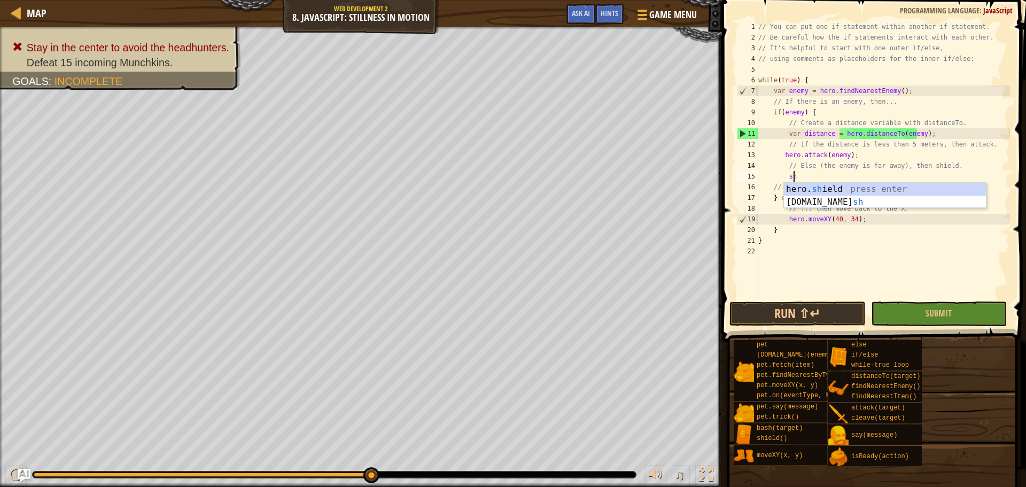
type textarea "shi"
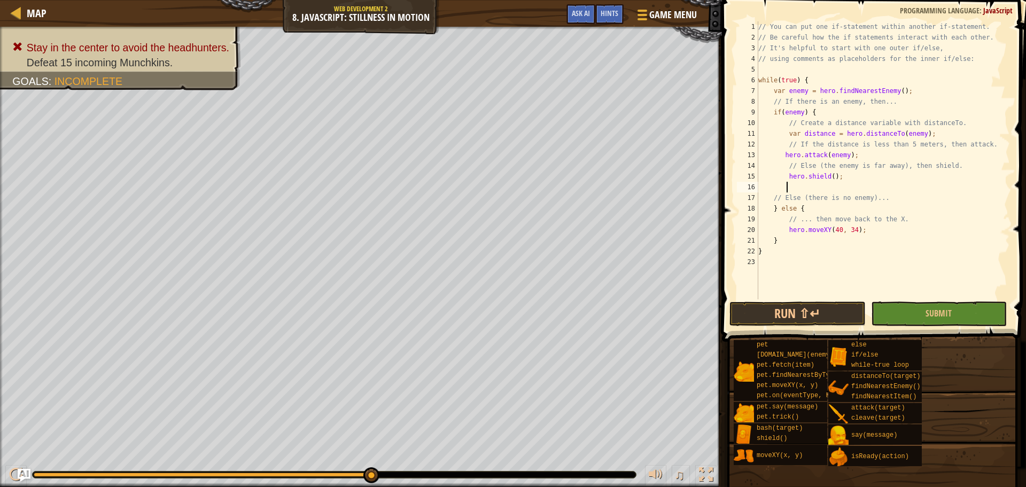
type textarea "="
type textarea "hero.shield();"
click at [802, 315] on button "Run ⇧↵" at bounding box center [798, 313] width 136 height 25
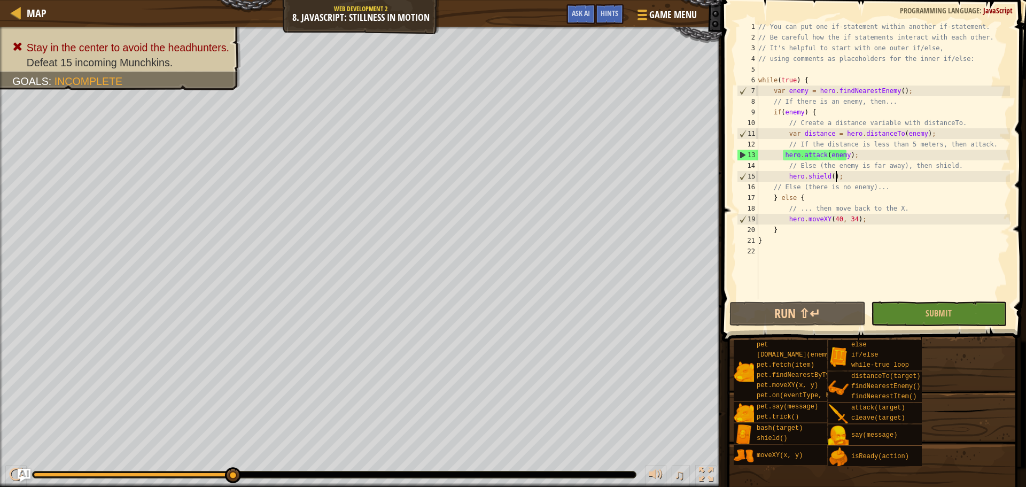
click at [762, 306] on button "Run ⇧↵" at bounding box center [798, 313] width 136 height 25
click at [769, 313] on button "Run ⇧↵" at bounding box center [798, 313] width 136 height 25
click at [882, 157] on div "// You can put one if-statement within another if-statement. // Be careful how …" at bounding box center [883, 170] width 254 height 299
click at [965, 162] on div "// You can put one if-statement within another if-statement. // Be careful how …" at bounding box center [883, 170] width 254 height 299
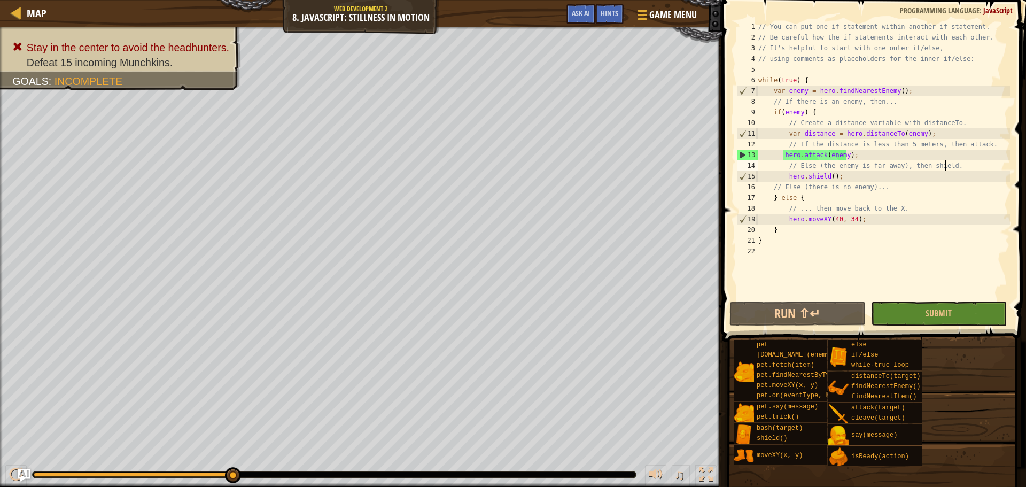
type textarea "// Else (the enemy is far away), then shield."
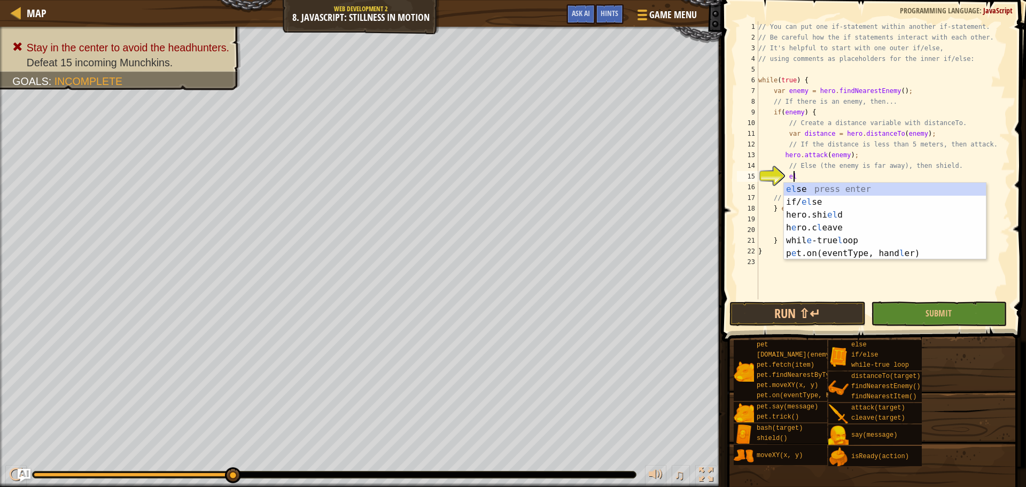
scroll to position [5, 3]
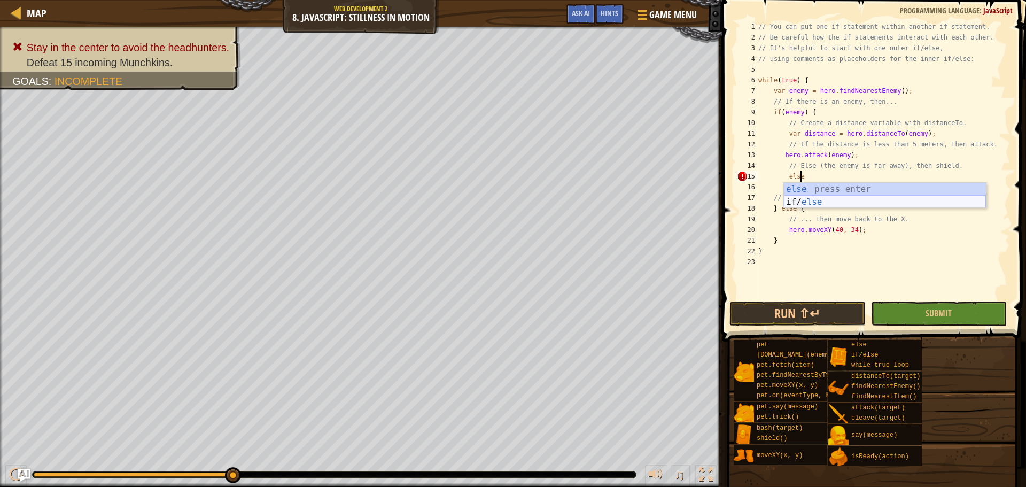
click at [865, 197] on div "else press enter if/ else press enter" at bounding box center [885, 208] width 202 height 51
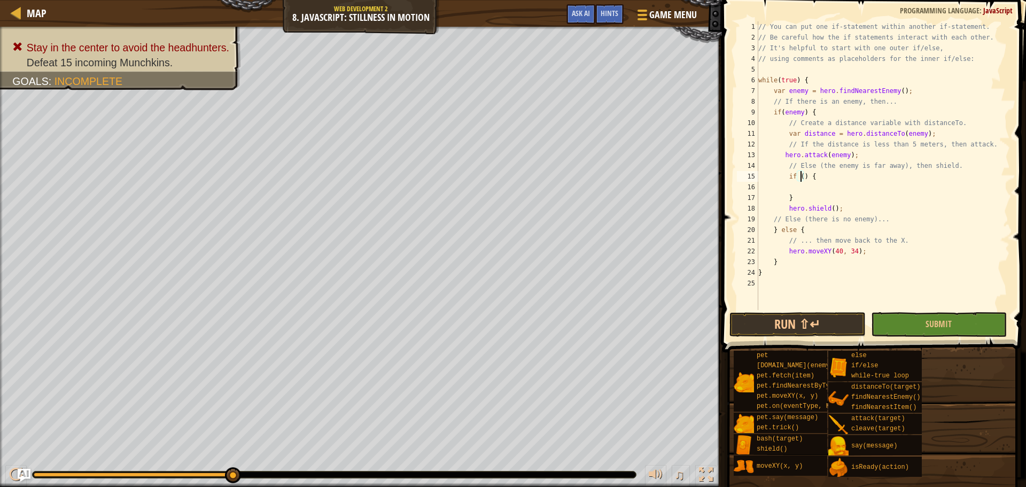
type textarea "if ) {"
type textarea "}"
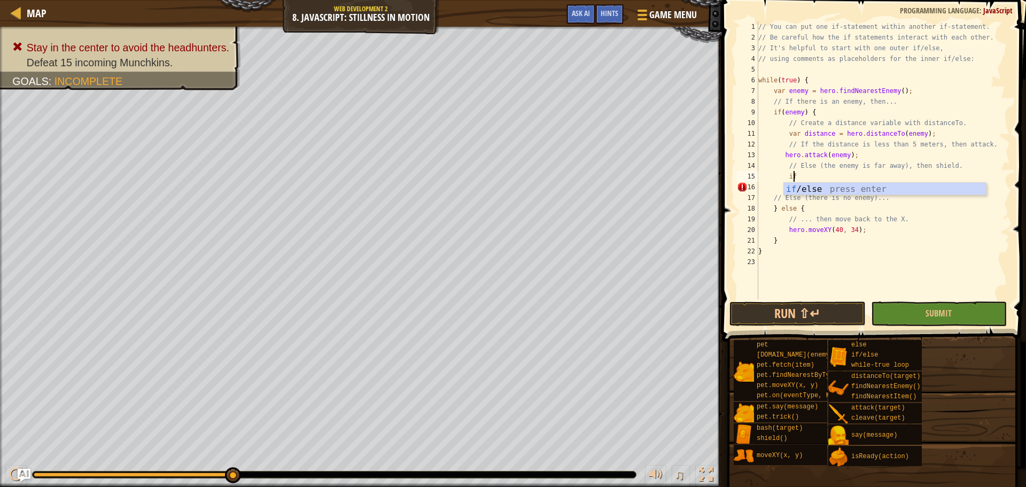
type textarea "i"
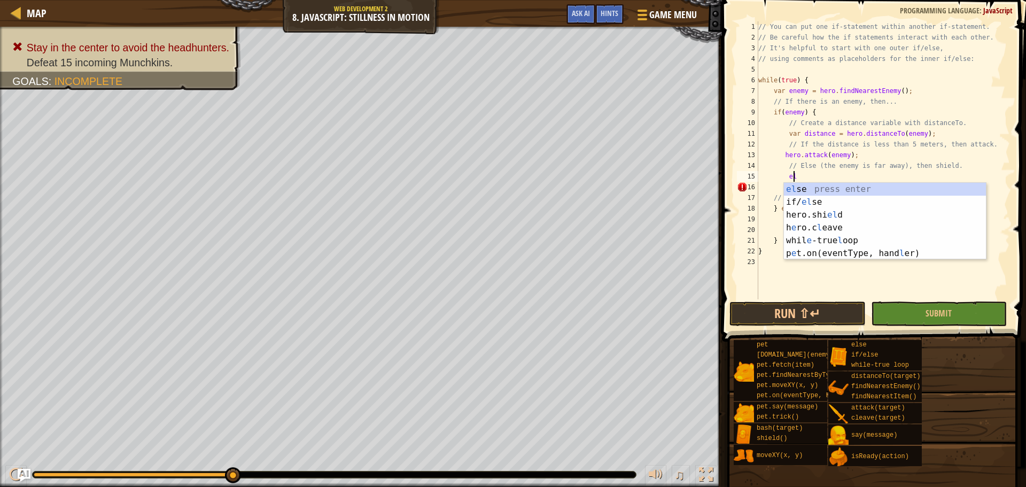
scroll to position [5, 3]
type textarea "else"
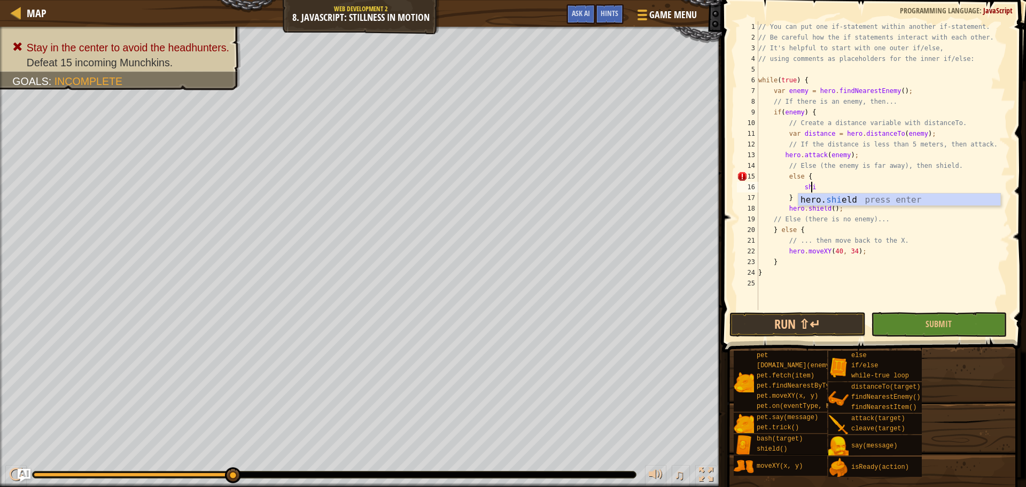
type textarea "[DEMOGRAPHIC_DATA]"
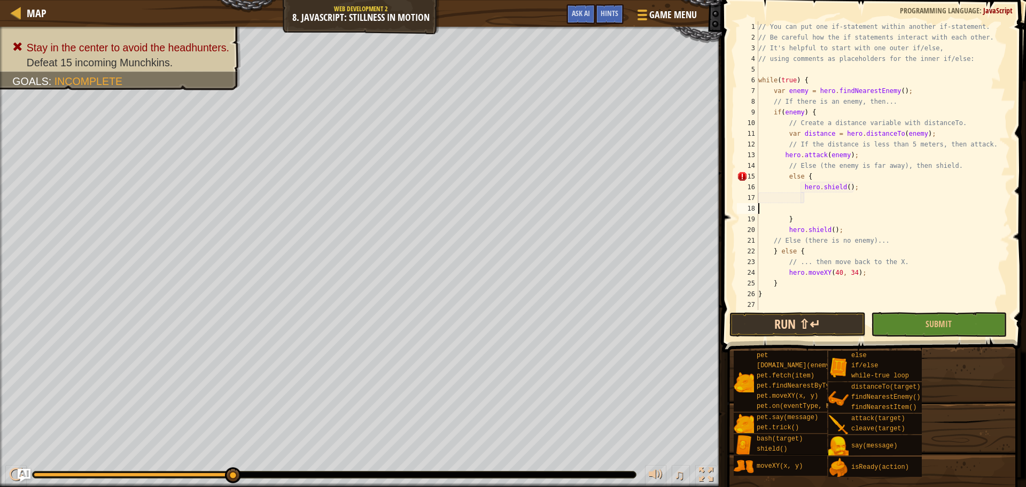
scroll to position [5, 0]
click at [824, 319] on button "Run ⇧↵" at bounding box center [798, 324] width 136 height 25
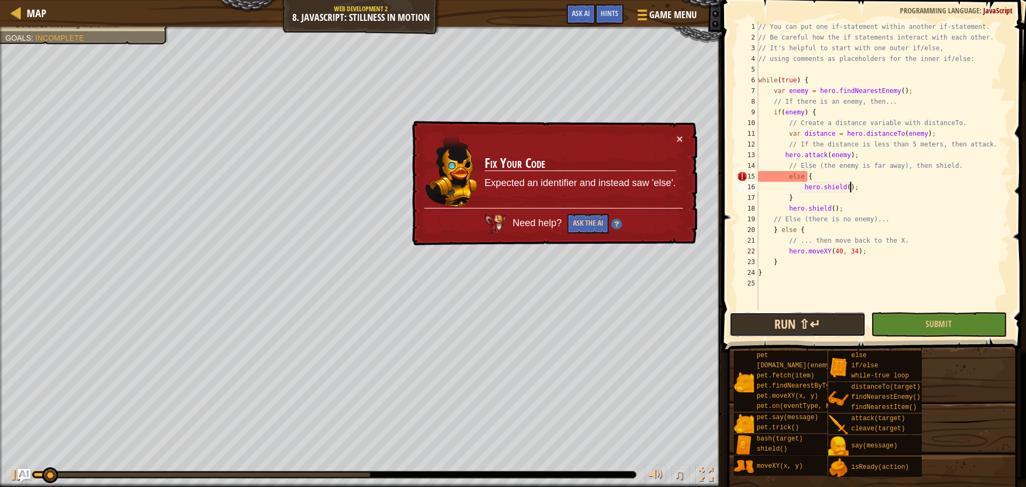
click at [821, 318] on button "Run ⇧↵" at bounding box center [798, 324] width 136 height 25
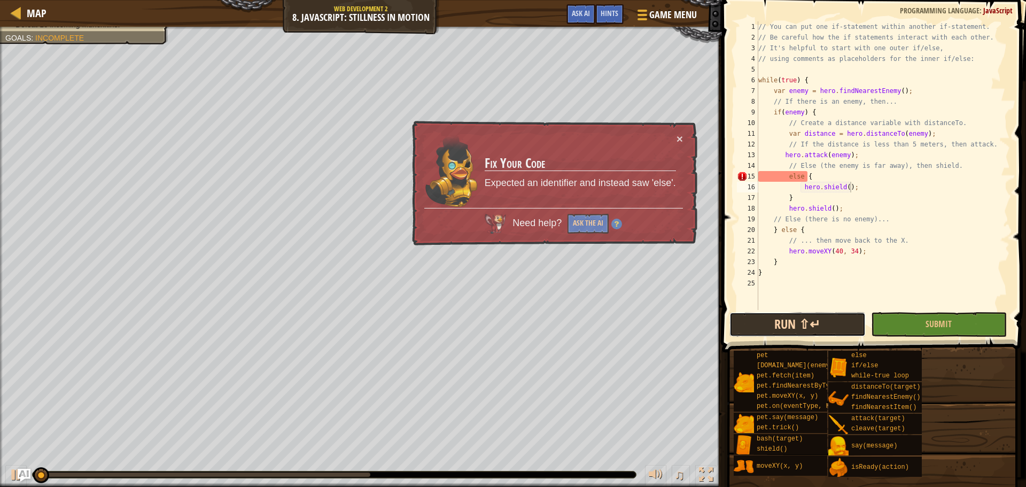
click at [824, 319] on button "Run ⇧↵" at bounding box center [798, 324] width 136 height 25
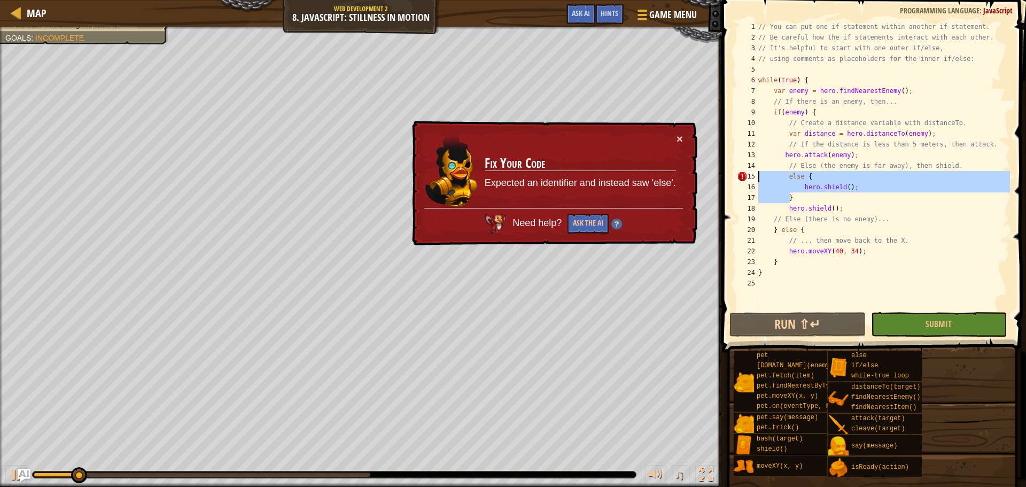
drag, startPoint x: 819, startPoint y: 197, endPoint x: 730, endPoint y: 172, distance: 92.7
click at [730, 172] on div "hero.shield(); 1 2 3 4 5 6 7 8 9 10 11 12 13 14 15 16 17 18 19 20 21 22 23 24 2…" at bounding box center [872, 197] width 307 height 384
type textarea "else { hero.shield();"
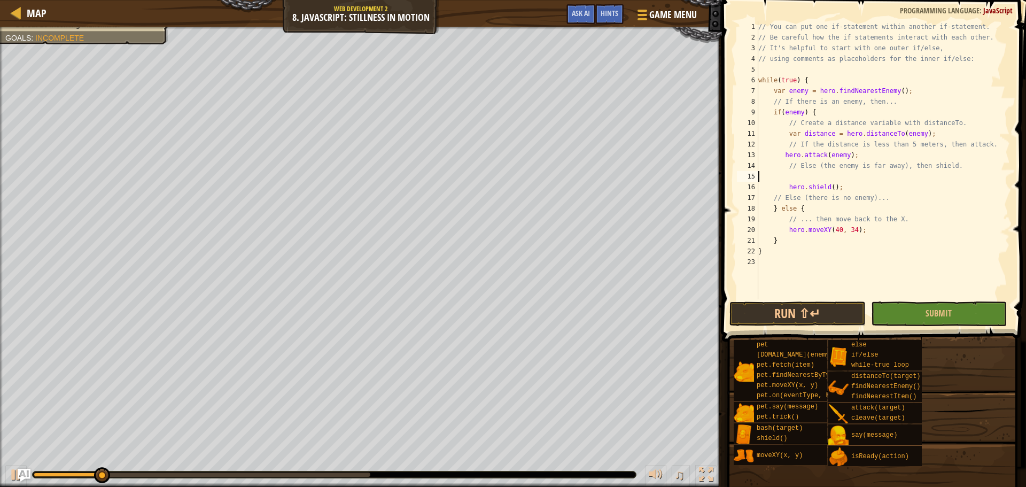
type textarea "// Else (the enemy is far away), then shield."
click at [808, 320] on button "Run ⇧↵" at bounding box center [798, 313] width 136 height 25
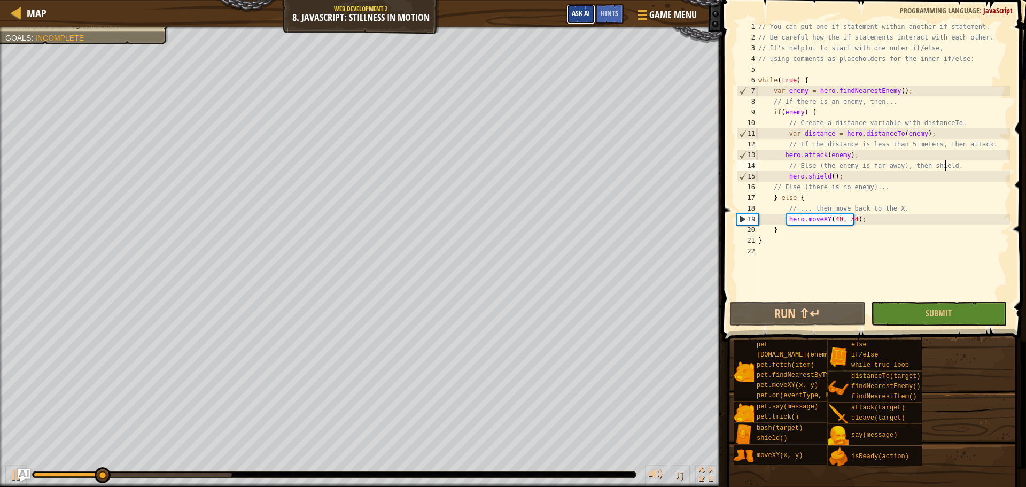
click at [578, 12] on span "Ask AI" at bounding box center [581, 13] width 18 height 10
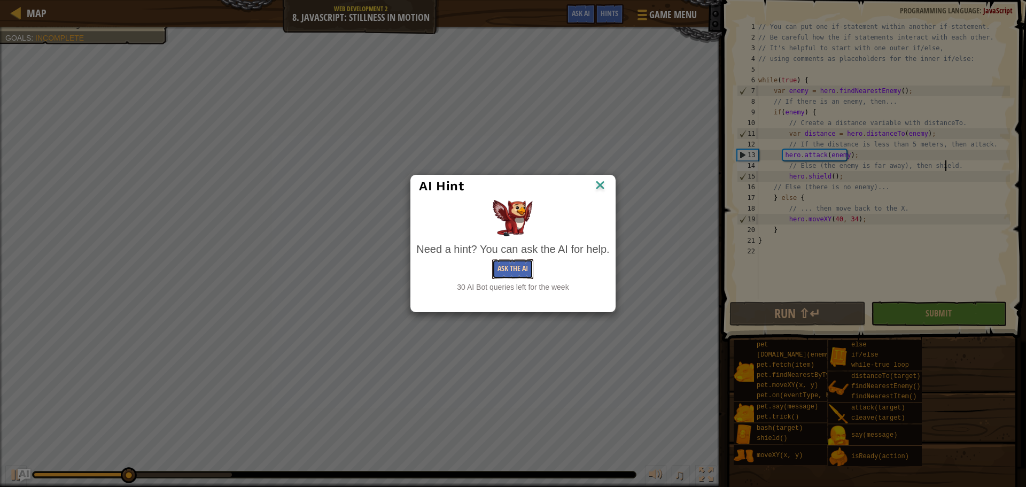
click at [509, 268] on button "Ask the AI" at bounding box center [512, 269] width 41 height 20
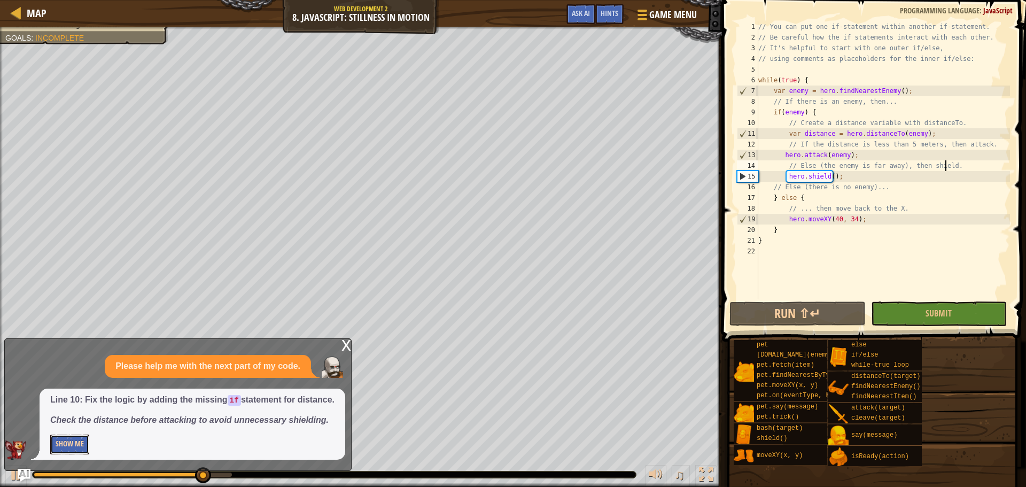
click at [61, 444] on button "Show Me" at bounding box center [69, 445] width 39 height 20
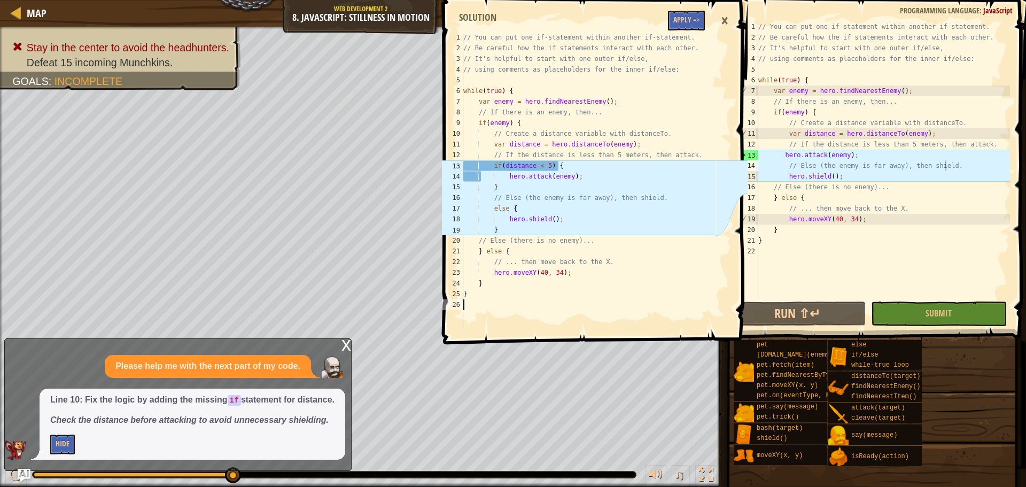
drag, startPoint x: 462, startPoint y: 164, endPoint x: 529, endPoint y: 179, distance: 68.4
click at [511, 179] on div "1 2 3 4 5 6 7 8 9 10 11 12 13 14 15 16 17 18 19 20 21 22 23 24 25 26 // You can…" at bounding box center [577, 181] width 275 height 299
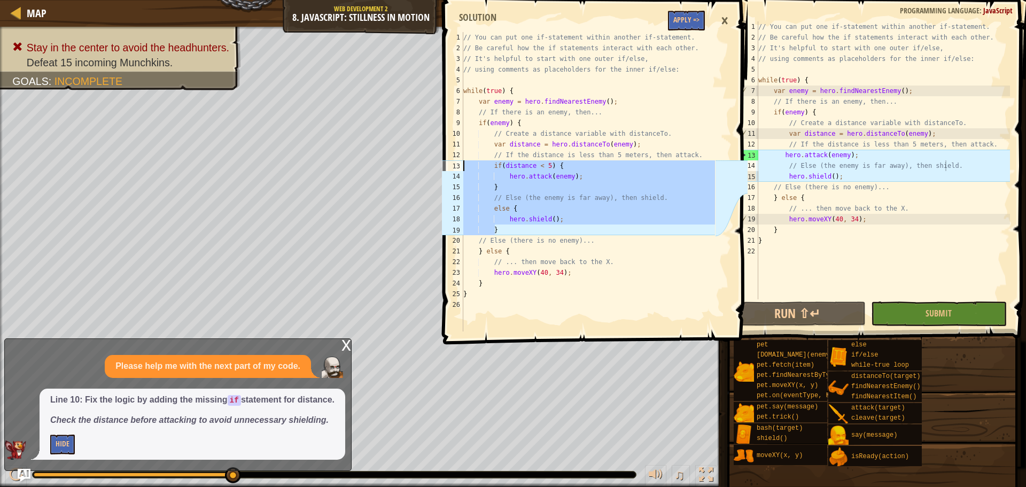
drag, startPoint x: 555, startPoint y: 228, endPoint x: 446, endPoint y: 162, distance: 127.3
click at [446, 162] on div "1 2 3 4 5 6 7 8 9 10 11 12 13 14 15 16 17 18 19 20 21 22 23 24 25 26 // You can…" at bounding box center [577, 181] width 275 height 299
type textarea "if(distance < 5) { hero.attack(enemy);"
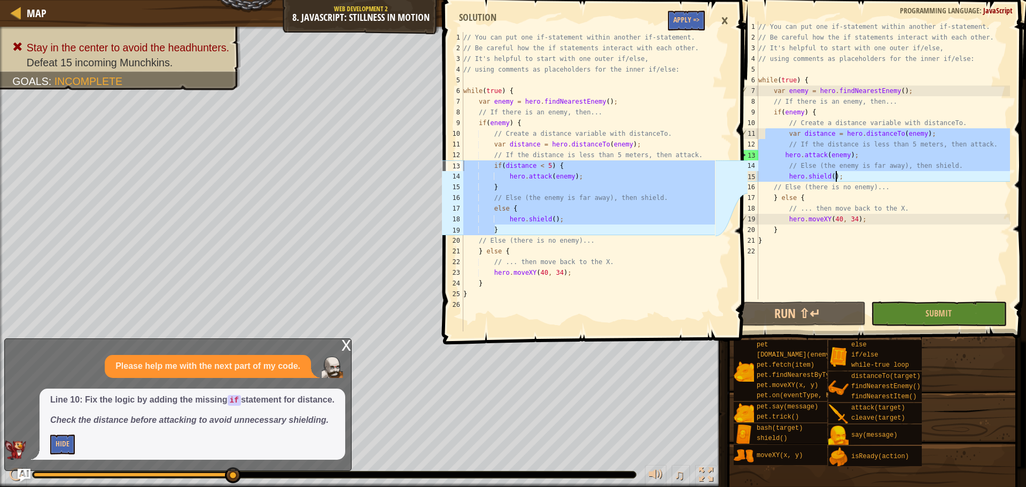
drag, startPoint x: 766, startPoint y: 134, endPoint x: 871, endPoint y: 181, distance: 114.3
click at [871, 181] on div "// You can put one if-statement within another if-statement. // Be careful how …" at bounding box center [883, 170] width 254 height 299
paste textarea "}"
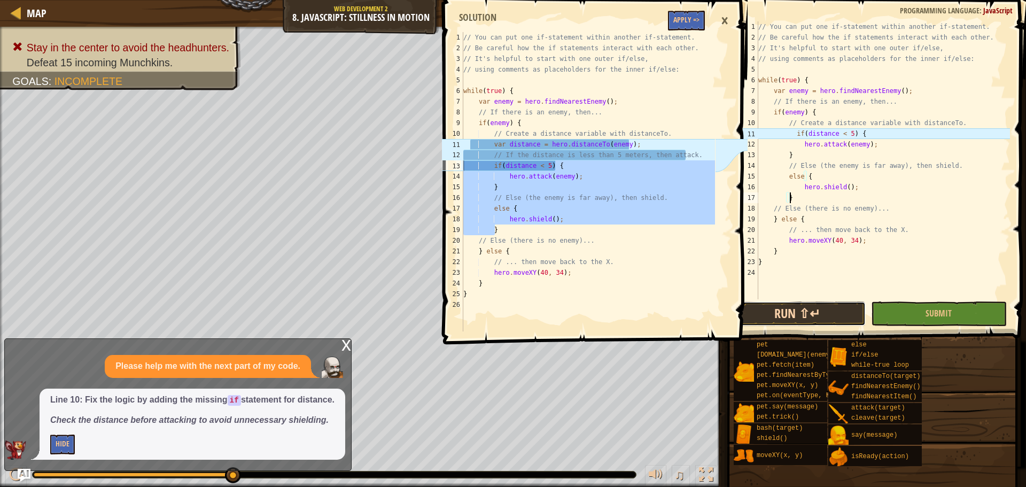
click at [817, 318] on button "Run ⇧↵" at bounding box center [798, 313] width 136 height 25
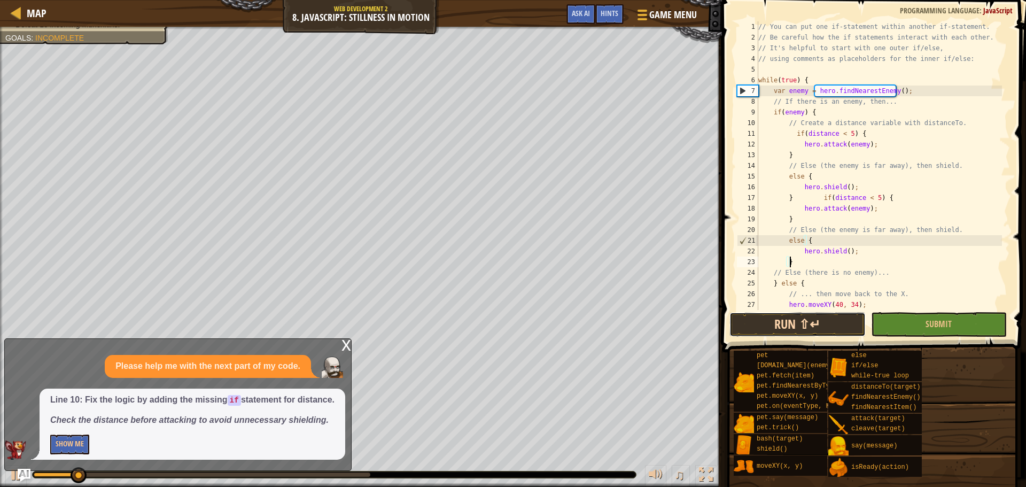
click at [811, 325] on button "Run ⇧↵" at bounding box center [798, 324] width 136 height 25
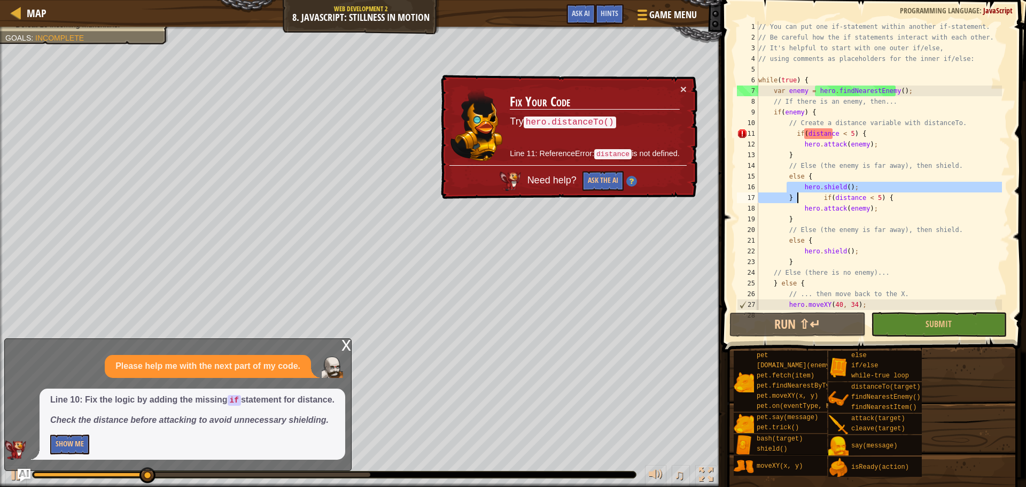
drag, startPoint x: 787, startPoint y: 185, endPoint x: 799, endPoint y: 200, distance: 19.1
click at [799, 200] on div "// You can put one if-statement within another if-statement. // Be careful how …" at bounding box center [879, 176] width 246 height 310
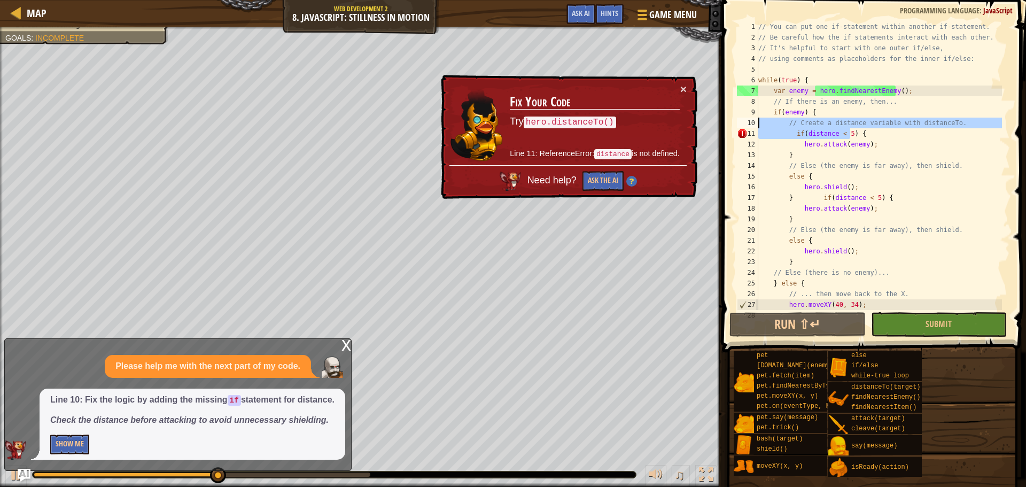
drag, startPoint x: 850, startPoint y: 137, endPoint x: 744, endPoint y: 123, distance: 106.7
click at [744, 123] on div "hero.shield(); } if(distance < 5) { 1 2 3 4 5 6 7 8 9 10 11 12 13 14 15 16 17 1…" at bounding box center [872, 165] width 275 height 289
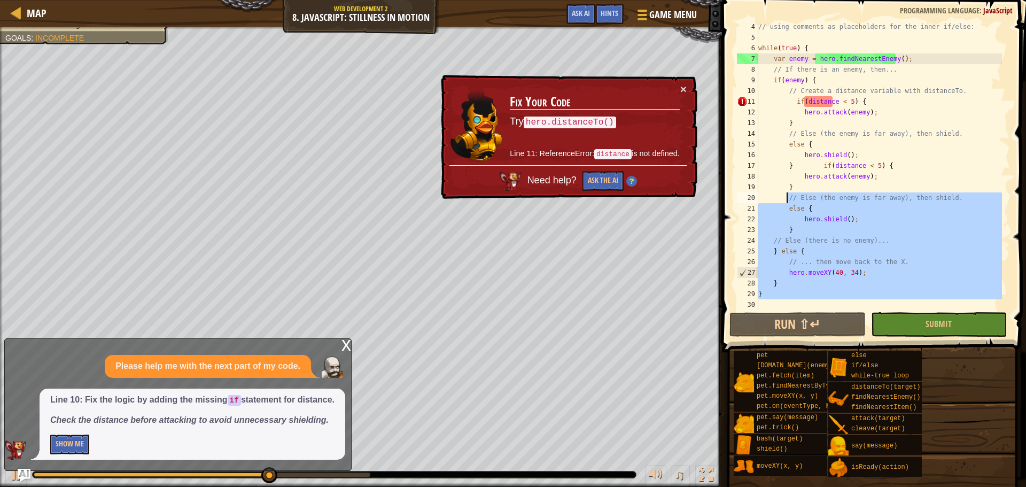
scroll to position [0, 0]
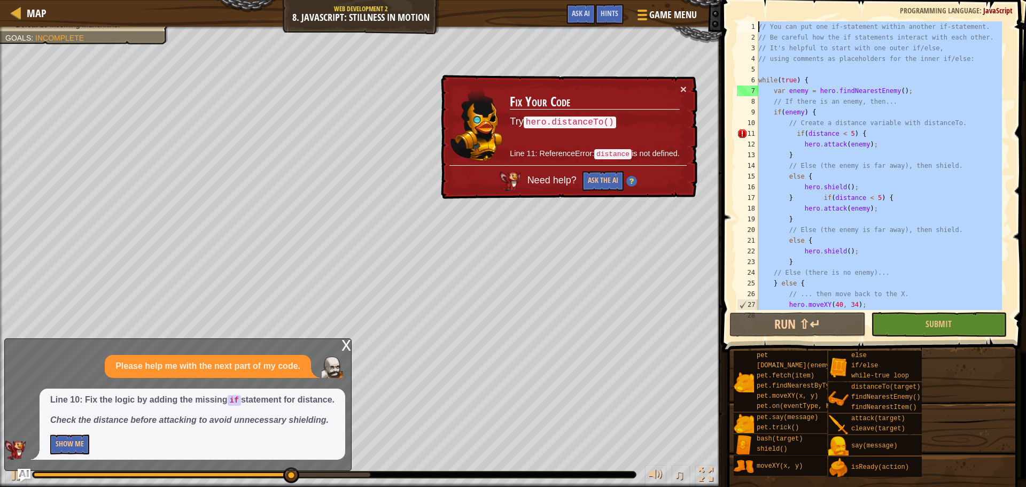
drag, startPoint x: 808, startPoint y: 303, endPoint x: 731, endPoint y: 5, distance: 307.9
click at [731, 5] on div "// Create a distance variable with distanceTo. if(distance < 5) { 1 2 3 4 5 6 7…" at bounding box center [872, 197] width 307 height 384
type textarea "// You can put one if-statement within another if-statement. // Be careful how …"
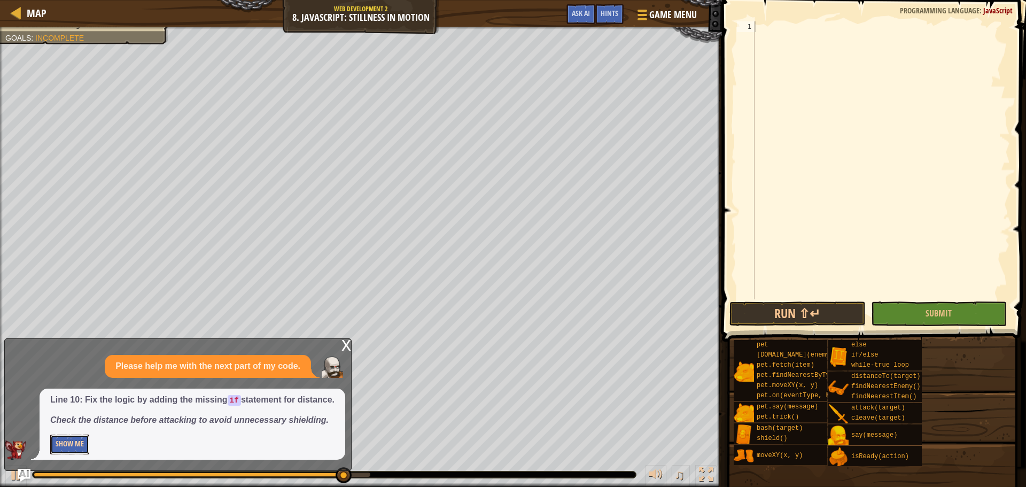
click at [67, 438] on button "Show Me" at bounding box center [69, 445] width 39 height 20
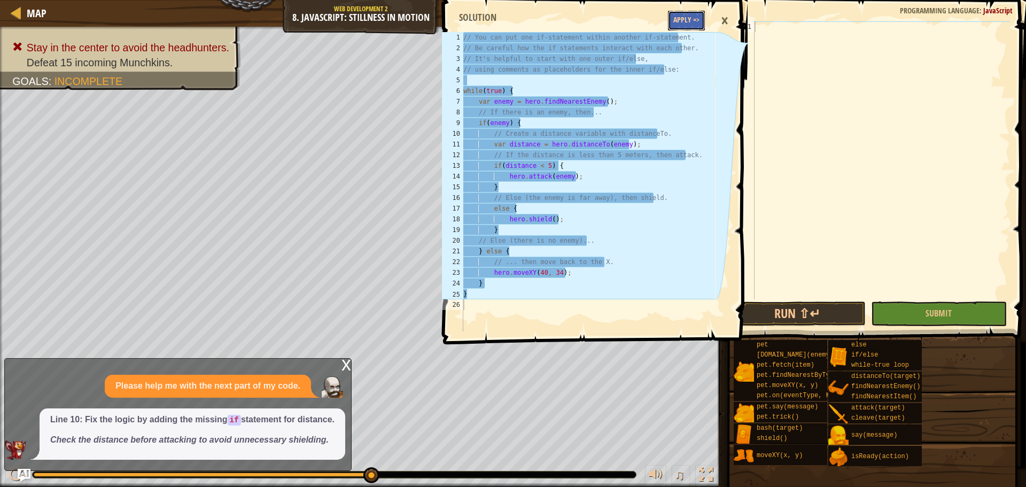
click at [688, 11] on button "Apply =>" at bounding box center [686, 21] width 37 height 20
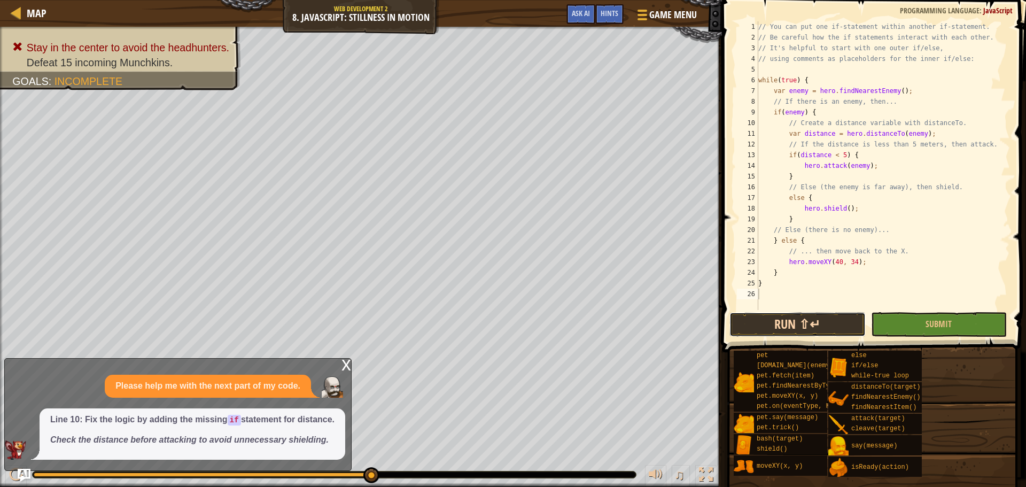
click at [818, 326] on button "Run ⇧↵" at bounding box center [798, 324] width 136 height 25
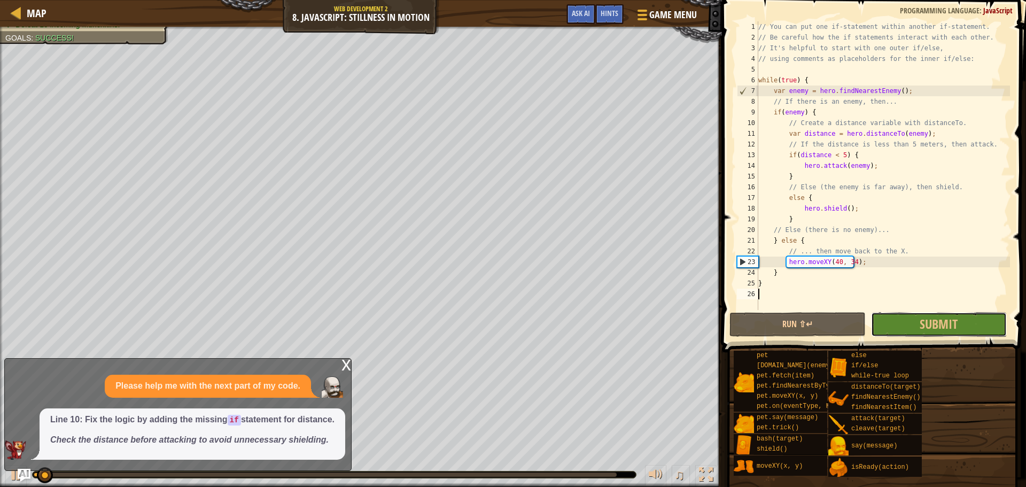
click at [895, 334] on button "Submit" at bounding box center [939, 324] width 136 height 25
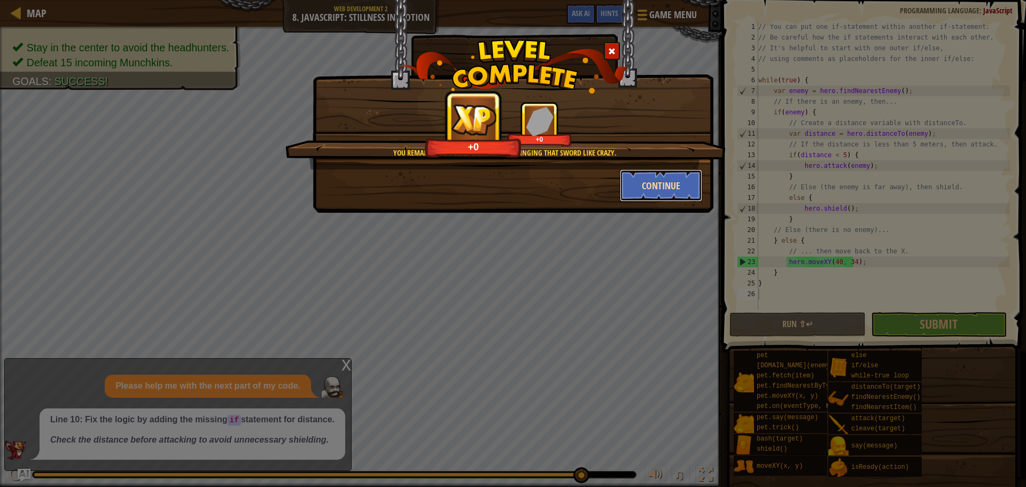
click at [629, 194] on button "Continue" at bounding box center [661, 185] width 83 height 32
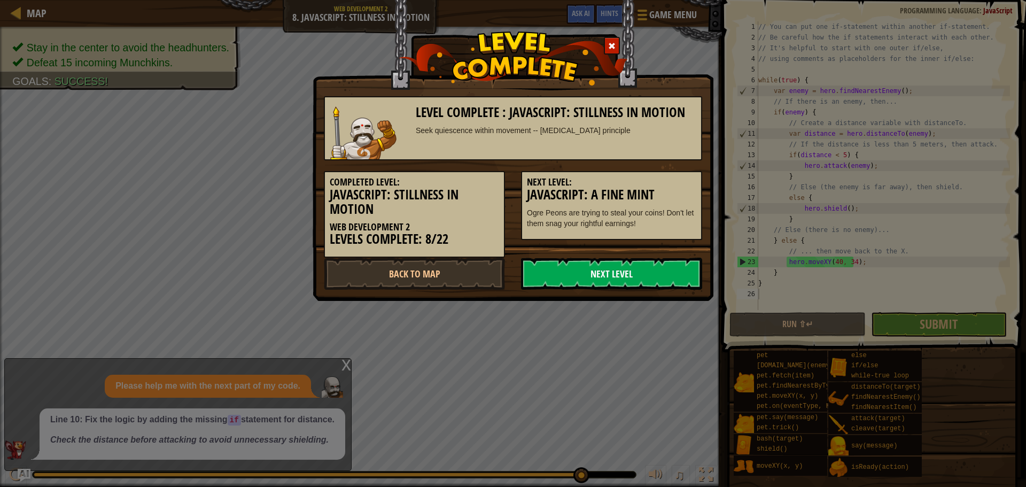
click at [572, 272] on link "Next Level" at bounding box center [611, 274] width 181 height 32
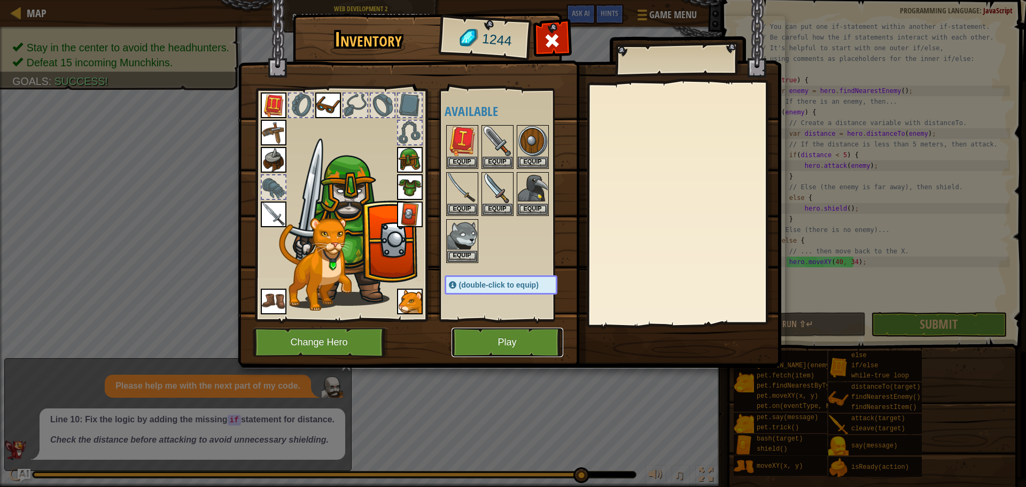
click at [518, 340] on button "Play" at bounding box center [508, 342] width 112 height 29
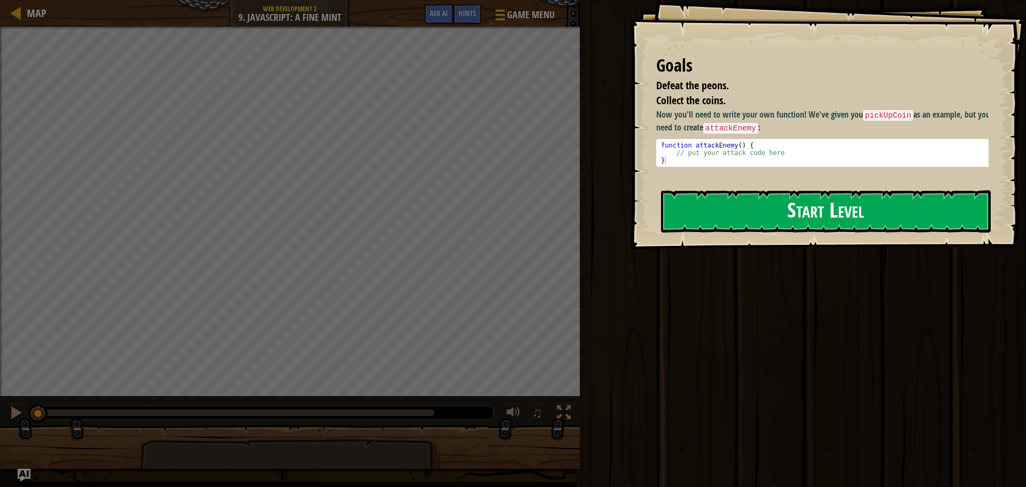
click at [692, 211] on button "Start Level" at bounding box center [826, 211] width 330 height 42
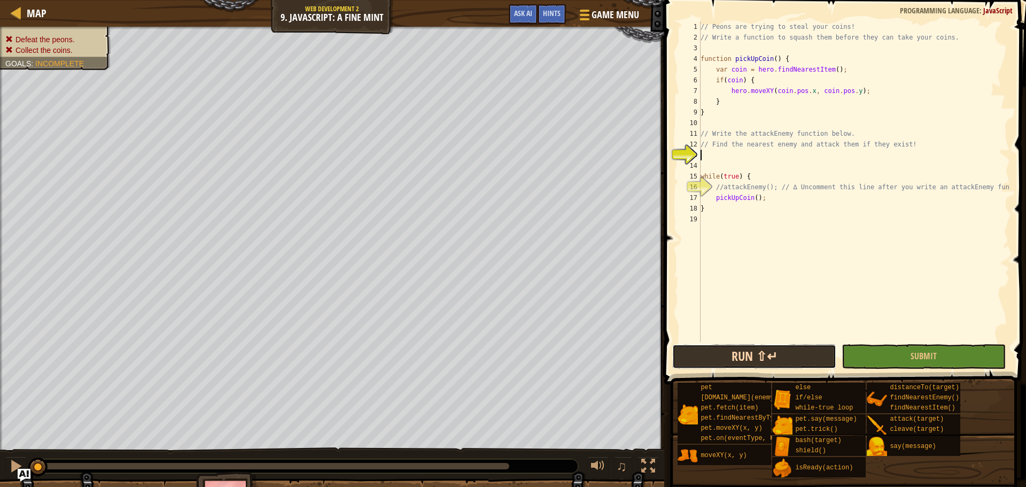
click at [748, 363] on button "Run ⇧↵" at bounding box center [754, 356] width 164 height 25
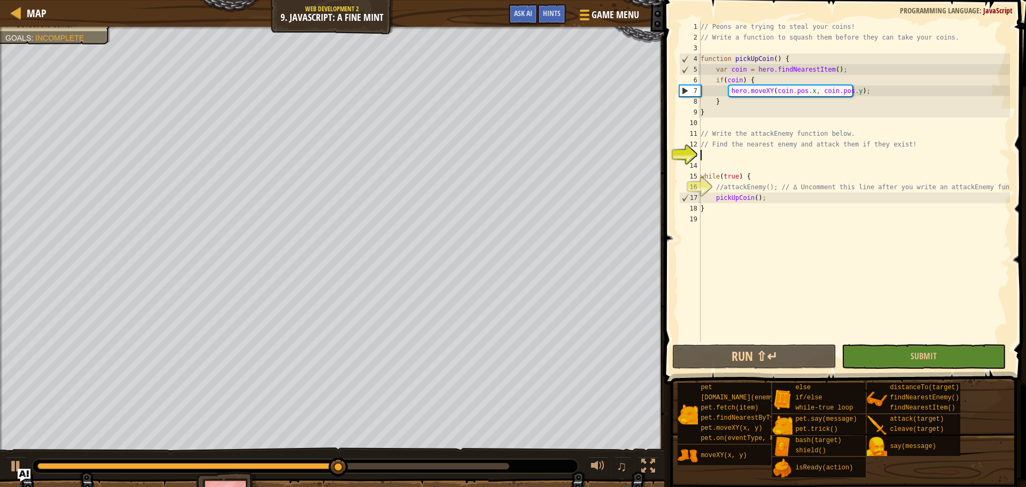
drag, startPoint x: 776, startPoint y: 162, endPoint x: 774, endPoint y: 169, distance: 7.8
click at [774, 164] on div "// Peons are trying to steal your coins! // Write a function to squash them bef…" at bounding box center [855, 192] width 312 height 342
type textarea "e"
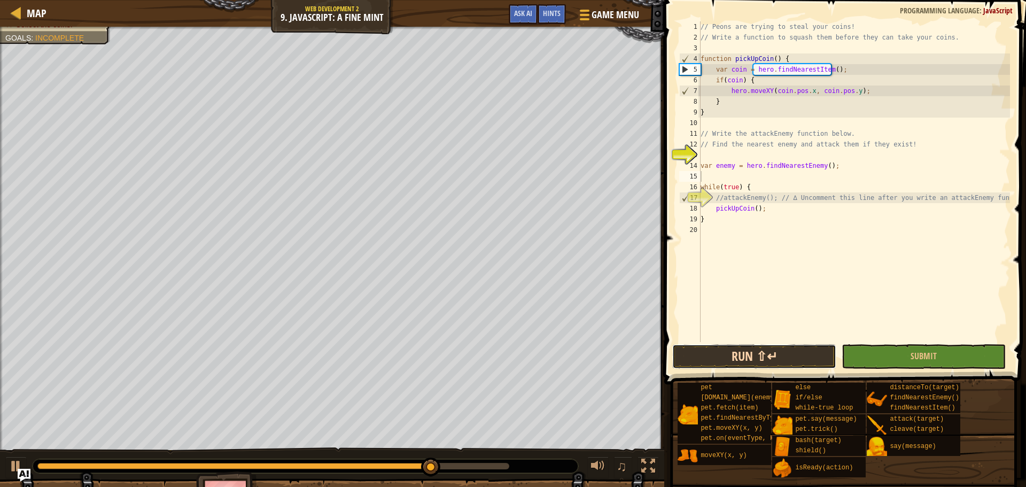
click at [830, 357] on button "Run ⇧↵" at bounding box center [754, 356] width 164 height 25
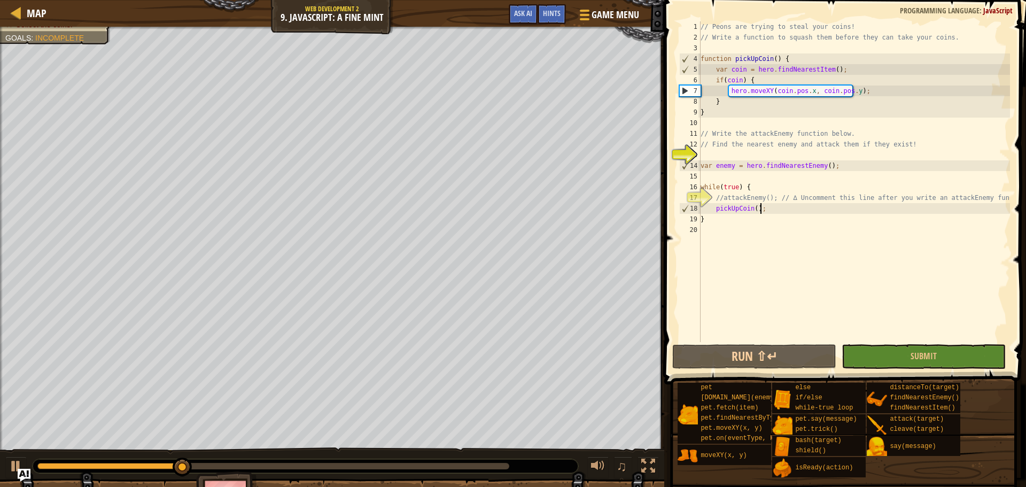
click at [771, 210] on div "// Peons are trying to steal your coins! // Write a function to squash them bef…" at bounding box center [855, 192] width 312 height 342
type textarea "pickUpCoin();"
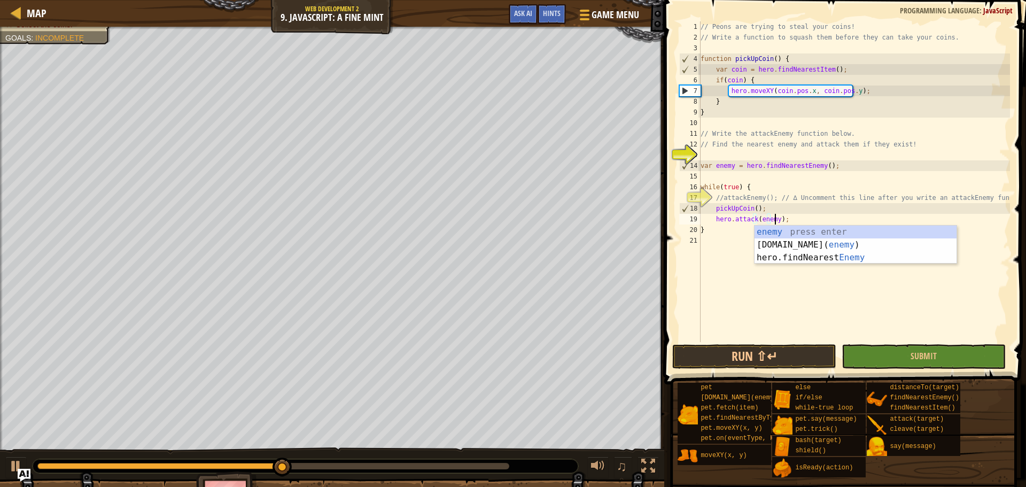
scroll to position [5, 6]
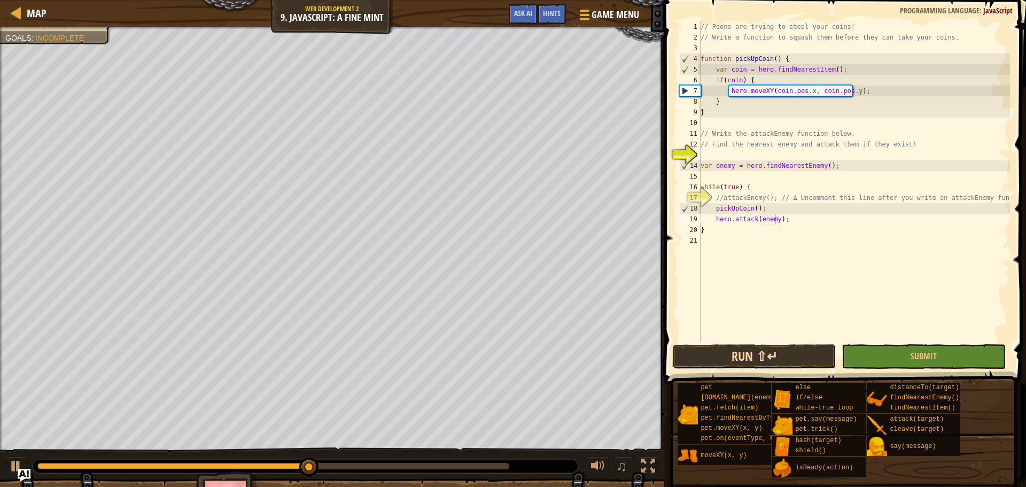
click at [762, 353] on button "Run ⇧↵" at bounding box center [754, 356] width 164 height 25
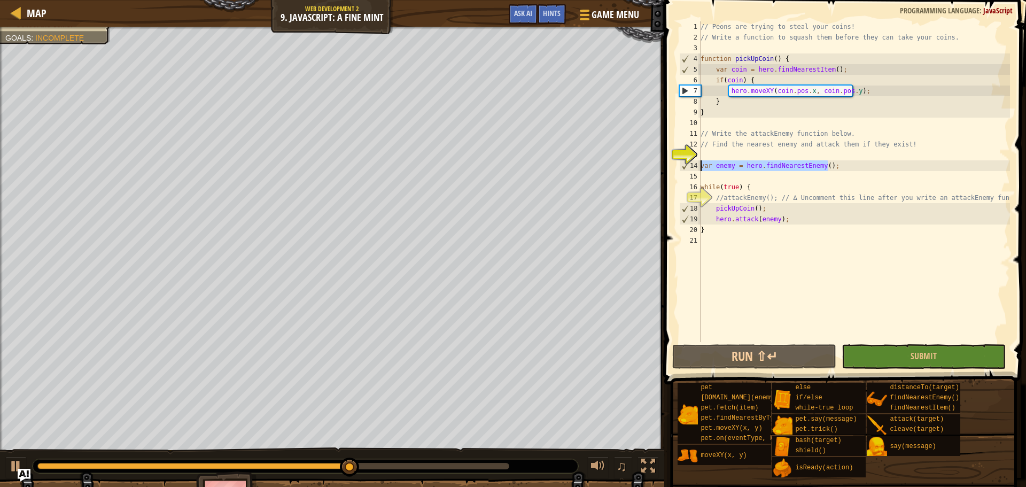
drag, startPoint x: 841, startPoint y: 167, endPoint x: 692, endPoint y: 169, distance: 149.1
click at [692, 169] on div "hero.attack(enemy); 1 2 3 4 5 6 7 8 9 10 11 12 13 14 15 16 17 18 19 20 21 // Pe…" at bounding box center [843, 181] width 333 height 321
click at [770, 195] on div "// Peons are trying to steal your coins! // Write a function to squash them bef…" at bounding box center [855, 192] width 312 height 342
click at [762, 190] on div "// Peons are trying to steal your coins! // Write a function to squash them bef…" at bounding box center [855, 192] width 312 height 342
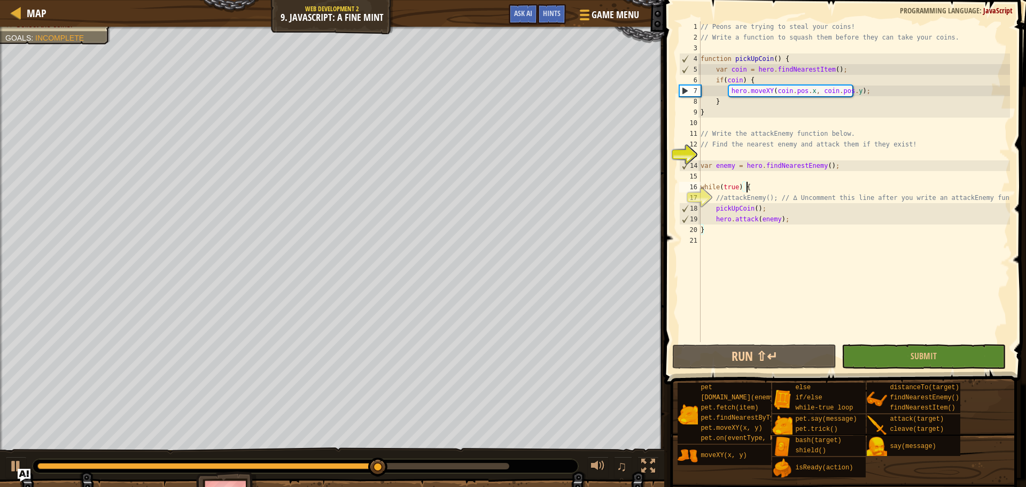
paste textarea "var enemy = hero.findNearestEnemy();"
click at [783, 366] on button "Run ⇧↵" at bounding box center [754, 356] width 164 height 25
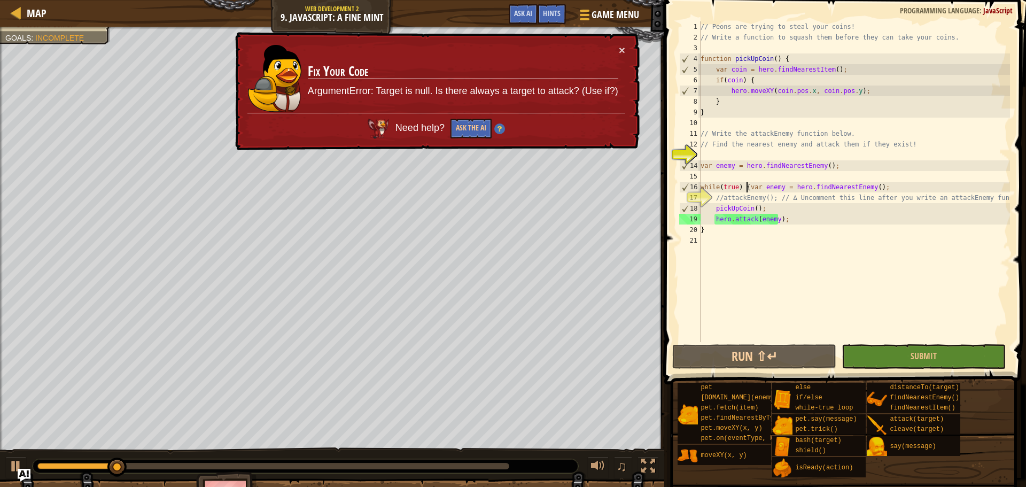
click at [746, 190] on div "// Peons are trying to steal your coins! // Write a function to squash them bef…" at bounding box center [855, 192] width 312 height 342
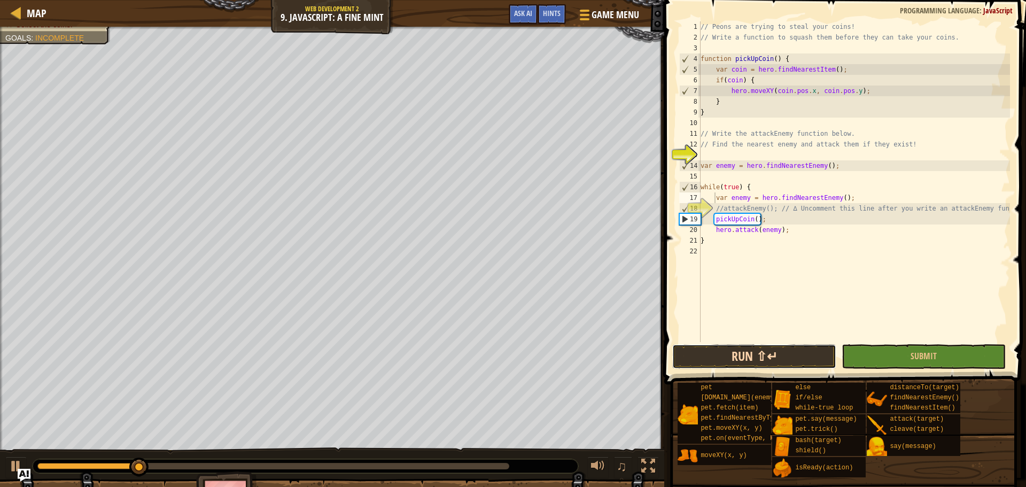
click at [761, 367] on button "Run ⇧↵" at bounding box center [754, 356] width 164 height 25
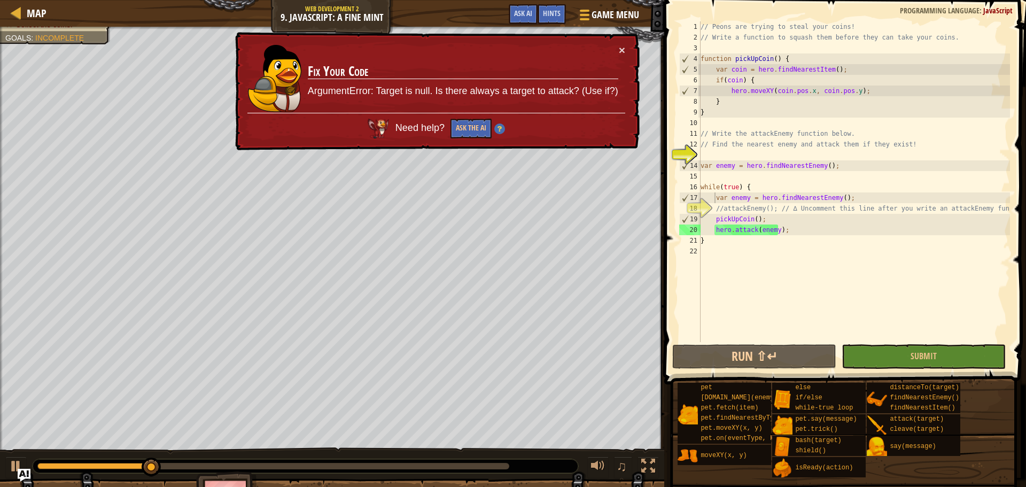
click at [627, 46] on div "× Fix Your Code ArgumentError: Target is null. Is there always a target to atta…" at bounding box center [436, 91] width 407 height 119
click at [619, 46] on button "×" at bounding box center [622, 49] width 6 height 11
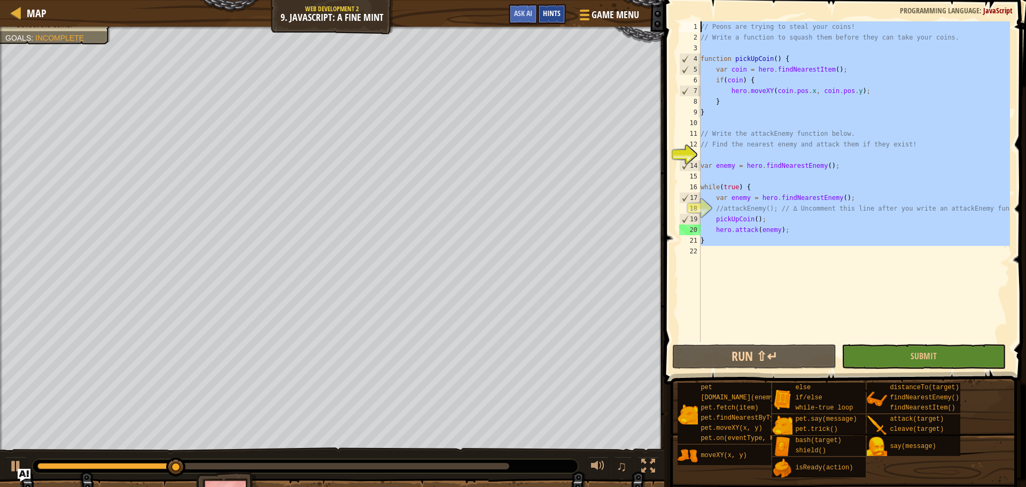
drag, startPoint x: 759, startPoint y: 257, endPoint x: 542, endPoint y: 7, distance: 331.1
click at [542, 7] on div "Map Web Development 2 9. JavaScript: A Fine Mint Game Menu Done Hints Ask AI 1 …" at bounding box center [513, 243] width 1026 height 487
click at [530, 12] on span "Ask AI" at bounding box center [523, 13] width 18 height 10
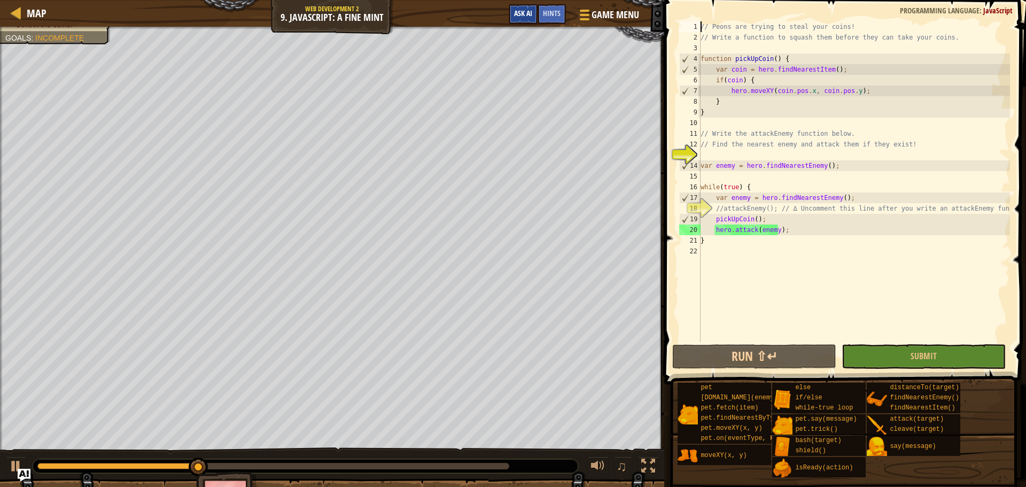
type textarea "// Peons are trying to steal your coins!"
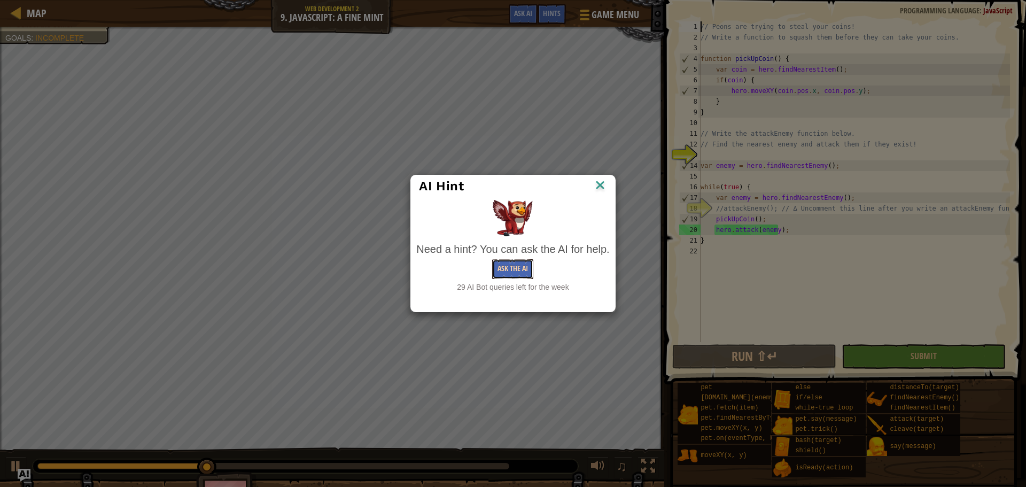
click at [518, 273] on button "Ask the AI" at bounding box center [512, 269] width 41 height 20
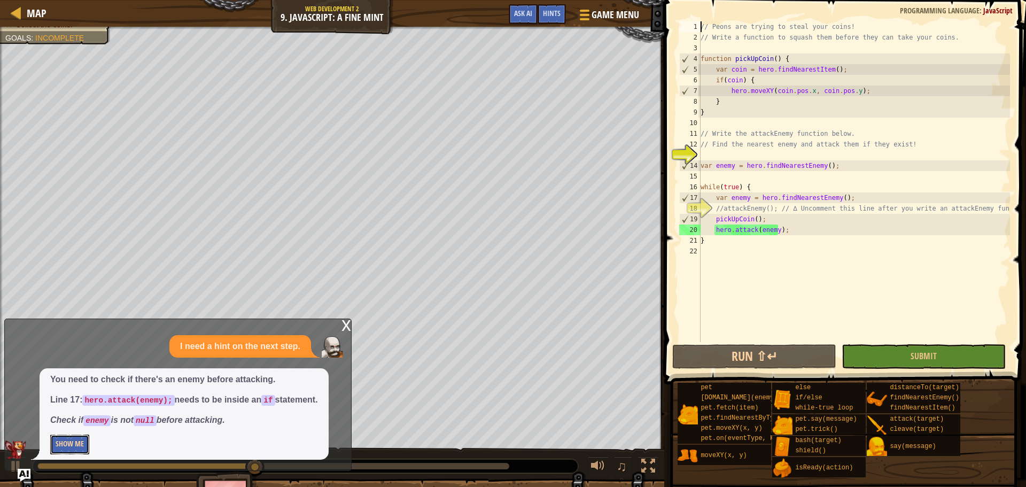
click at [74, 446] on button "Show Me" at bounding box center [69, 445] width 39 height 20
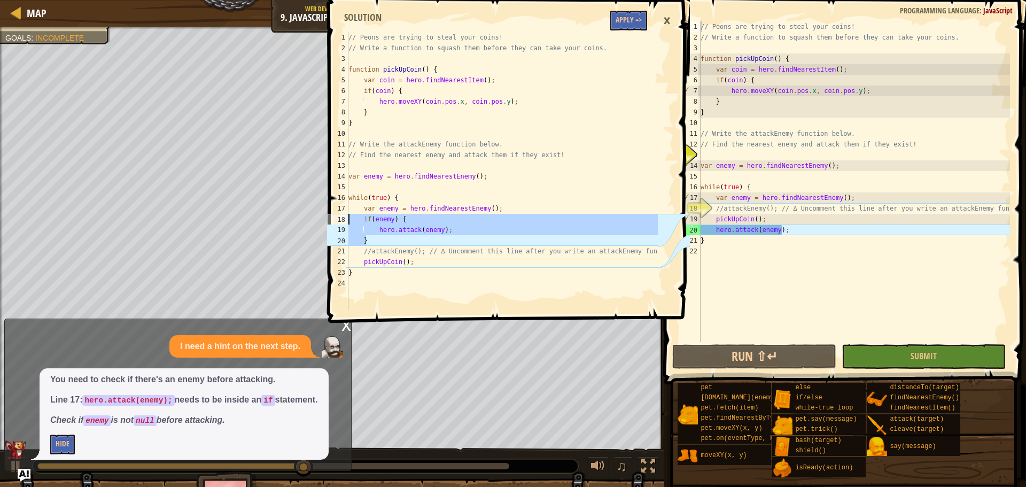
click at [321, 218] on div "Map Web Development 2 9. JavaScript: A Fine Mint Game Menu Done Hints Ask AI } …" at bounding box center [513, 243] width 1026 height 487
type textarea "if(enemy) { hero.attack(enemy);"
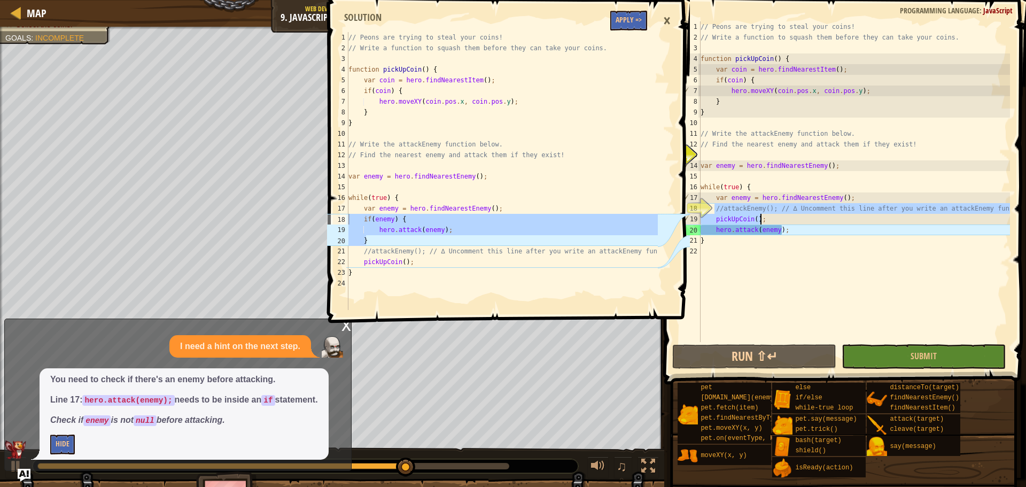
drag, startPoint x: 714, startPoint y: 206, endPoint x: 761, endPoint y: 216, distance: 48.1
click at [761, 216] on div "// Peons are trying to steal your coins! // Write a function to squash them bef…" at bounding box center [855, 192] width 312 height 342
paste textarea "}"
type textarea "}"
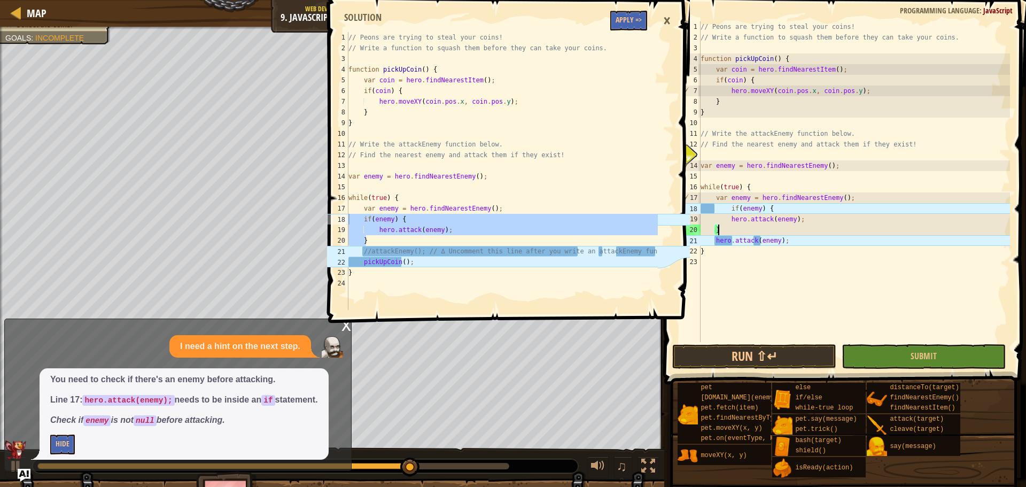
scroll to position [5, 1]
click at [737, 366] on button "Run ⇧↵" at bounding box center [754, 356] width 164 height 25
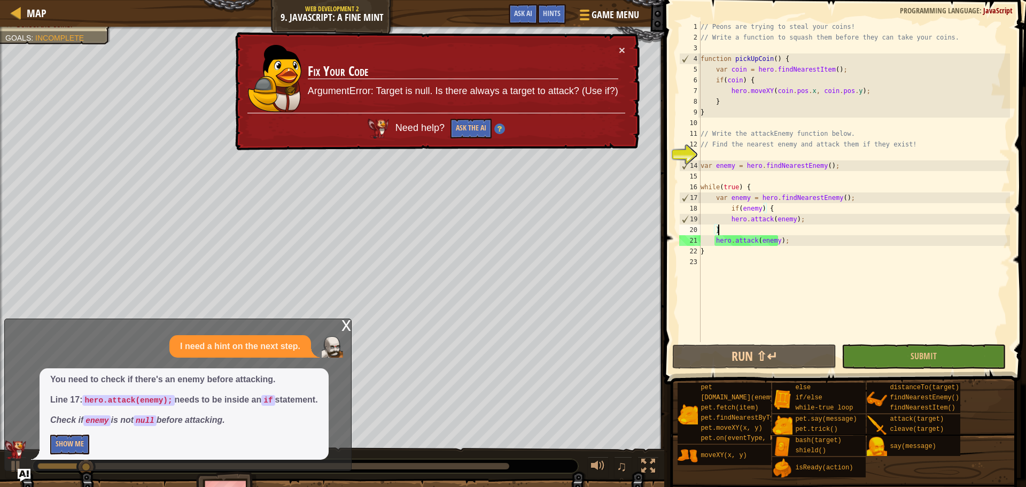
click at [709, 153] on div "// Peons are trying to steal your coins! // Write a function to squash them bef…" at bounding box center [855, 192] width 312 height 342
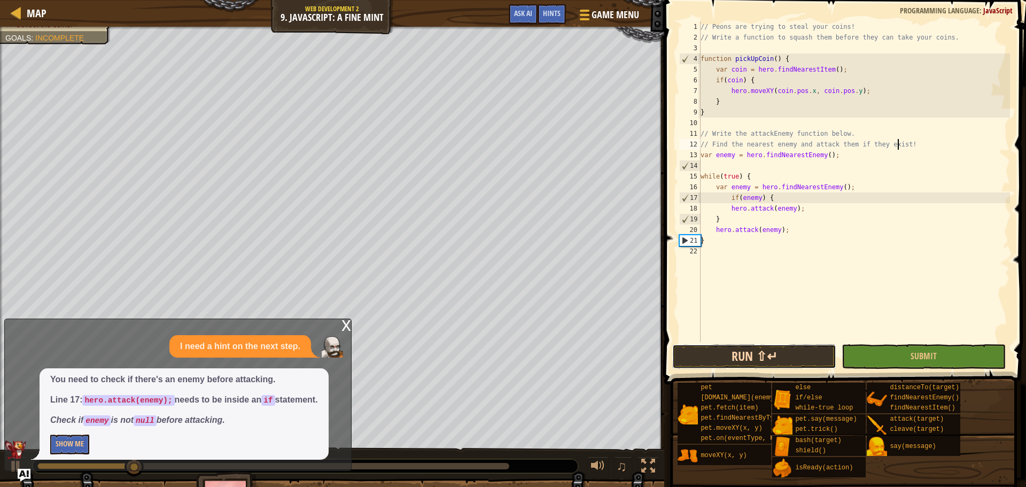
click at [750, 360] on button "Run ⇧↵" at bounding box center [754, 356] width 164 height 25
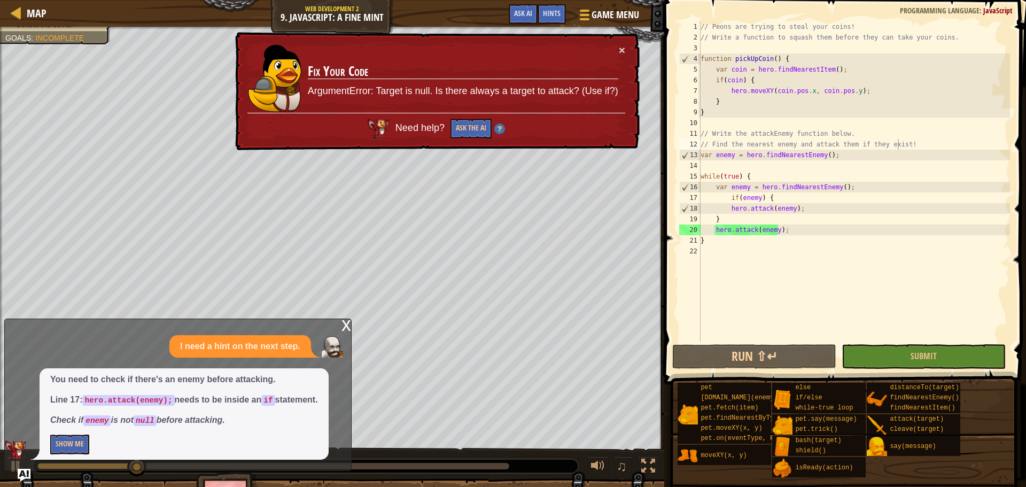
click at [343, 325] on div "x" at bounding box center [347, 324] width 10 height 11
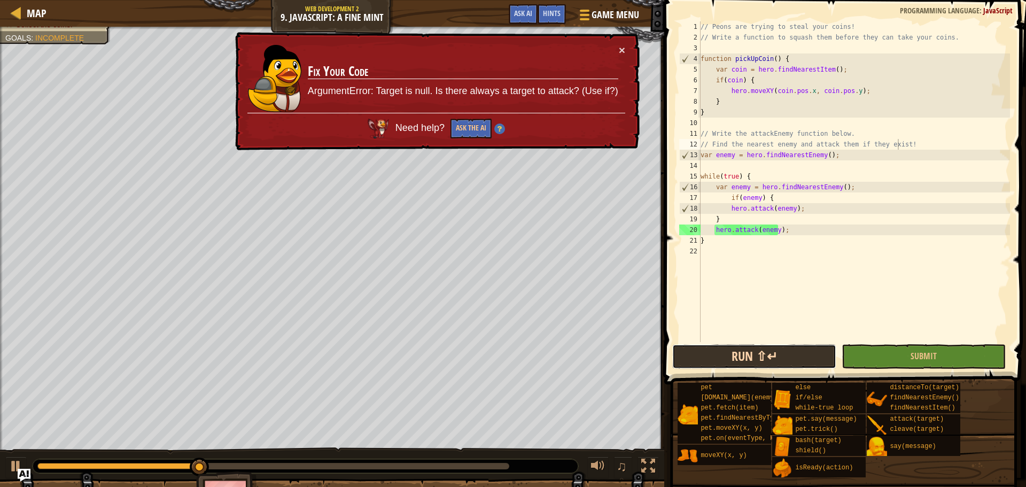
click at [740, 355] on button "Run ⇧↵" at bounding box center [754, 356] width 164 height 25
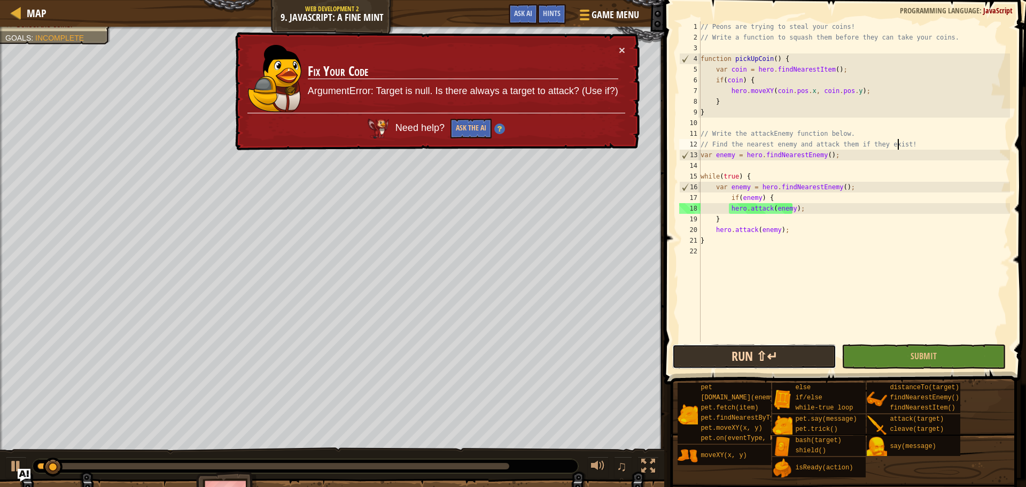
click at [741, 353] on button "Run ⇧↵" at bounding box center [754, 356] width 164 height 25
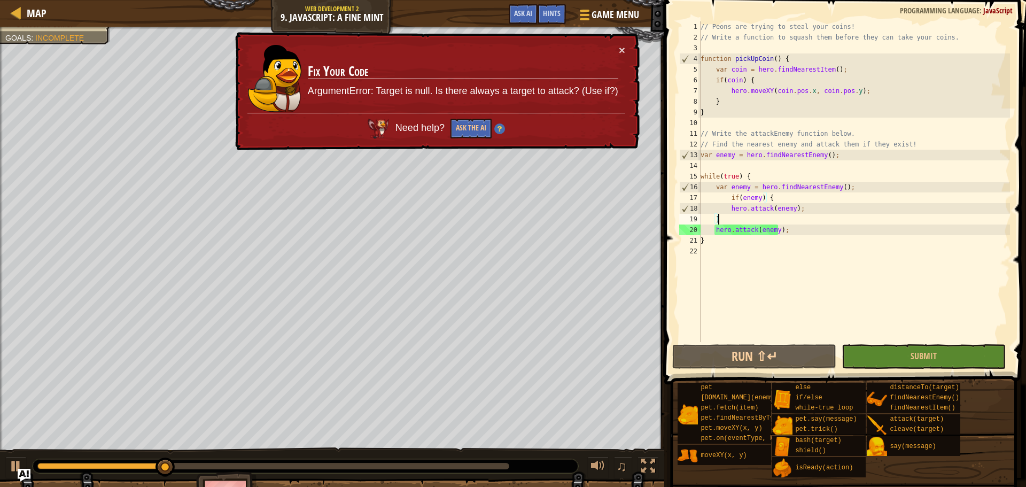
click at [773, 222] on div "// Peons are trying to steal your coins! // Write a function to squash them bef…" at bounding box center [855, 192] width 312 height 342
click at [813, 210] on div "// Peons are trying to steal your coins! // Write a function to squash them bef…" at bounding box center [855, 192] width 312 height 342
type textarea "hero.attack(enemy);"
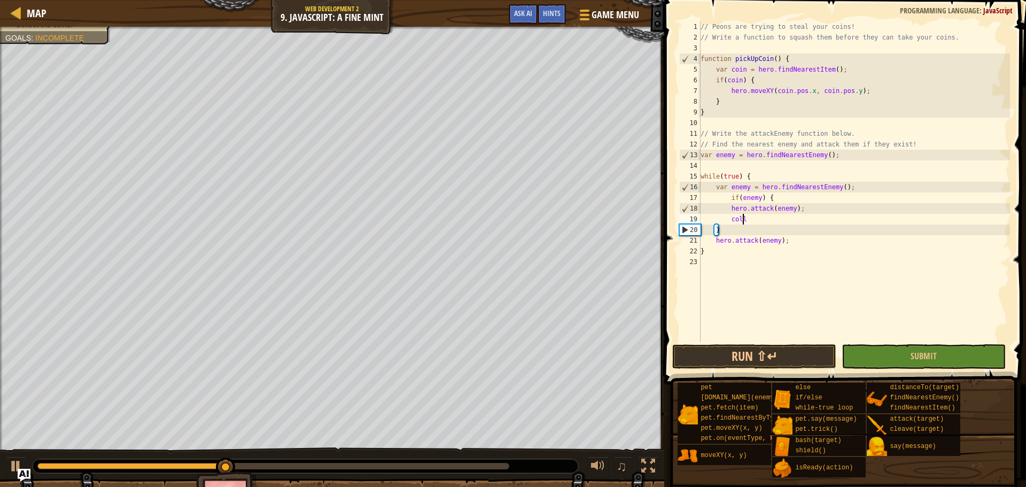
scroll to position [5, 3]
type textarea "co"
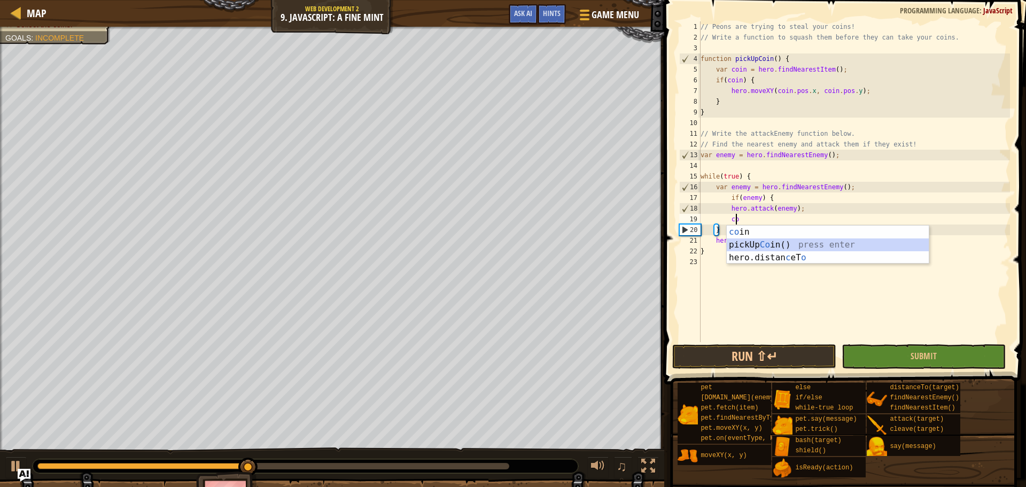
scroll to position [5, 2]
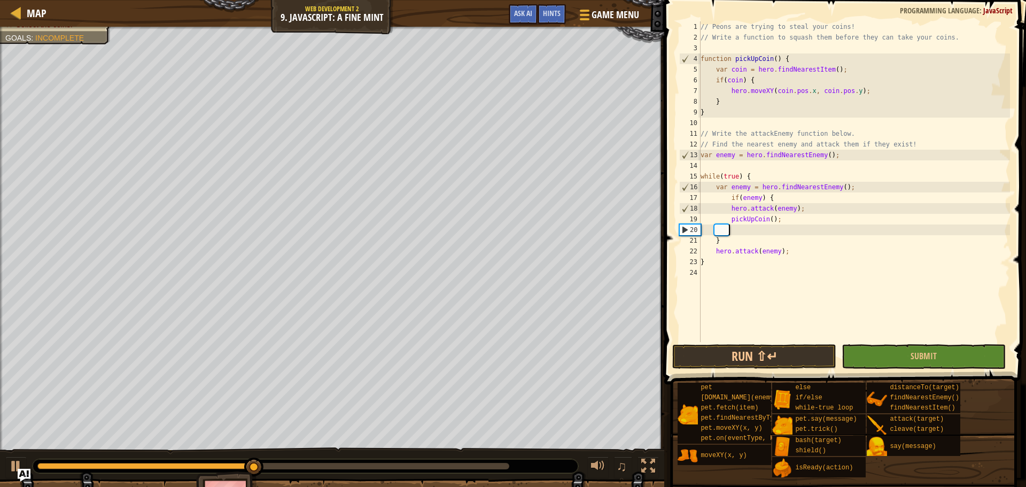
click at [790, 360] on button "Run ⇧↵" at bounding box center [754, 356] width 164 height 25
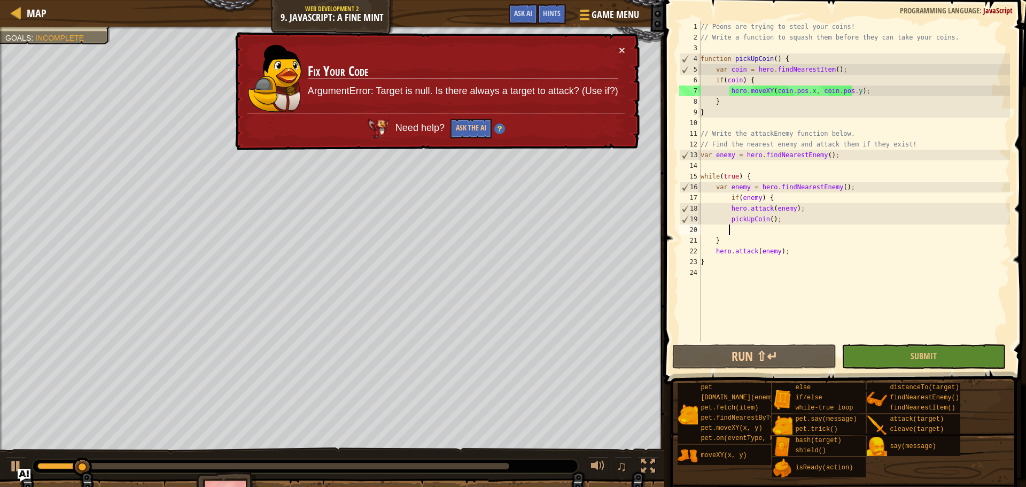
click at [470, 118] on div "Need help? Ask the AI" at bounding box center [436, 126] width 378 height 26
click at [468, 134] on button "Ask the AI" at bounding box center [471, 129] width 41 height 20
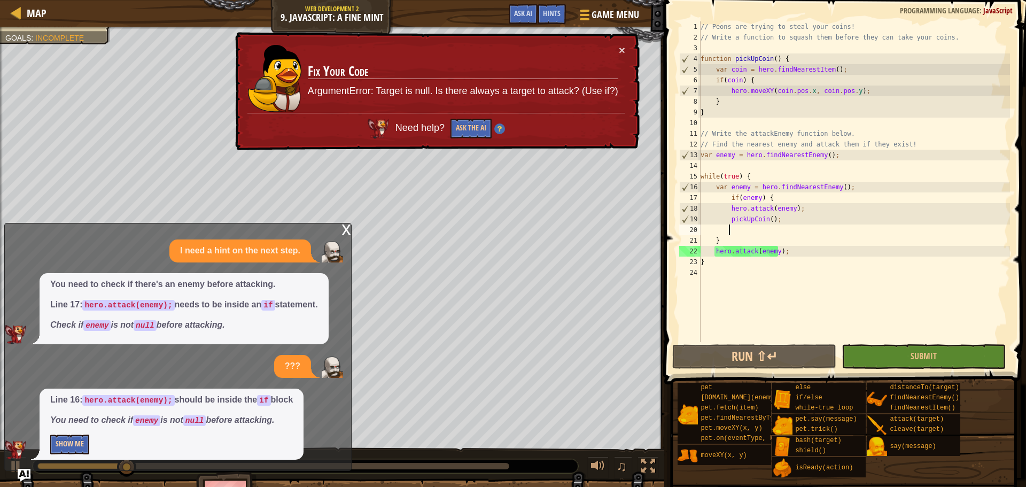
click at [80, 435] on div "Line 16: hero.attack(enemy); should be inside the if block You need to check if…" at bounding box center [172, 424] width 264 height 71
click at [80, 443] on button "Show Me" at bounding box center [69, 445] width 39 height 20
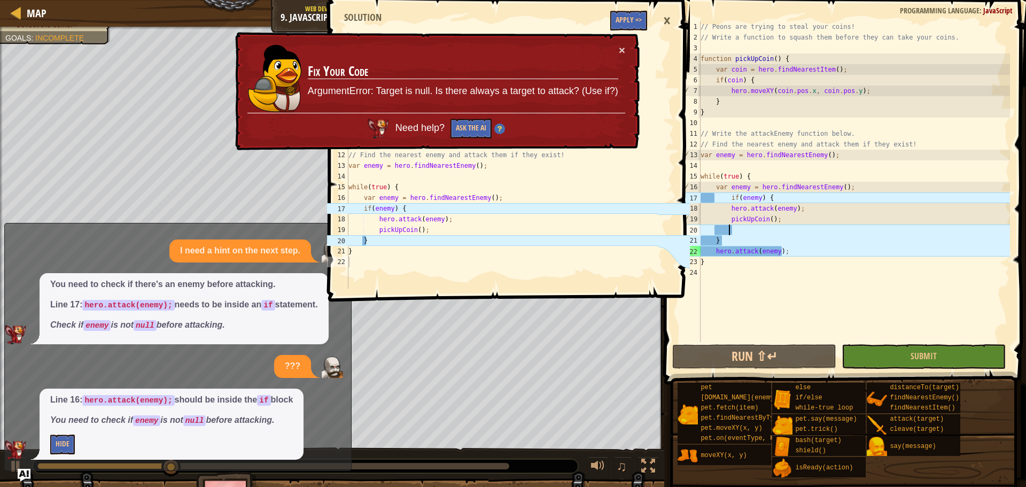
click at [757, 231] on div "// Peons are trying to steal your coins! // Write a function to squash them bef…" at bounding box center [855, 192] width 312 height 342
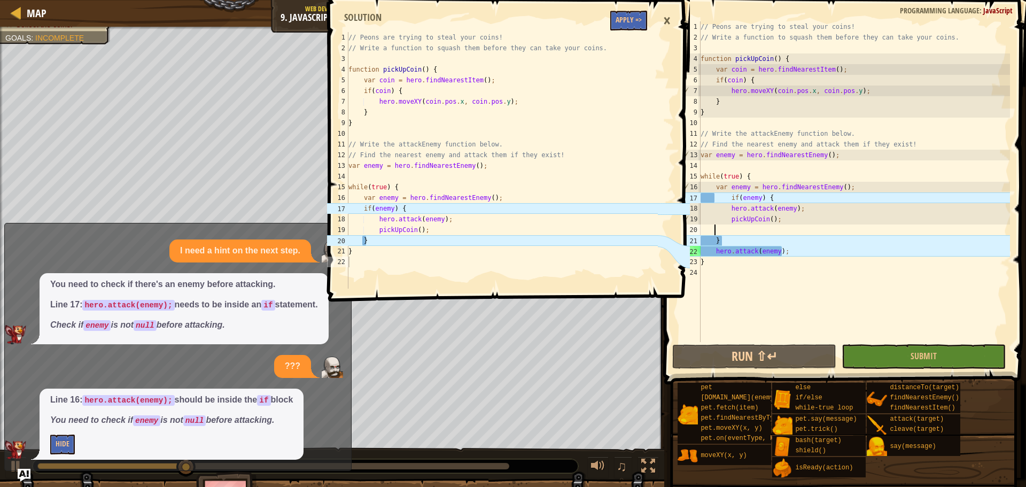
scroll to position [5, 0]
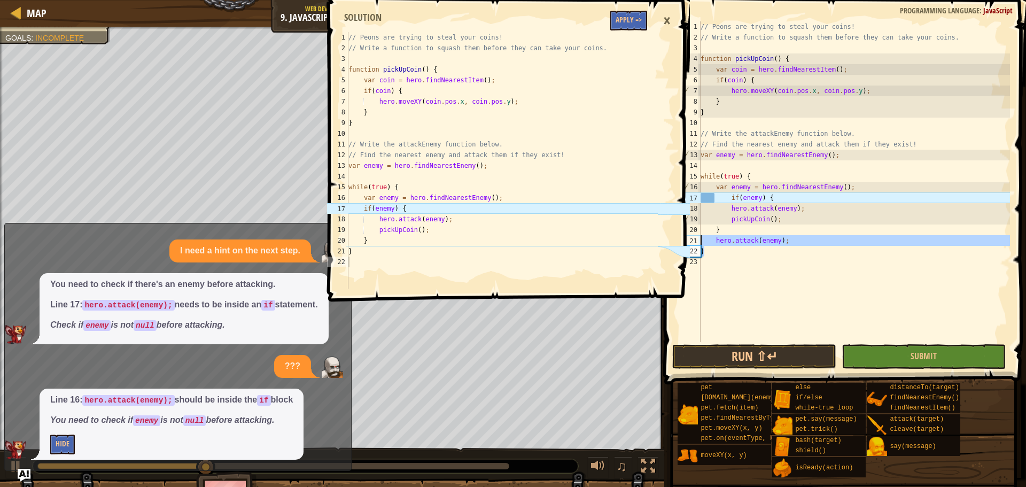
drag, startPoint x: 772, startPoint y: 250, endPoint x: 698, endPoint y: 239, distance: 75.1
click at [698, 239] on div "pickUpCoin(); 1 2 3 4 5 6 7 8 9 10 11 12 13 14 15 16 17 18 19 20 21 22 23 // Pe…" at bounding box center [843, 181] width 333 height 321
type textarea "hero.attack(enemy); }"
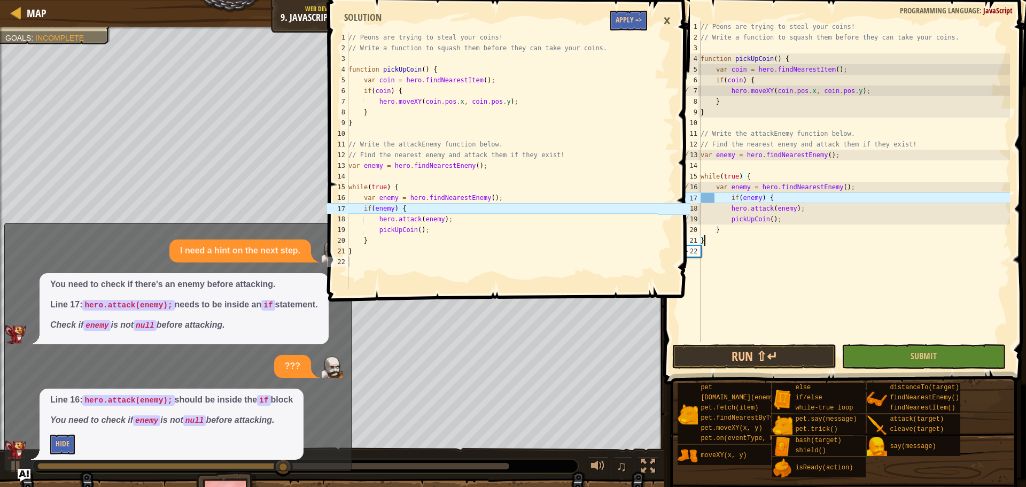
click at [717, 196] on div "// Peons are trying to steal your coins! // Write a function to squash them bef…" at bounding box center [855, 192] width 312 height 342
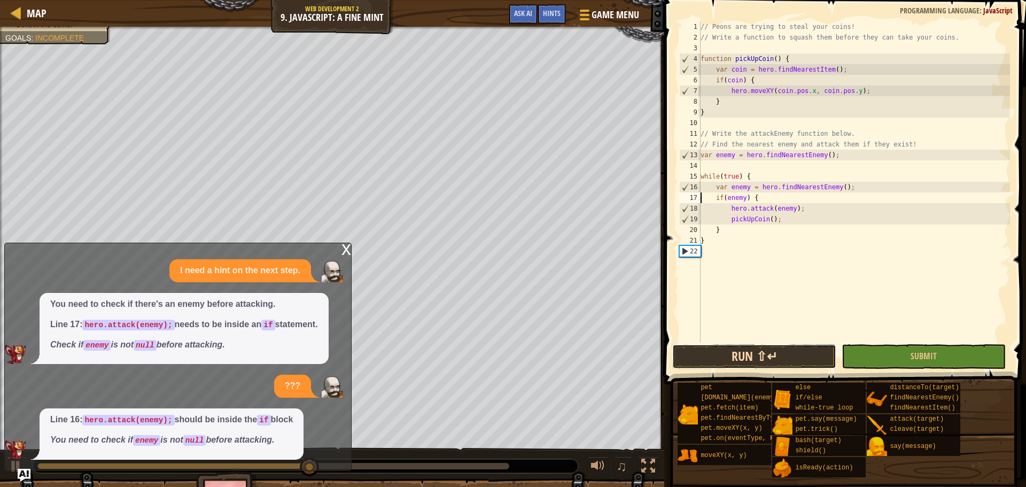
click at [738, 362] on button "Run ⇧↵" at bounding box center [754, 356] width 164 height 25
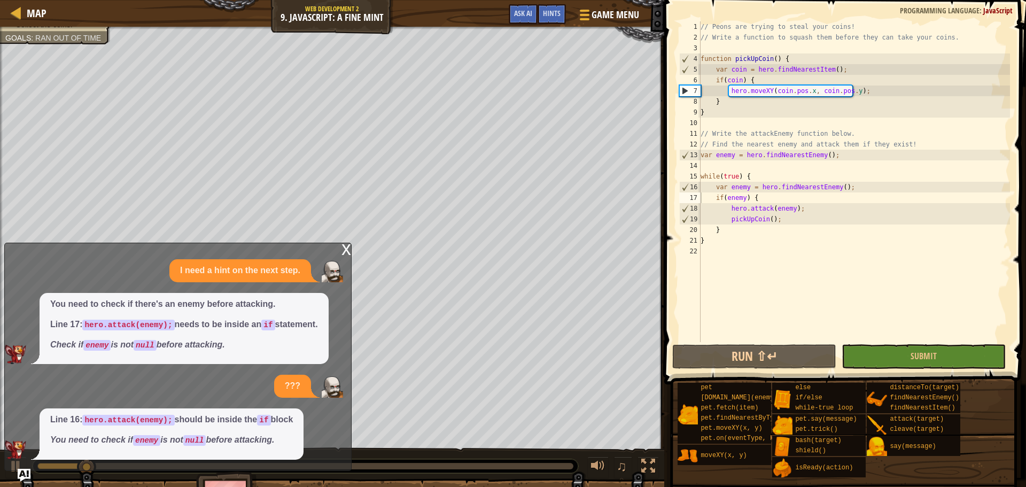
click at [348, 244] on div "x" at bounding box center [347, 248] width 10 height 11
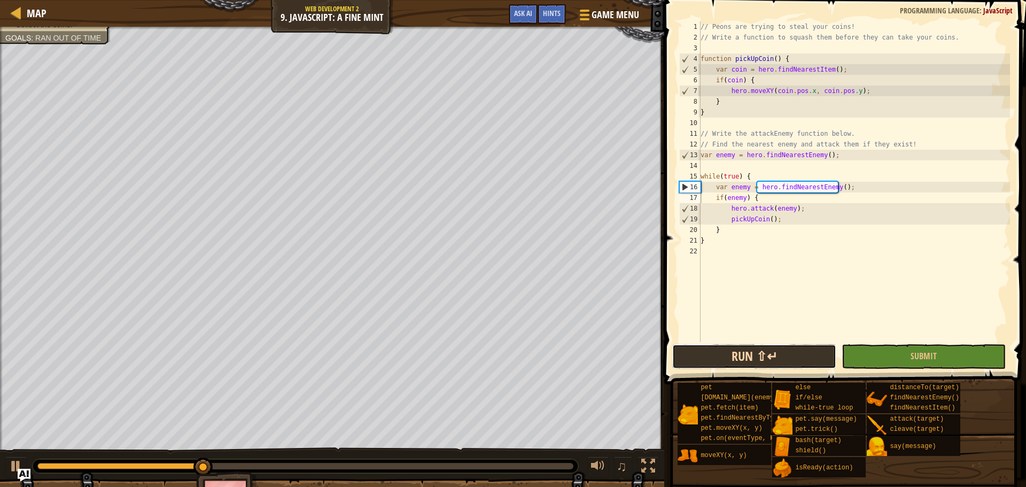
click at [723, 360] on button "Run ⇧↵" at bounding box center [754, 356] width 164 height 25
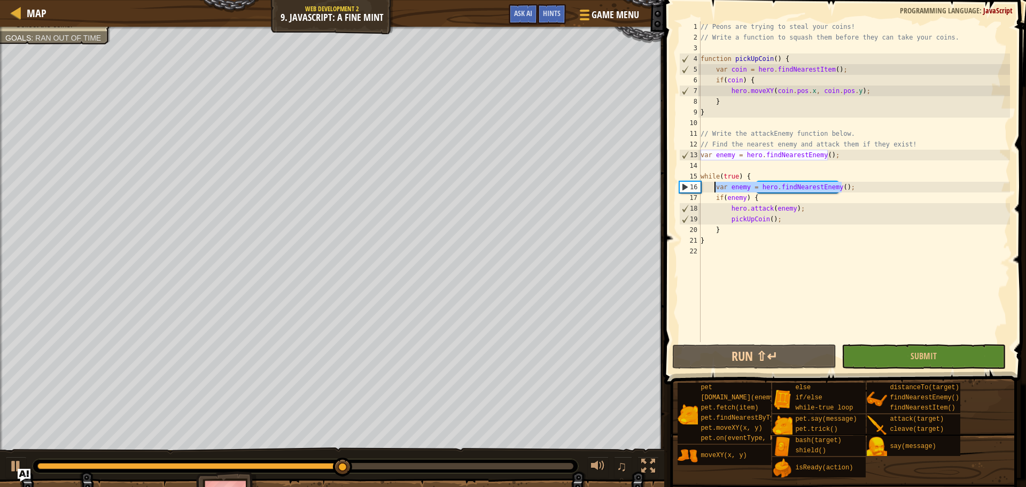
drag, startPoint x: 846, startPoint y: 187, endPoint x: 715, endPoint y: 189, distance: 130.4
click at [715, 189] on div "// Peons are trying to steal your coins! // Write a function to squash them bef…" at bounding box center [855, 192] width 312 height 342
click at [790, 219] on div "// Peons are trying to steal your coins! // Write a function to squash them bef…" at bounding box center [855, 192] width 312 height 342
type textarea "pickUpCoin();"
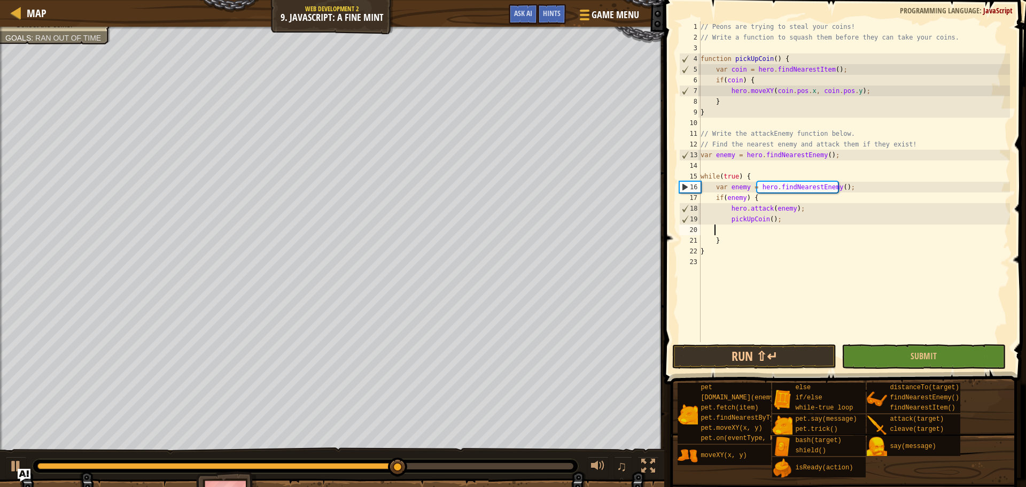
paste textarea "var enemy = hero.findNearestEnemy();"
type textarea "var enemy = hero.findNearestEnemy();"
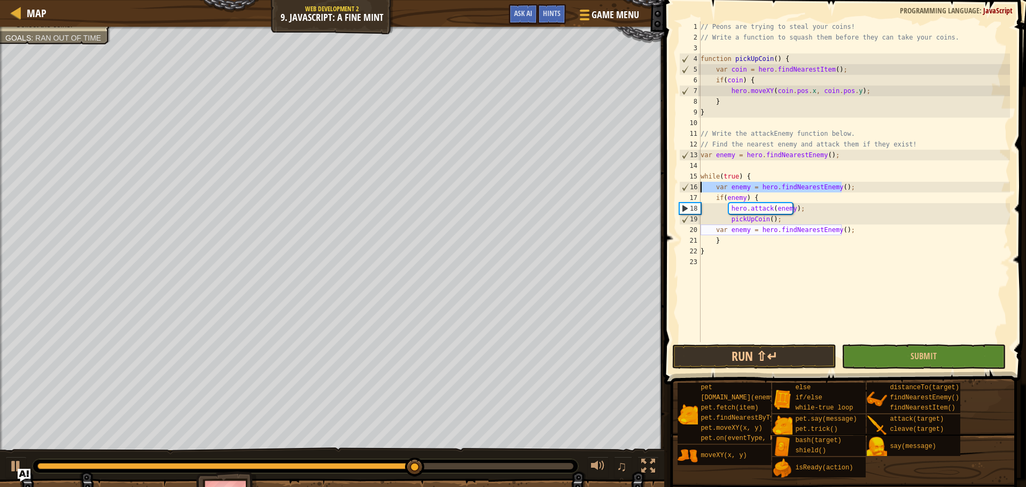
drag, startPoint x: 847, startPoint y: 189, endPoint x: 696, endPoint y: 189, distance: 150.7
click at [696, 189] on div "var enemy = hero.findNearestEnemy(); 1 2 3 4 5 6 7 8 9 10 11 12 13 14 15 16 17 …" at bounding box center [843, 181] width 333 height 321
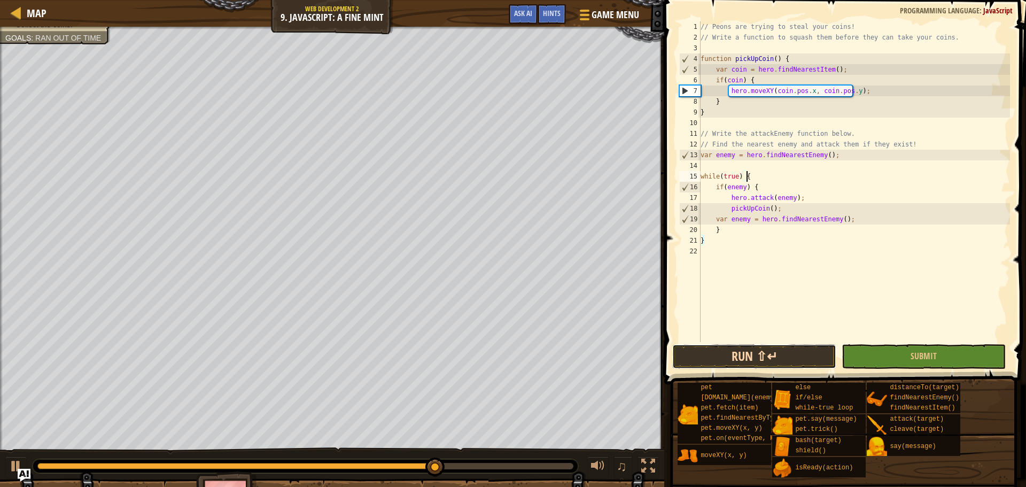
click at [754, 366] on button "Run ⇧↵" at bounding box center [754, 356] width 164 height 25
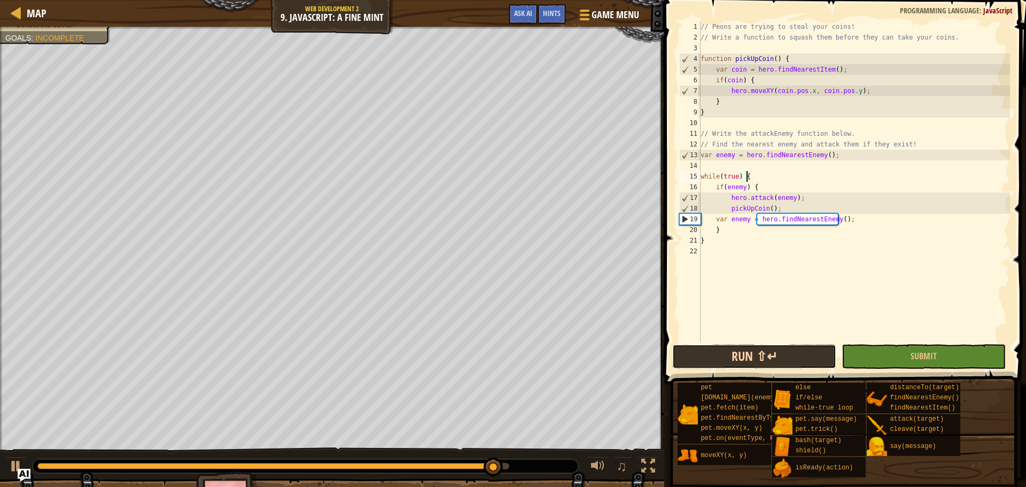
click at [699, 366] on button "Run ⇧↵" at bounding box center [754, 356] width 164 height 25
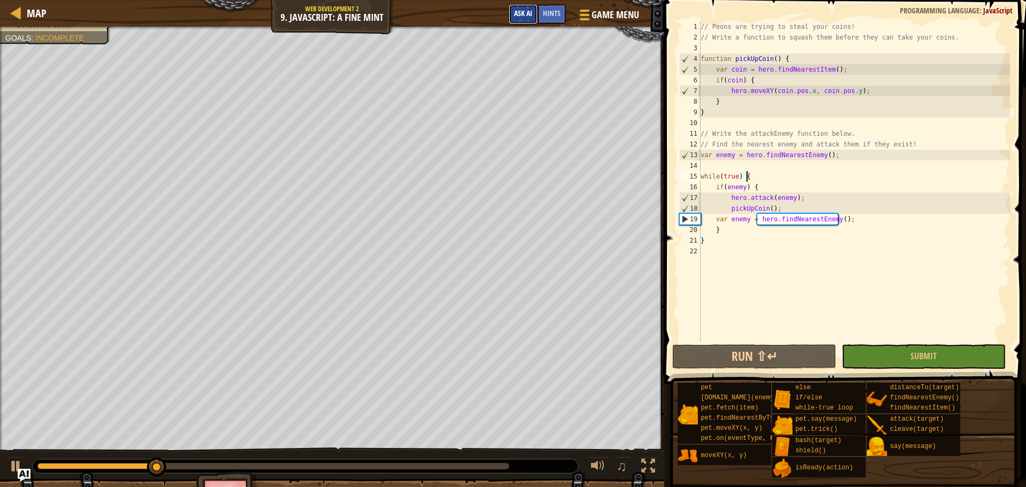
click at [523, 18] on span "Ask AI" at bounding box center [523, 13] width 18 height 10
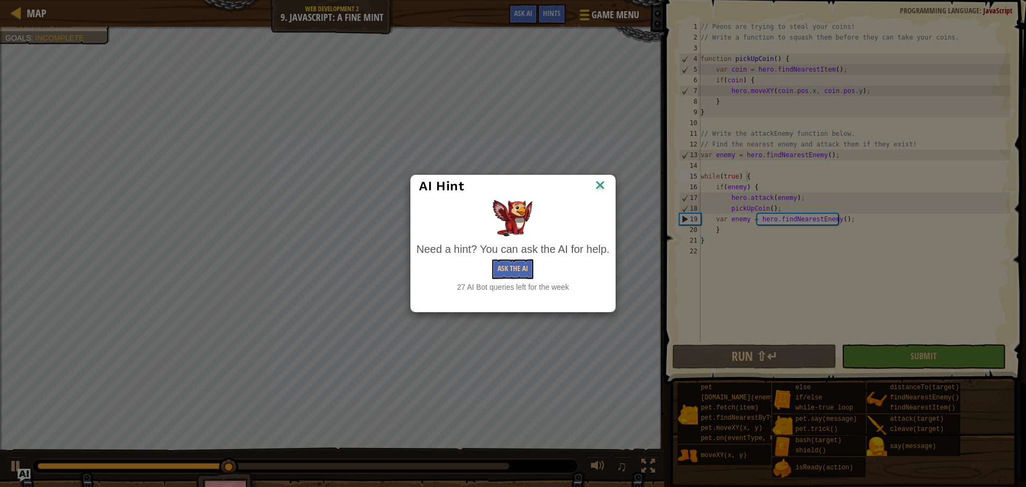
click at [606, 189] on img at bounding box center [600, 186] width 14 height 16
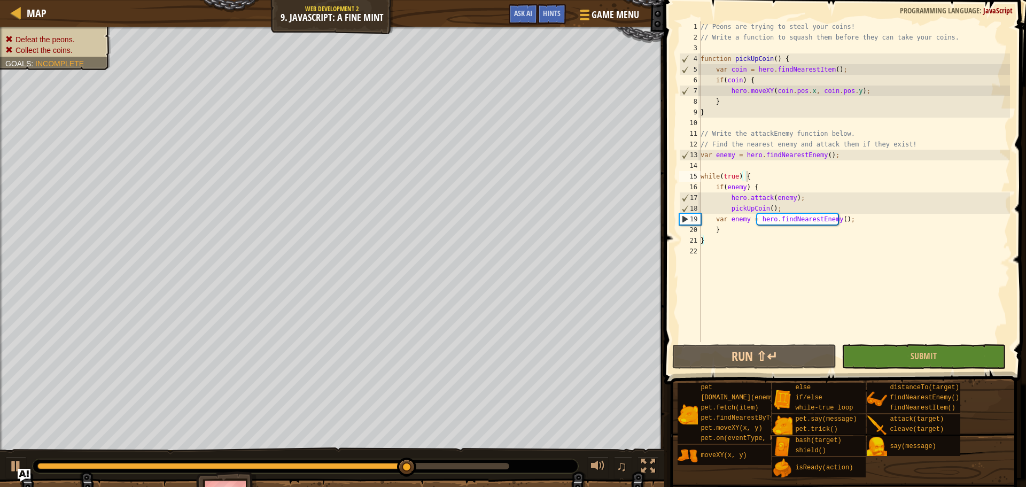
click at [74, 50] on li "Collect the coins." at bounding box center [53, 50] width 97 height 11
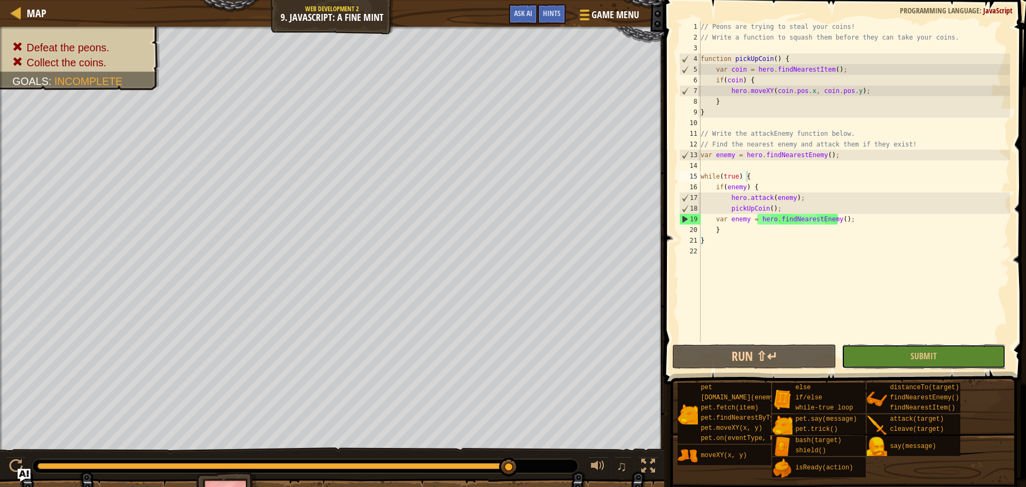
drag, startPoint x: 871, startPoint y: 348, endPoint x: 878, endPoint y: 345, distance: 8.1
click at [872, 348] on button "Submit" at bounding box center [924, 356] width 164 height 25
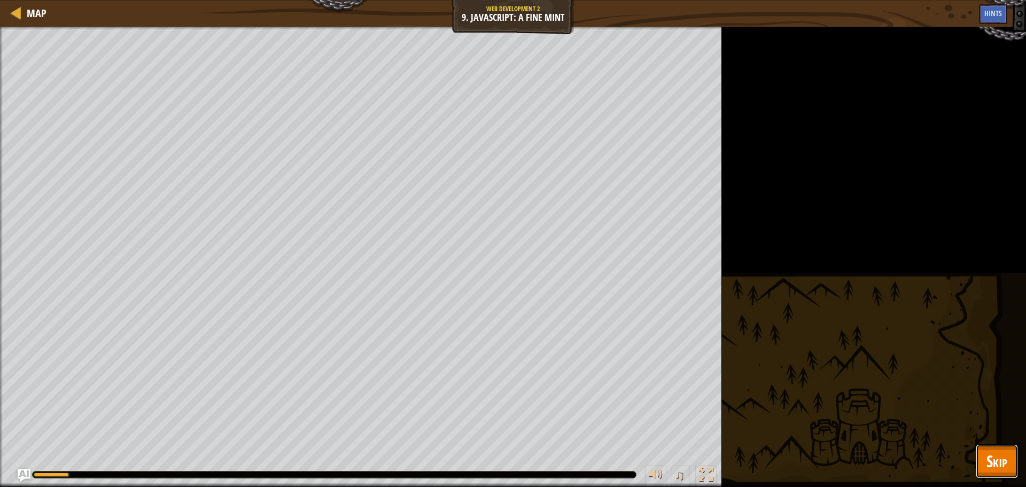
click at [991, 469] on span "Skip" at bounding box center [997, 461] width 21 height 22
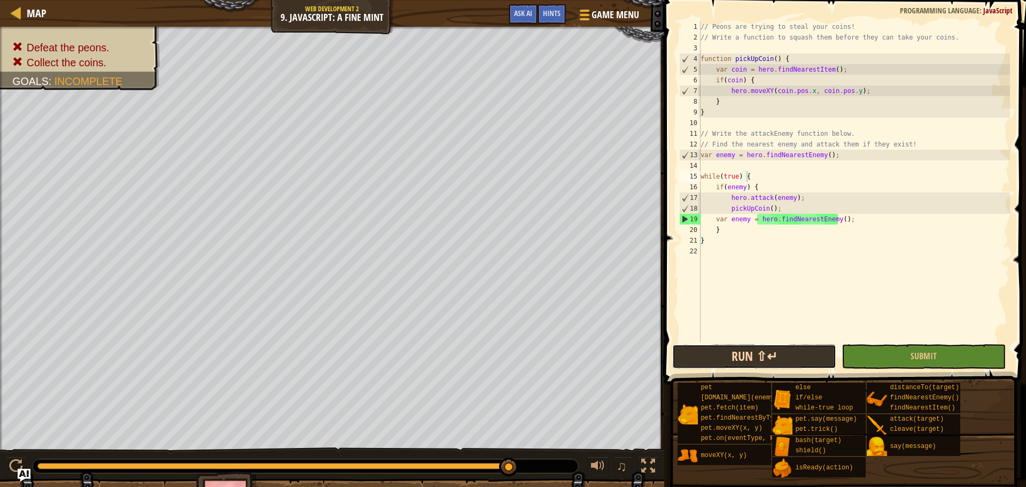
drag, startPoint x: 724, startPoint y: 354, endPoint x: 727, endPoint y: 347, distance: 7.2
click at [724, 353] on button "Run ⇧↵" at bounding box center [754, 356] width 164 height 25
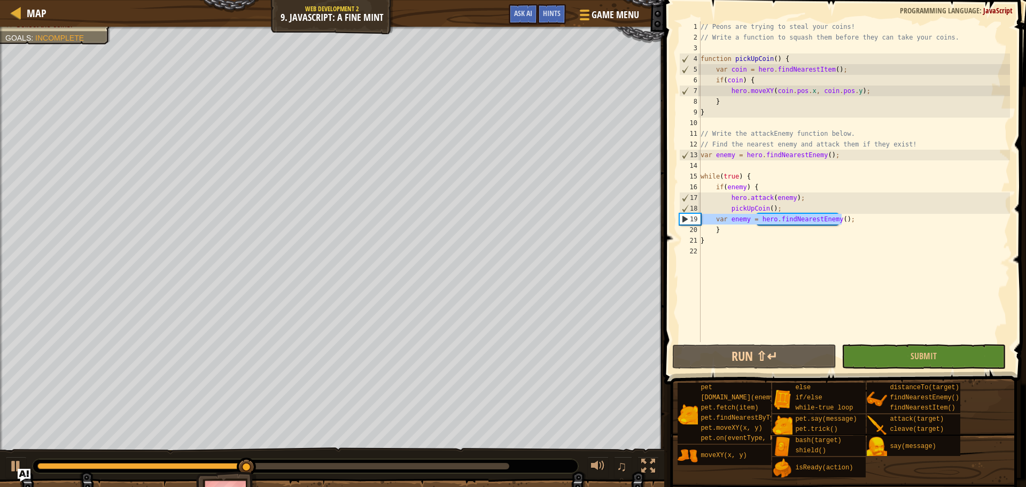
drag, startPoint x: 869, startPoint y: 214, endPoint x: 709, endPoint y: 218, distance: 160.4
click at [695, 218] on div "while(true) { 1 2 3 4 5 6 7 8 9 10 11 12 13 14 15 16 17 18 19 20 21 22 // Peons…" at bounding box center [843, 181] width 333 height 321
type textarea "var enemy = hero.findNearestEnemy();"
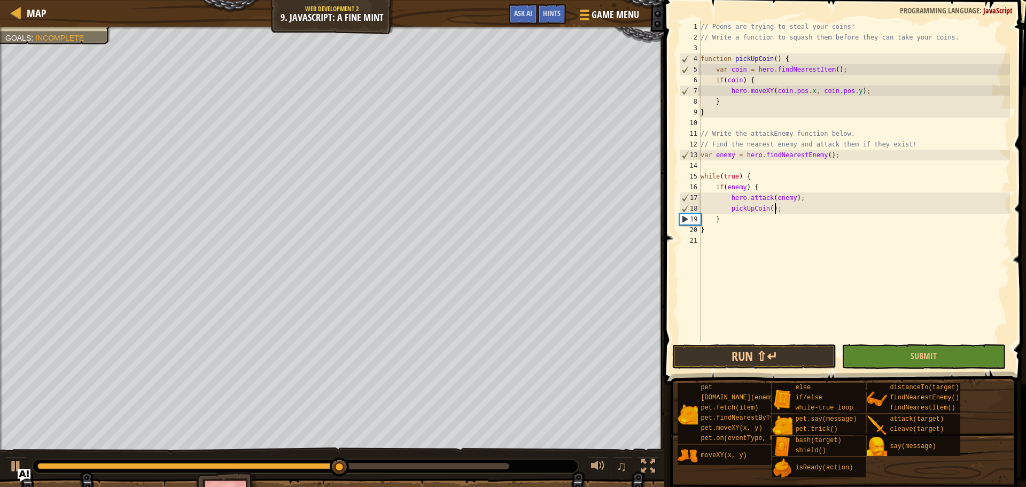
click at [754, 234] on div "// Peons are trying to steal your coins! // Write a function to squash them bef…" at bounding box center [855, 192] width 312 height 342
type textarea "}"
click at [746, 244] on div "// Peons are trying to steal your coins! // Write a function to squash them bef…" at bounding box center [855, 192] width 312 height 342
type textarea "}"
click at [748, 224] on div "// Peons are trying to steal your coins! // Write a function to squash them bef…" at bounding box center [855, 192] width 312 height 342
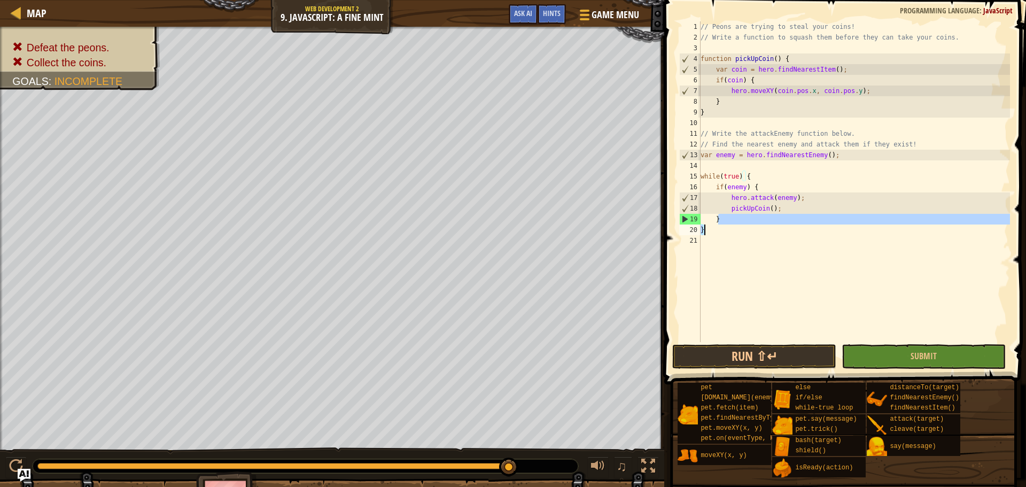
click at [750, 223] on div "// Peons are trying to steal your coins! // Write a function to squash them bef…" at bounding box center [855, 192] width 312 height 342
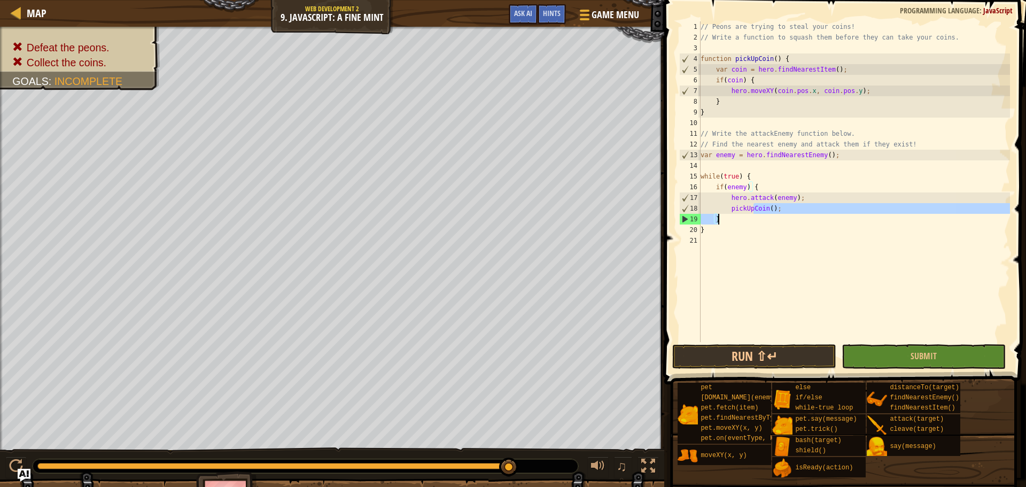
click at [749, 221] on div "// Peons are trying to steal your coins! // Write a function to squash them bef…" at bounding box center [855, 181] width 312 height 321
type textarea "}"
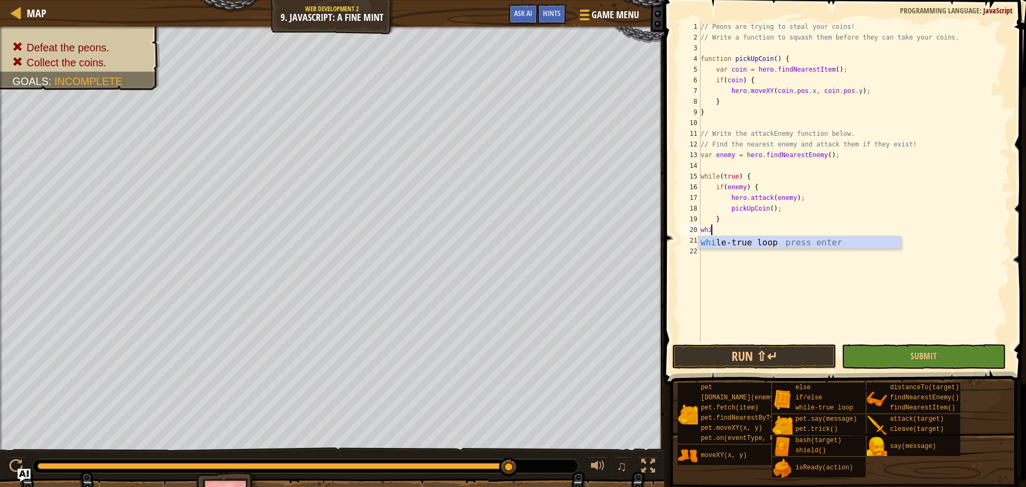
scroll to position [5, 1]
type textarea "white"
paste textarea "var enemy = hero.findNearestEnemy();"
type textarea "var enemy = hero.findNearestEnemy();"
click at [781, 352] on button "Run ⇧↵" at bounding box center [754, 356] width 164 height 25
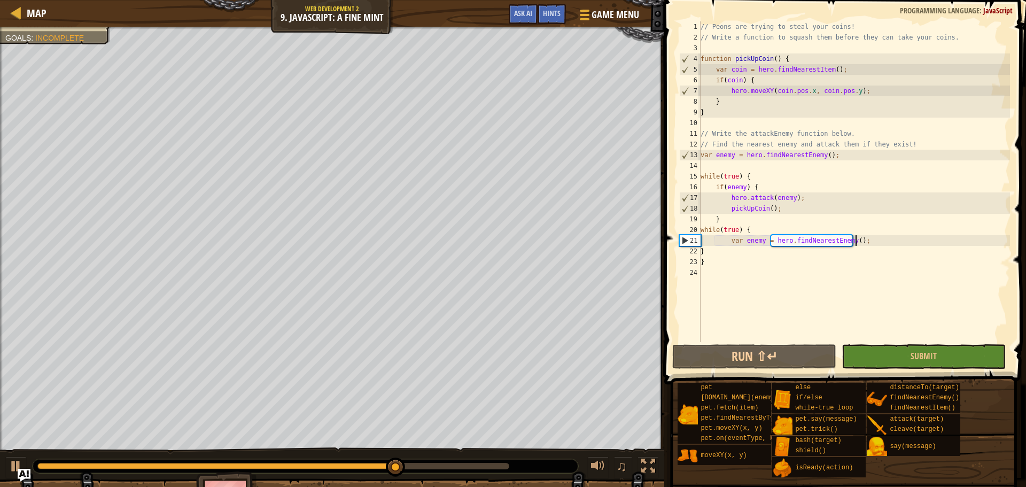
scroll to position [5, 1]
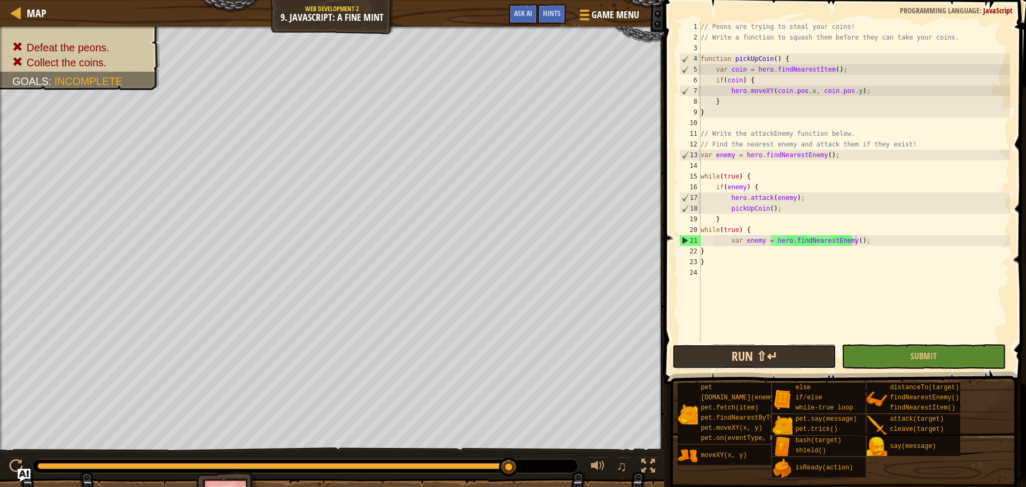
click at [800, 355] on button "Run ⇧↵" at bounding box center [754, 356] width 164 height 25
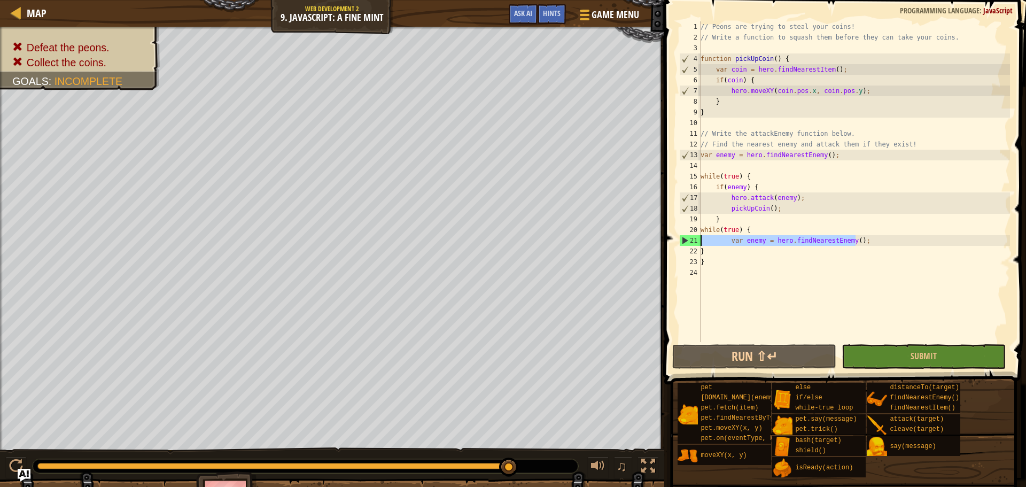
click at [642, 238] on div "Map Web Development 2 9. JavaScript: A Fine Mint Game Menu Done Hints Ask AI if…" at bounding box center [513, 243] width 1026 height 487
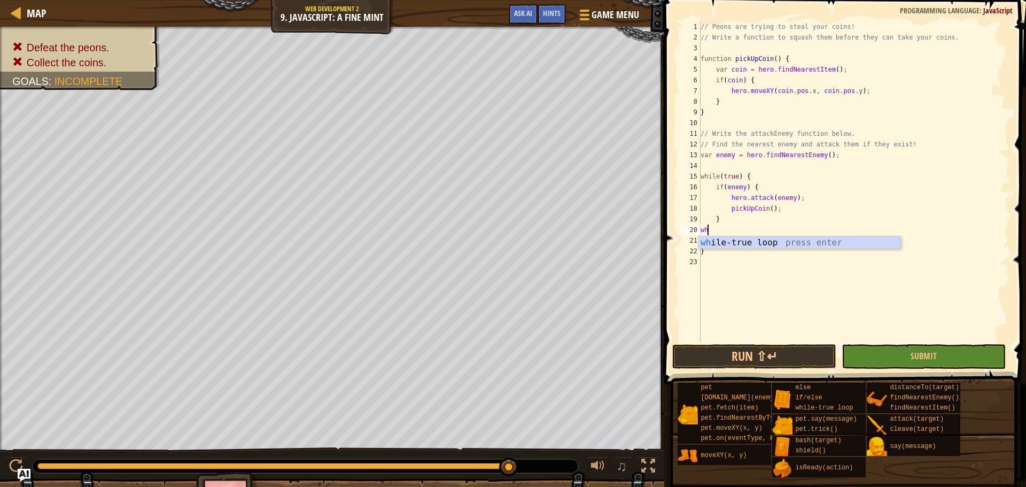
type textarea "w"
type textarea "}"
type textarea "pickUpCoin();"
drag, startPoint x: 779, startPoint y: 237, endPoint x: 779, endPoint y: 243, distance: 6.4
click at [779, 239] on div "// Peons are trying to steal your coins! // Write a function to squash them bef…" at bounding box center [855, 192] width 312 height 342
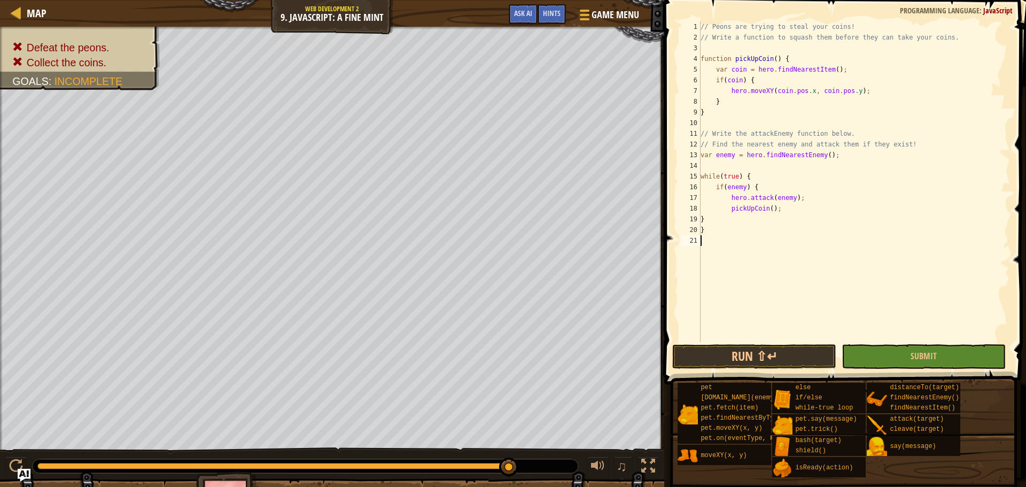
paste textarea "var enemy = hero.findNearestEnemy();"
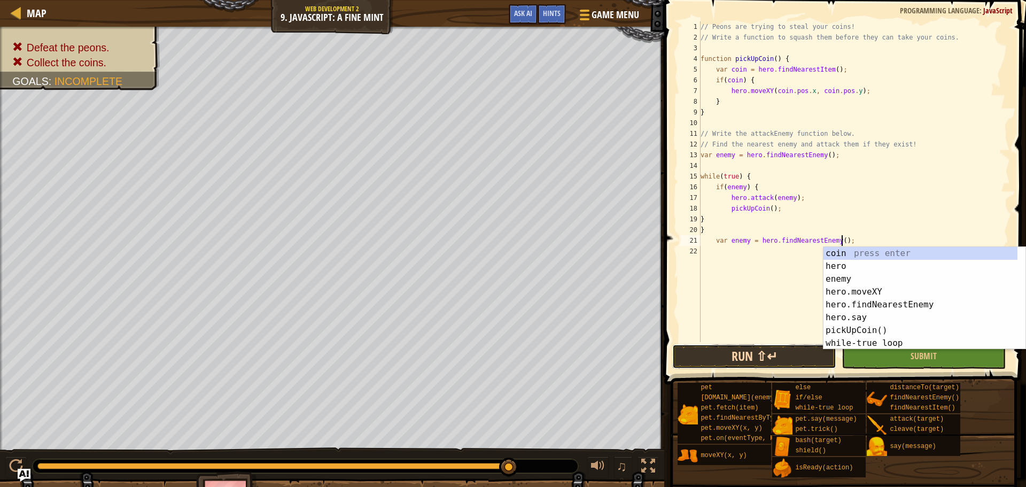
click at [776, 356] on button "Run ⇧↵" at bounding box center [754, 356] width 164 height 25
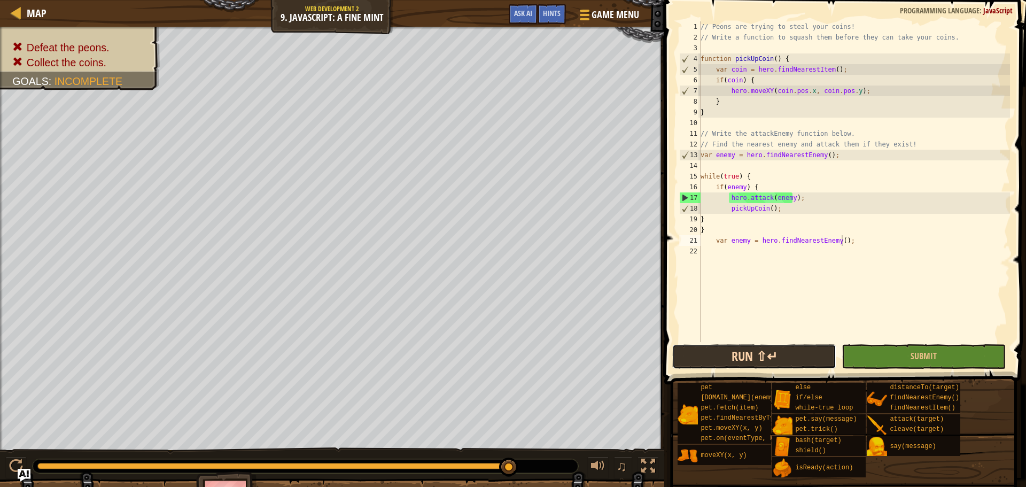
click at [751, 354] on button "Run ⇧↵" at bounding box center [754, 356] width 164 height 25
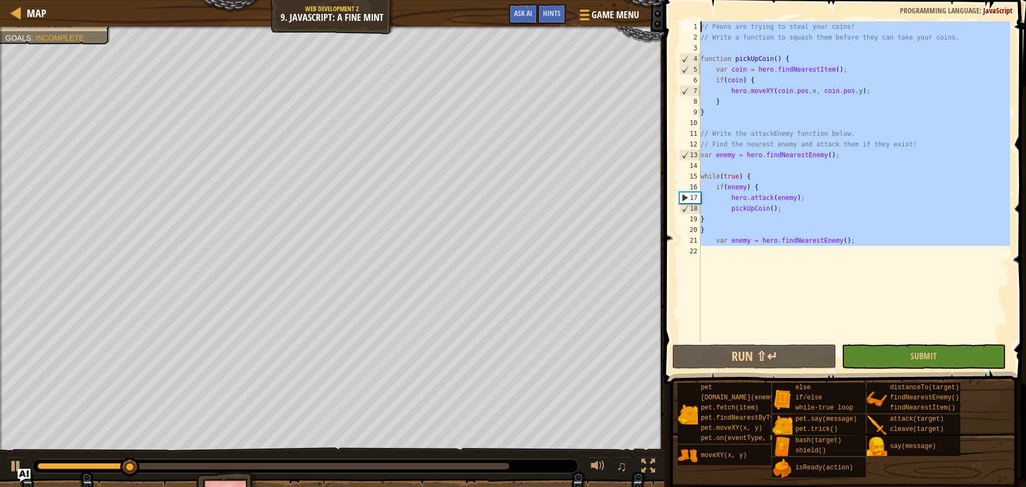
drag, startPoint x: 795, startPoint y: 276, endPoint x: 559, endPoint y: -22, distance: 380.0
click at [559, 0] on html "Map Web Development 2 9. JavaScript: A Fine Mint Game Menu Done Hints Ask AI if…" at bounding box center [513, 0] width 1026 height 0
type textarea "// Peons are trying to steal your coins! // Write a function to squash them bef…"
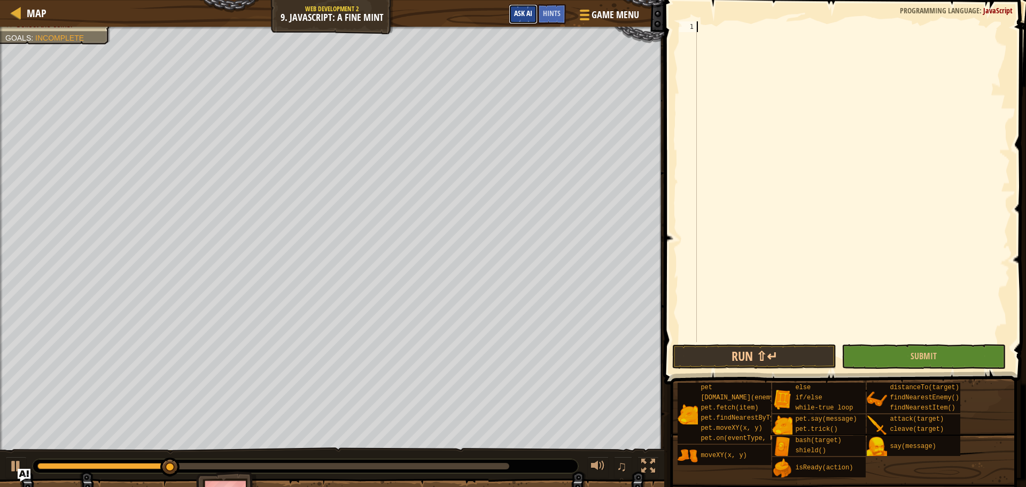
click at [521, 13] on span "Ask AI" at bounding box center [523, 13] width 18 height 10
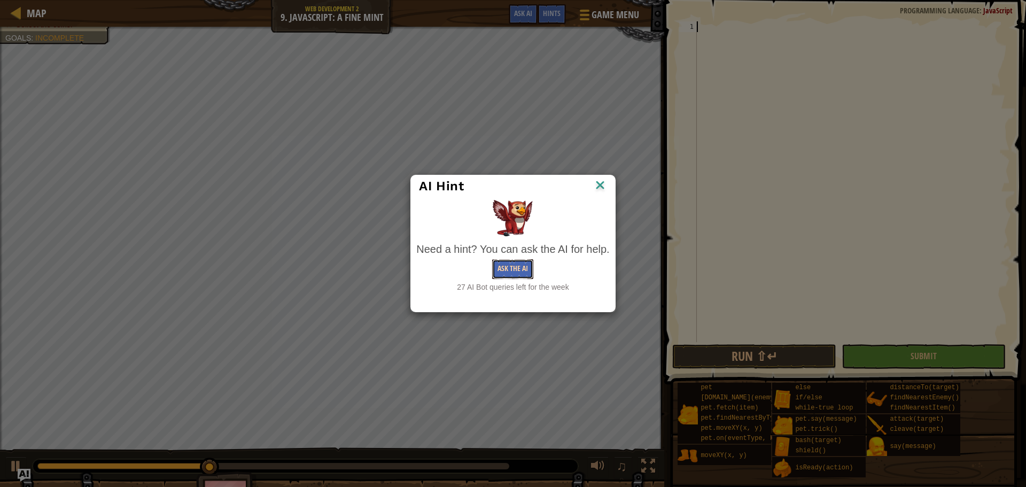
click at [528, 268] on button "Ask the AI" at bounding box center [512, 269] width 41 height 20
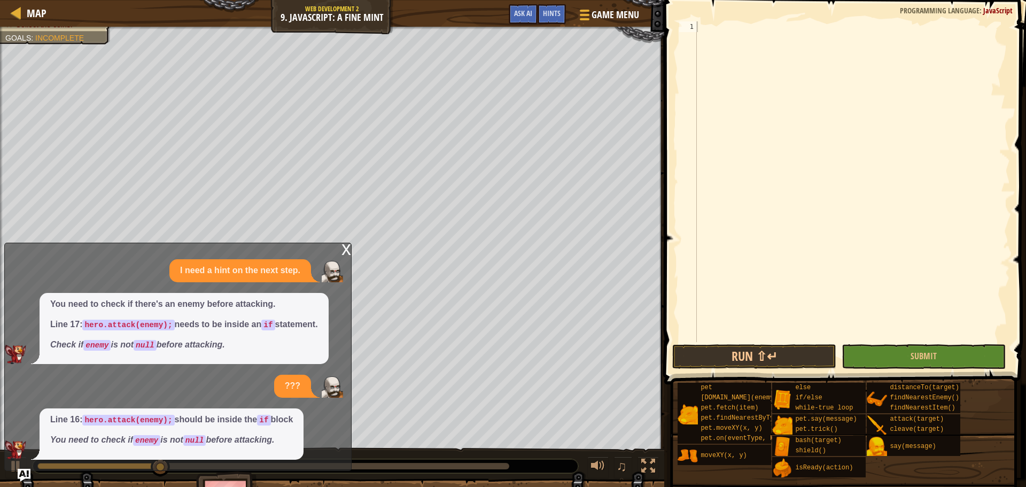
click at [346, 245] on div "x" at bounding box center [347, 248] width 10 height 11
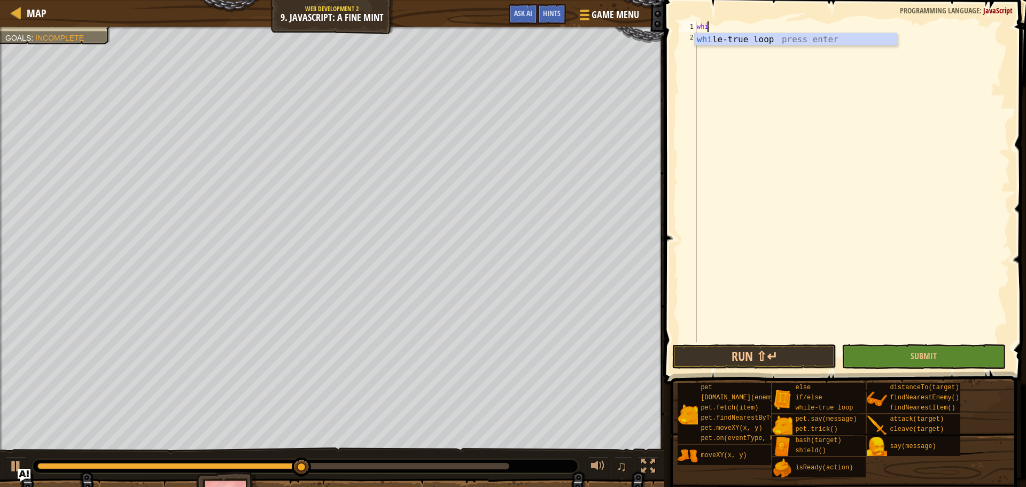
type textarea "whi"
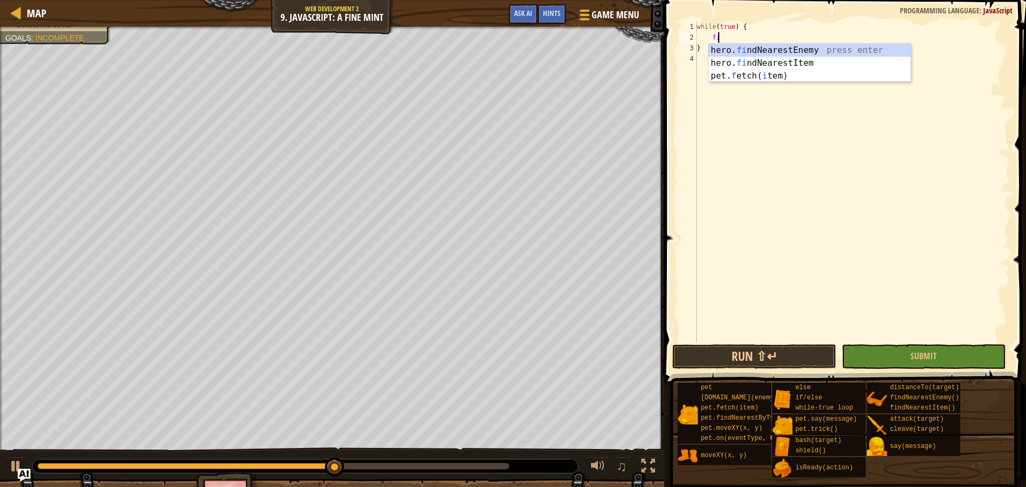
type textarea "find"
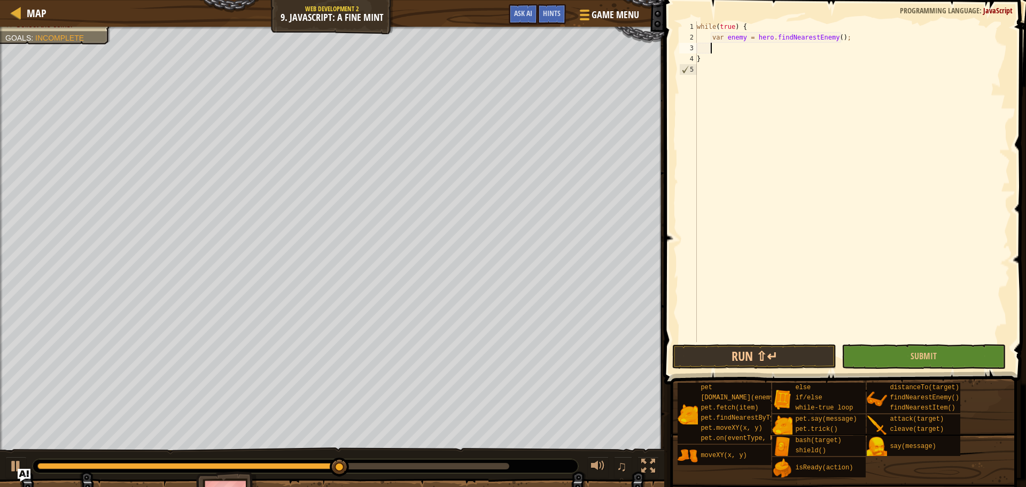
scroll to position [5, 1]
type textarea "a"
click at [770, 51] on div "while ( true ) { var enemy = hero . findNearestEnemy ( ) ; if ( enemy ) { } }" at bounding box center [853, 192] width 316 height 342
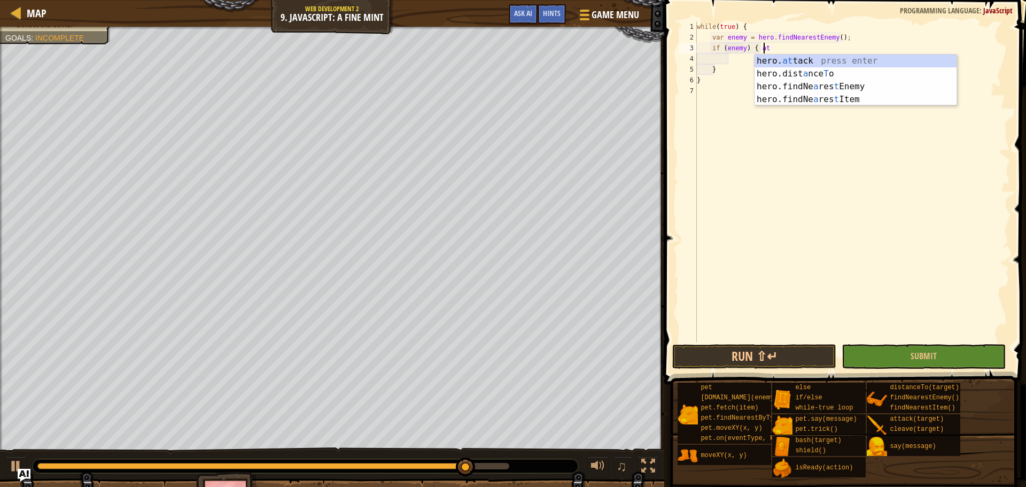
scroll to position [5, 5]
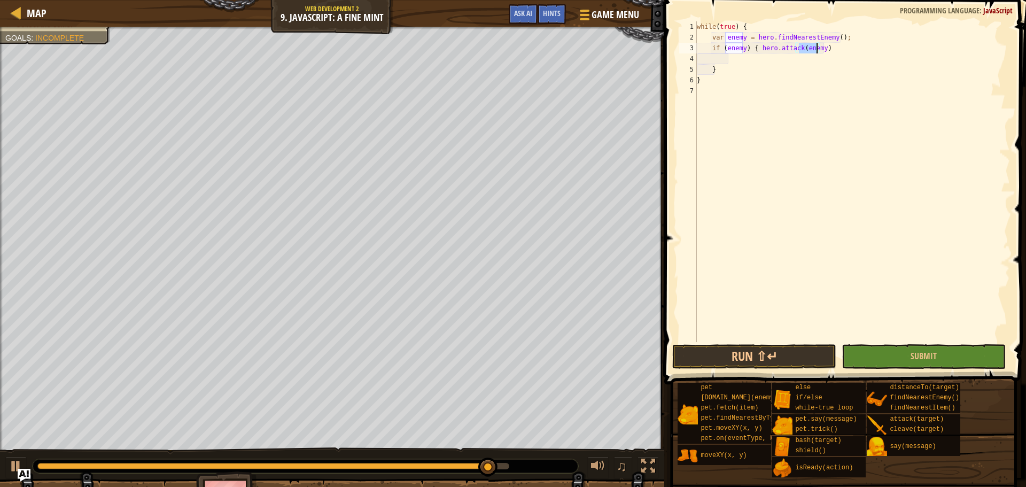
click at [842, 41] on div "while ( true ) { var enemy = hero . findNearestEnemy ( ) ; if ( enemy ) { hero …" at bounding box center [853, 192] width 316 height 342
type textarea "var enemy = hero.findNearestEnemy();"
click at [842, 56] on div "while ( true ) { var enemy = hero . findNearestEnemy ( ) ; if ( enemy ) { hero …" at bounding box center [853, 192] width 316 height 342
click at [843, 51] on div "while ( true ) { var enemy = hero . findNearestEnemy ( ) ; if ( enemy ) { hero …" at bounding box center [853, 192] width 316 height 342
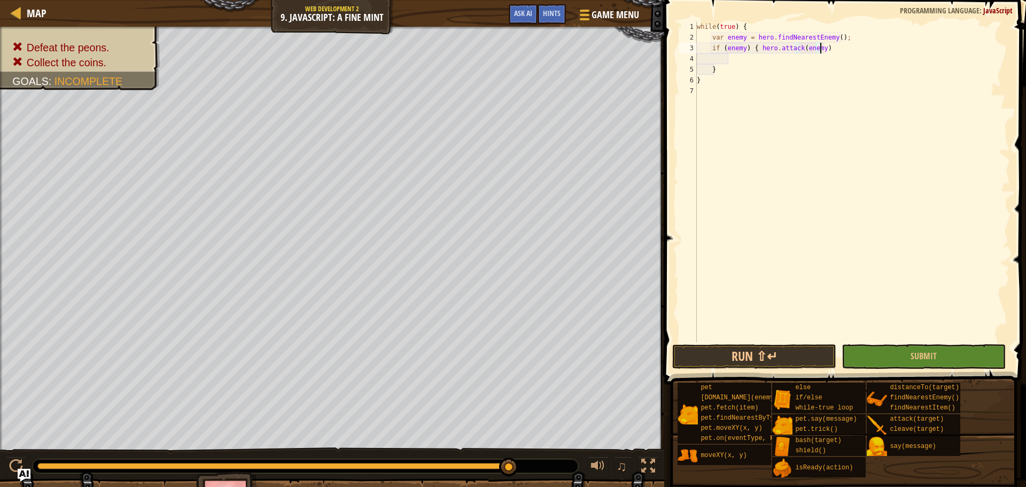
drag, startPoint x: 831, startPoint y: 53, endPoint x: 833, endPoint y: 59, distance: 6.5
click at [832, 57] on div "while ( true ) { var enemy = hero . findNearestEnemy ( ) ; if ( enemy ) { hero …" at bounding box center [853, 192] width 316 height 342
type textarea "if (enemy) { hero.attack(enemy)"
click at [833, 60] on div "while ( true ) { var enemy = hero . findNearestEnemy ( ) ; if ( enemy ) { hero …" at bounding box center [853, 181] width 316 height 321
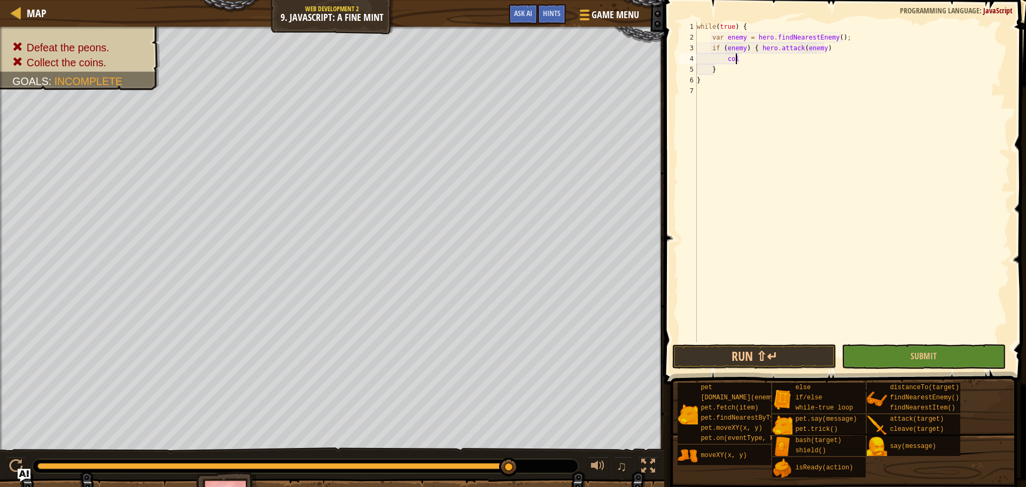
type textarea "c"
type textarea "coin"
click at [812, 80] on div "coin press enter pickUp Coin () press enter" at bounding box center [824, 90] width 202 height 51
click at [783, 362] on button "Run ⇧↵" at bounding box center [754, 356] width 164 height 25
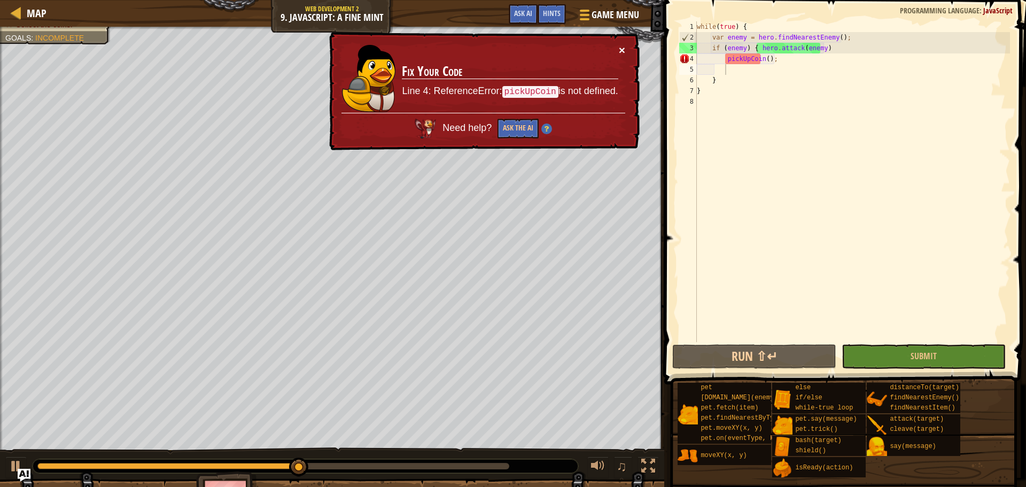
click at [622, 48] on button "×" at bounding box center [622, 49] width 6 height 11
click at [622, 46] on button "×" at bounding box center [622, 49] width 6 height 11
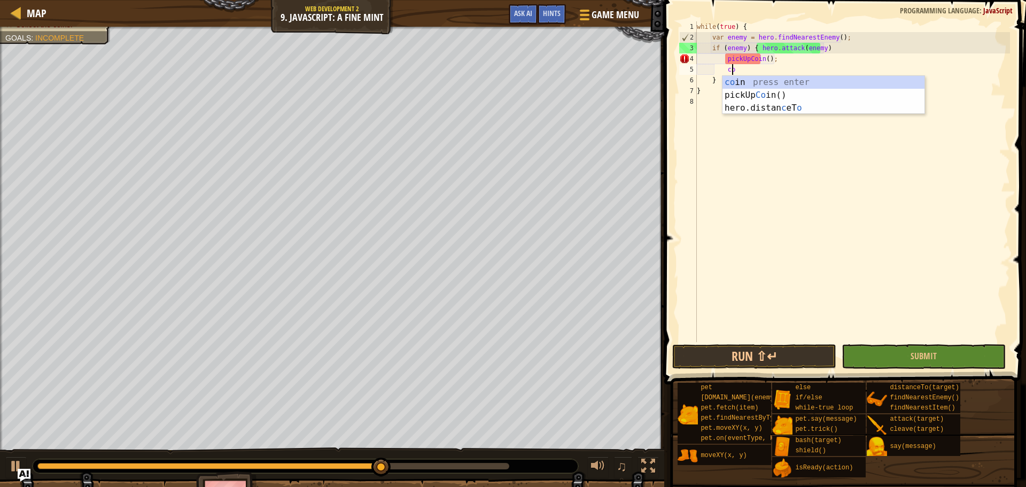
scroll to position [5, 3]
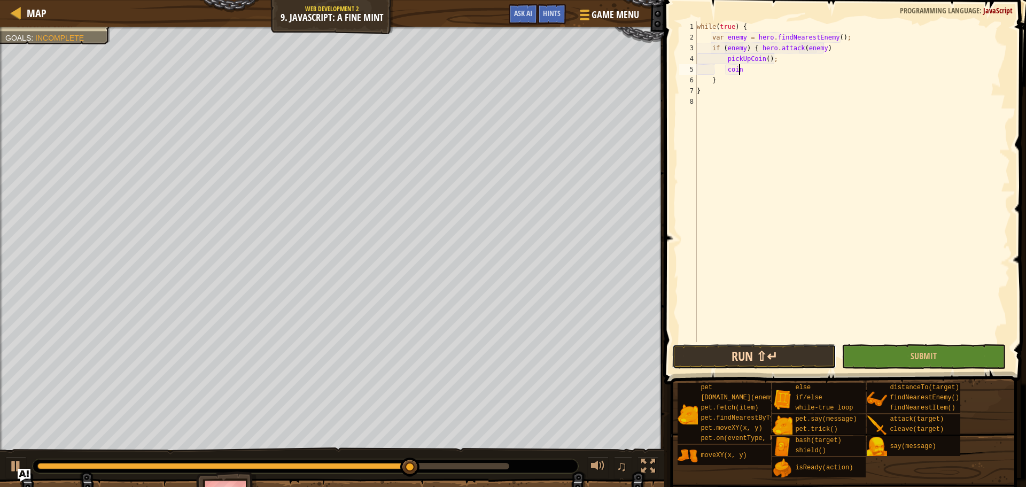
click at [737, 358] on button "Run ⇧↵" at bounding box center [754, 356] width 164 height 25
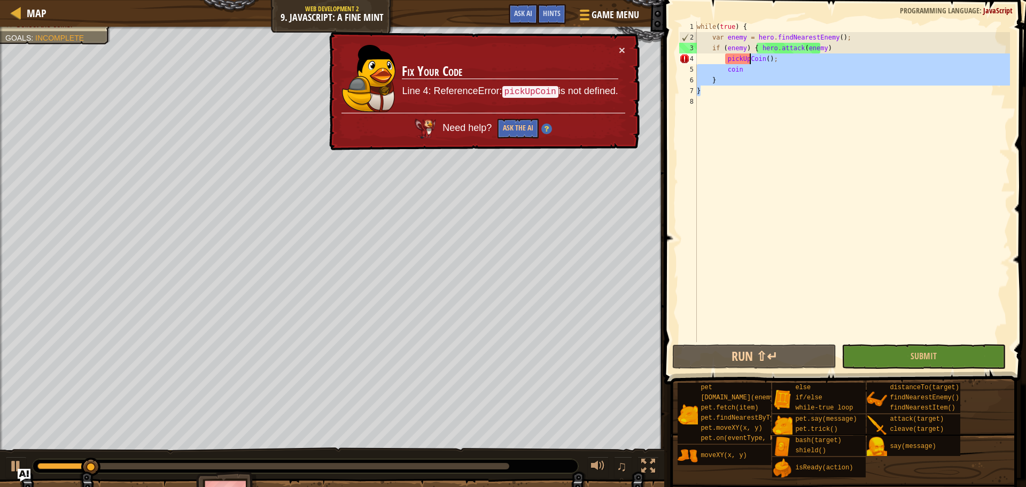
drag, startPoint x: 757, startPoint y: 86, endPoint x: 747, endPoint y: 62, distance: 25.6
click at [747, 62] on div "while ( true ) { var enemy = hero . findNearestEnemy ( ) ; if ( enemy ) { hero …" at bounding box center [853, 192] width 316 height 342
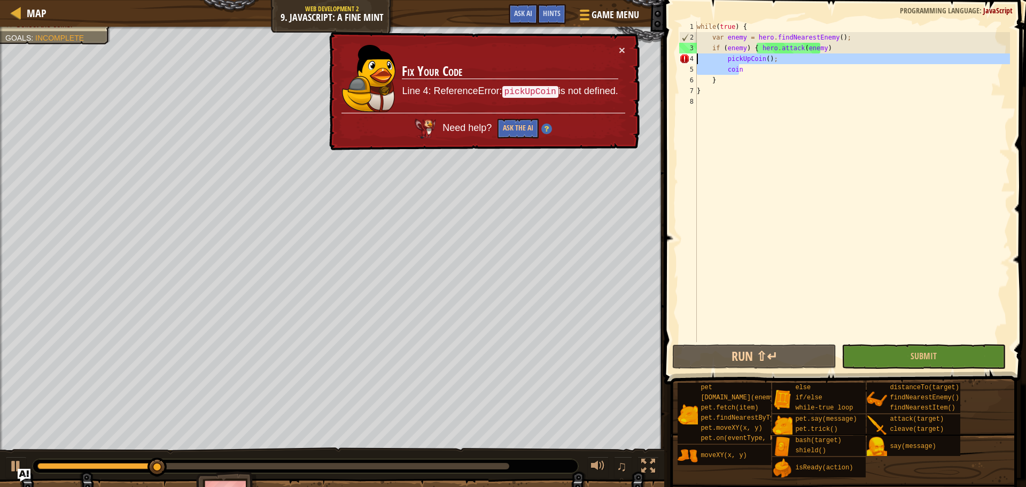
drag, startPoint x: 747, startPoint y: 64, endPoint x: 685, endPoint y: 60, distance: 62.7
click at [678, 60] on div "coin 1 2 3 4 5 6 7 8 while ( true ) { var enemy = hero . findNearestEnemy ( ) ;…" at bounding box center [843, 181] width 333 height 321
type textarea "pickUpCoin(); coin"
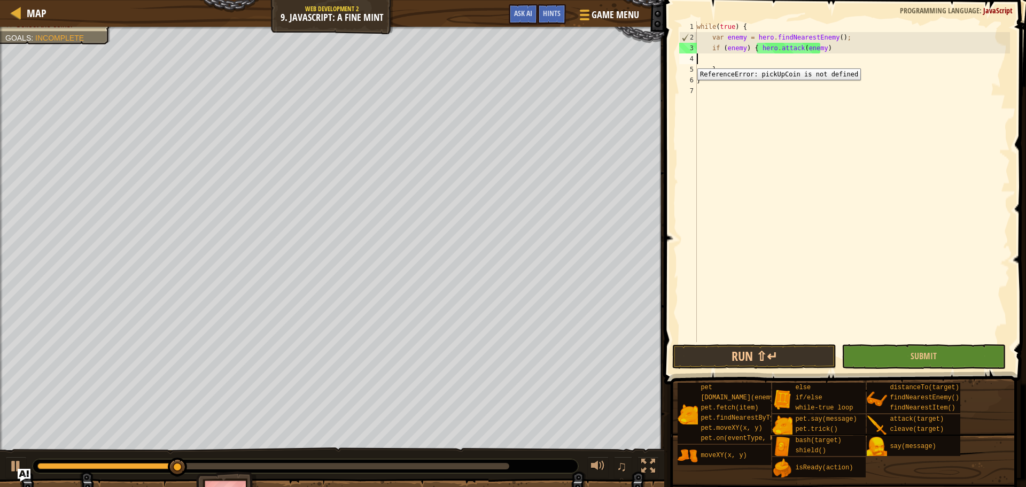
scroll to position [5, 0]
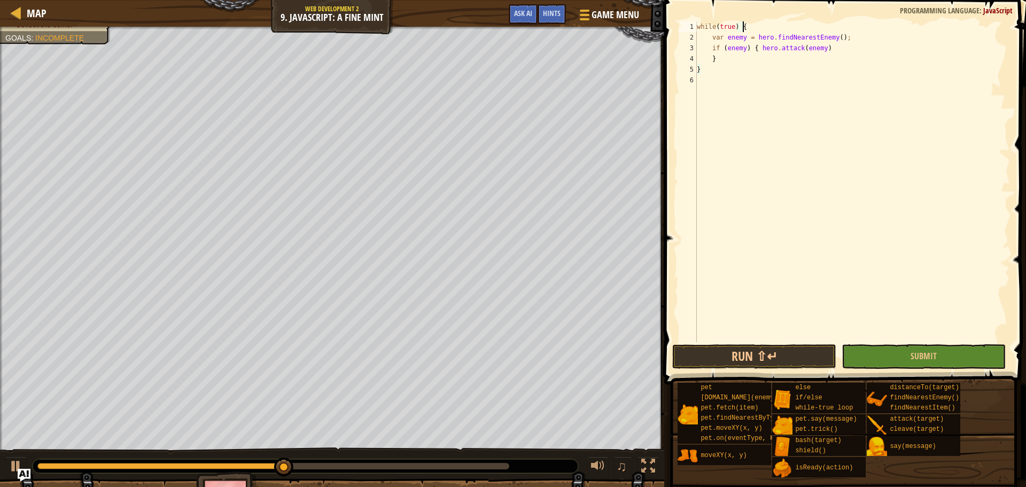
click at [826, 30] on div "while ( true ) { var enemy = hero . findNearestEnemy ( ) ; if ( enemy ) { hero …" at bounding box center [853, 192] width 316 height 342
click at [833, 53] on div "while ( true ) { var enemy = hero . findNearestEnemy ( ) ; if ( enemy ) { hero …" at bounding box center [853, 192] width 316 height 342
click at [762, 43] on div "while ( true ) { var enemy = hero . findNearestEnemy ( ) ; if ( enemy ) { hero …" at bounding box center [853, 192] width 316 height 342
click at [721, 45] on div "while ( true ) { var enemy = hero . findNearestEnemy ( ) ; if ( enemy ) { hero …" at bounding box center [853, 192] width 316 height 342
click at [701, 48] on div "while ( true ) { var enemy = hero . findNearestEnemy ( ) ; if ( enemy ) { hero …" at bounding box center [853, 192] width 316 height 342
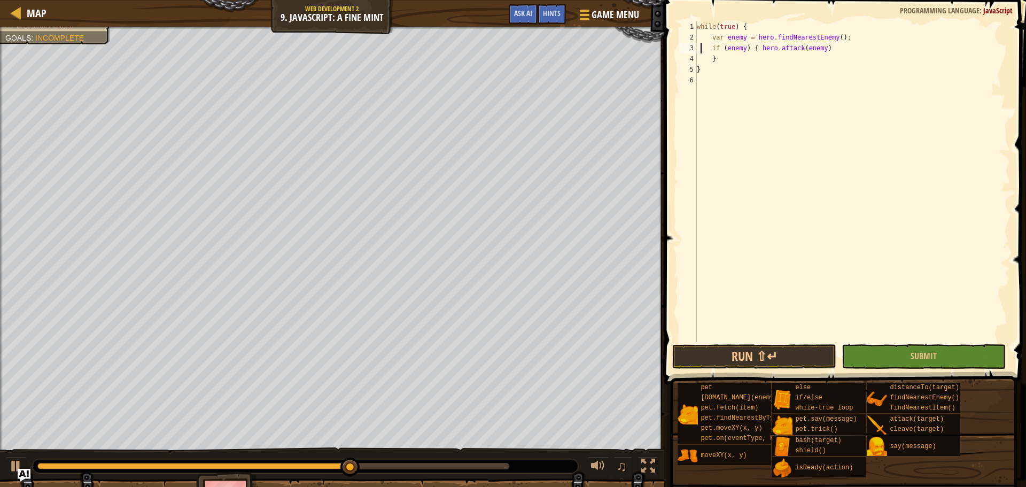
click at [840, 47] on div "while ( true ) { var enemy = hero . findNearestEnemy ( ) ; if ( enemy ) { hero …" at bounding box center [853, 192] width 316 height 342
click at [736, 355] on button "Run ⇧↵" at bounding box center [754, 356] width 164 height 25
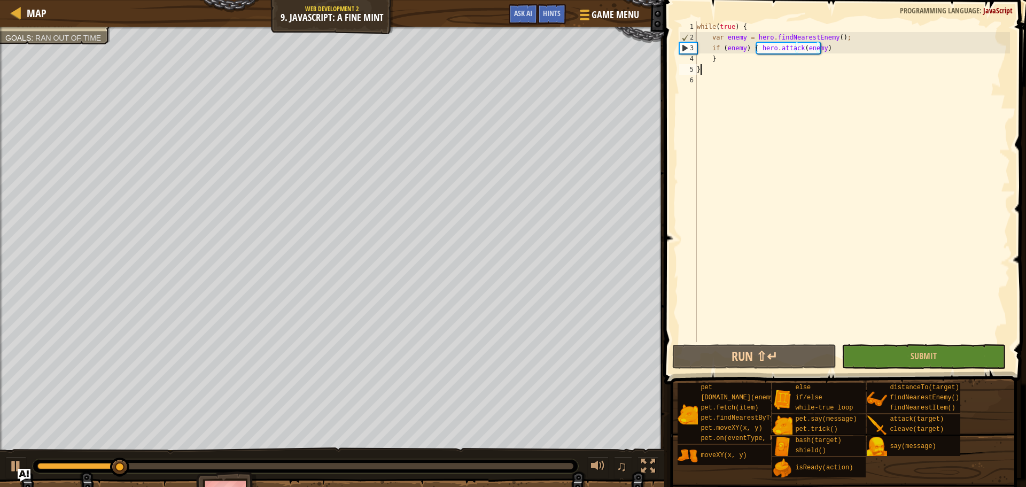
click at [830, 68] on div "while ( true ) { var enemy = hero . findNearestEnemy ( ) ; if ( enemy ) { hero …" at bounding box center [853, 192] width 316 height 342
type textarea "}"
click at [808, 112] on div "while ( true ) { var enemy = hero . findNearestEnemy ( ) ; if ( enemy ) { hero …" at bounding box center [853, 192] width 316 height 342
click at [778, 62] on div "while ( true ) { var enemy = hero . findNearestEnemy ( ) ; if ( enemy ) { hero …" at bounding box center [853, 192] width 316 height 342
type textarea "}"
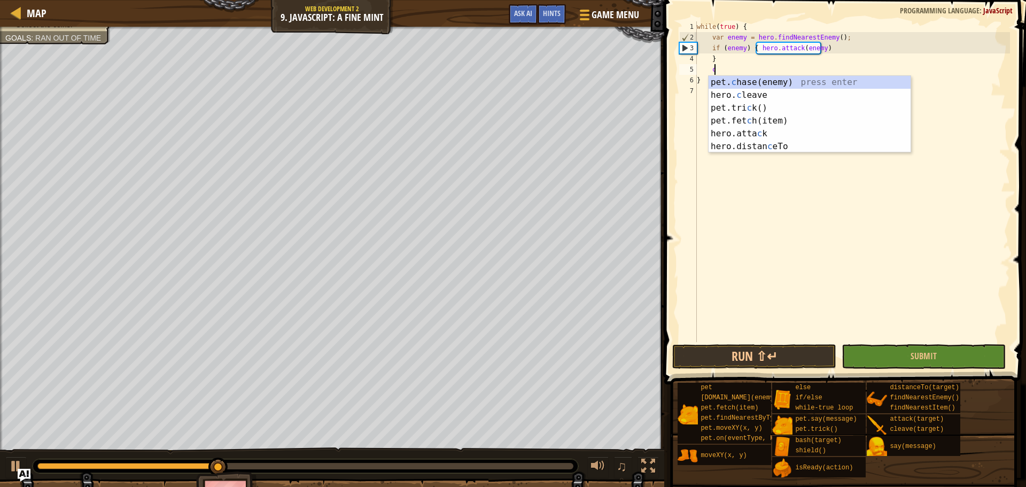
scroll to position [5, 1]
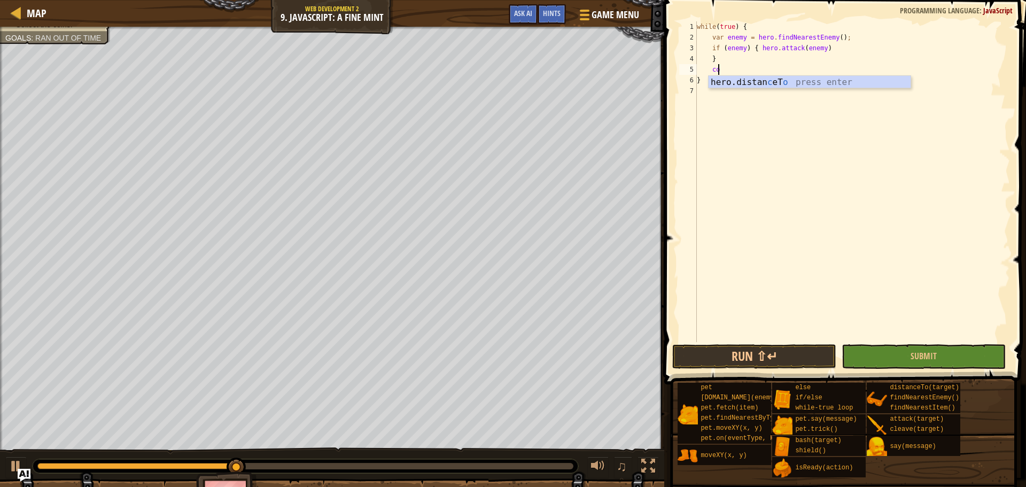
type textarea "c"
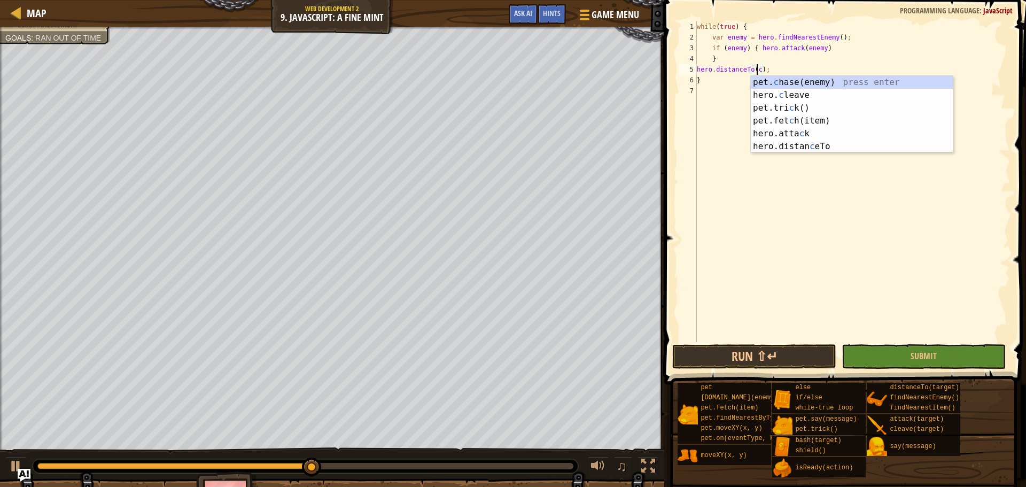
scroll to position [5, 5]
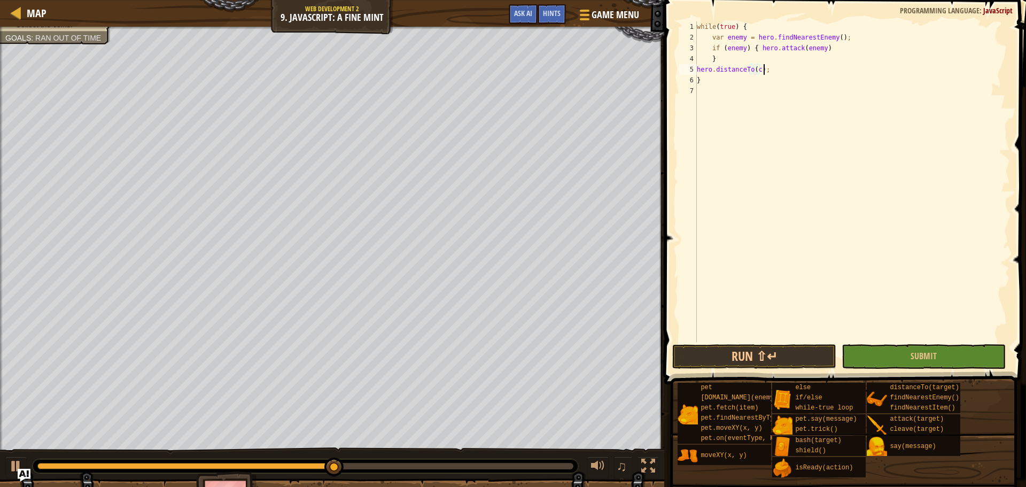
click at [769, 69] on div "while ( true ) { var enemy = hero . findNearestEnemy ( ) ; if ( enemy ) { hero …" at bounding box center [853, 192] width 316 height 342
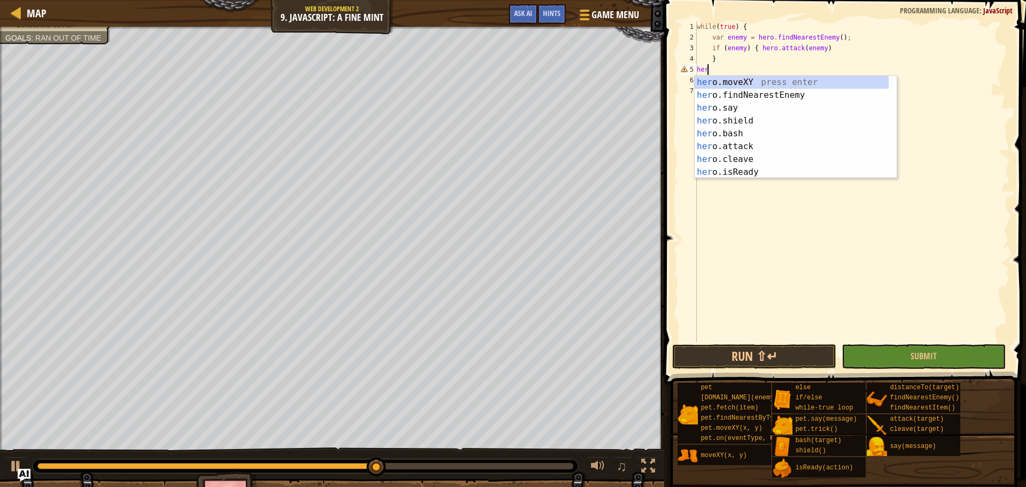
scroll to position [5, 0]
type textarea "h"
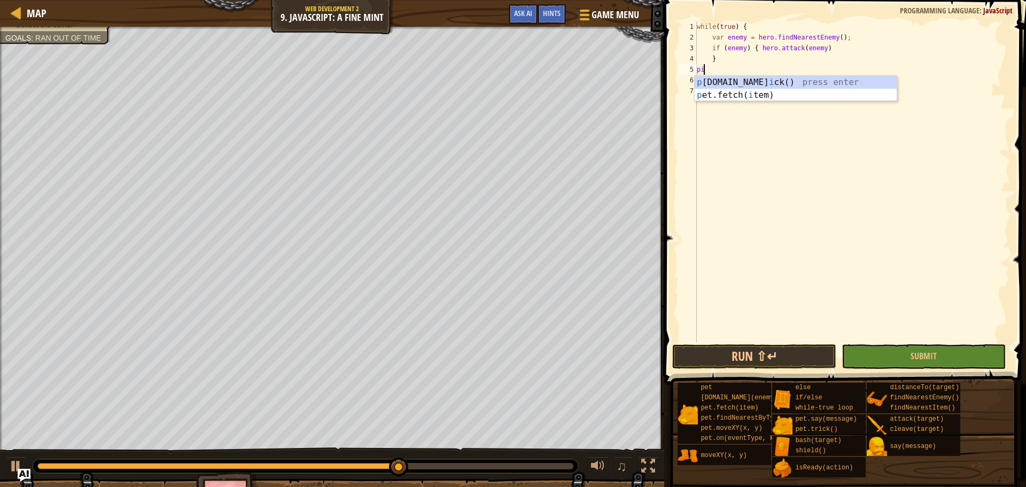
type textarea "p"
type textarea "c"
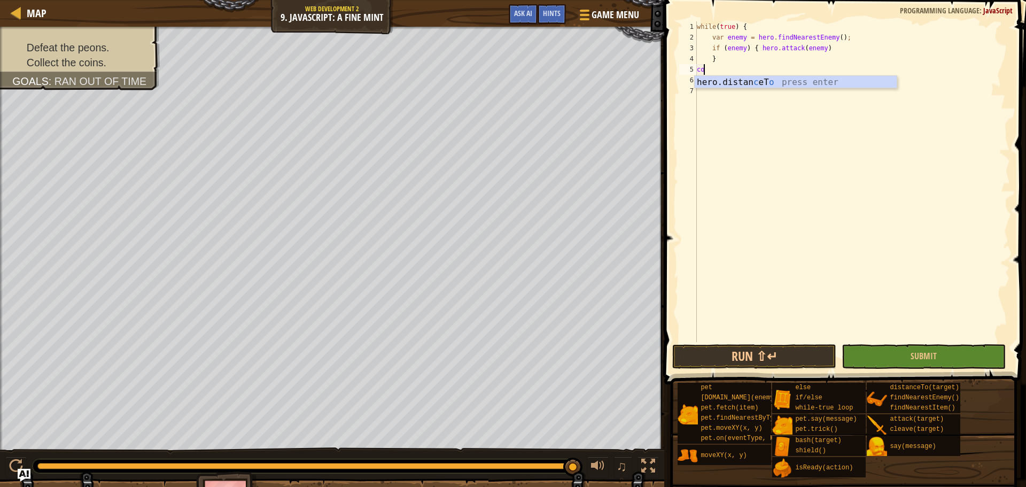
type textarea "c"
type textarea "}"
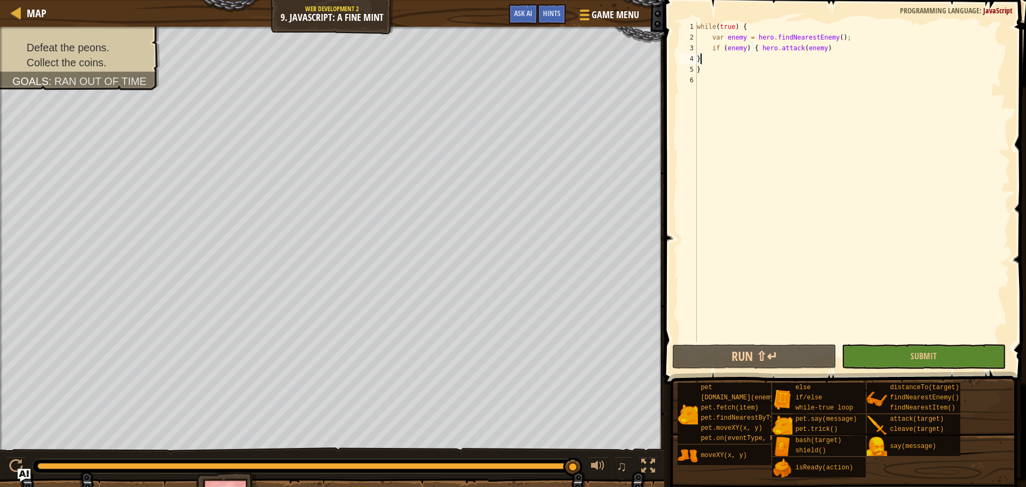
click at [852, 45] on div "while ( true ) { var enemy = hero . findNearestEnemy ( ) ; if ( enemy ) { hero …" at bounding box center [853, 192] width 316 height 342
type textarea "if (enemy) { hero.attack(enemy)"
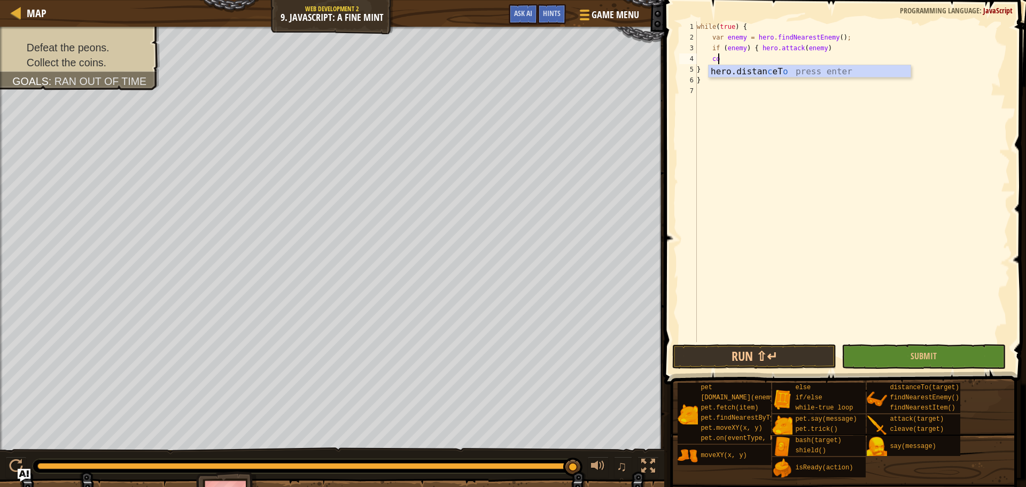
type textarea "c"
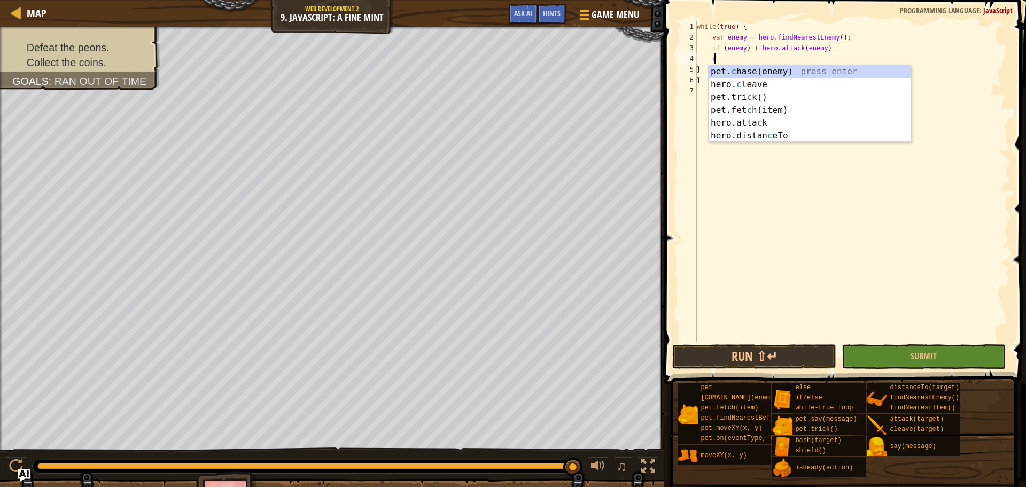
scroll to position [5, 1]
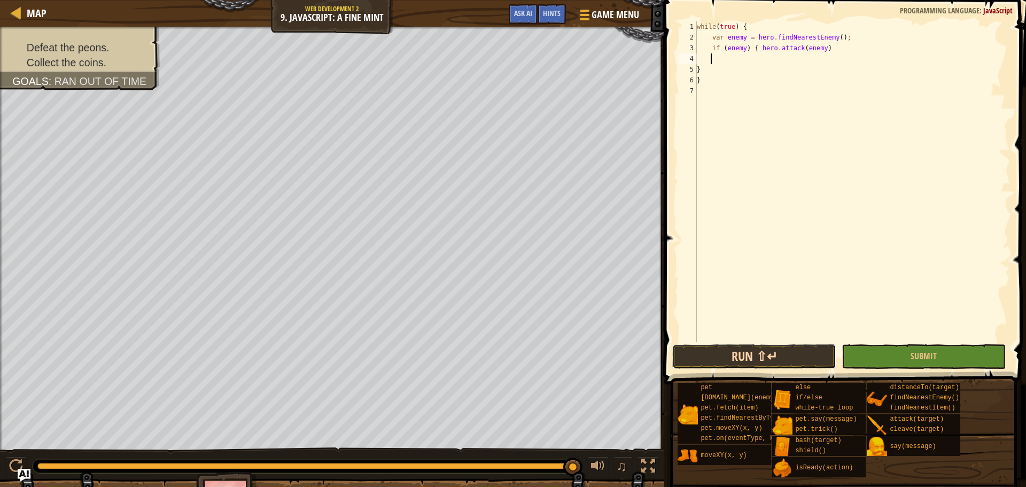
click at [764, 345] on button "Run ⇧↵" at bounding box center [754, 356] width 164 height 25
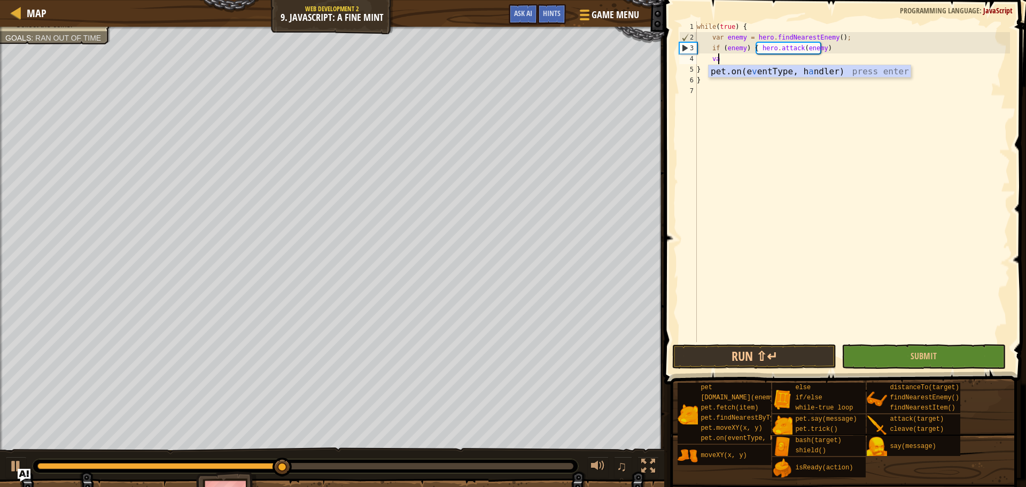
scroll to position [5, 1]
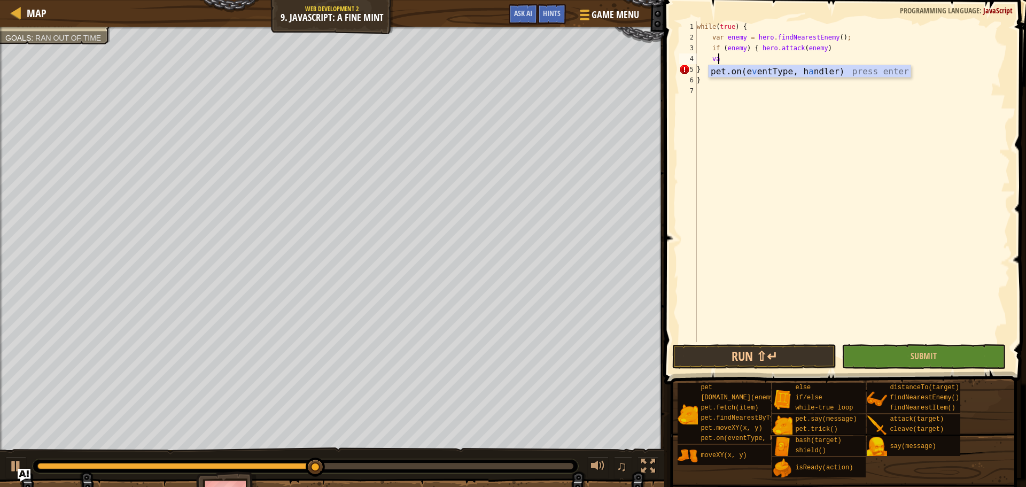
type textarea "v"
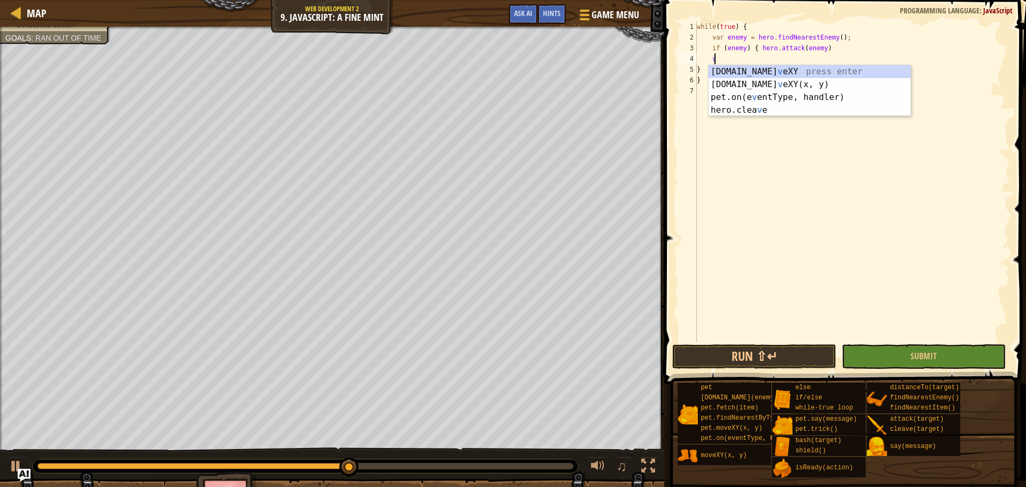
scroll to position [5, 1]
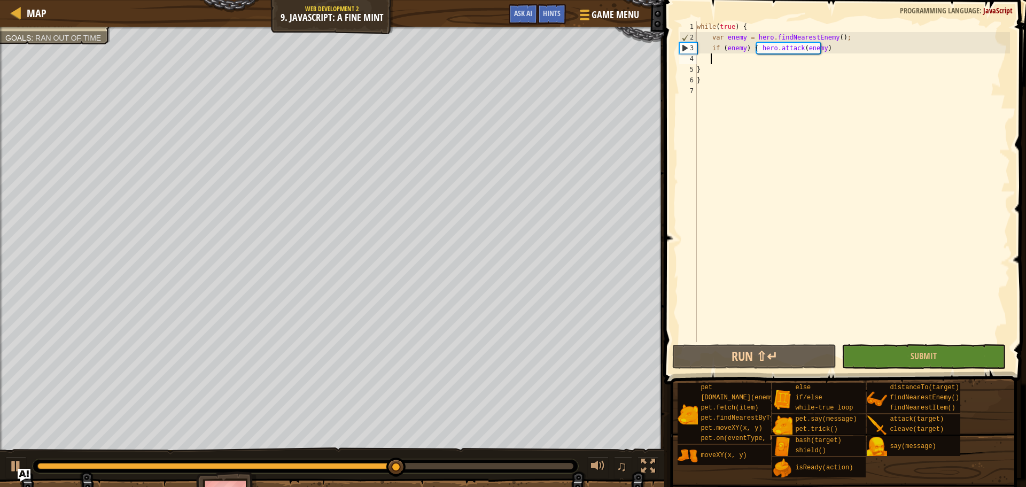
type textarea "p"
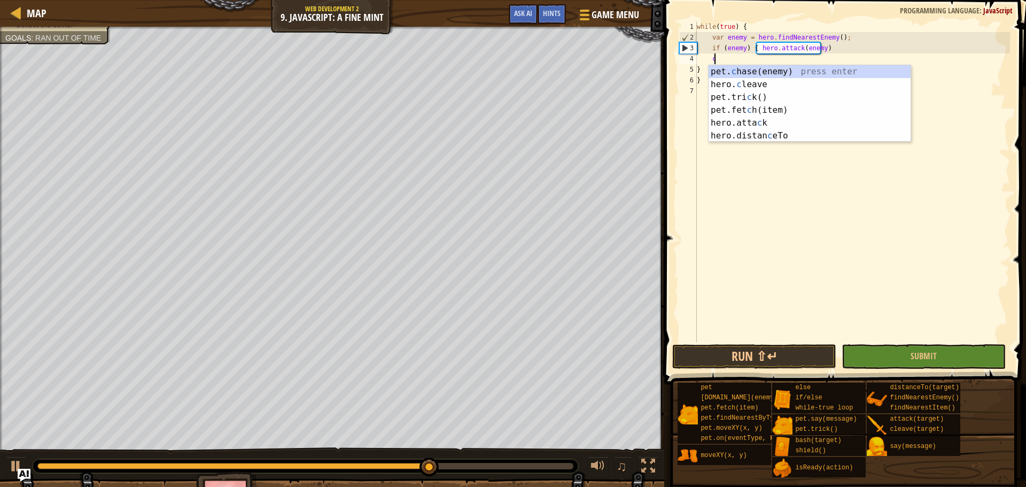
scroll to position [5, 1]
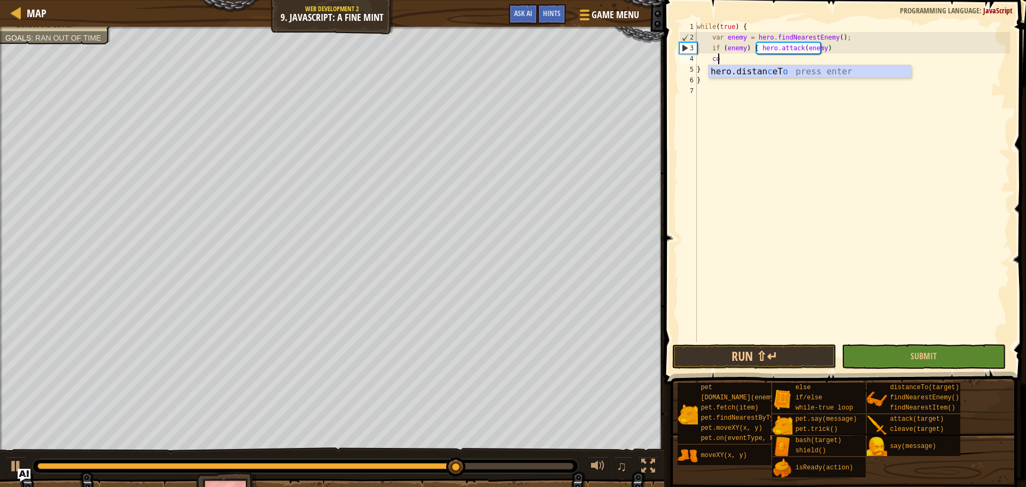
type textarea "c"
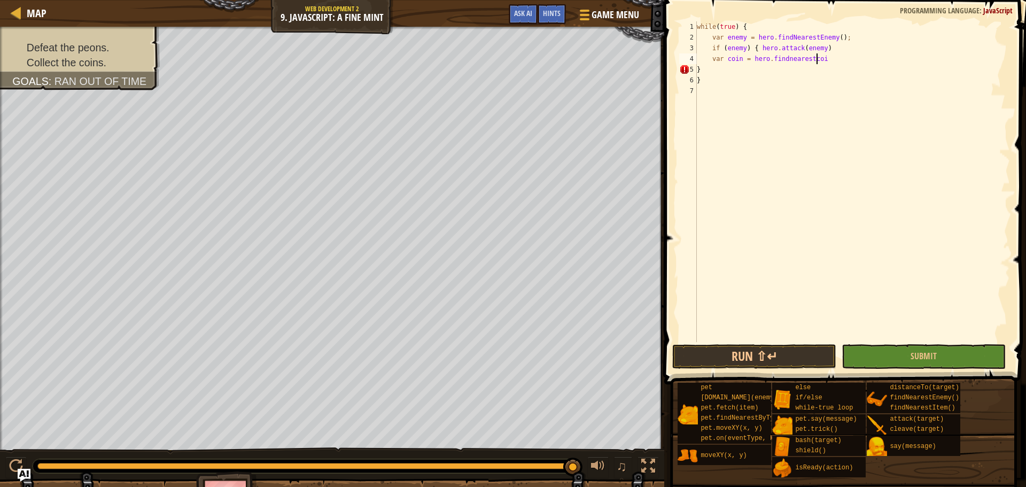
scroll to position [5, 10]
type textarea "var coin = hero.findnearestcoin"
click at [745, 360] on button "Run ⇧↵" at bounding box center [754, 356] width 164 height 25
